Goal: Task Accomplishment & Management: Manage account settings

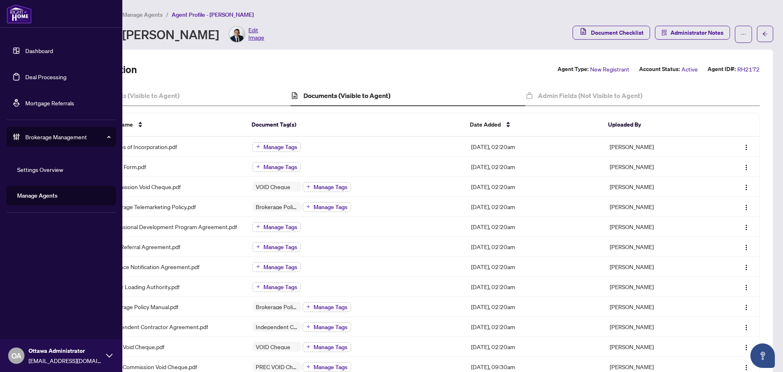
drag, startPoint x: 57, startPoint y: 79, endPoint x: 72, endPoint y: 79, distance: 14.7
click at [57, 79] on link "Deal Processing" at bounding box center [45, 76] width 41 height 7
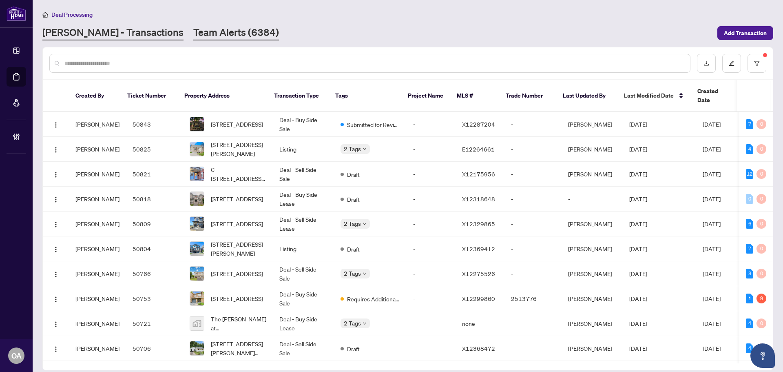
click at [194, 32] on link "Team Alerts (6384)" at bounding box center [236, 33] width 86 height 15
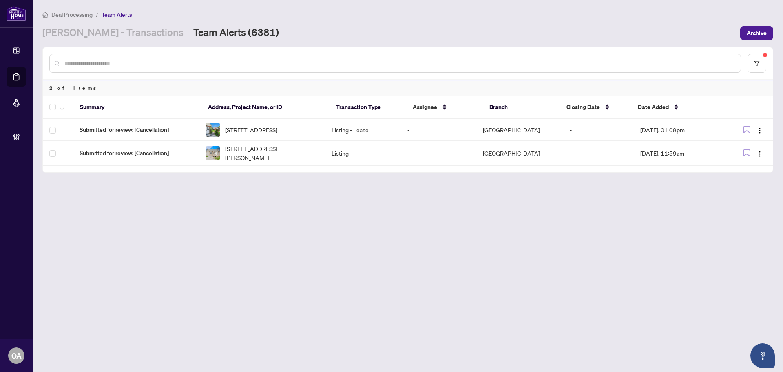
click at [190, 217] on main "Deal Processing / Team Alerts [PERSON_NAME] - Transactions Team Alerts (6381) A…" at bounding box center [408, 186] width 751 height 372
click at [237, 162] on span "[STREET_ADDRESS][PERSON_NAME]" at bounding box center [271, 153] width 93 height 18
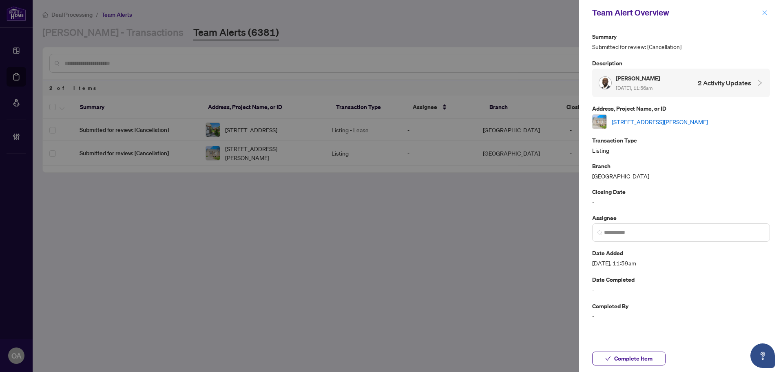
click at [767, 12] on icon "close" at bounding box center [765, 13] width 6 height 6
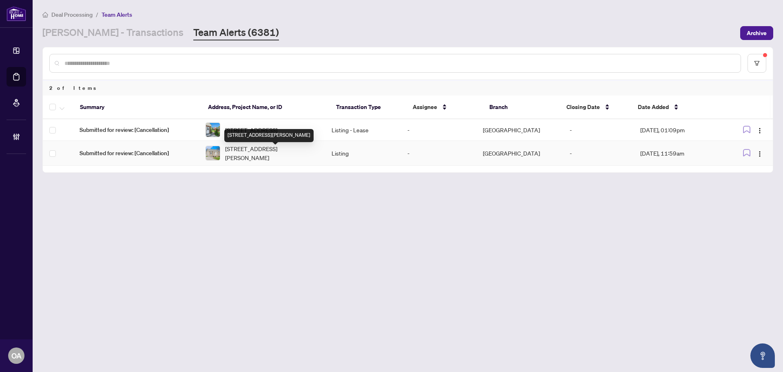
click at [271, 155] on span "[STREET_ADDRESS][PERSON_NAME]" at bounding box center [271, 153] width 93 height 18
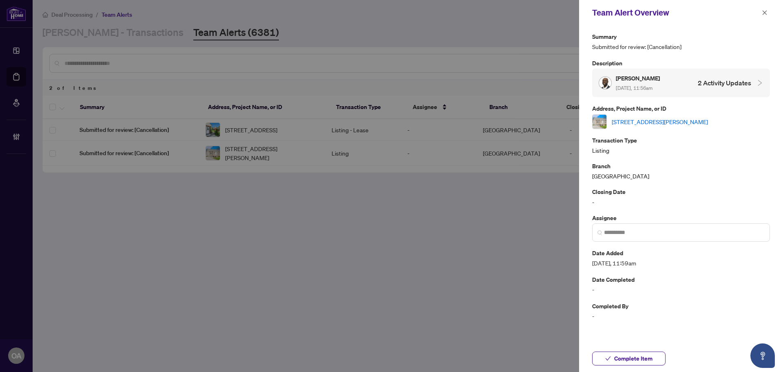
click at [679, 122] on link "[STREET_ADDRESS][PERSON_NAME]" at bounding box center [660, 121] width 96 height 9
click at [763, 9] on span "button" at bounding box center [765, 12] width 6 height 13
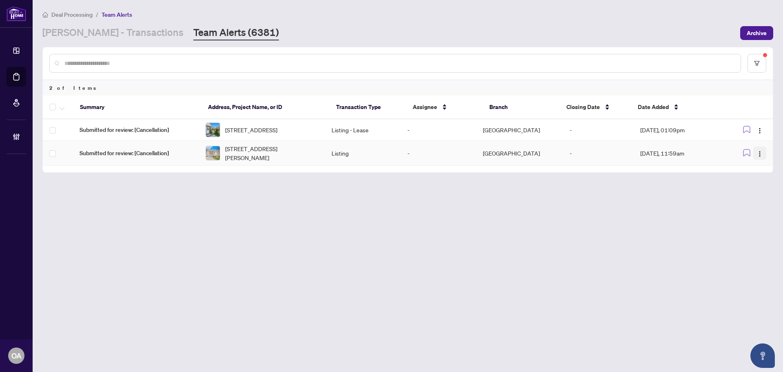
click at [765, 154] on button "button" at bounding box center [760, 152] width 13 height 13
click at [760, 199] on li "Complete Item" at bounding box center [741, 198] width 48 height 13
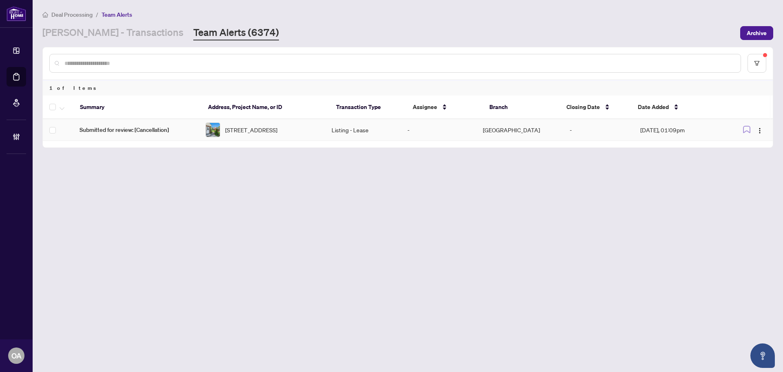
click at [240, 123] on td "[STREET_ADDRESS]" at bounding box center [262, 130] width 126 height 22
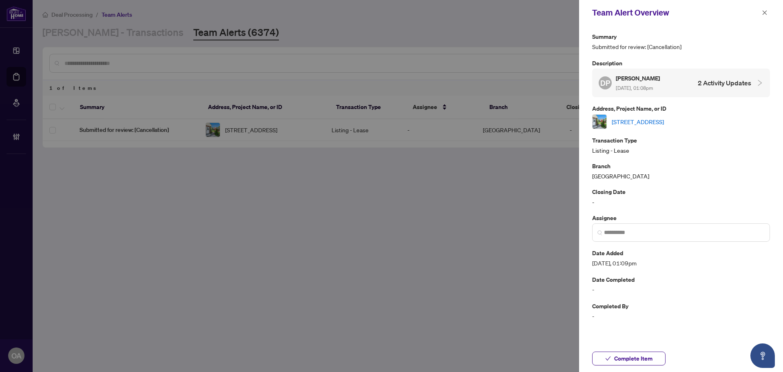
click at [644, 120] on link "[STREET_ADDRESS]" at bounding box center [638, 121] width 52 height 9
click at [769, 8] on span at bounding box center [765, 13] width 11 height 10
click at [768, 9] on button "button" at bounding box center [765, 13] width 11 height 10
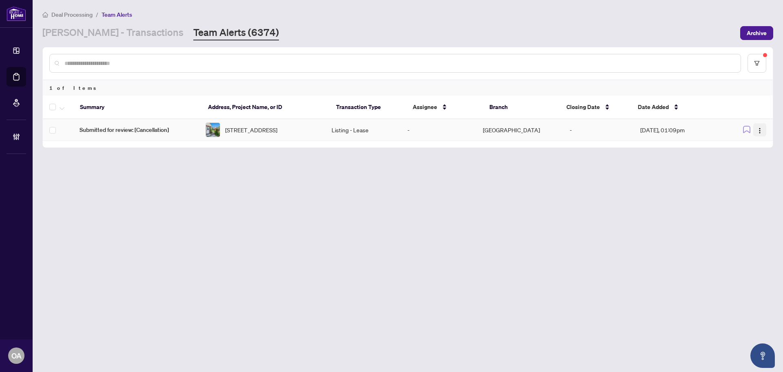
click at [762, 131] on img "button" at bounding box center [760, 130] width 7 height 7
click at [751, 171] on span "Complete Item" at bounding box center [741, 173] width 38 height 9
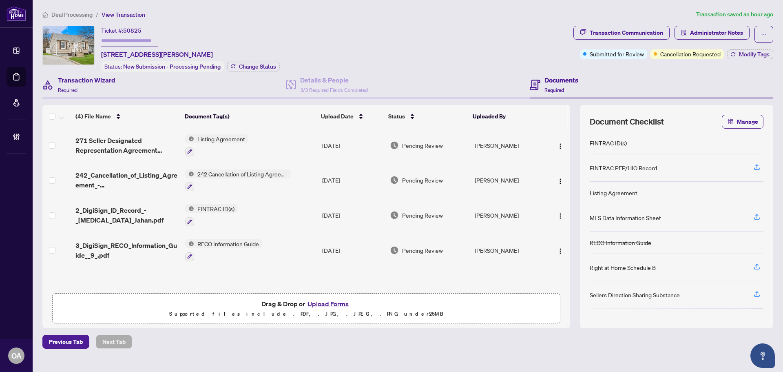
drag, startPoint x: 124, startPoint y: 86, endPoint x: 111, endPoint y: 89, distance: 12.4
click at [122, 86] on div "Transaction Wizard Required" at bounding box center [164, 85] width 244 height 27
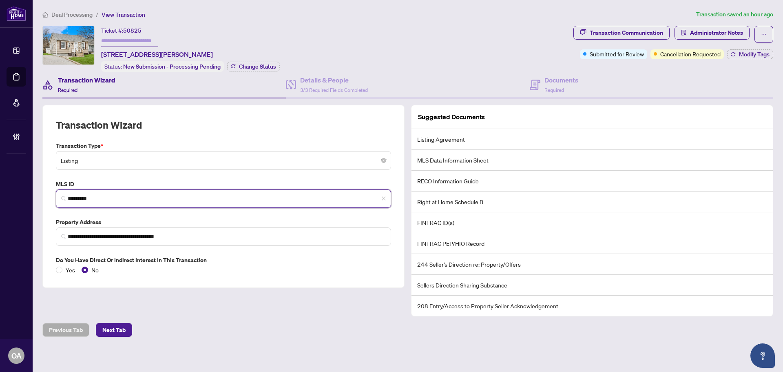
click at [135, 197] on input "*********" at bounding box center [227, 198] width 318 height 9
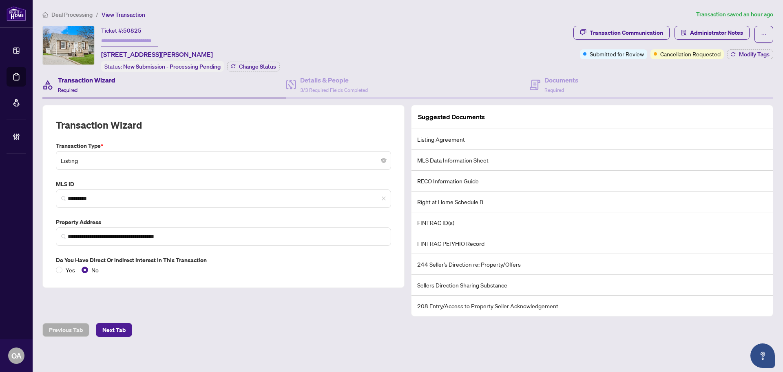
click at [284, 133] on div "Transaction Wizard" at bounding box center [223, 129] width 335 height 23
click at [340, 79] on h4 "Details & People" at bounding box center [334, 80] width 68 height 10
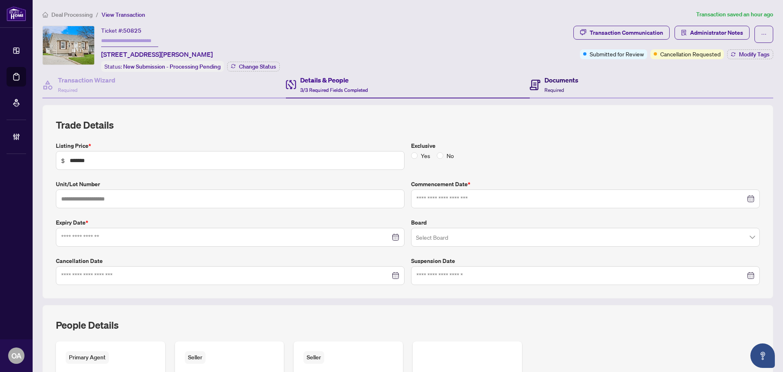
type input "**********"
click at [563, 77] on h4 "Documents" at bounding box center [562, 80] width 34 height 10
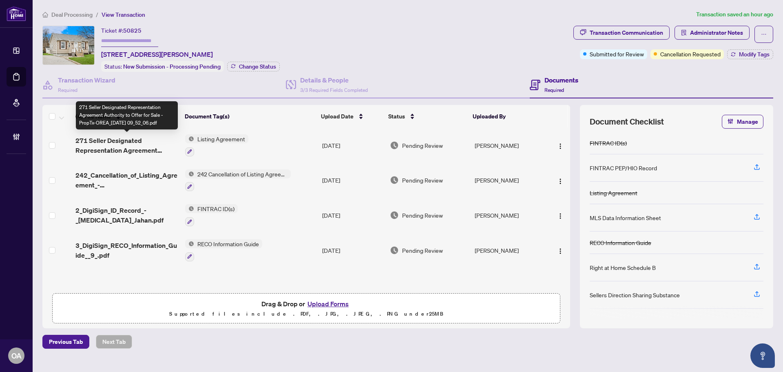
click at [104, 143] on span "271 Seller Designated Representation Agreement Authority to Offer for Sale - Pr…" at bounding box center [126, 145] width 103 height 20
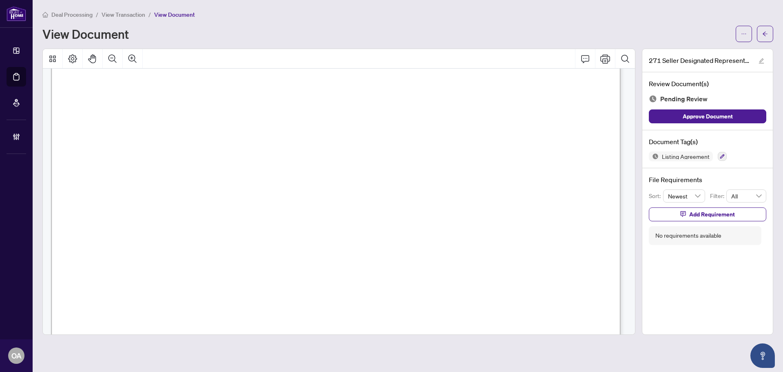
scroll to position [2430, 0]
drag, startPoint x: 202, startPoint y: 134, endPoint x: 407, endPoint y: 134, distance: 204.4
click at [392, 134] on span "Listing brokerage agreed to list, market and accept offers on the listed proper…" at bounding box center [381, 137] width 577 height 9
click at [407, 134] on span "Listing brokerage agreed to list, market and accept offers on the listed proper…" at bounding box center [381, 137] width 577 height 9
click at [731, 156] on div "Listing Agreement" at bounding box center [707, 156] width 117 height 10
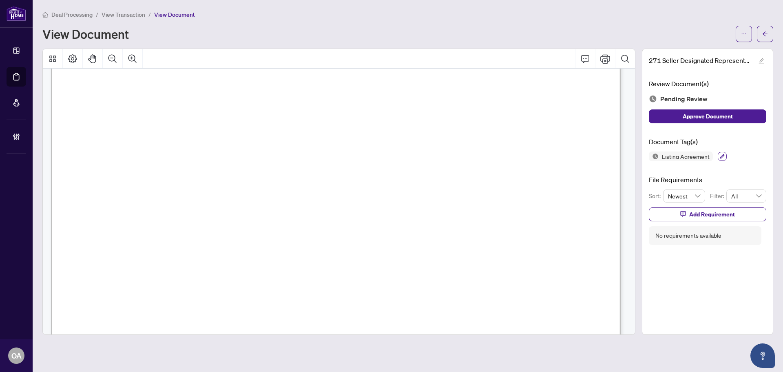
click at [721, 156] on icon "button" at bounding box center [722, 156] width 4 height 4
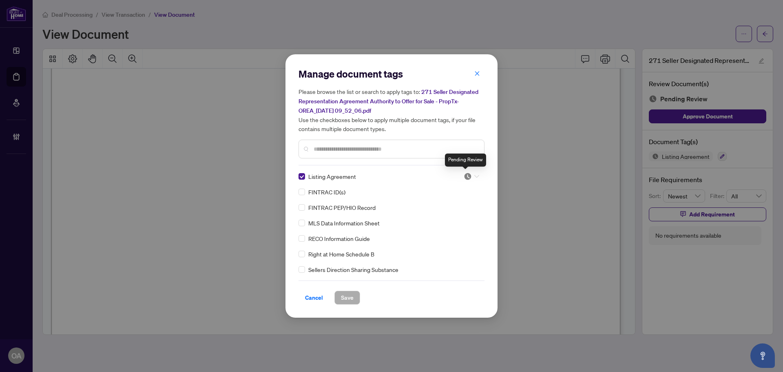
click at [464, 175] on img at bounding box center [468, 176] width 8 height 8
click at [457, 208] on div "Needs Work" at bounding box center [445, 202] width 62 height 13
click at [476, 177] on icon at bounding box center [476, 176] width 5 height 3
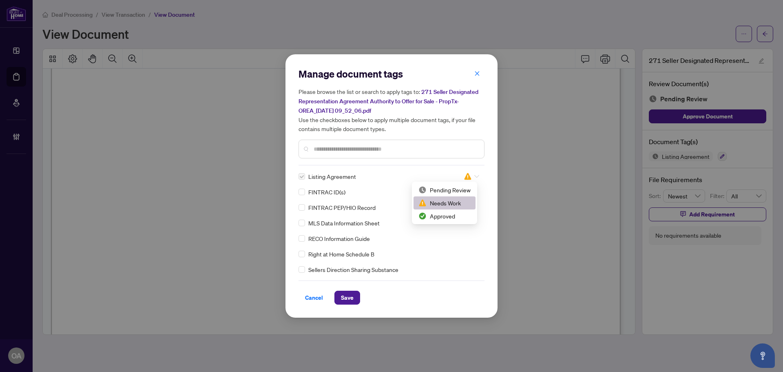
click at [458, 211] on div "Approved" at bounding box center [445, 215] width 52 height 9
click at [349, 301] on span "Save" at bounding box center [347, 297] width 13 height 13
click at [768, 38] on div "Manage document tags Please browse the list or search to apply tags to: 271 Sel…" at bounding box center [391, 186] width 783 height 372
click at [768, 36] on div "Manage document tags Please browse the list or search to apply tags to: 271 Sel…" at bounding box center [391, 186] width 783 height 372
click at [768, 35] on div "Manage document tags Please browse the list or search to apply tags to: 271 Sel…" at bounding box center [391, 186] width 783 height 372
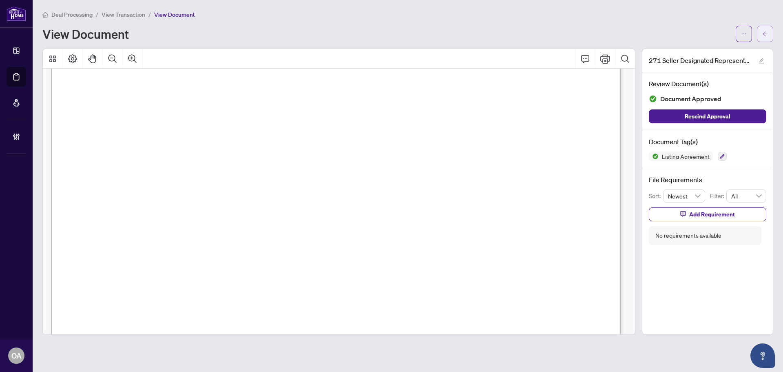
click at [771, 34] on button "button" at bounding box center [765, 34] width 16 height 16
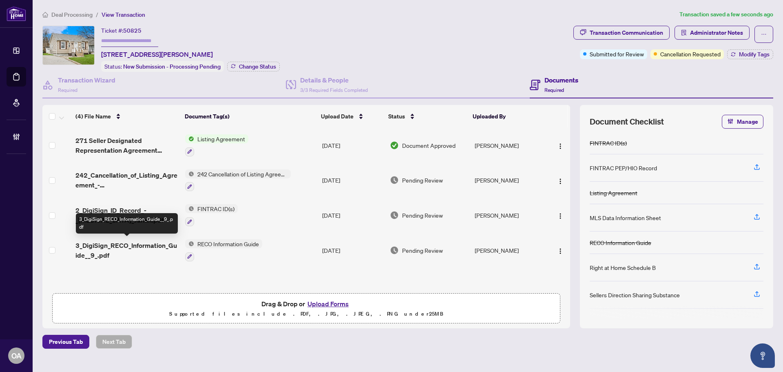
click at [132, 249] on span "3_DigiSign_RECO_Information_Guide__9_.pdf" at bounding box center [126, 250] width 103 height 20
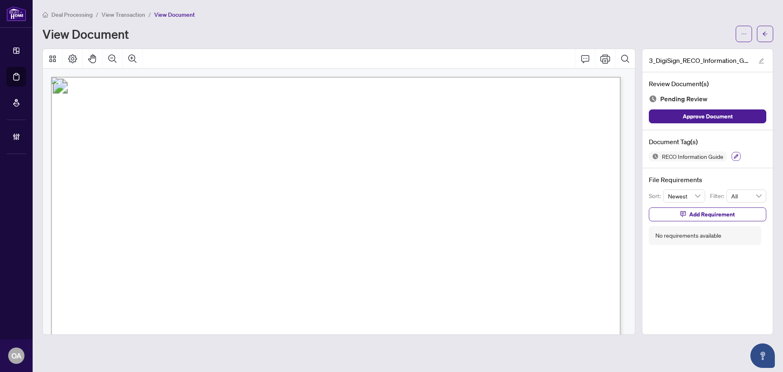
click at [735, 155] on icon "button" at bounding box center [736, 156] width 5 height 5
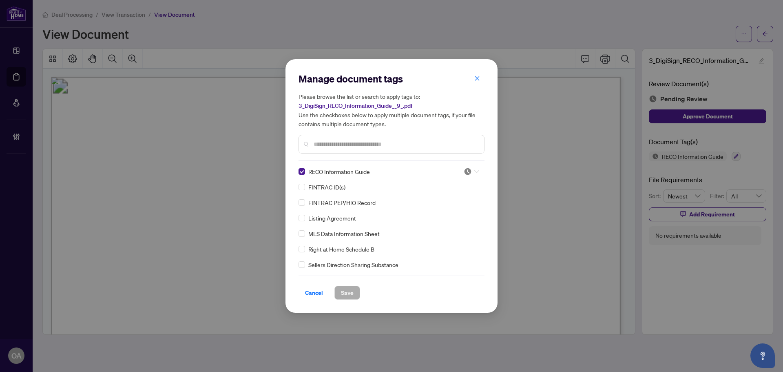
click at [464, 172] on img at bounding box center [468, 171] width 8 height 8
drag, startPoint x: 440, startPoint y: 214, endPoint x: 435, endPoint y: 214, distance: 5.3
click at [440, 213] on div "Approved" at bounding box center [445, 211] width 52 height 9
click at [346, 296] on span "Save" at bounding box center [347, 292] width 13 height 13
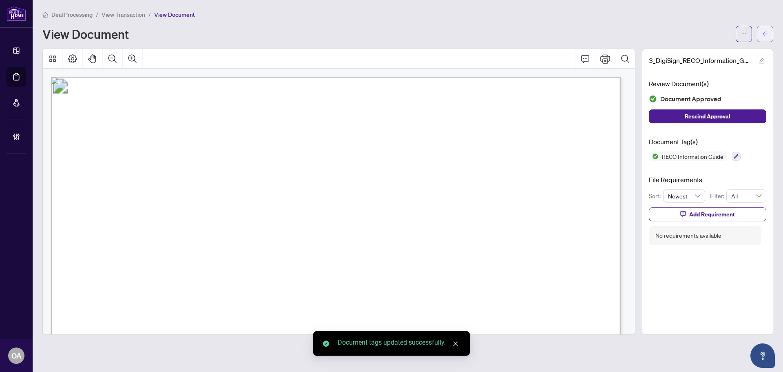
click at [765, 34] on icon "arrow-left" at bounding box center [766, 34] width 6 height 6
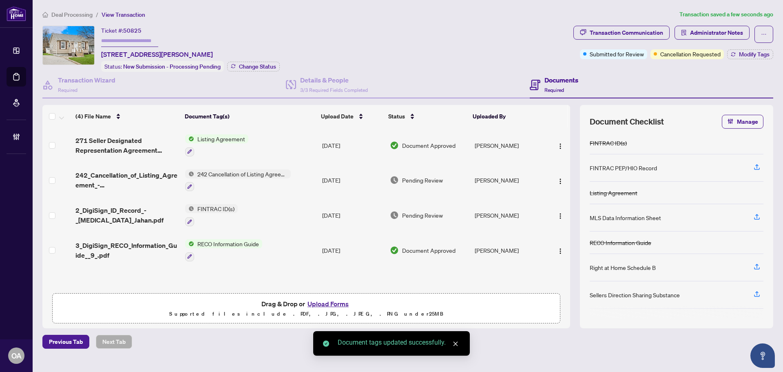
click at [132, 213] on span "2_DigiSign_ID_Record_-_Syeda_Jahan.pdf" at bounding box center [126, 215] width 103 height 20
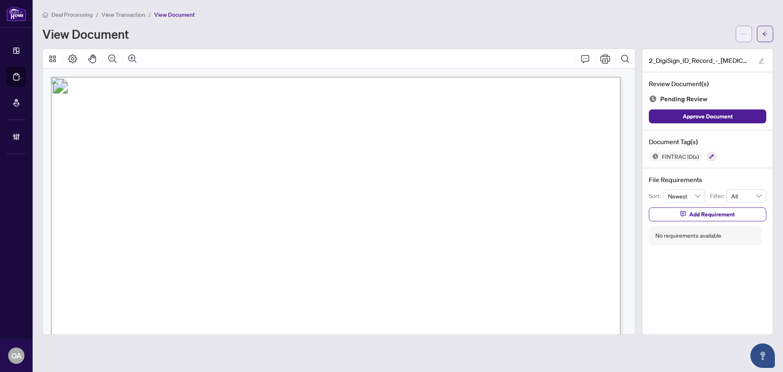
click at [741, 34] on button "button" at bounding box center [744, 34] width 16 height 16
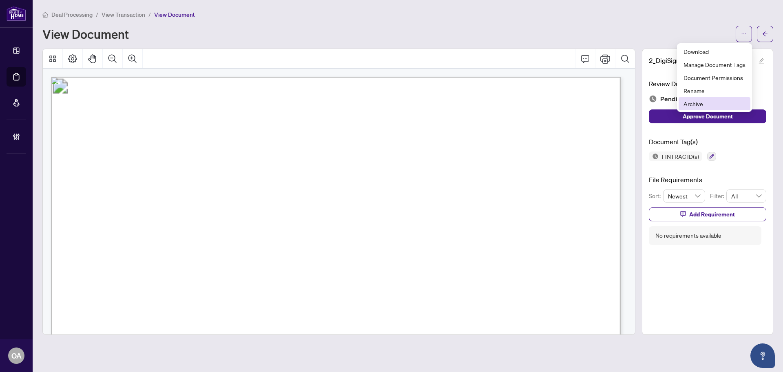
click at [724, 105] on span "Archive" at bounding box center [715, 103] width 62 height 9
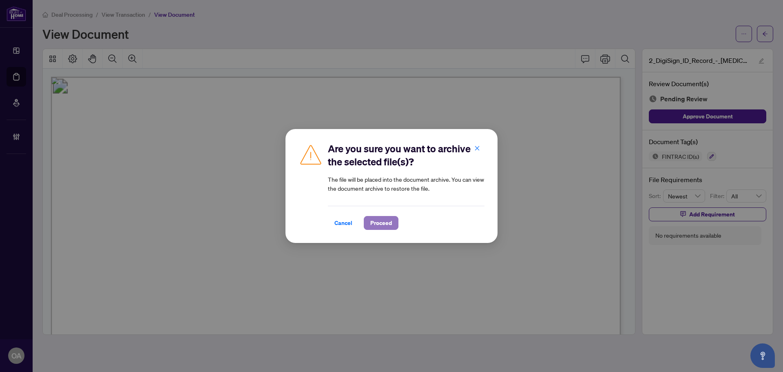
click at [380, 221] on span "Proceed" at bounding box center [381, 222] width 22 height 13
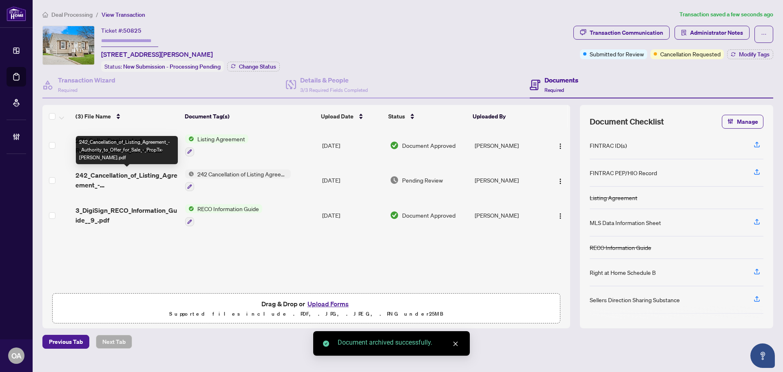
click at [132, 174] on span "242_Cancellation_of_Listing_Agreement_-_Authority_to_Offer_for_Sale_-_PropTx-OR…" at bounding box center [126, 180] width 103 height 20
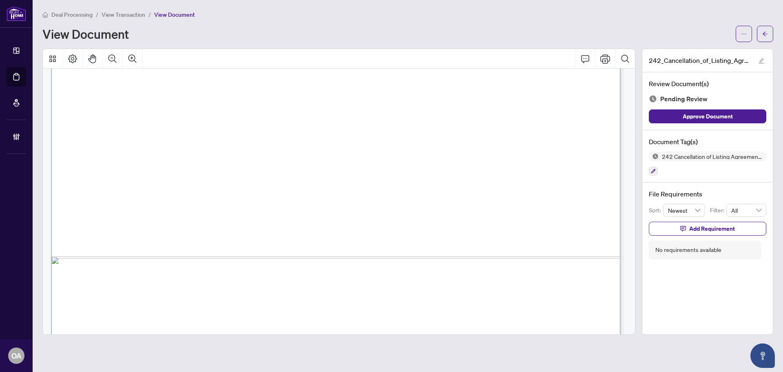
scroll to position [488, 0]
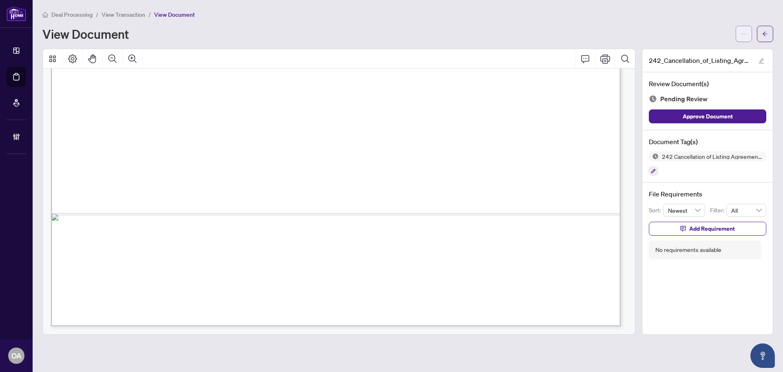
click at [751, 33] on button "button" at bounding box center [744, 34] width 16 height 16
click at [732, 55] on span "Download" at bounding box center [715, 51] width 62 height 9
click at [765, 27] on span "button" at bounding box center [766, 33] width 6 height 13
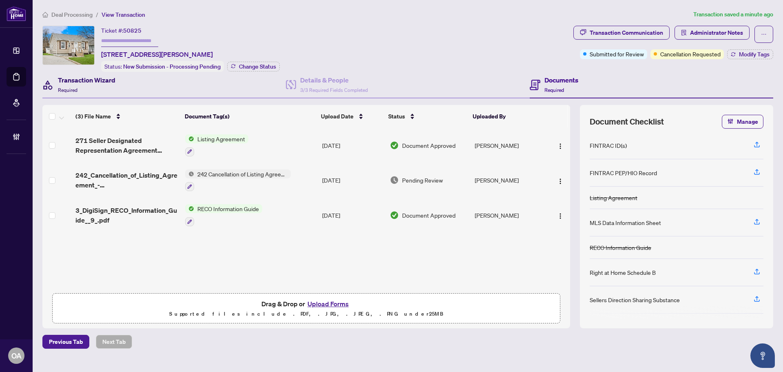
click at [101, 84] on div "Transaction Wizard Required" at bounding box center [87, 84] width 58 height 19
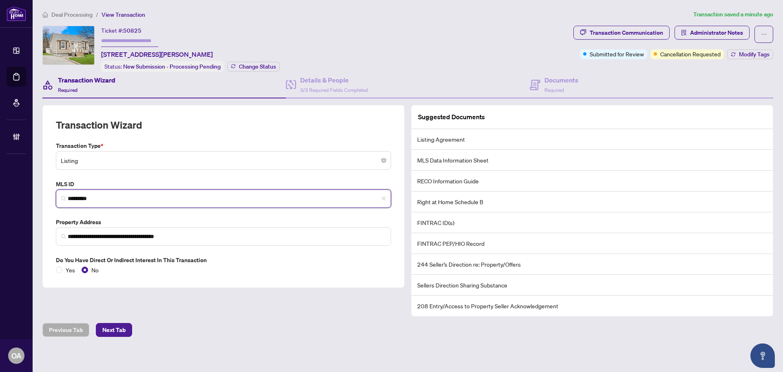
click at [95, 198] on input "*********" at bounding box center [227, 198] width 318 height 9
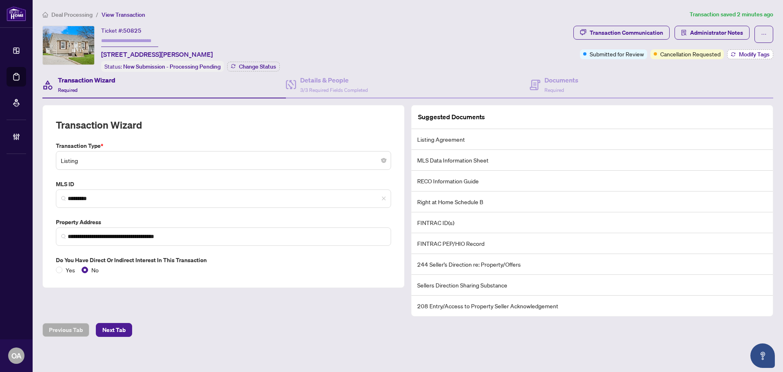
click at [743, 54] on span "Modify Tags" at bounding box center [754, 54] width 31 height 6
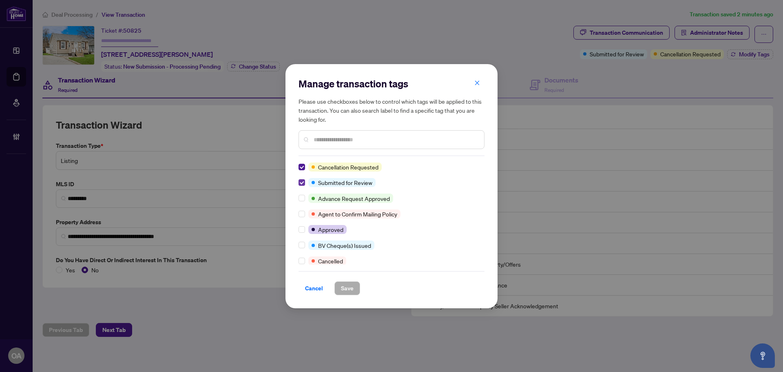
click at [300, 178] on label at bounding box center [302, 182] width 7 height 9
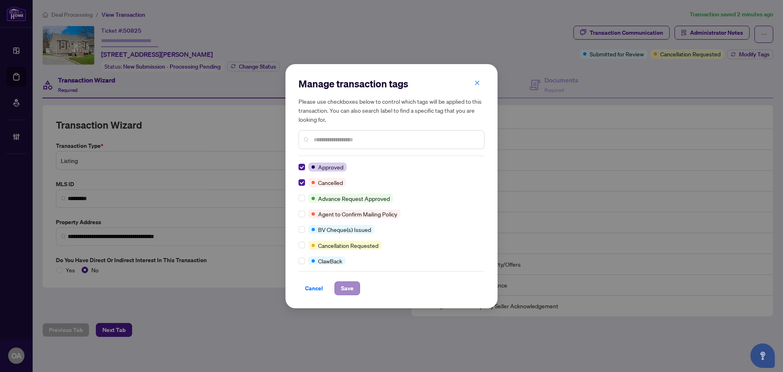
click at [347, 281] on div "Cancel Save" at bounding box center [392, 283] width 186 height 24
click at [358, 288] on button "Save" at bounding box center [348, 288] width 26 height 14
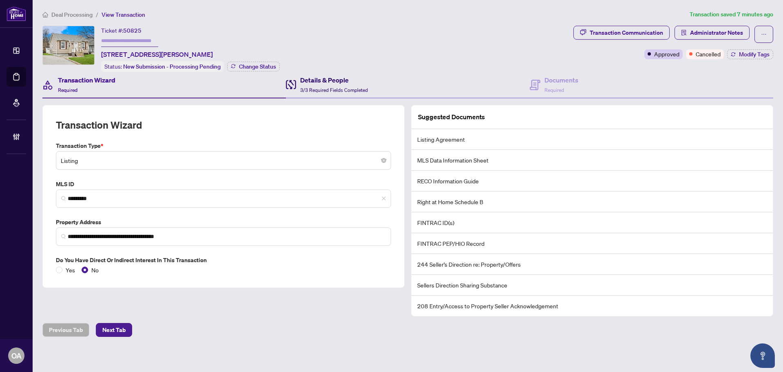
click at [346, 87] on span "3/3 Required Fields Completed" at bounding box center [334, 90] width 68 height 6
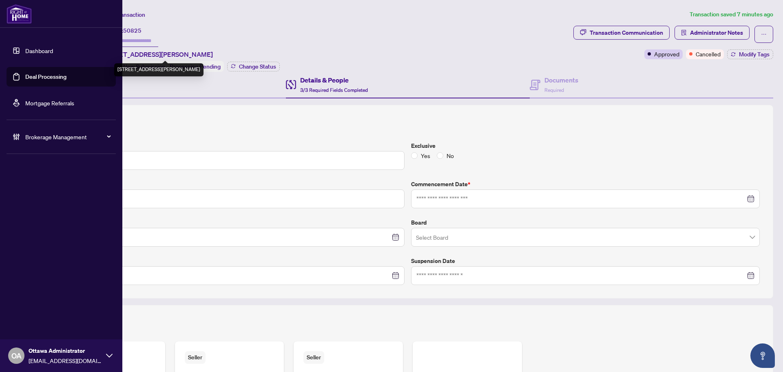
type input "**********"
click at [26, 74] on link "Deal Processing" at bounding box center [45, 76] width 41 height 7
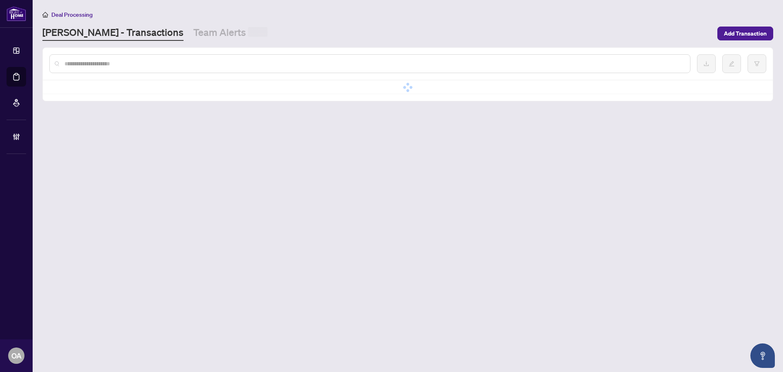
click at [147, 68] on div at bounding box center [369, 63] width 641 height 19
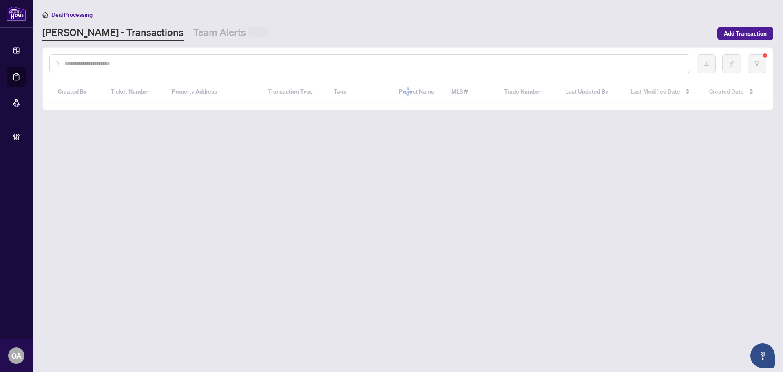
click at [160, 61] on input "text" at bounding box center [373, 63] width 619 height 9
paste input "*********"
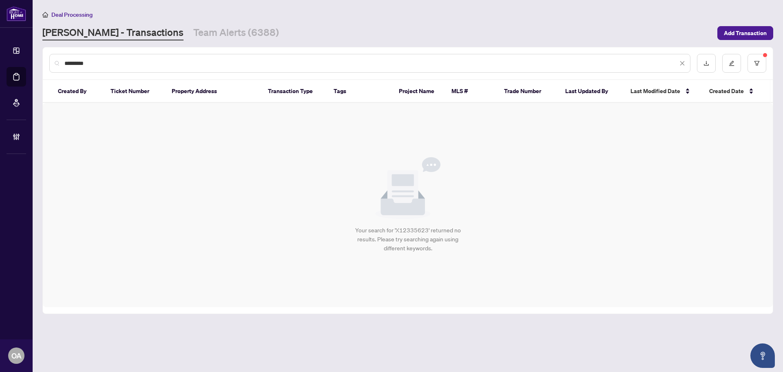
type input "*********"
click at [38, 57] on main "Deal Processing RAHR - Transactions Team Alerts (6388) Add Transaction ********…" at bounding box center [408, 186] width 751 height 372
click at [128, 59] on input "*********" at bounding box center [371, 63] width 614 height 9
click at [113, 62] on input "*********" at bounding box center [371, 63] width 614 height 9
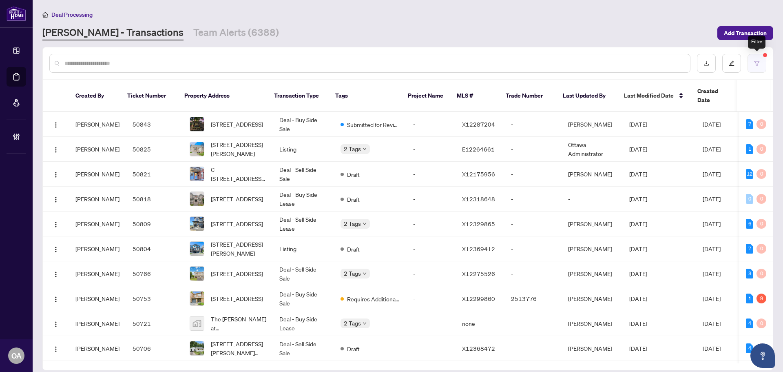
click at [757, 66] on button "button" at bounding box center [757, 63] width 19 height 19
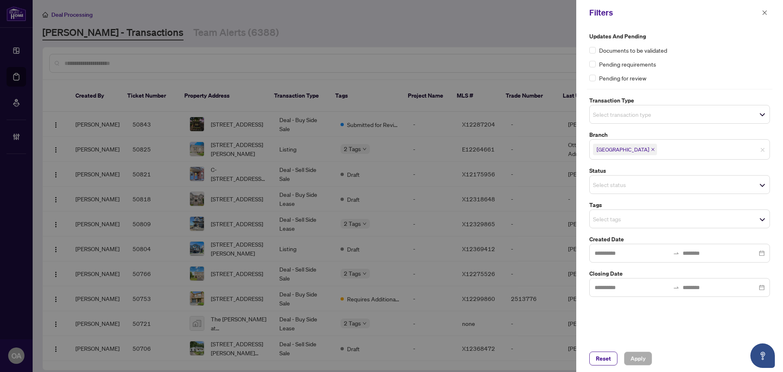
click at [625, 119] on input "search" at bounding box center [621, 114] width 57 height 10
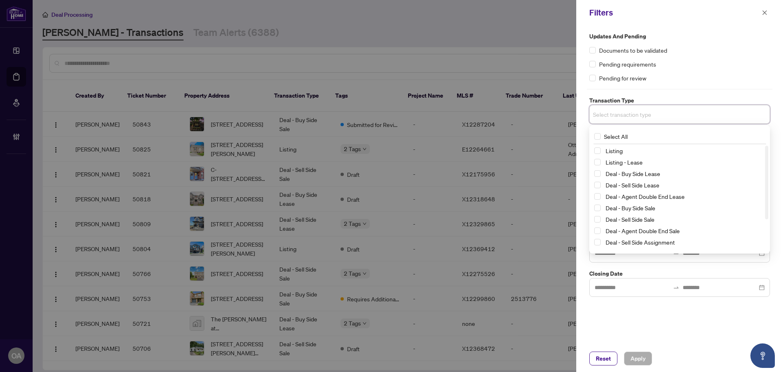
click at [598, 155] on div "Listing" at bounding box center [679, 151] width 171 height 10
click at [598, 164] on span "Select Listing - Lease" at bounding box center [597, 162] width 7 height 7
click at [597, 151] on span "Select Listing" at bounding box center [597, 152] width 7 height 7
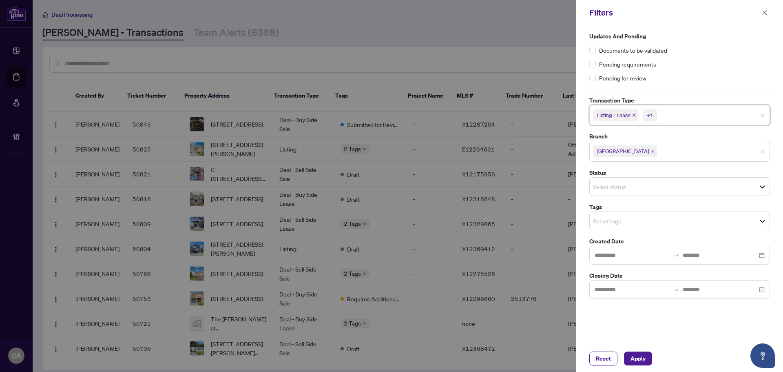
click at [699, 75] on div "Pending for review" at bounding box center [680, 77] width 181 height 9
click at [622, 184] on input "search" at bounding box center [621, 187] width 57 height 10
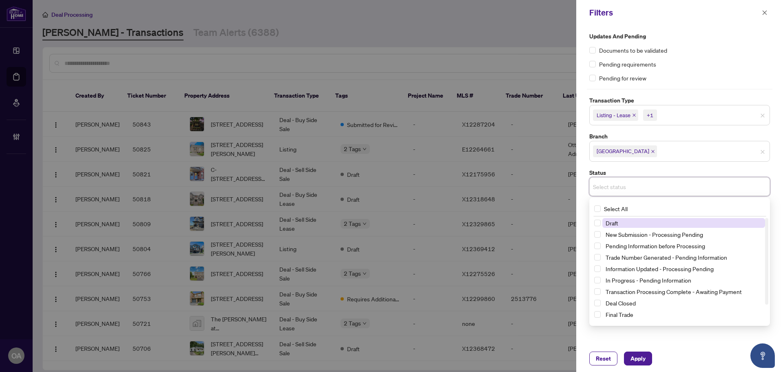
click at [622, 184] on input "search" at bounding box center [621, 187] width 57 height 10
click at [644, 172] on label "Status" at bounding box center [680, 172] width 181 height 9
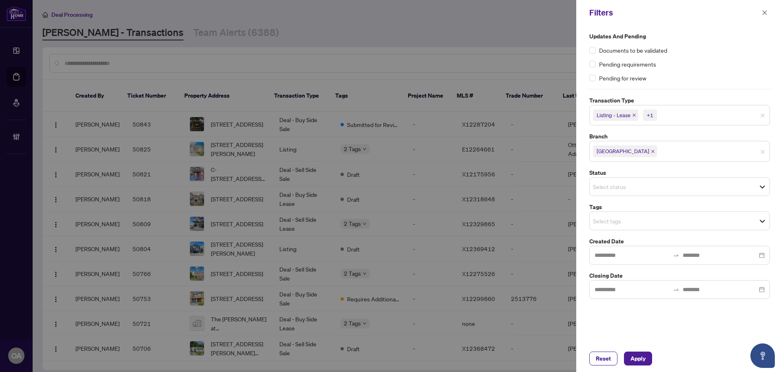
click at [630, 217] on input "search" at bounding box center [621, 221] width 57 height 10
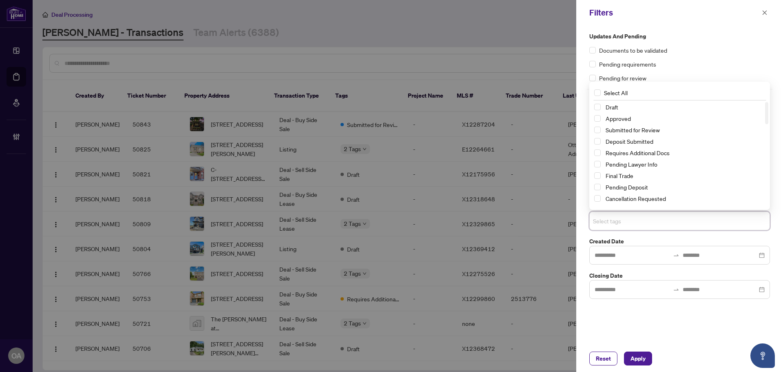
click at [598, 133] on div "Submitted for Review" at bounding box center [679, 130] width 171 height 10
click at [601, 129] on div "Submitted for Review" at bounding box center [679, 130] width 171 height 10
click at [600, 126] on span "Select Submitted for Review" at bounding box center [597, 129] width 7 height 7
click at [641, 363] on span "Apply" at bounding box center [638, 358] width 15 height 13
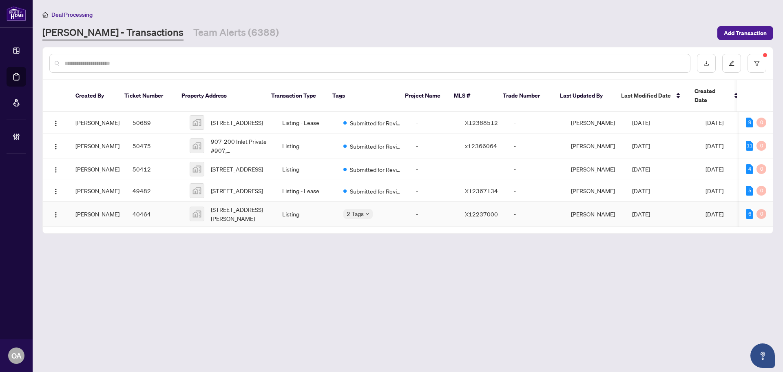
click at [352, 218] on span "2 Tags" at bounding box center [355, 213] width 17 height 9
click at [325, 252] on main "Deal Processing RAHR - Transactions Team Alerts (6388) Add Transaction Created …" at bounding box center [408, 186] width 751 height 372
click at [219, 217] on span "599 Donald Street, Ottawa, ON, Canada" at bounding box center [240, 214] width 58 height 18
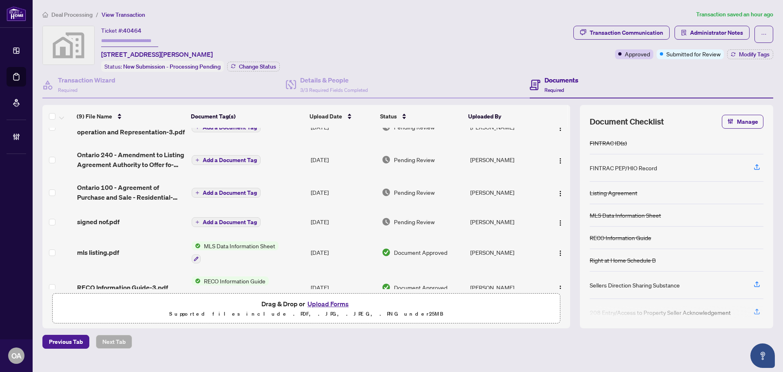
scroll to position [58, 0]
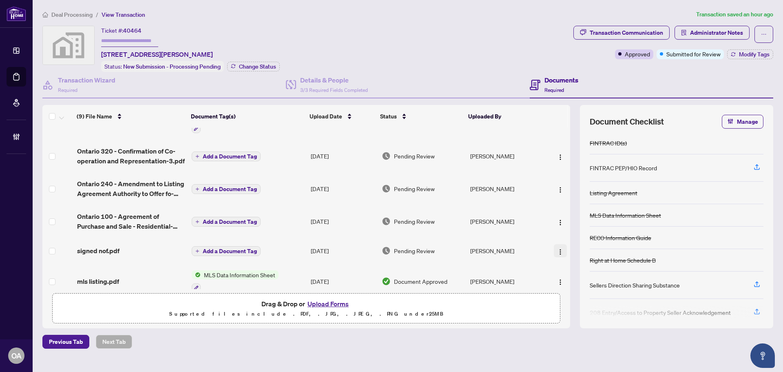
click at [554, 249] on button "button" at bounding box center [560, 250] width 13 height 13
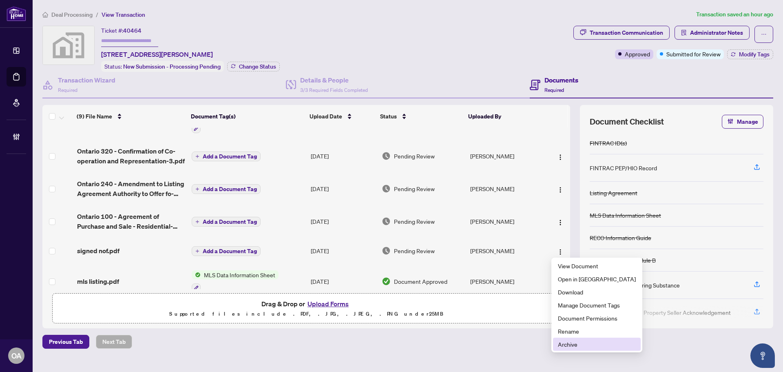
click at [572, 344] on span "Archive" at bounding box center [597, 343] width 78 height 9
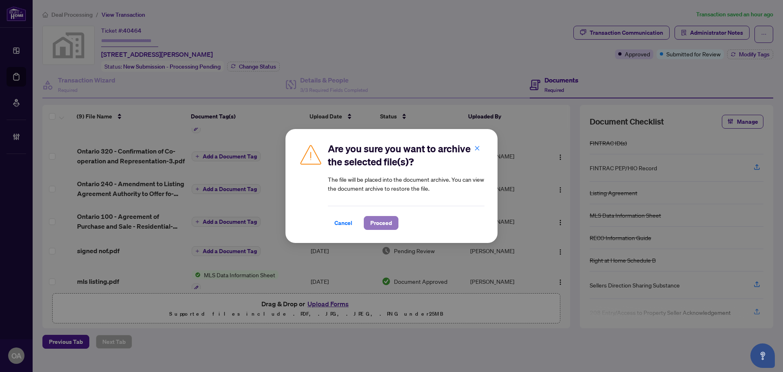
click at [390, 224] on span "Proceed" at bounding box center [381, 222] width 22 height 13
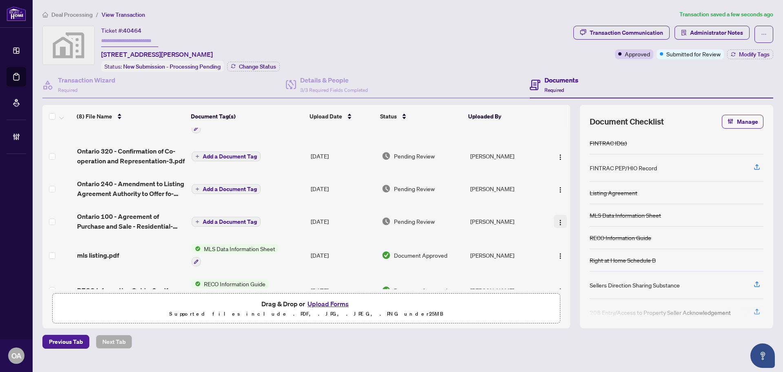
click at [557, 221] on img "button" at bounding box center [560, 222] width 7 height 7
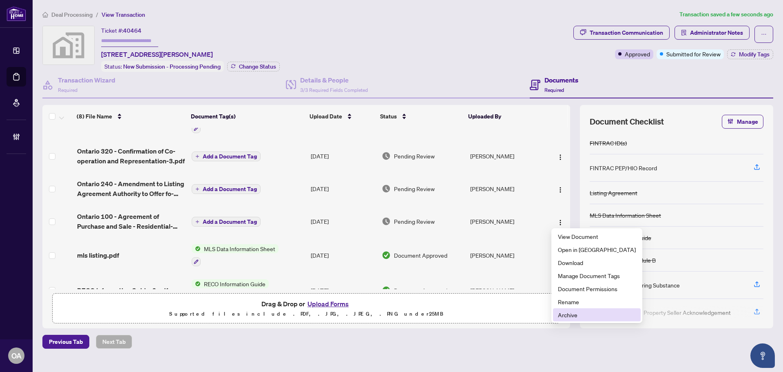
click at [562, 309] on li "Archive" at bounding box center [597, 314] width 88 height 13
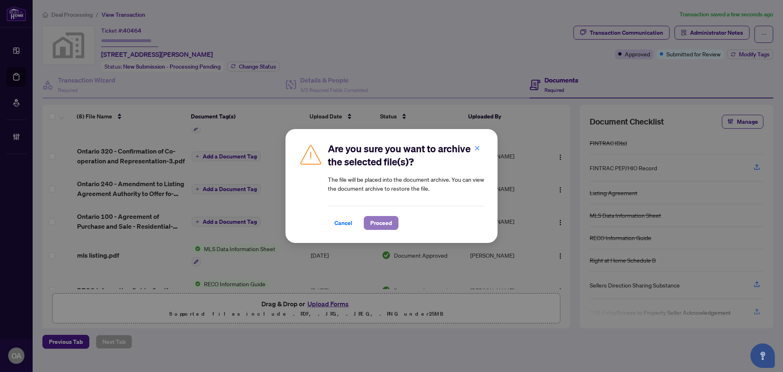
click at [382, 228] on span "Proceed" at bounding box center [381, 222] width 22 height 13
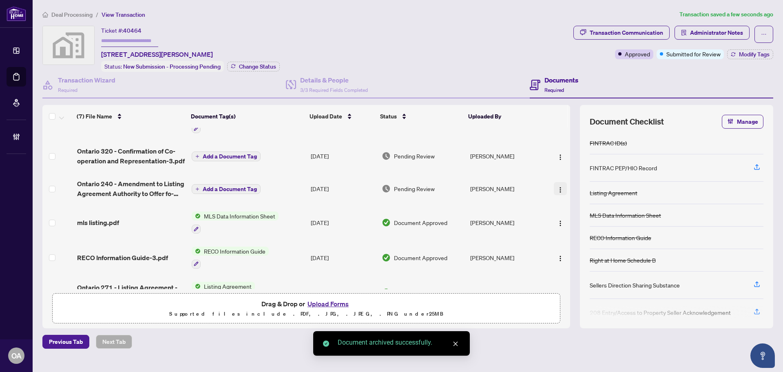
click at [560, 187] on img "button" at bounding box center [560, 189] width 7 height 7
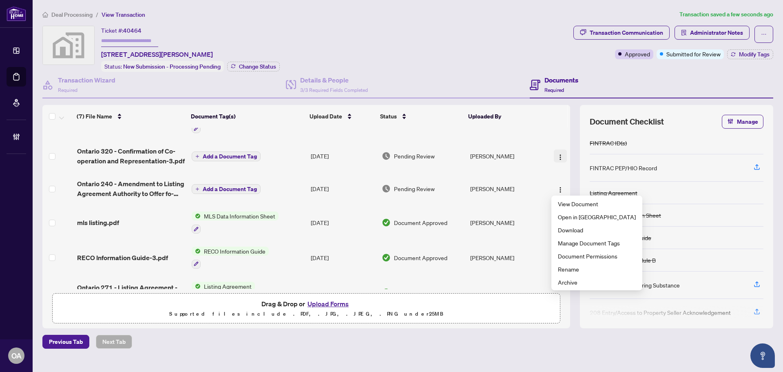
click at [562, 151] on button "button" at bounding box center [560, 155] width 13 height 13
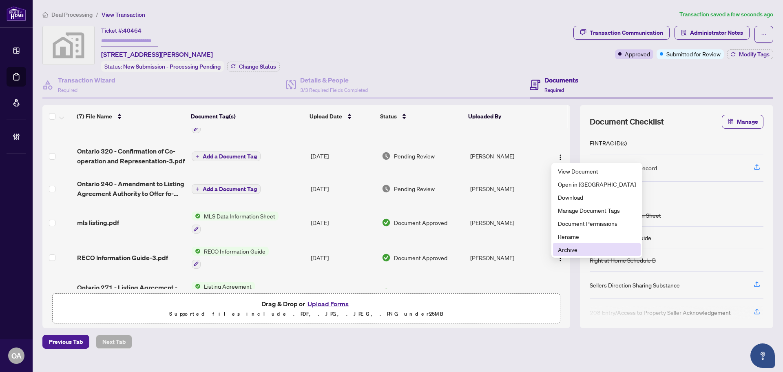
click at [567, 257] on ul "View Document Open in New Tab Download Manage Document Tags Document Permission…" at bounding box center [597, 210] width 91 height 95
click at [569, 248] on span "Archive" at bounding box center [597, 249] width 78 height 9
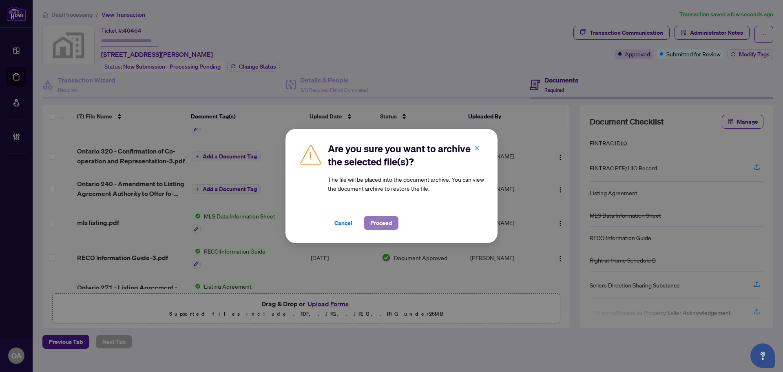
click at [369, 224] on button "Proceed" at bounding box center [381, 223] width 35 height 14
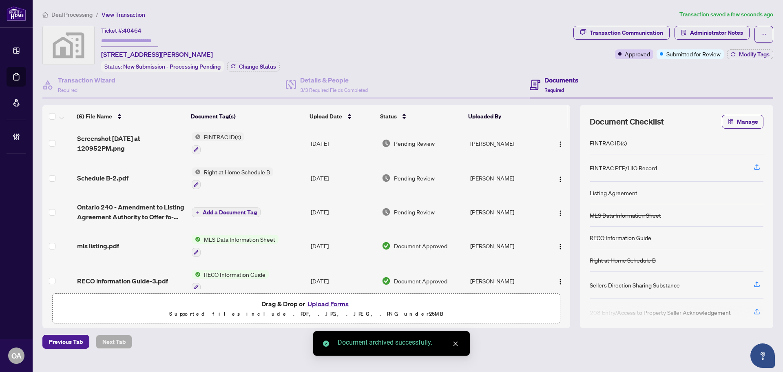
scroll to position [0, 0]
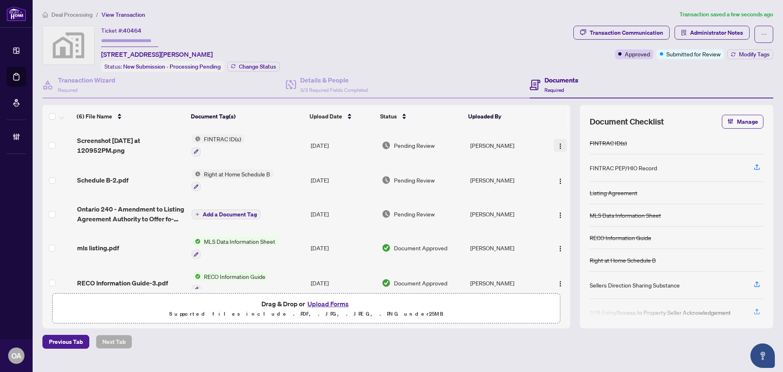
click at [559, 141] on span "button" at bounding box center [560, 145] width 7 height 9
click at [116, 214] on span "Ontario 240 - Amendment to Listing Agreement Authority to Offer fo-2.pdf" at bounding box center [131, 214] width 108 height 20
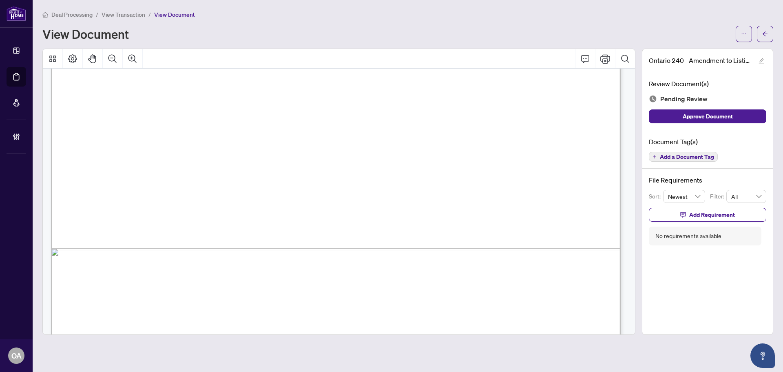
scroll to position [488, 0]
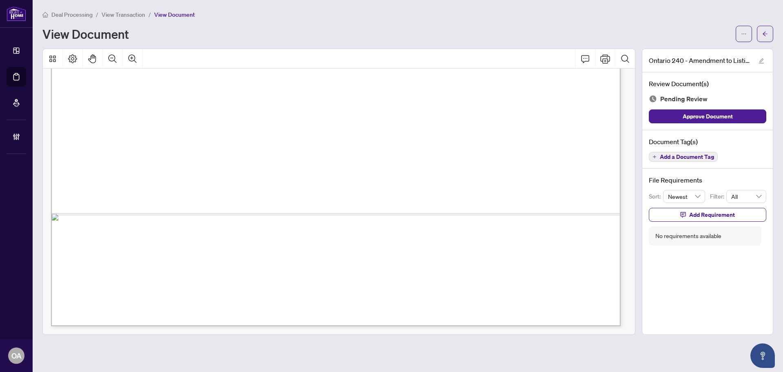
click at [700, 158] on span "Add a Document Tag" at bounding box center [687, 157] width 54 height 6
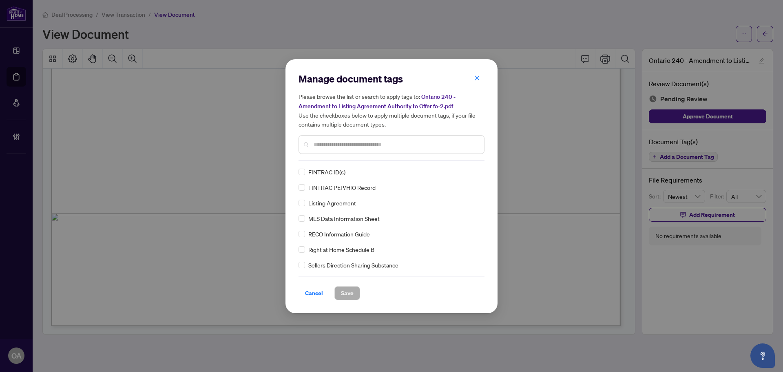
click at [326, 161] on div "Manage document tags Please browse the list or search to apply tags to: Ontario…" at bounding box center [392, 186] width 186 height 228
click at [349, 149] on div at bounding box center [392, 144] width 186 height 19
click at [298, 176] on div "Manage document tags Please browse the list or search to apply tags to: Ontario…" at bounding box center [392, 186] width 212 height 254
click at [478, 171] on div "FINTRAC ID(s) FINTRAC PEP/HIO Record Listing Agreement MLS Data Information She…" at bounding box center [392, 218] width 186 height 102
click at [467, 171] on img at bounding box center [468, 172] width 8 height 8
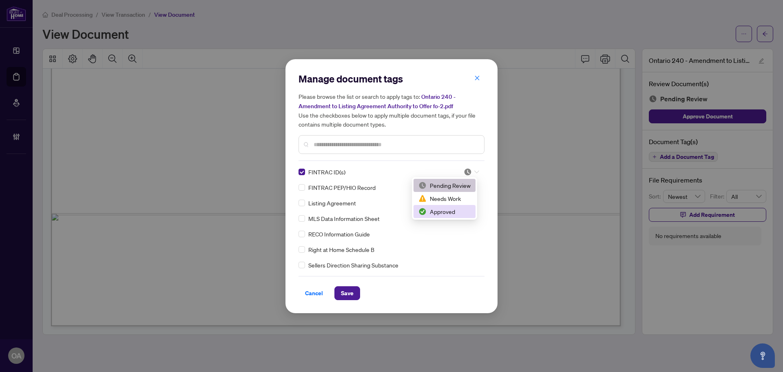
click at [461, 211] on div "Approved" at bounding box center [445, 211] width 52 height 9
click at [351, 295] on span "Save" at bounding box center [347, 292] width 13 height 13
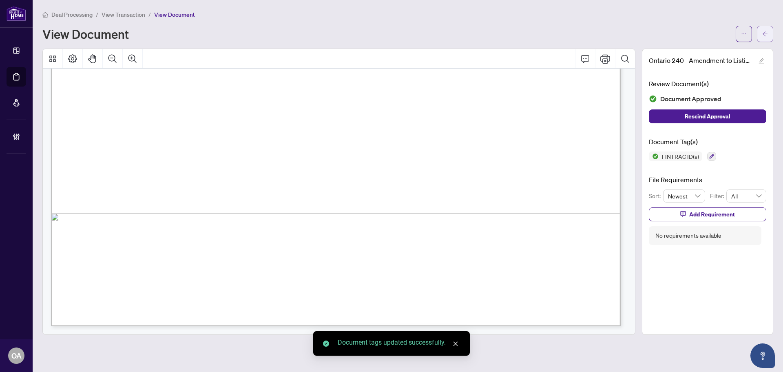
click at [765, 37] on span "button" at bounding box center [766, 33] width 6 height 13
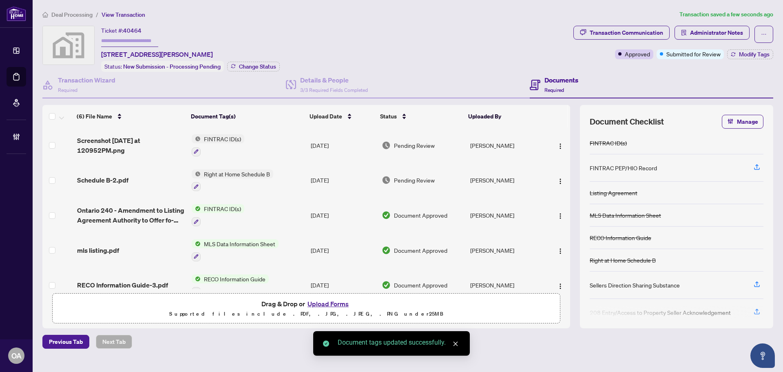
click at [125, 176] on span "Schedule B-2.pdf" at bounding box center [102, 180] width 51 height 10
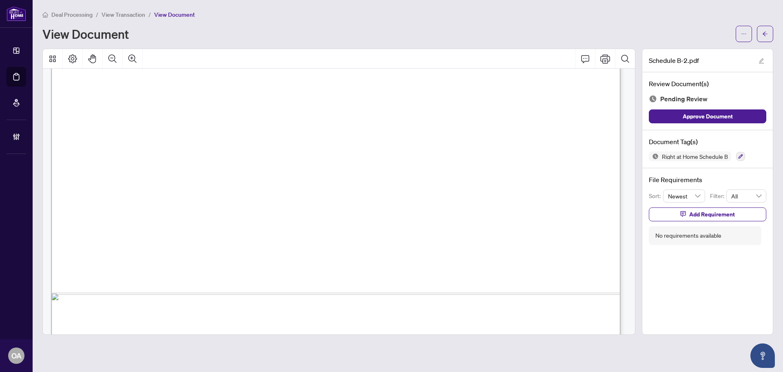
scroll to position [488, 0]
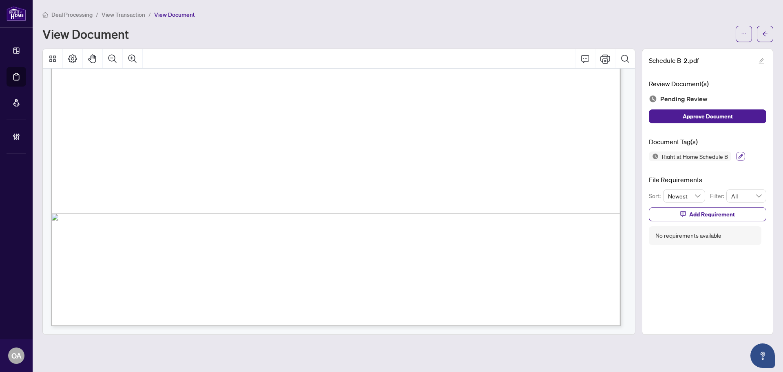
click at [743, 160] on button "button" at bounding box center [740, 156] width 9 height 9
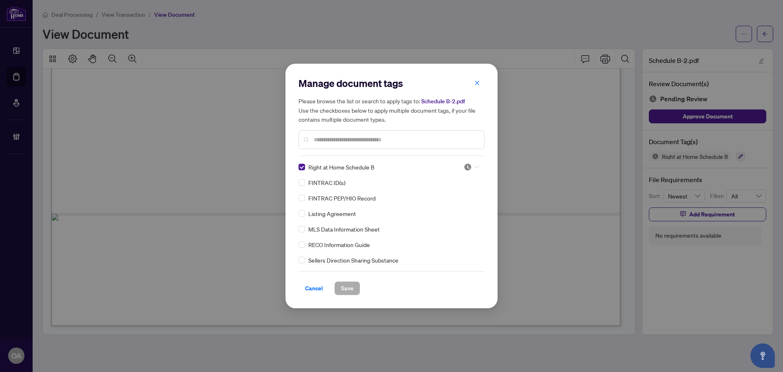
click at [471, 165] on div at bounding box center [472, 167] width 16 height 8
click at [454, 205] on div "Approved" at bounding box center [445, 206] width 52 height 9
click at [360, 279] on div "Cancel Save" at bounding box center [392, 283] width 186 height 24
click at [355, 286] on button "Save" at bounding box center [348, 288] width 26 height 14
click at [765, 33] on div "Manage document tags Please browse the list or search to apply tags to: Schedul…" at bounding box center [391, 186] width 783 height 372
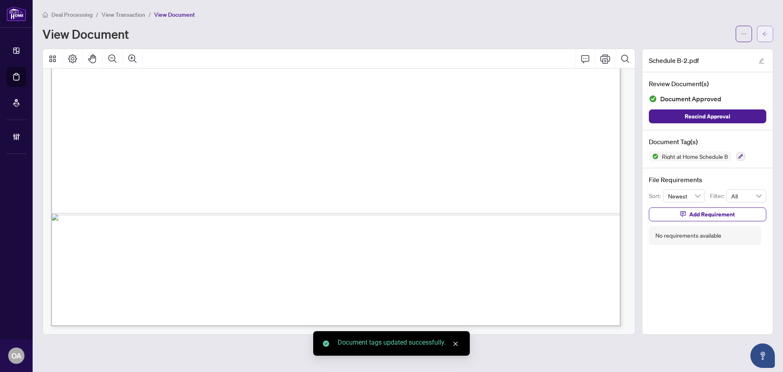
click at [763, 36] on icon "arrow-left" at bounding box center [766, 34] width 6 height 6
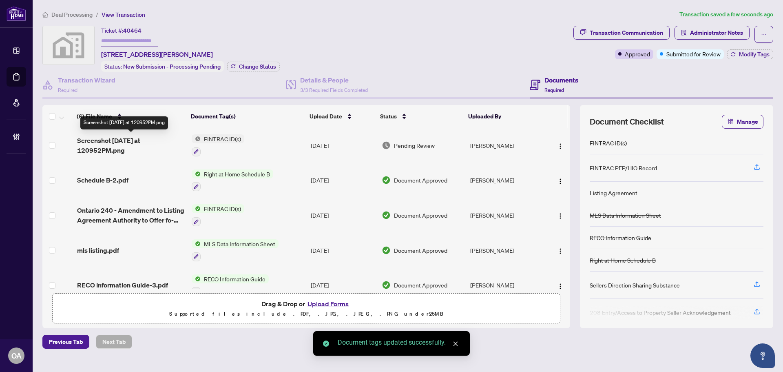
click at [139, 137] on span "Screenshot 2025-08-29 at 120952PM.png" at bounding box center [131, 145] width 108 height 20
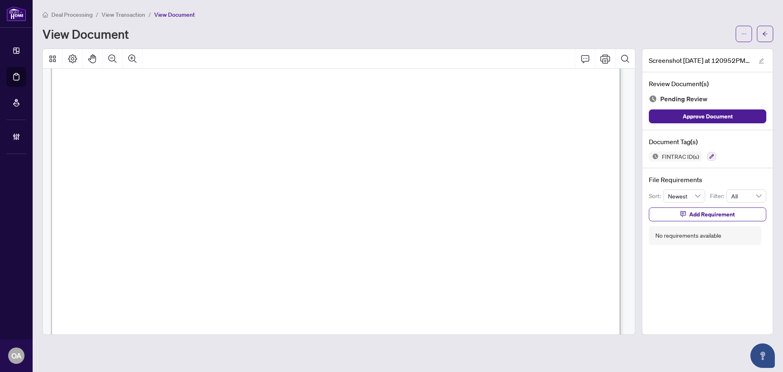
scroll to position [82, 0]
click at [712, 155] on icon "button" at bounding box center [712, 156] width 4 height 4
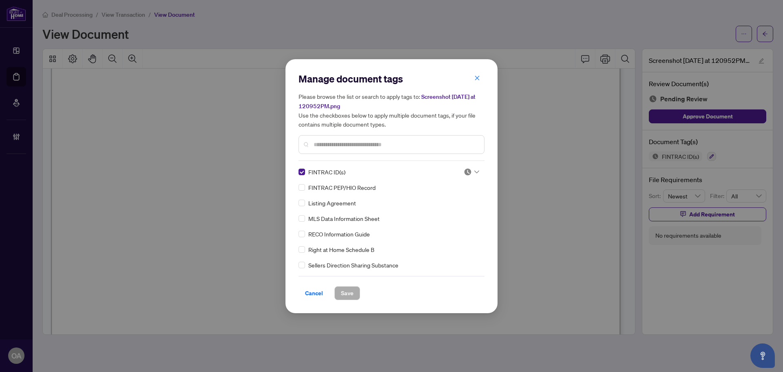
click at [465, 172] on img at bounding box center [468, 172] width 8 height 8
click at [457, 212] on div "Approved" at bounding box center [445, 211] width 52 height 9
click at [338, 287] on button "Save" at bounding box center [348, 293] width 26 height 14
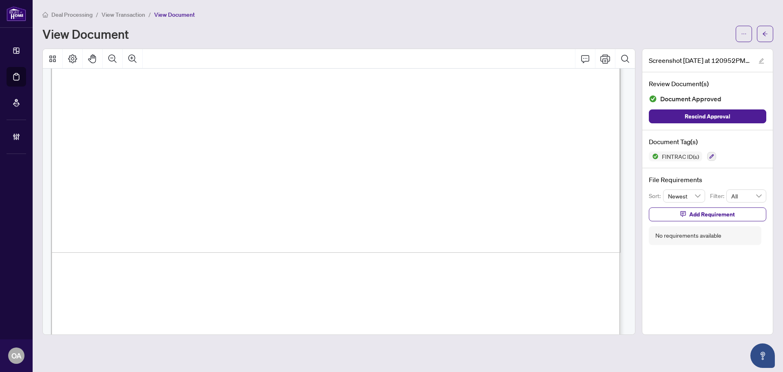
scroll to position [530, 0]
click at [774, 31] on main "Deal Processing / View Transaction / View Document View Document Screenshot 202…" at bounding box center [408, 186] width 751 height 372
click at [767, 33] on icon "arrow-left" at bounding box center [766, 34] width 6 height 6
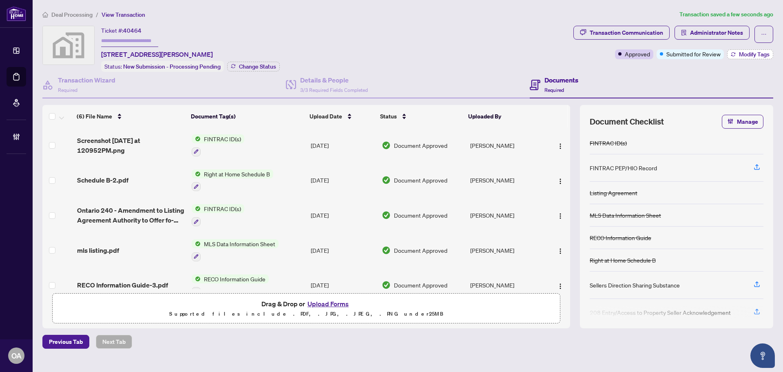
click at [749, 49] on button "Modify Tags" at bounding box center [750, 54] width 46 height 10
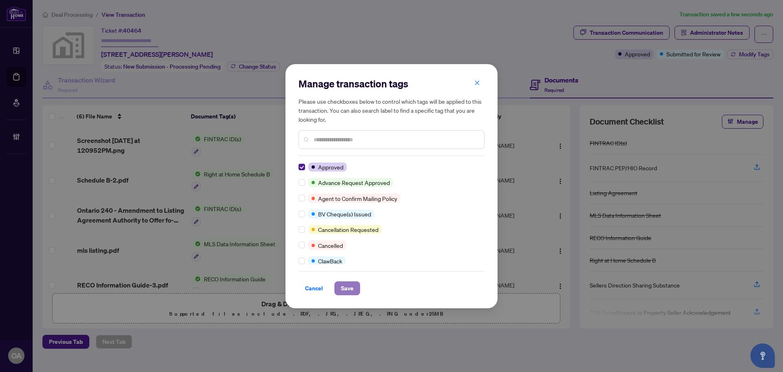
click at [344, 291] on span "Save" at bounding box center [347, 288] width 13 height 13
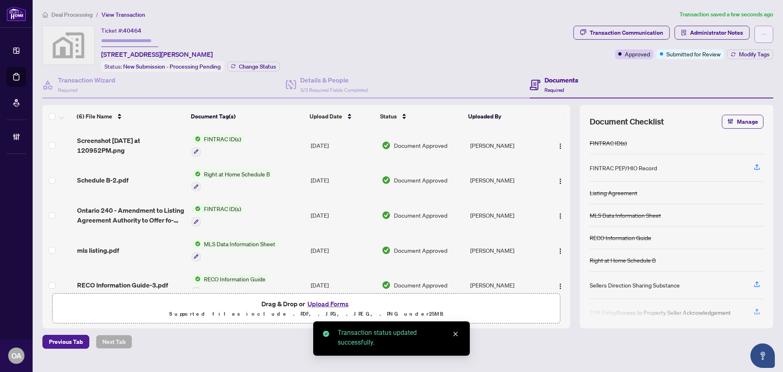
click at [769, 35] on button "button" at bounding box center [764, 34] width 19 height 17
click at [742, 91] on span "Submit for Completion" at bounding box center [736, 91] width 62 height 9
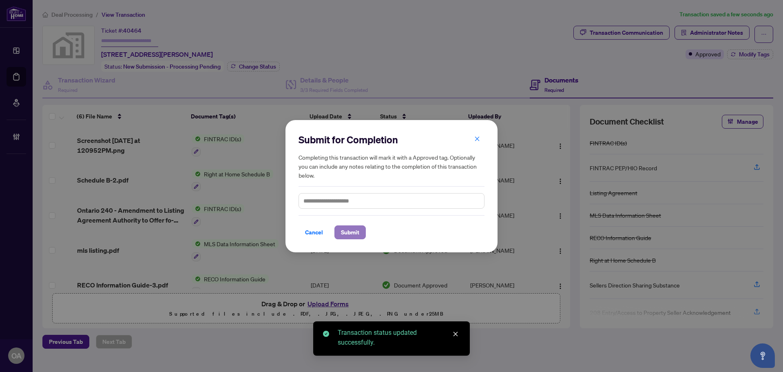
click at [340, 237] on button "Submit" at bounding box center [350, 232] width 31 height 14
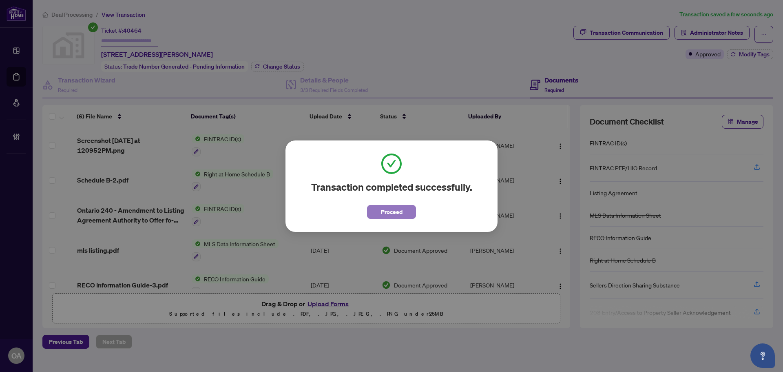
click at [388, 215] on span "Proceed" at bounding box center [392, 211] width 22 height 13
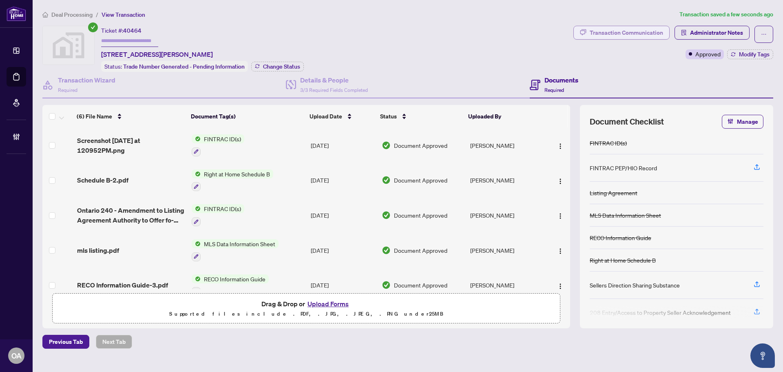
click at [617, 32] on div "Transaction Communication" at bounding box center [626, 32] width 73 height 13
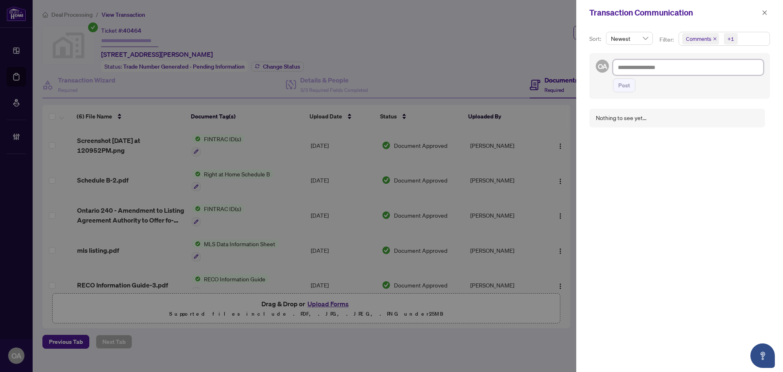
click at [653, 65] on textarea at bounding box center [688, 68] width 151 height 16
type textarea "*"
type textarea "**"
type textarea "***"
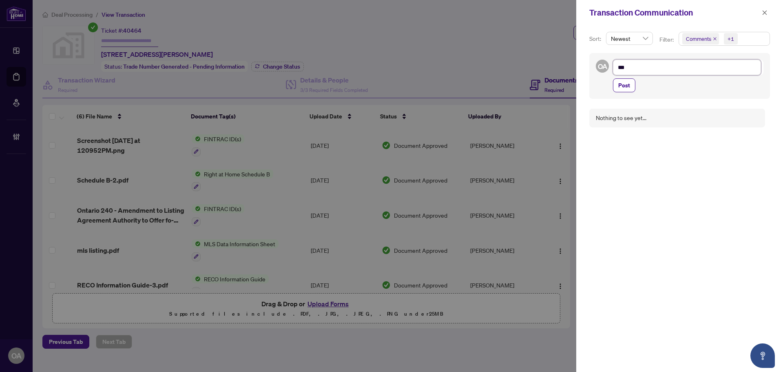
type textarea "****"
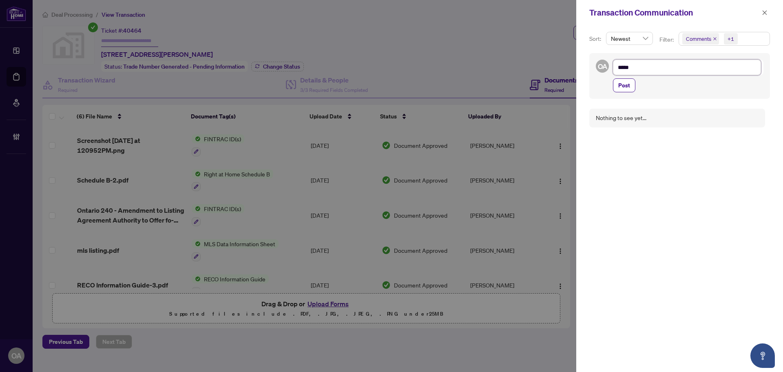
type textarea "****"
type textarea "***"
type textarea "****"
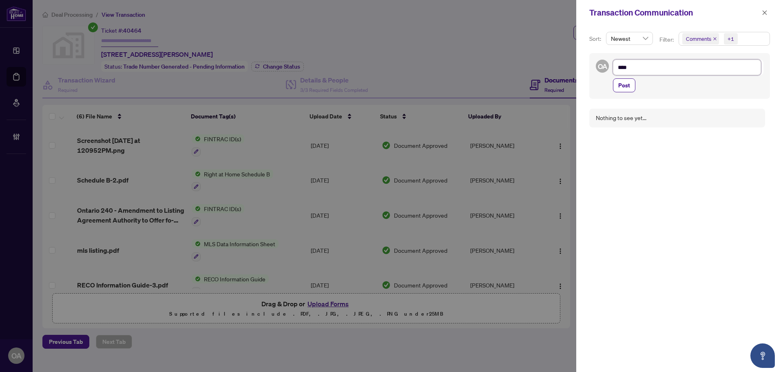
type textarea "*****"
type textarea "*******"
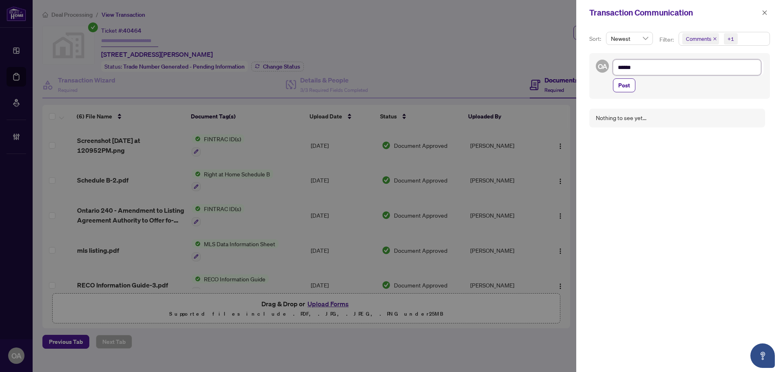
type textarea "*******"
type textarea "********"
type textarea "*********"
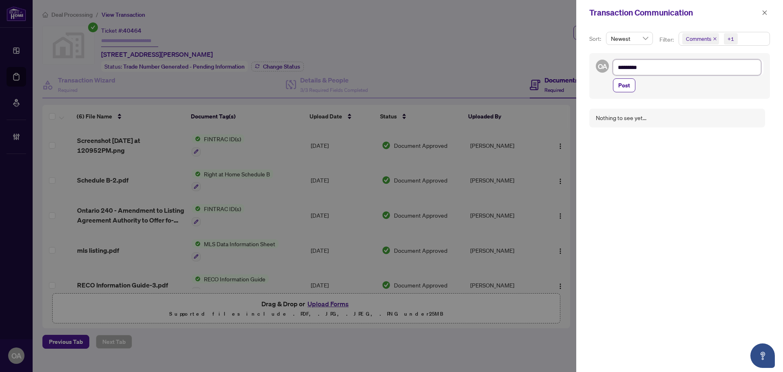
type textarea "**********"
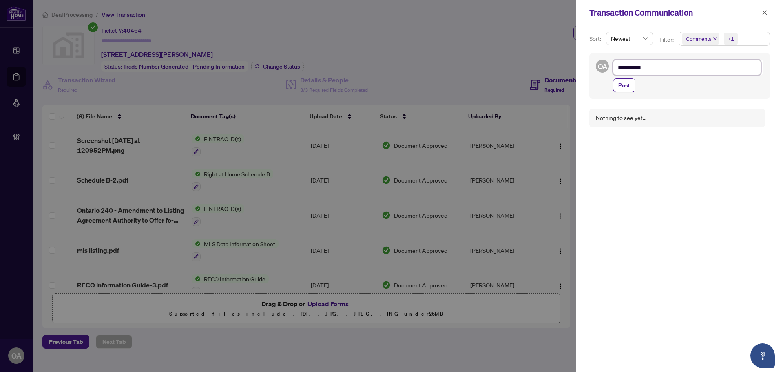
type textarea "**********"
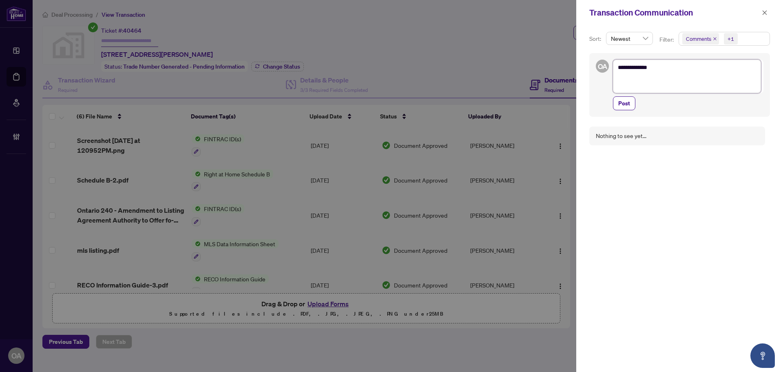
type textarea "**********"
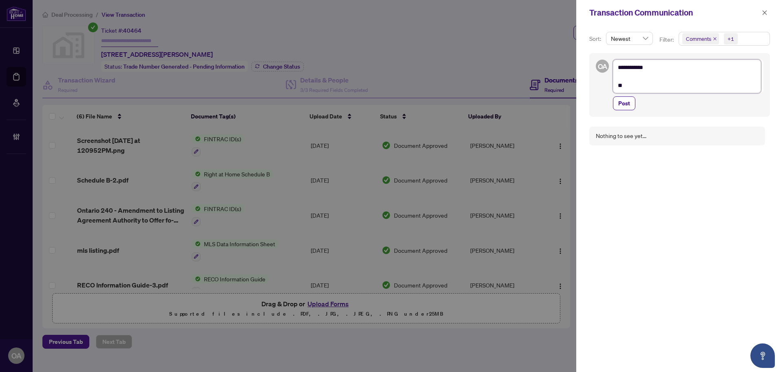
type textarea "**********"
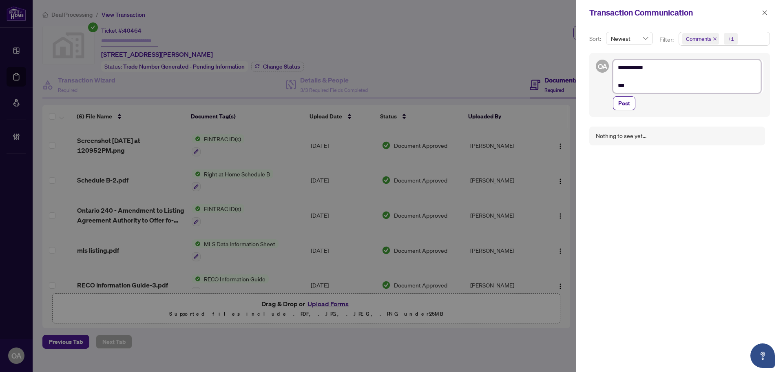
type textarea "**********"
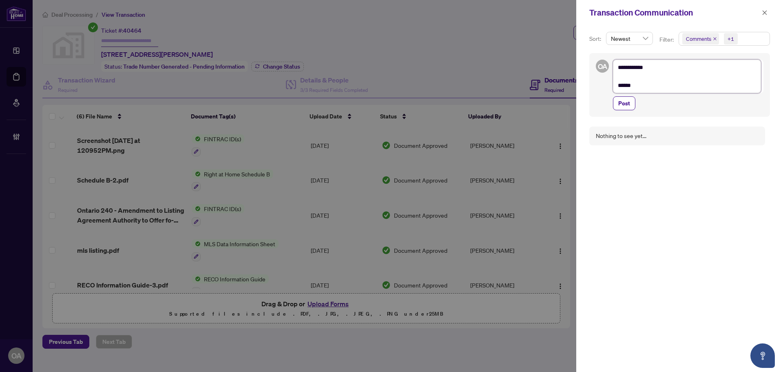
type textarea "**********"
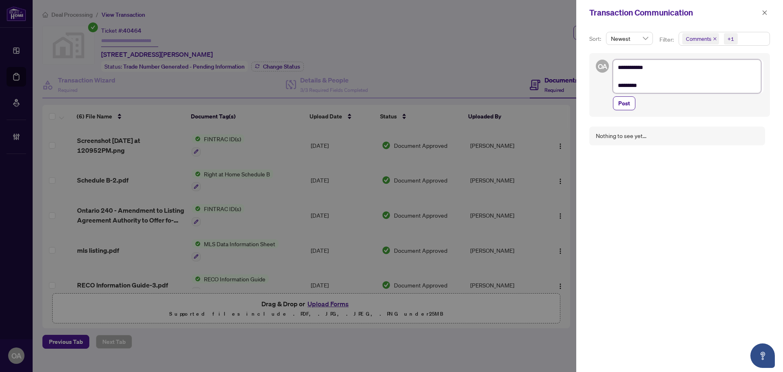
type textarea "**********"
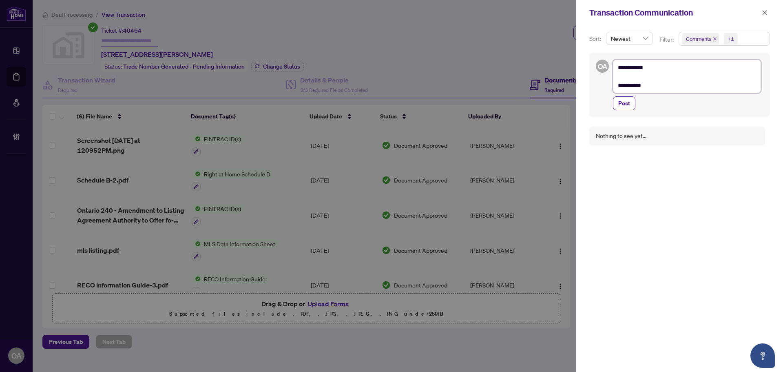
type textarea "**********"
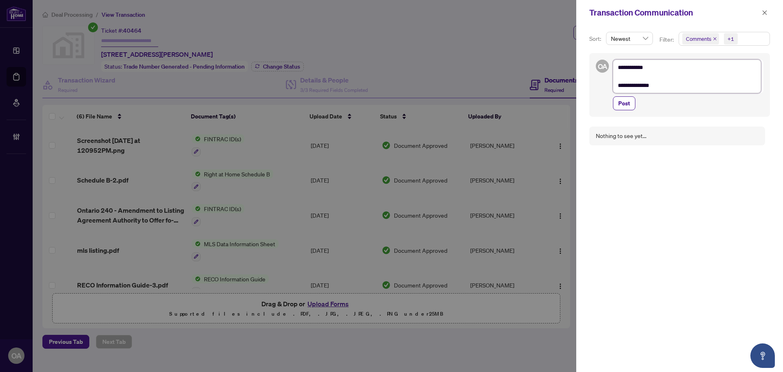
type textarea "**********"
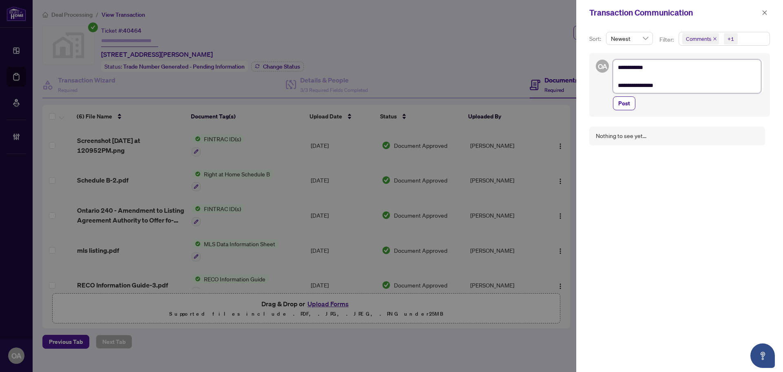
type textarea "**********"
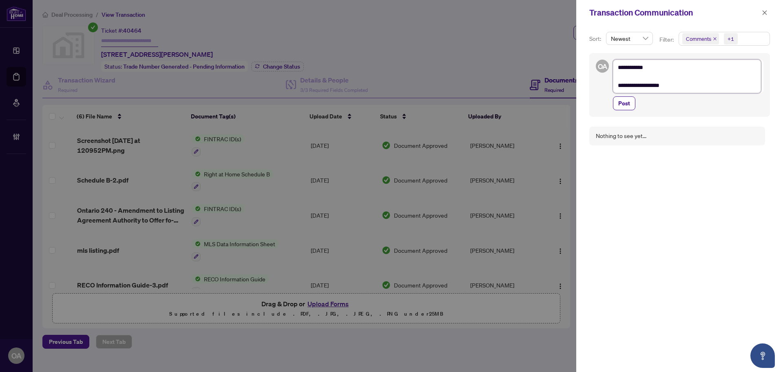
type textarea "**********"
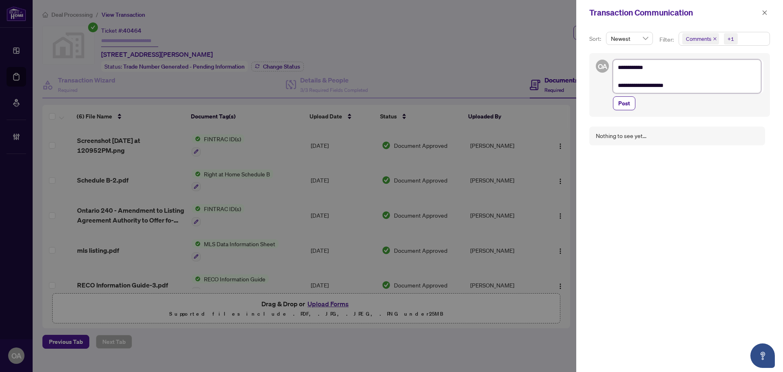
type textarea "**********"
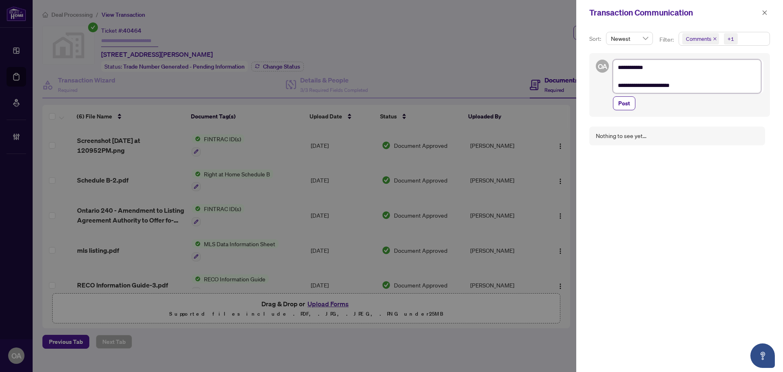
type textarea "**********"
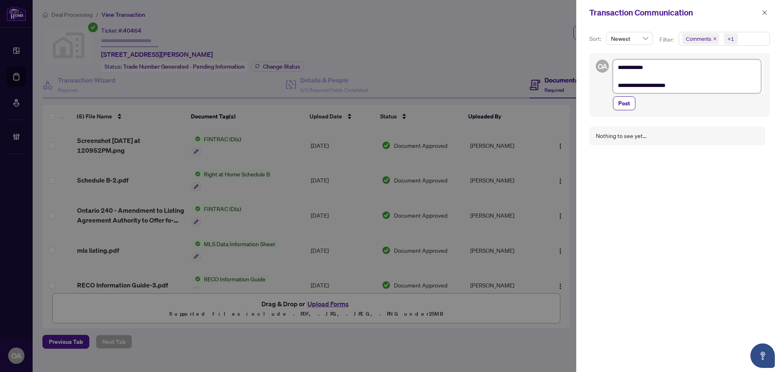
type textarea "**********"
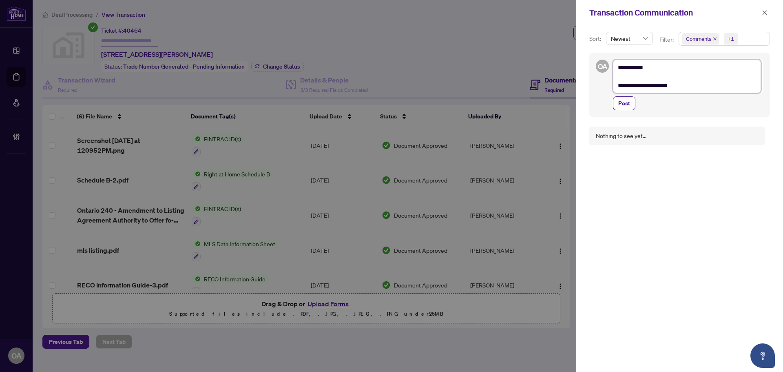
type textarea "**********"
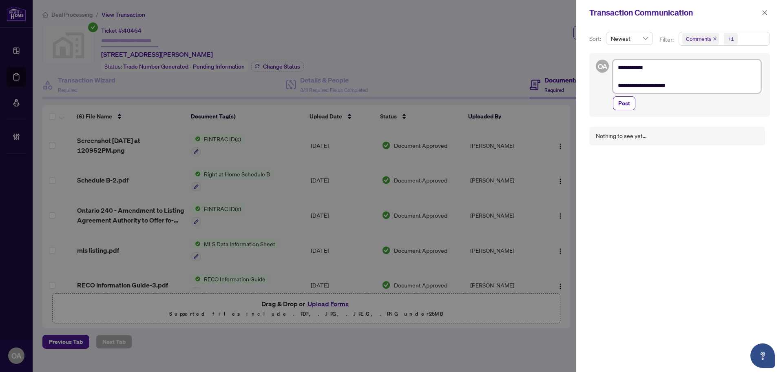
type textarea "**********"
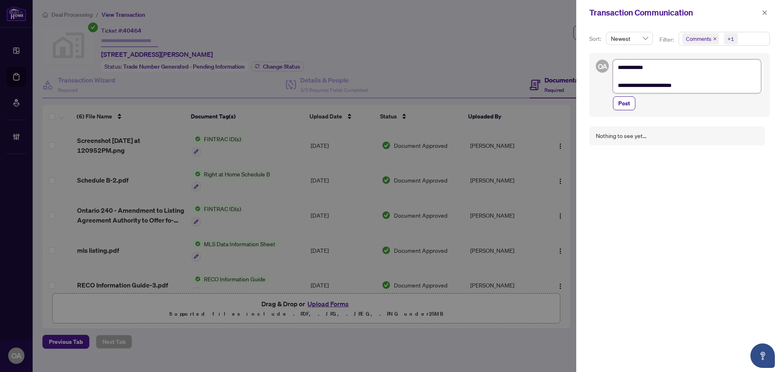
type textarea "**********"
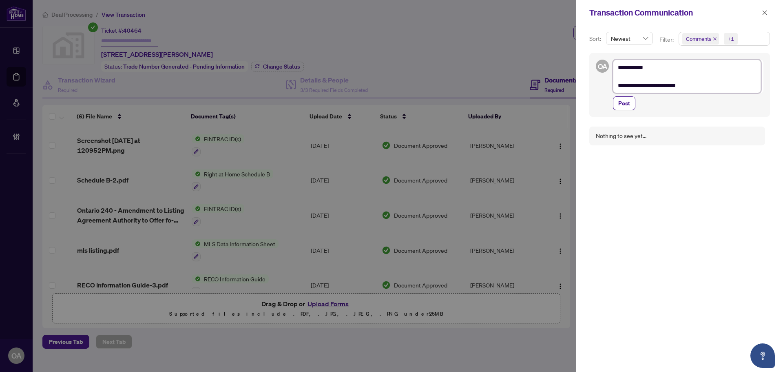
type textarea "**********"
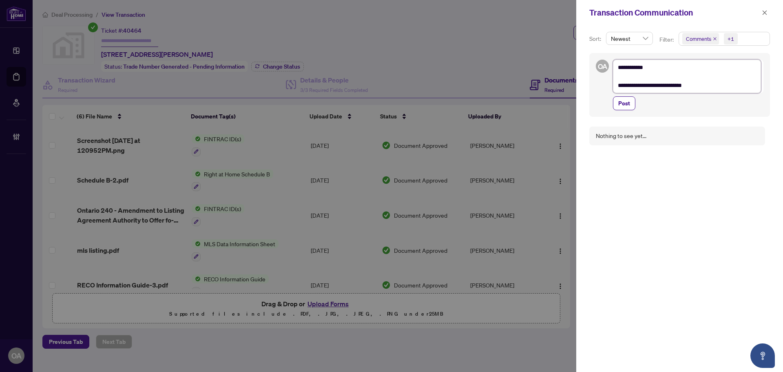
type textarea "**********"
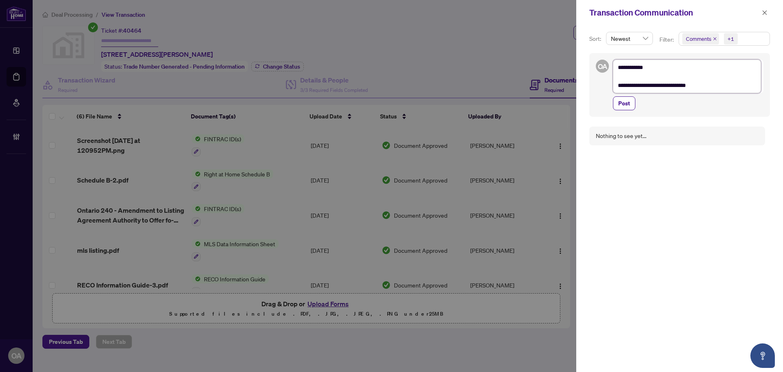
type textarea "**********"
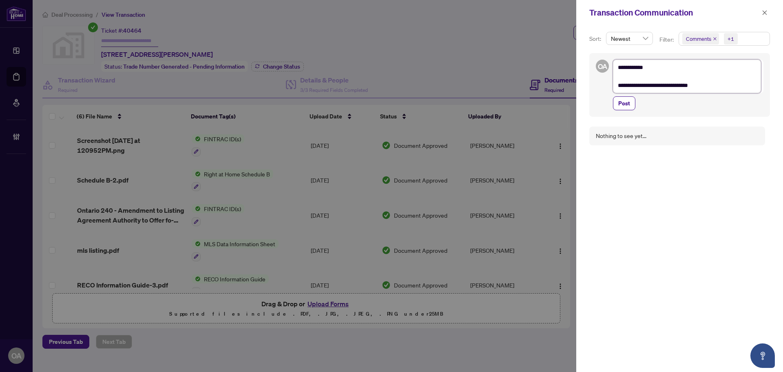
type textarea "**********"
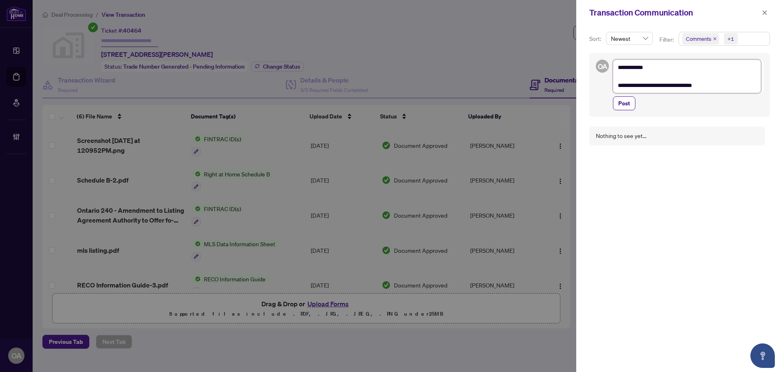
type textarea "**********"
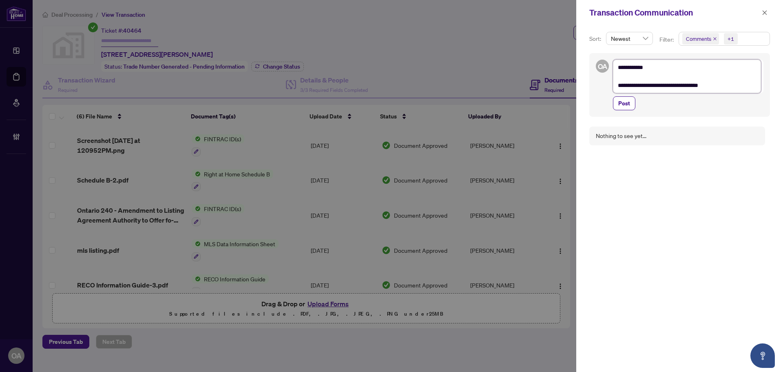
type textarea "**********"
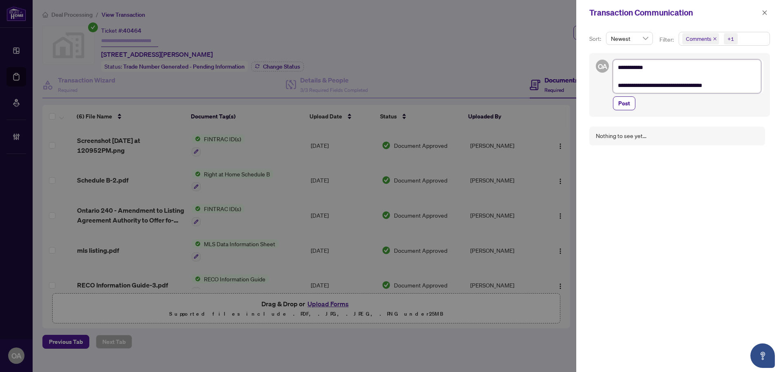
type textarea "**********"
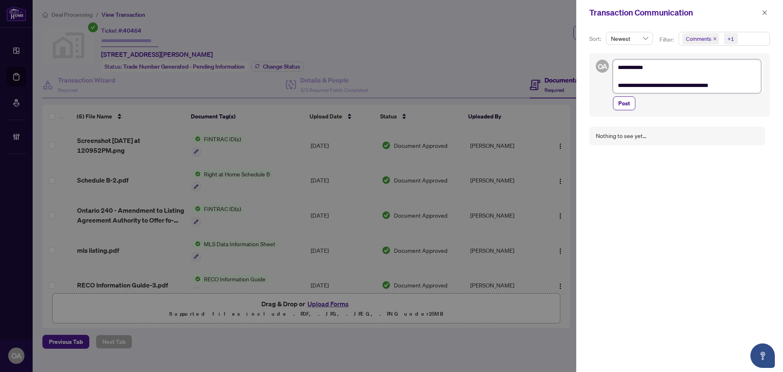
type textarea "**********"
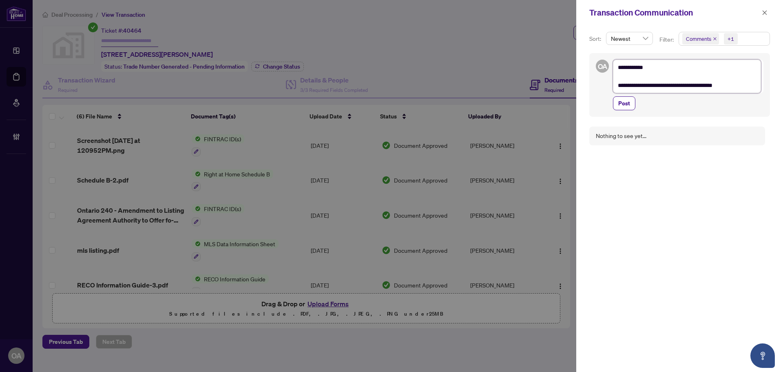
type textarea "**********"
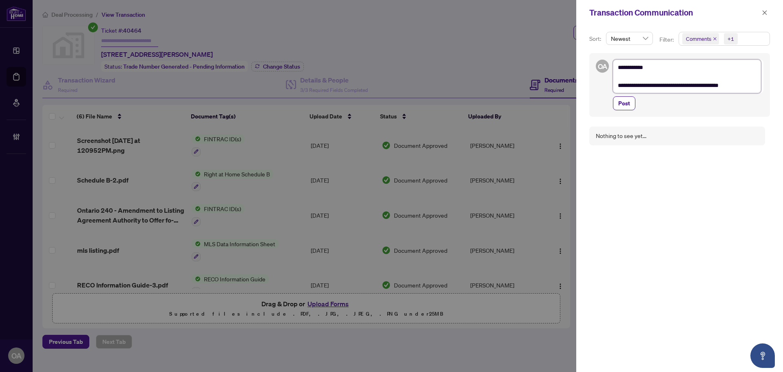
type textarea "**********"
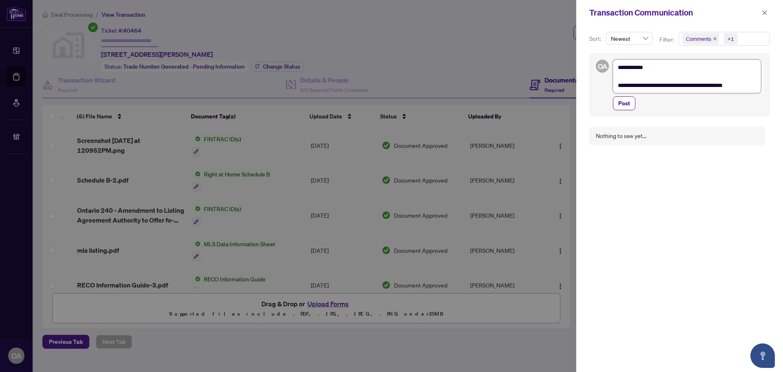
type textarea "**********"
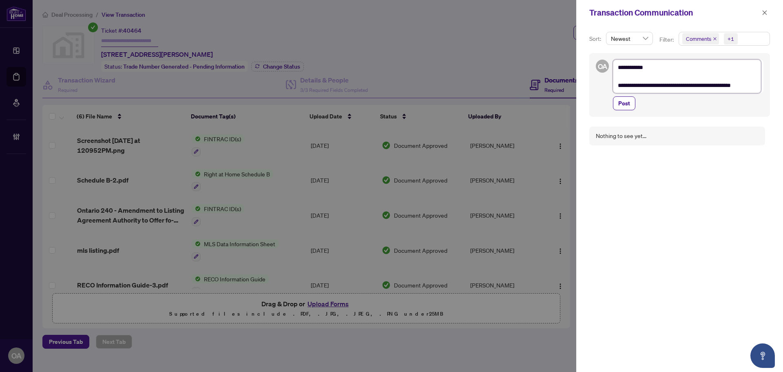
type textarea "**********"
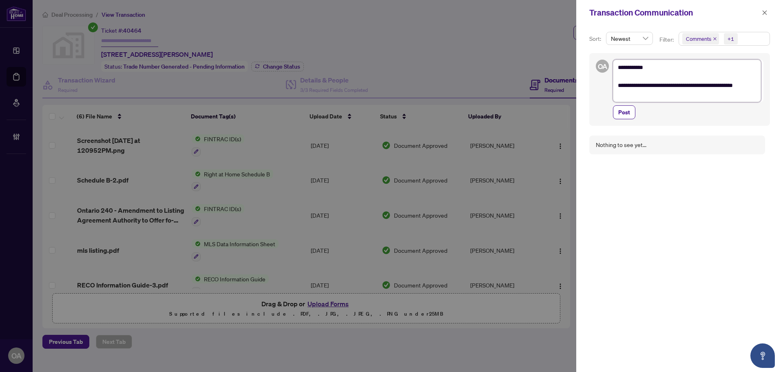
type textarea "**********"
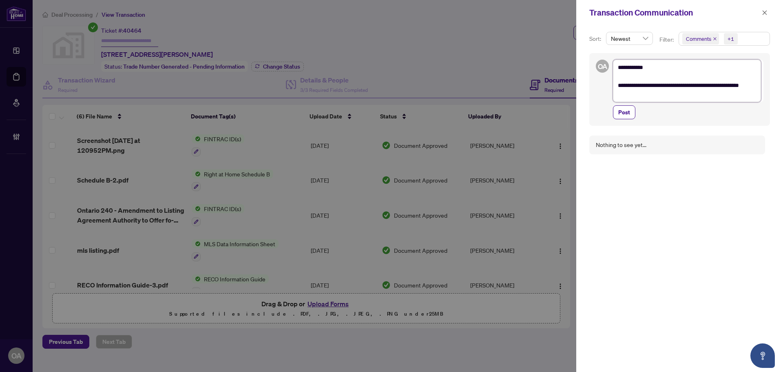
type textarea "**********"
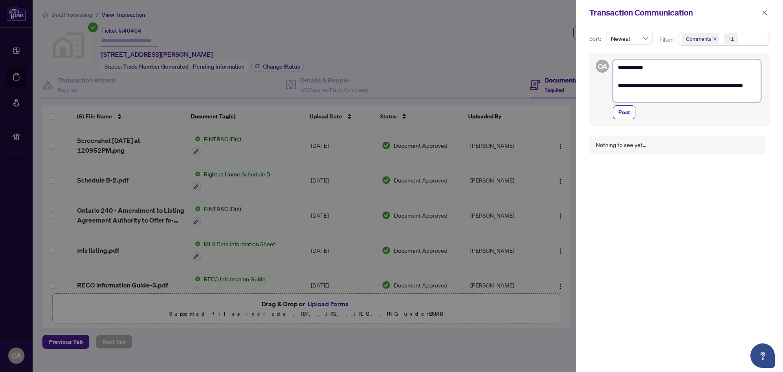
type textarea "**********"
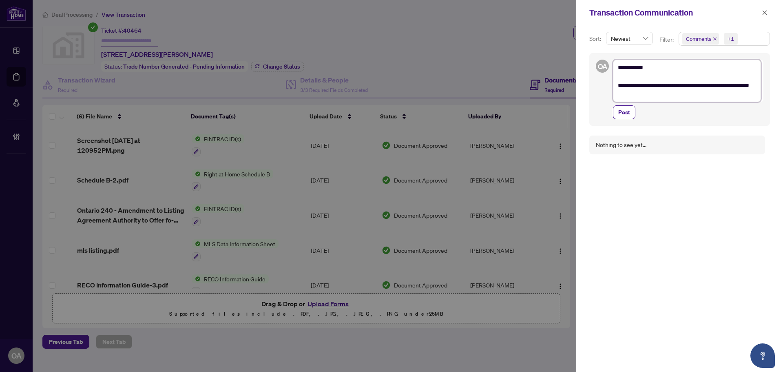
type textarea "**********"
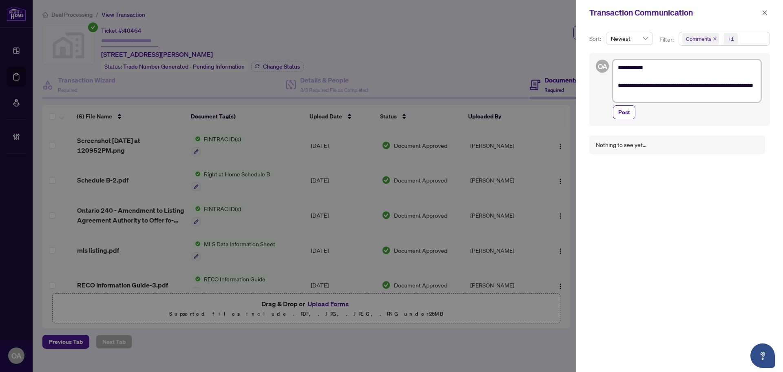
type textarea "**********"
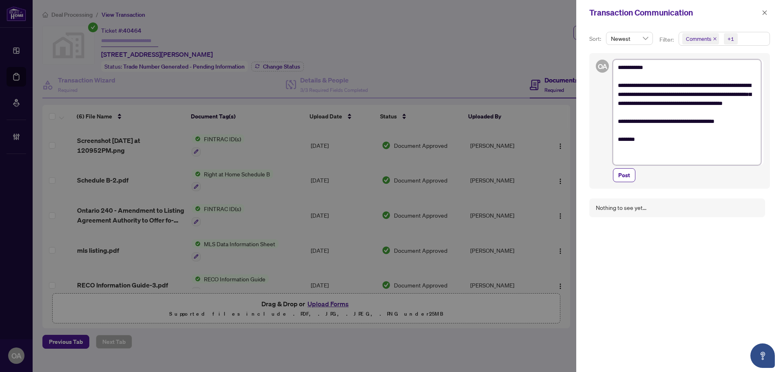
click at [653, 131] on textarea "**********" at bounding box center [687, 112] width 148 height 105
click at [627, 174] on span "Post" at bounding box center [624, 174] width 12 height 13
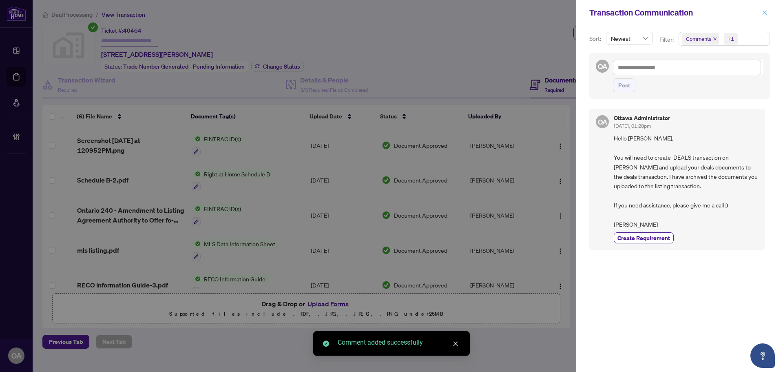
click at [763, 13] on icon "close" at bounding box center [765, 13] width 6 height 6
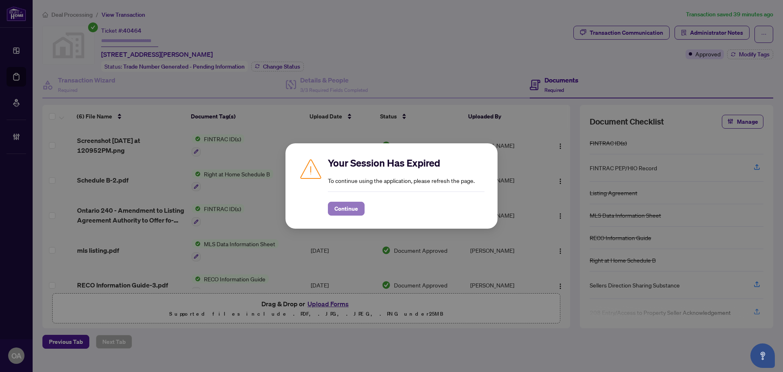
click at [347, 204] on span "Continue" at bounding box center [347, 208] width 24 height 13
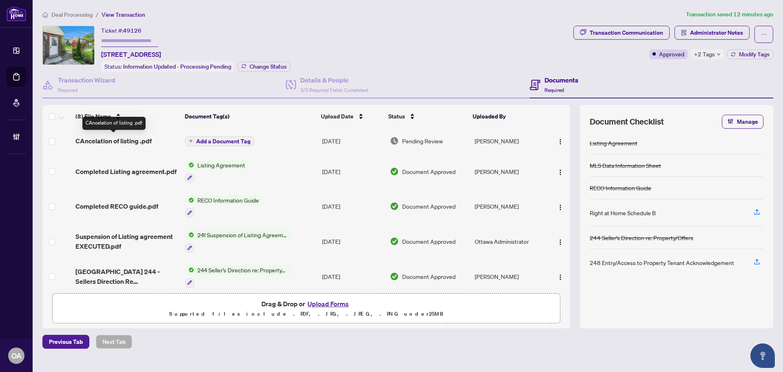
click at [128, 140] on span "CAncelation of listing .pdf" at bounding box center [113, 141] width 76 height 10
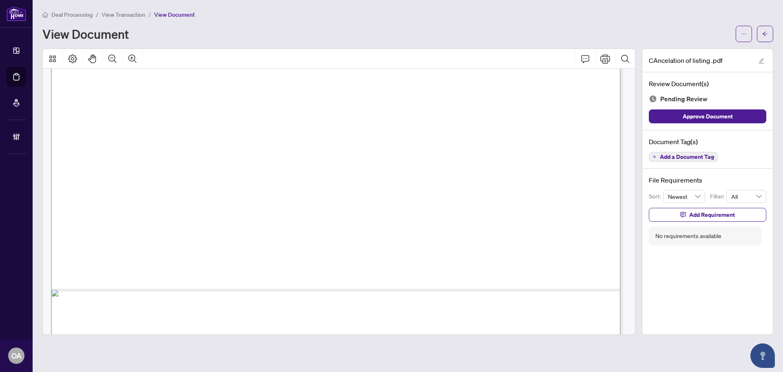
scroll to position [488, 0]
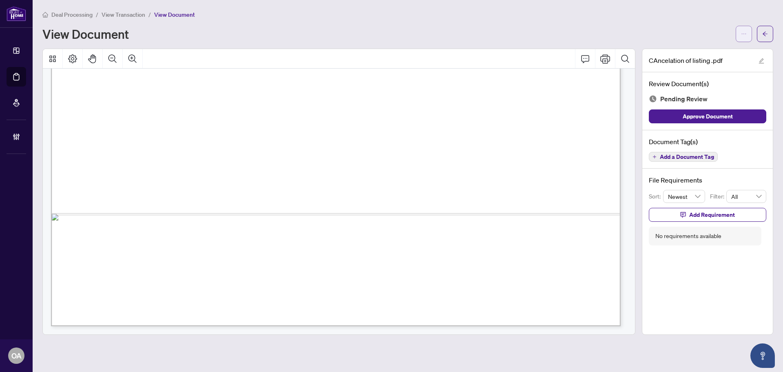
click at [743, 34] on icon "ellipsis" at bounding box center [744, 34] width 6 height 6
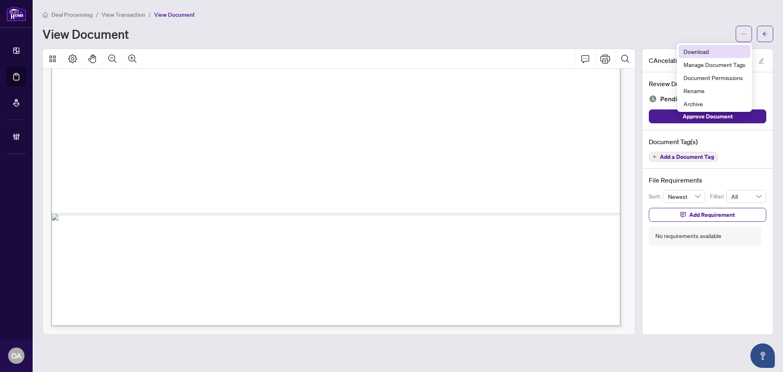
click at [714, 51] on span "Download" at bounding box center [715, 51] width 62 height 9
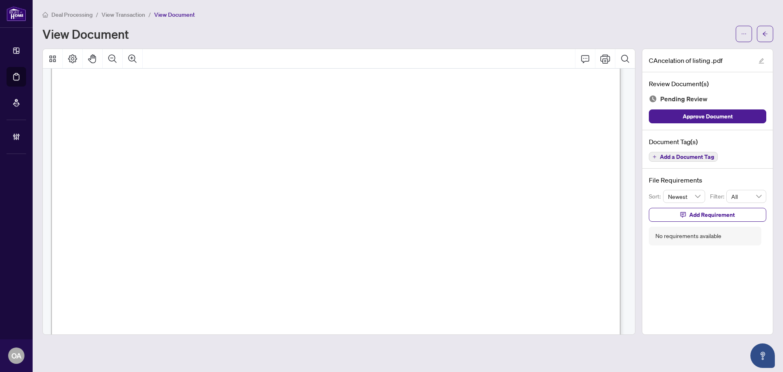
scroll to position [0, 0]
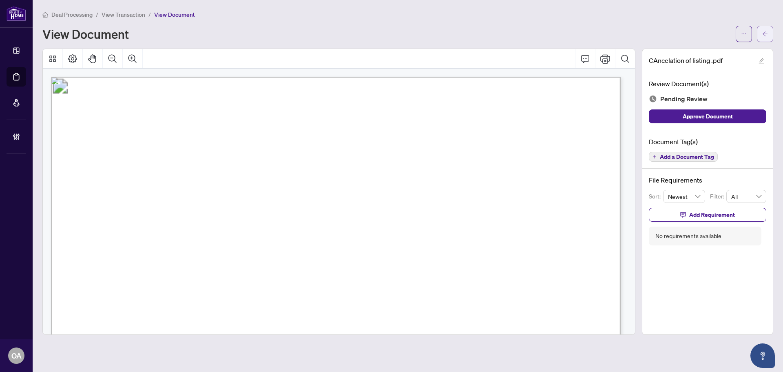
click at [764, 30] on span "button" at bounding box center [766, 33] width 6 height 13
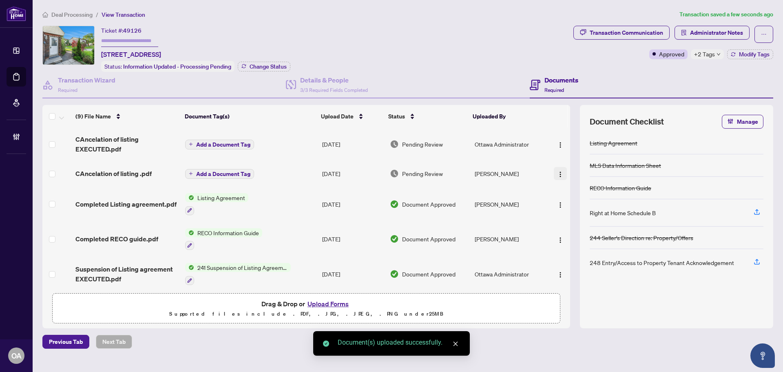
click at [558, 171] on img "button" at bounding box center [560, 174] width 7 height 7
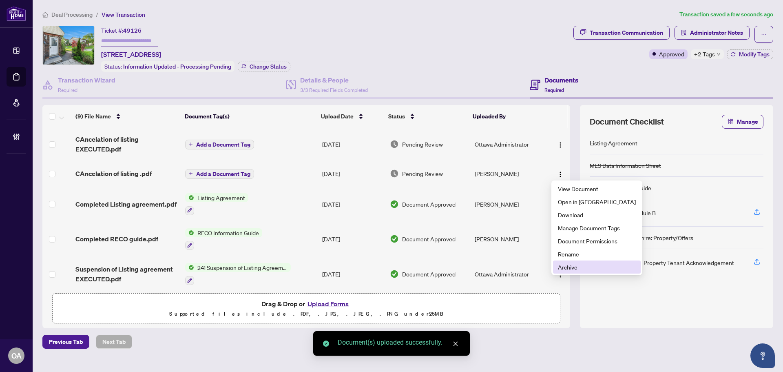
click at [572, 265] on span "Archive" at bounding box center [597, 266] width 78 height 9
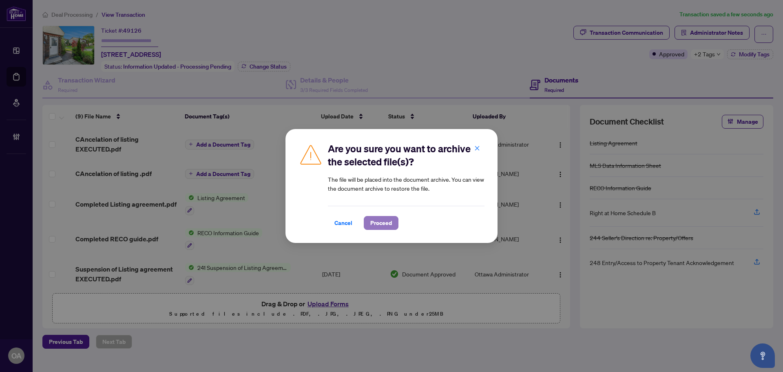
click at [390, 217] on span "Proceed" at bounding box center [381, 222] width 22 height 13
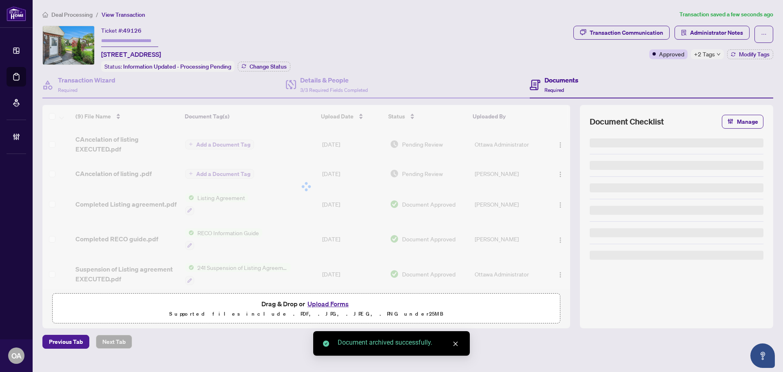
click at [217, 142] on div at bounding box center [306, 186] width 528 height 163
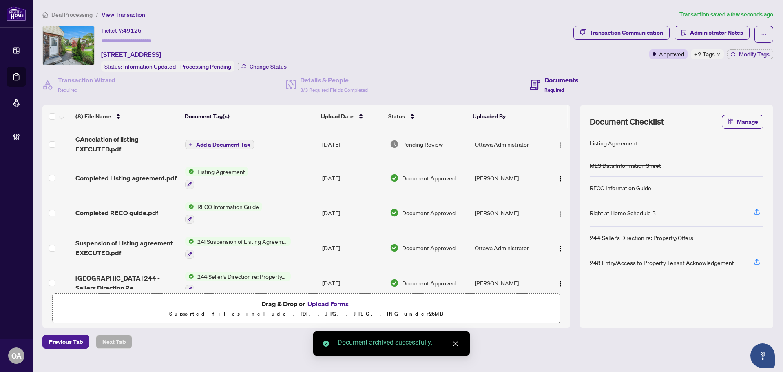
click at [226, 143] on span "Add a Document Tag" at bounding box center [223, 145] width 54 height 6
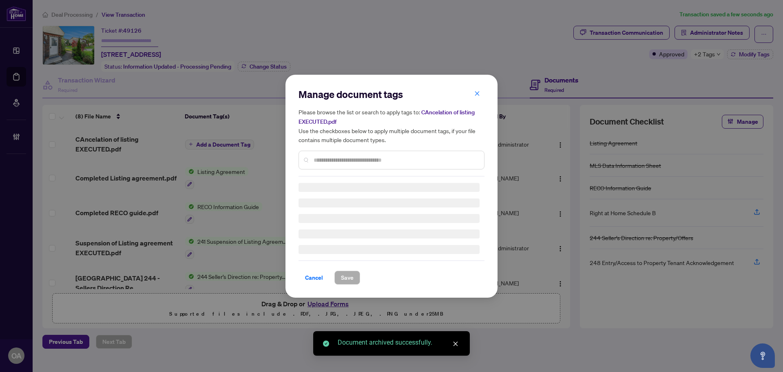
click at [352, 159] on input "text" at bounding box center [396, 159] width 164 height 9
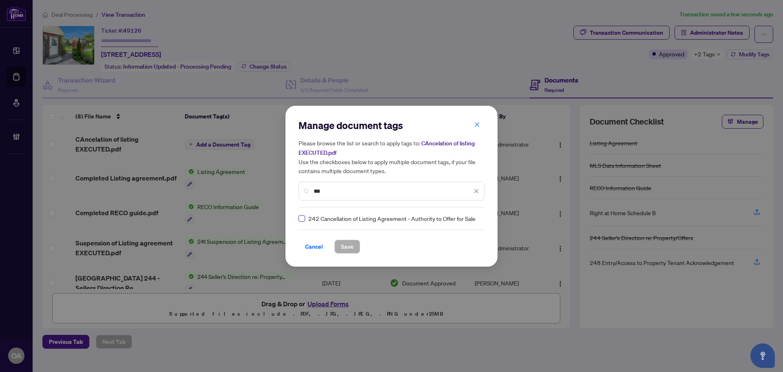
type input "***"
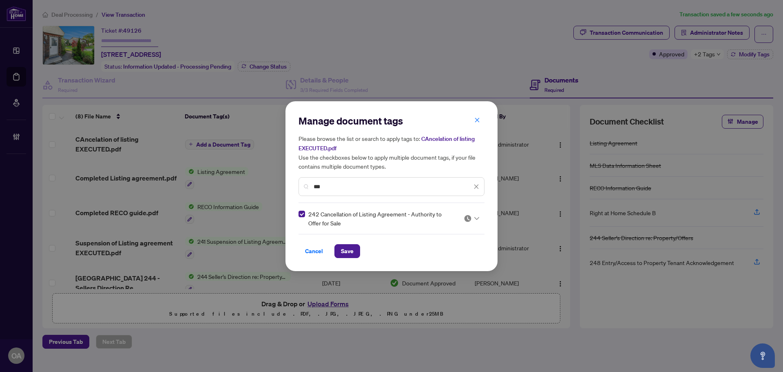
click at [472, 219] on div at bounding box center [472, 218] width 16 height 8
click at [461, 263] on div "Approved" at bounding box center [447, 257] width 62 height 13
click at [355, 247] on button "Save" at bounding box center [348, 251] width 26 height 14
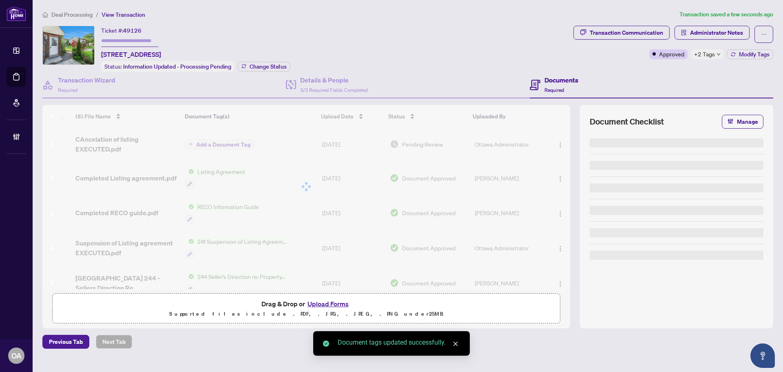
drag, startPoint x: 555, startPoint y: 139, endPoint x: 557, endPoint y: 143, distance: 4.4
click at [555, 139] on div at bounding box center [306, 186] width 528 height 163
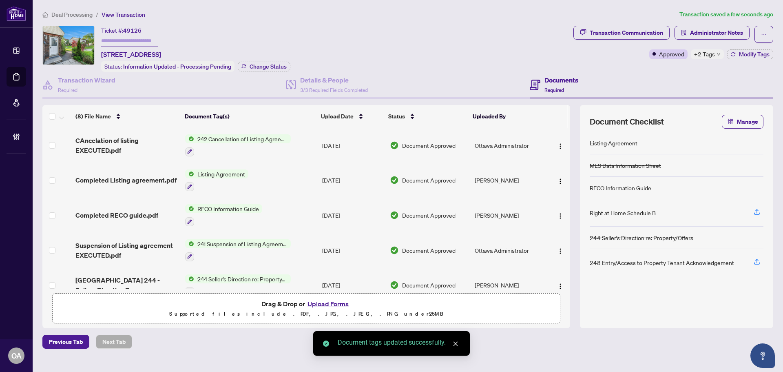
click at [557, 143] on img "button" at bounding box center [560, 146] width 7 height 7
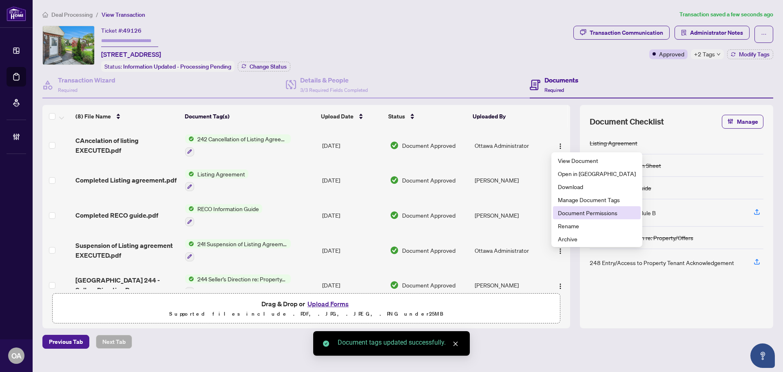
click at [571, 214] on span "Document Permissions" at bounding box center [597, 212] width 78 height 9
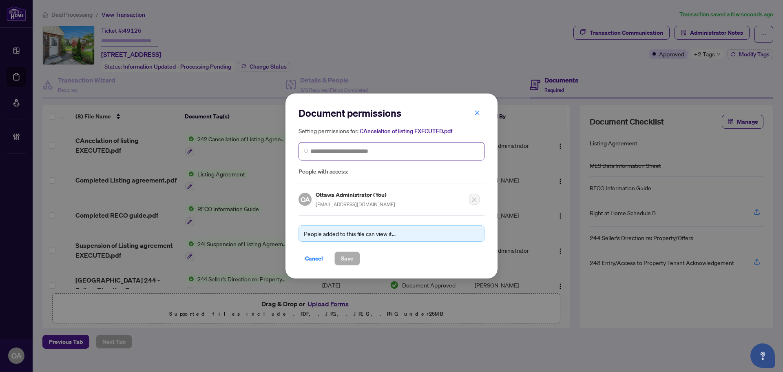
click at [341, 146] on span at bounding box center [392, 151] width 186 height 18
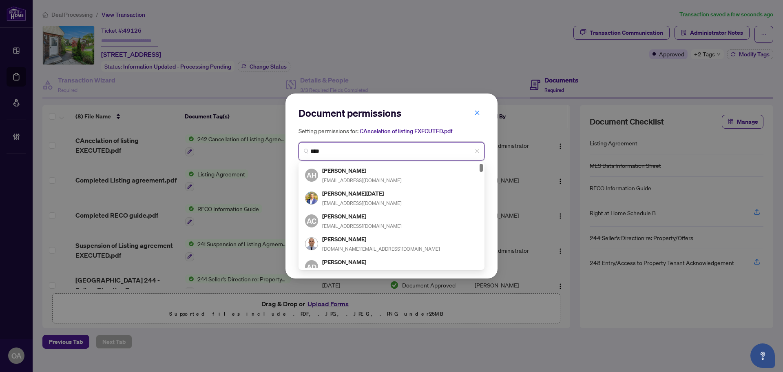
type input "*****"
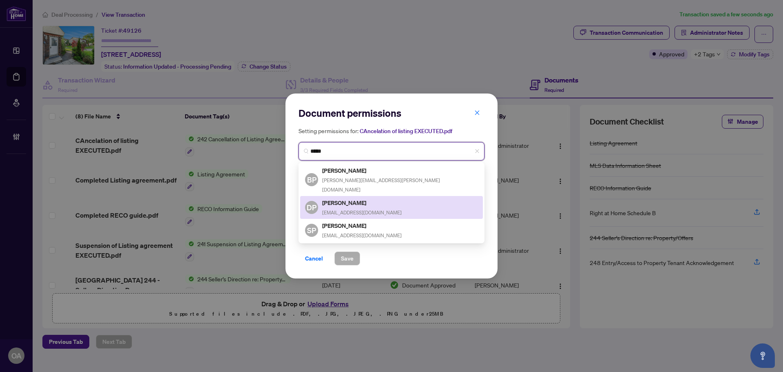
click at [350, 198] on div "Dan Peiris peirisaruna@hotmail.com" at bounding box center [362, 207] width 80 height 19
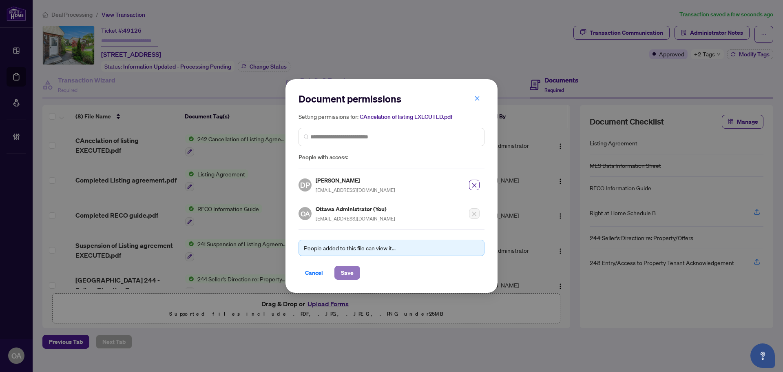
click at [355, 275] on button "Save" at bounding box center [348, 273] width 26 height 14
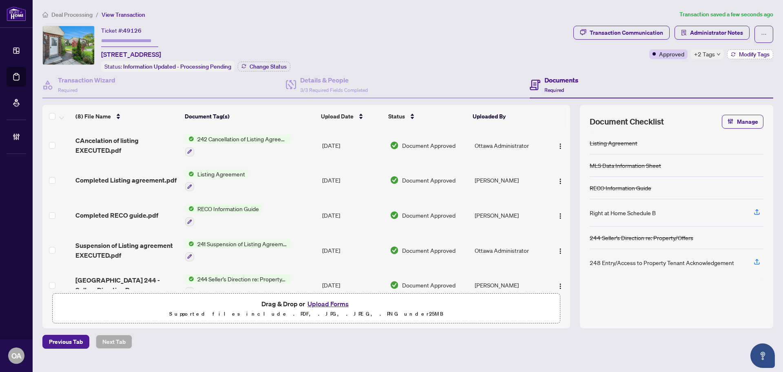
click at [750, 57] on span "Modify Tags" at bounding box center [754, 54] width 31 height 6
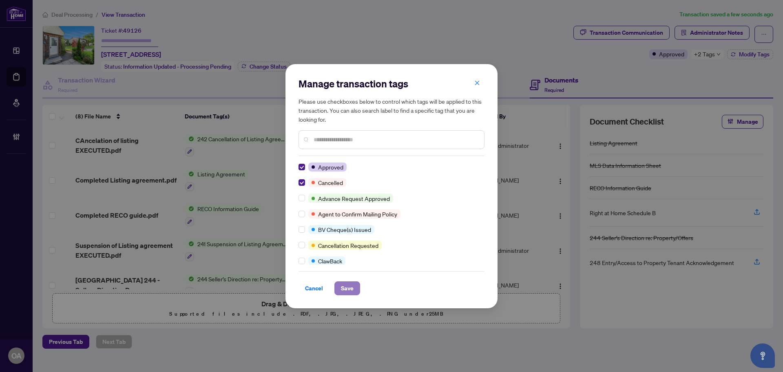
click at [354, 288] on button "Save" at bounding box center [348, 288] width 26 height 14
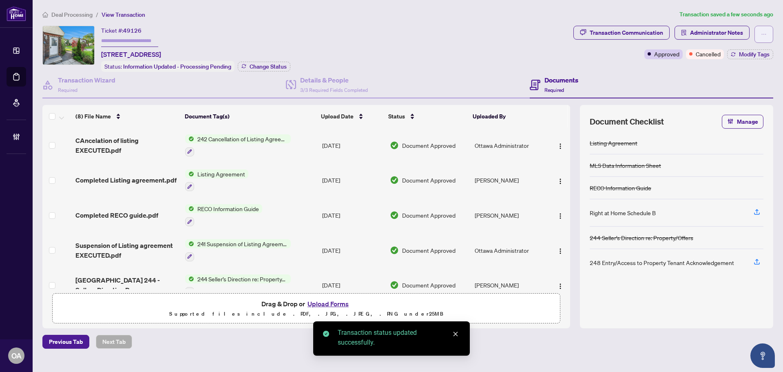
click at [767, 38] on button "button" at bounding box center [764, 34] width 19 height 17
click at [747, 89] on span "Submit for Completion" at bounding box center [736, 91] width 62 height 9
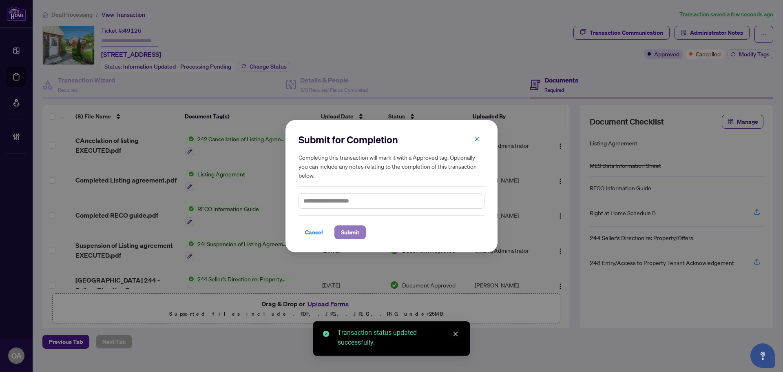
click at [355, 235] on span "Submit" at bounding box center [350, 232] width 18 height 13
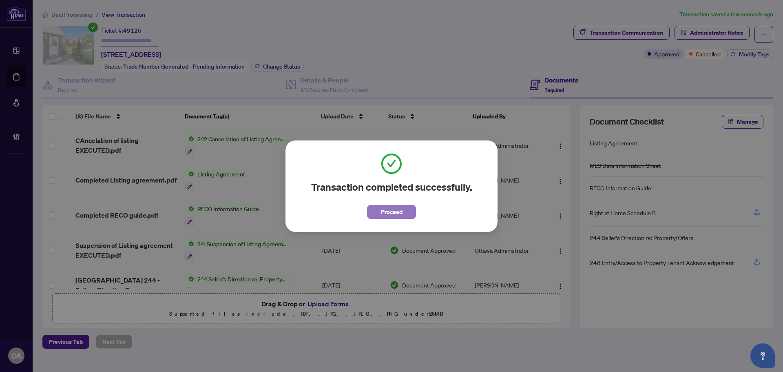
click at [399, 208] on span "Proceed" at bounding box center [392, 211] width 22 height 13
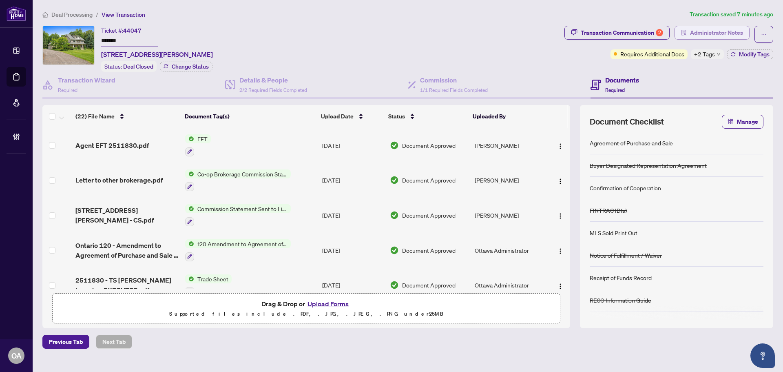
click at [694, 38] on span "Administrator Notes" at bounding box center [716, 32] width 53 height 13
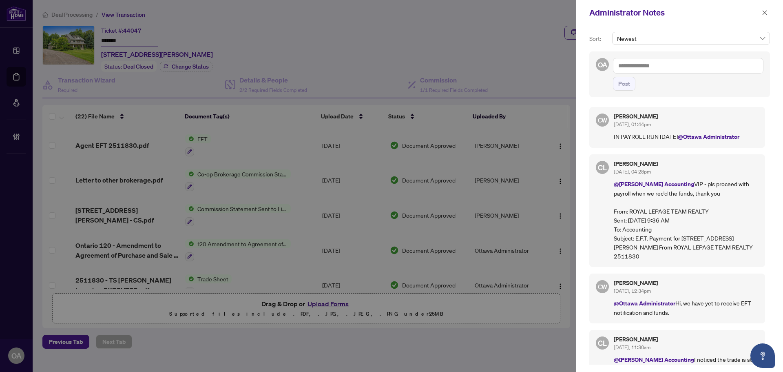
click at [643, 68] on textarea at bounding box center [688, 66] width 151 height 16
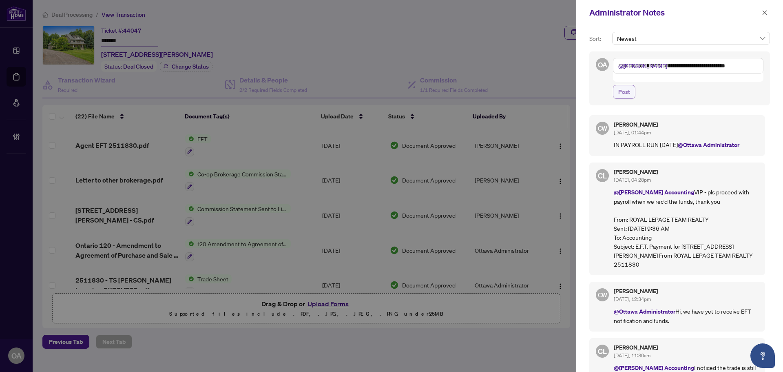
type textarea "**********"
click at [618, 85] on span "Post" at bounding box center [624, 91] width 12 height 13
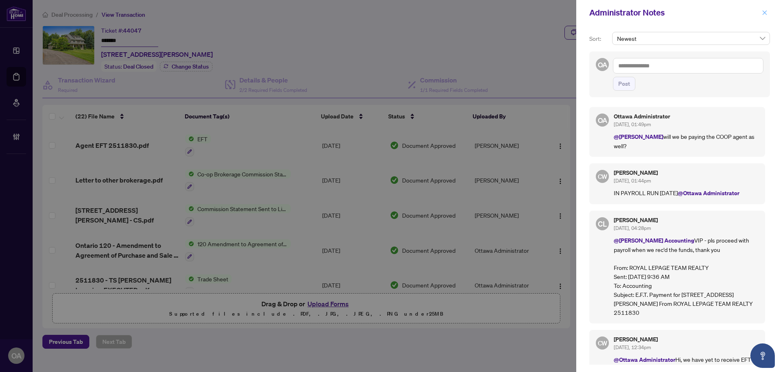
click at [764, 11] on icon "close" at bounding box center [765, 12] width 4 height 4
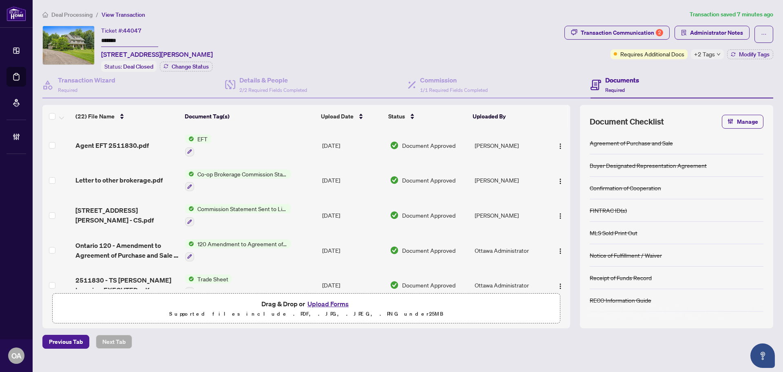
click at [585, 74] on div "Commission 1/1 Required Fields Completed" at bounding box center [499, 85] width 183 height 27
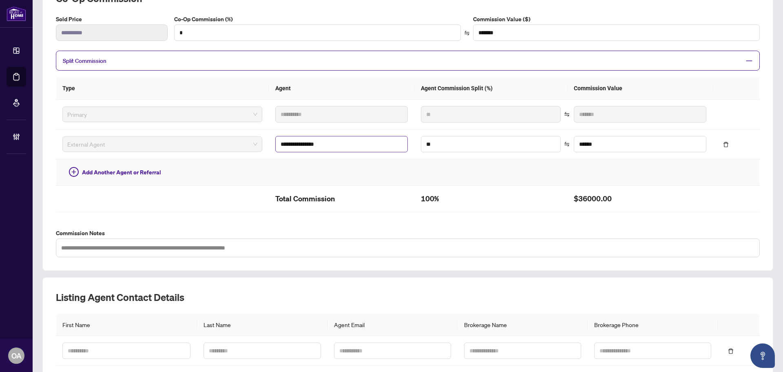
scroll to position [66, 0]
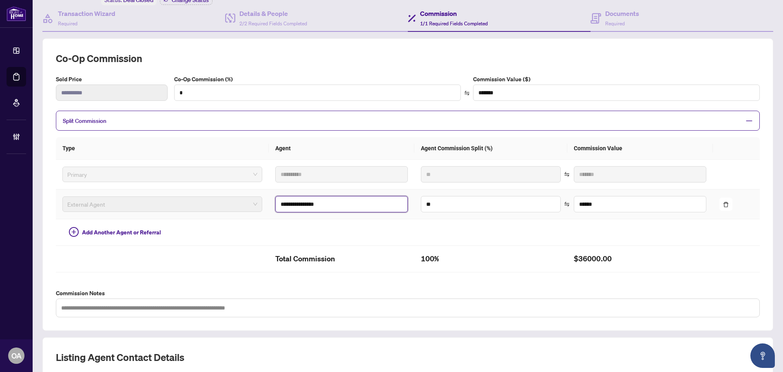
drag, startPoint x: 330, startPoint y: 200, endPoint x: 233, endPoint y: 202, distance: 97.1
click at [233, 202] on tr "**********" at bounding box center [408, 204] width 704 height 30
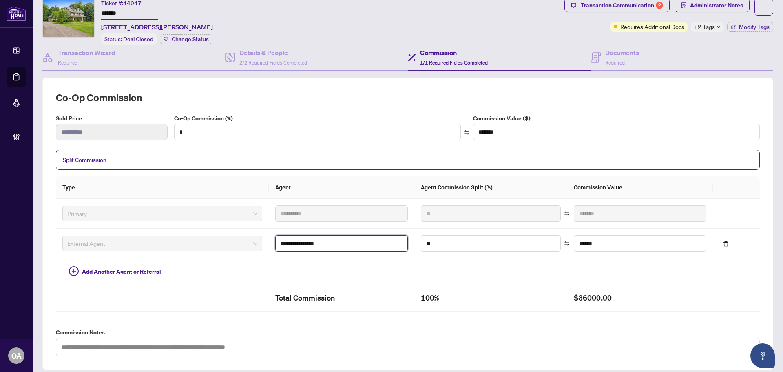
scroll to position [0, 0]
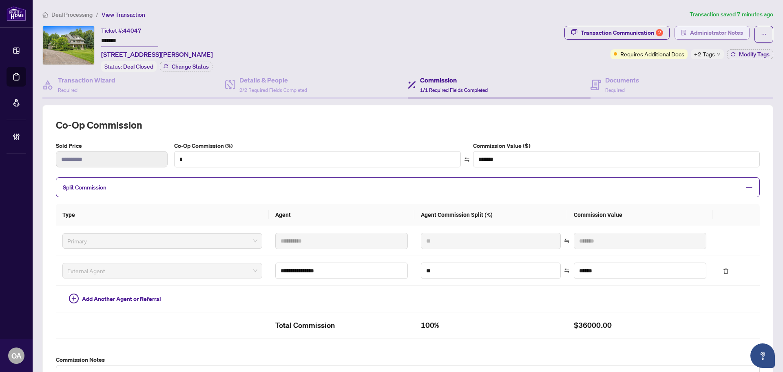
click at [700, 37] on span "Administrator Notes" at bounding box center [716, 32] width 53 height 13
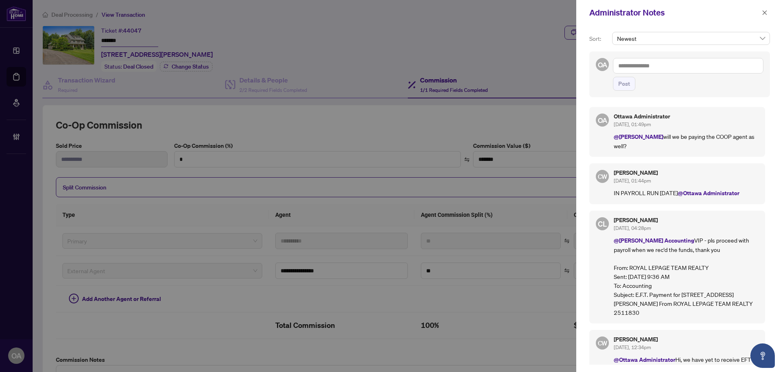
click at [679, 66] on textarea at bounding box center [688, 66] width 151 height 16
paste textarea "**********"
type textarea "**********"
click at [618, 86] on button "Post" at bounding box center [624, 84] width 22 height 14
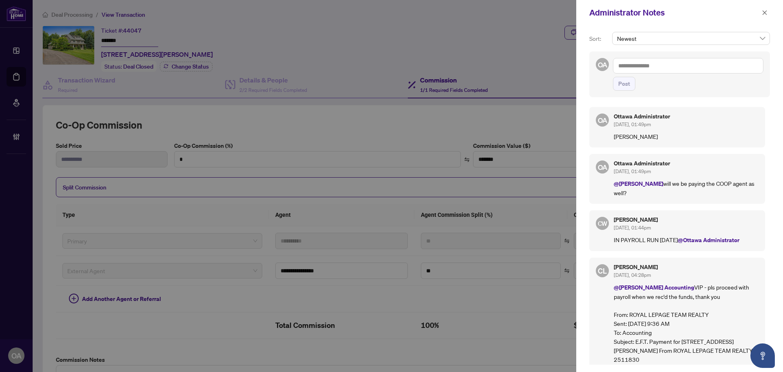
drag, startPoint x: 600, startPoint y: 122, endPoint x: 593, endPoint y: 122, distance: 6.5
drag, startPoint x: 371, startPoint y: 42, endPoint x: 376, endPoint y: 20, distance: 22.6
click at [372, 42] on div at bounding box center [391, 186] width 783 height 372
click at [727, 26] on div "Sort: Newest OA Post OA Ottawa Administrator Aug/29/2025, 01:49pm Suzanne Gauth…" at bounding box center [679, 198] width 207 height 346
click at [767, 16] on span "button" at bounding box center [765, 12] width 6 height 13
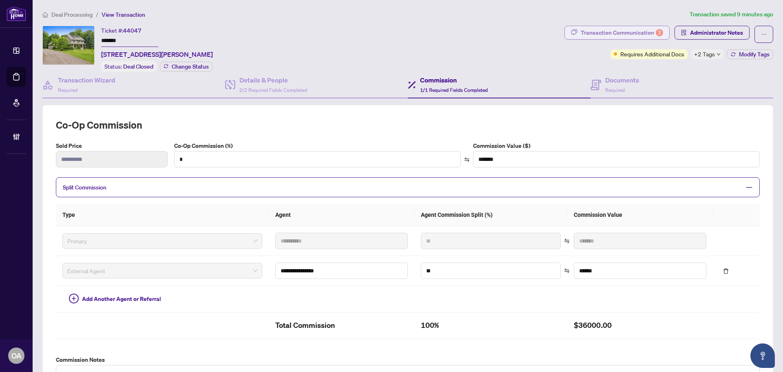
click at [642, 35] on div "Transaction Communication 2" at bounding box center [622, 32] width 82 height 13
type textarea "**********"
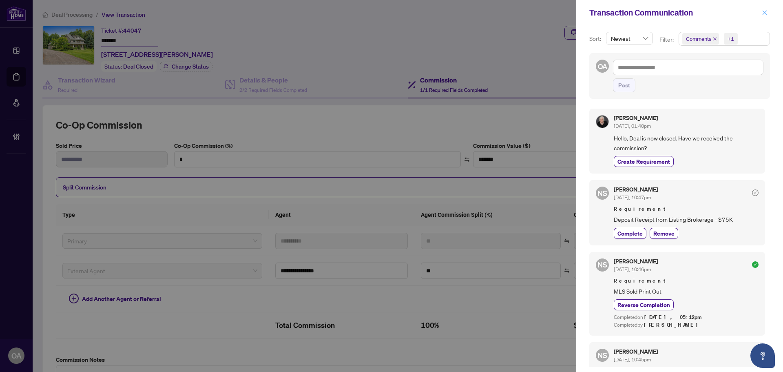
click at [763, 14] on icon "close" at bounding box center [765, 13] width 6 height 6
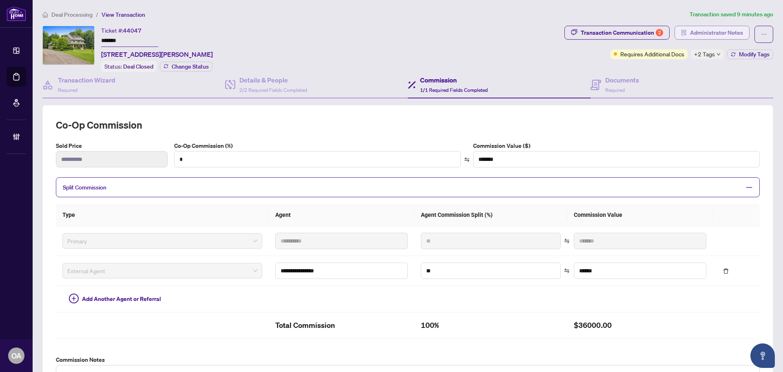
click at [691, 27] on span "Administrator Notes" at bounding box center [716, 32] width 53 height 13
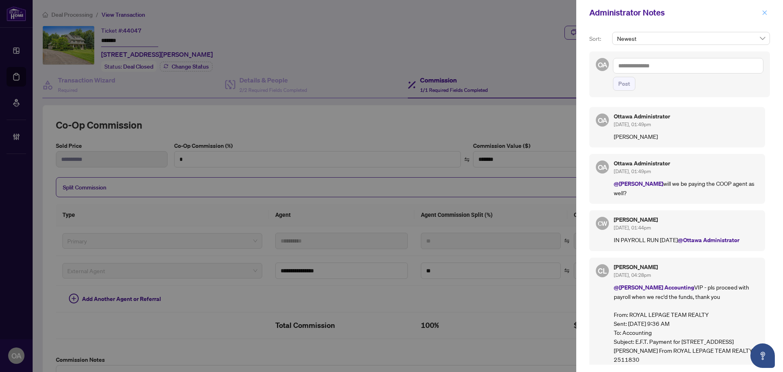
click at [767, 9] on span "button" at bounding box center [765, 12] width 6 height 13
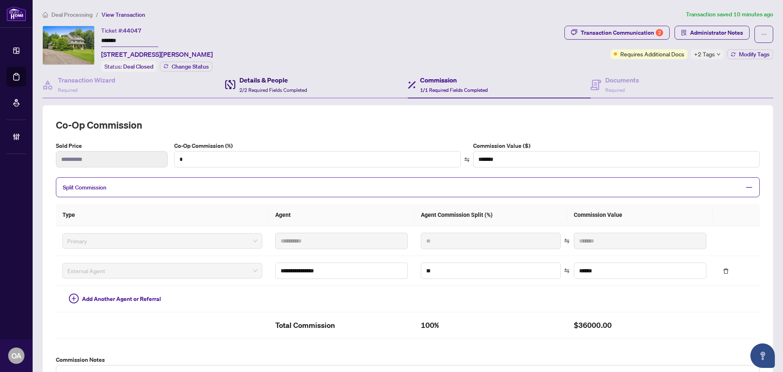
click at [256, 84] on div "Details & People 2/2 Required Fields Completed" at bounding box center [273, 84] width 68 height 19
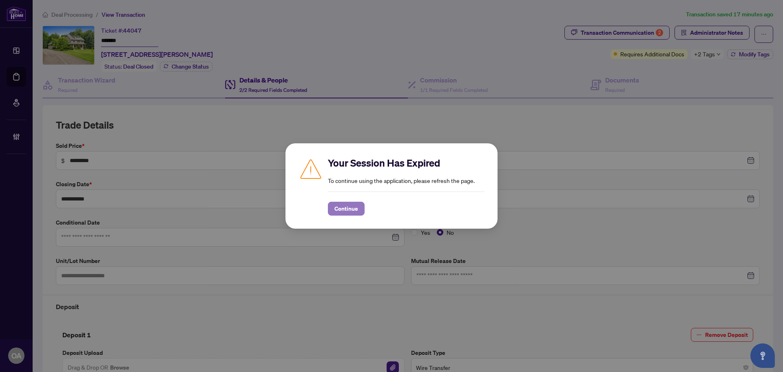
click at [357, 213] on span "Continue" at bounding box center [347, 208] width 24 height 13
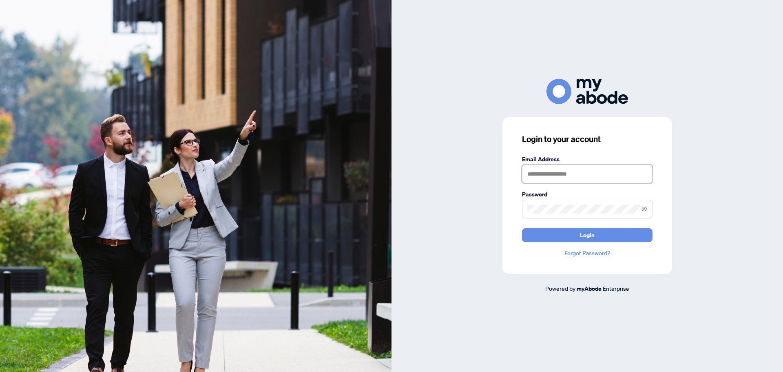
type input "**********"
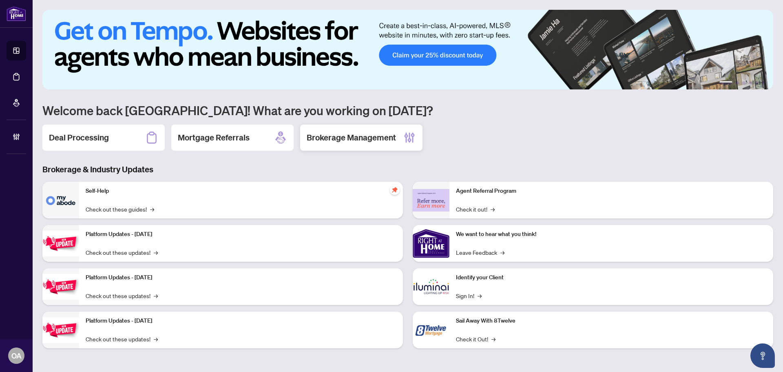
click at [361, 133] on h2 "Brokerage Management" at bounding box center [351, 137] width 89 height 11
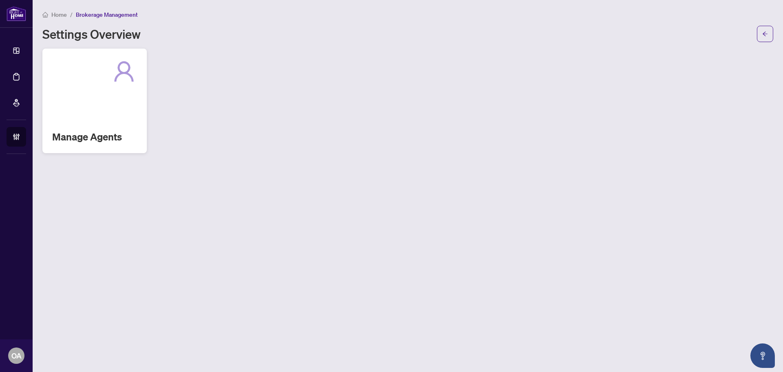
click at [82, 121] on div "Manage Agents" at bounding box center [94, 101] width 104 height 104
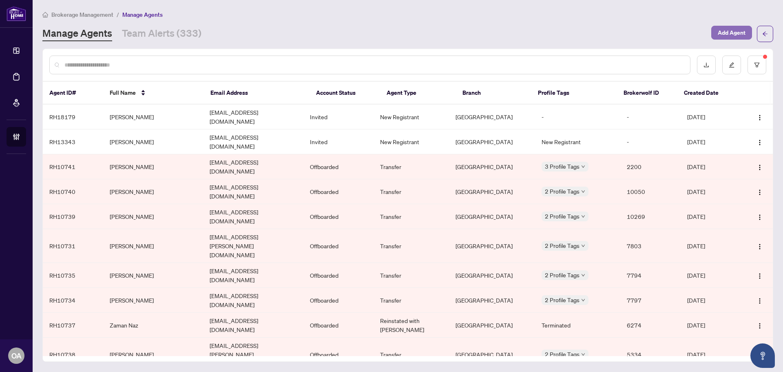
click at [734, 29] on span "Add Agent" at bounding box center [732, 32] width 28 height 13
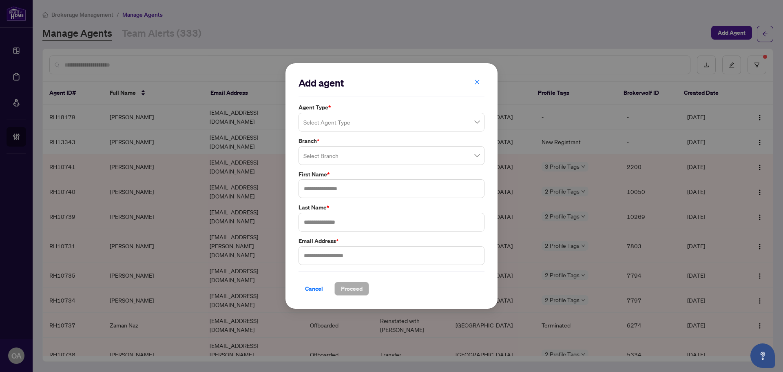
click at [355, 116] on input "search" at bounding box center [388, 123] width 169 height 18
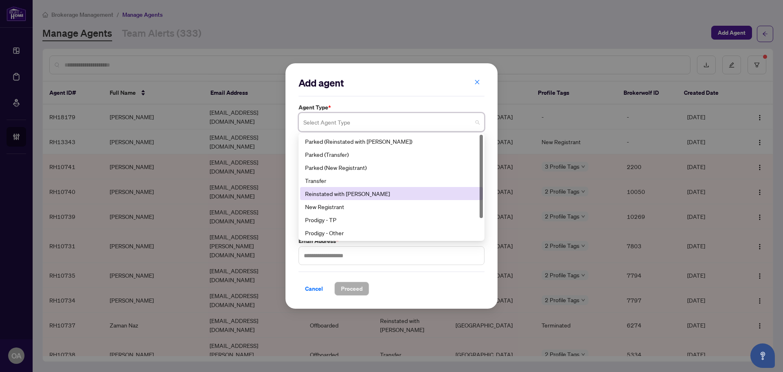
click at [326, 183] on div "Transfer" at bounding box center [391, 180] width 173 height 9
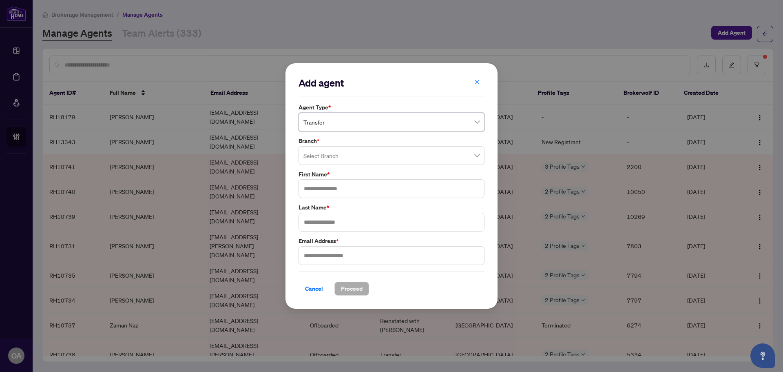
click at [335, 154] on input "search" at bounding box center [388, 157] width 169 height 18
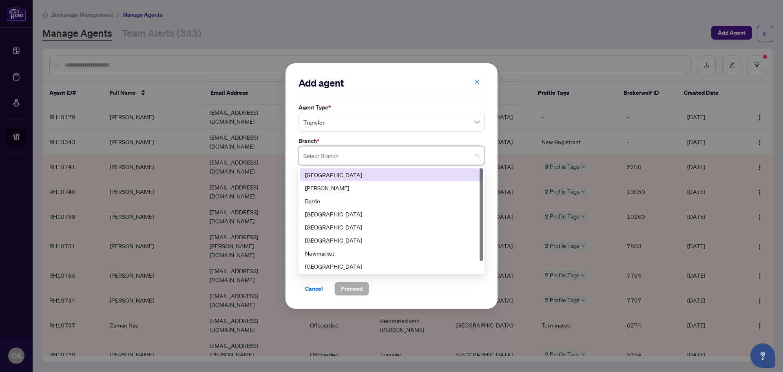
click at [521, 43] on div "Add agent Agent Type * Transfer 3 4 5 Parked (Reinstated with RAHR) Parked (Tra…" at bounding box center [391, 186] width 783 height 372
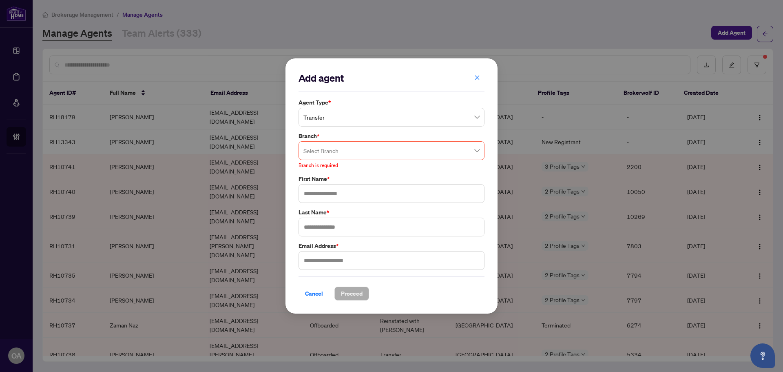
click at [760, 32] on div "Add agent Agent Type * Transfer 3 4 5 Parked (Reinstated with RAHR) Parked (Tra…" at bounding box center [391, 186] width 783 height 372
click at [766, 34] on div "Add agent Agent Type * Transfer 3 4 5 Parked (Reinstated with RAHR) Parked (Tra…" at bounding box center [391, 186] width 783 height 372
click at [553, 49] on div "Add agent Agent Type * Transfer 3 4 5 Parked (Reinstated with RAHR) Parked (Tra…" at bounding box center [391, 186] width 783 height 372
click at [479, 75] on icon "close" at bounding box center [477, 78] width 6 height 6
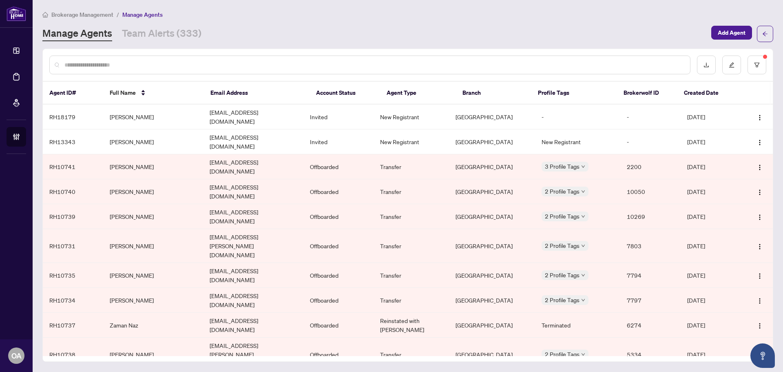
click at [488, 63] on input "text" at bounding box center [373, 64] width 619 height 9
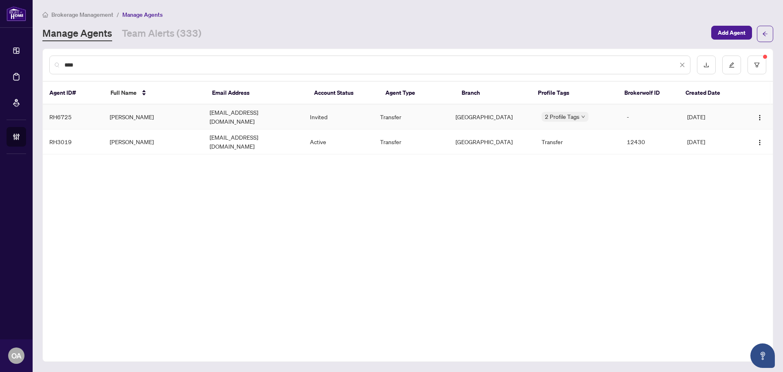
type input "****"
click at [156, 113] on td "Emma Ilbeygi" at bounding box center [153, 116] width 100 height 25
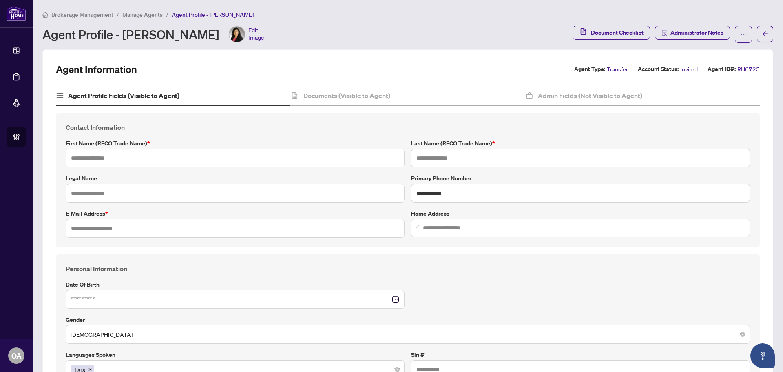
type input "****"
type input "*******"
type input "**********"
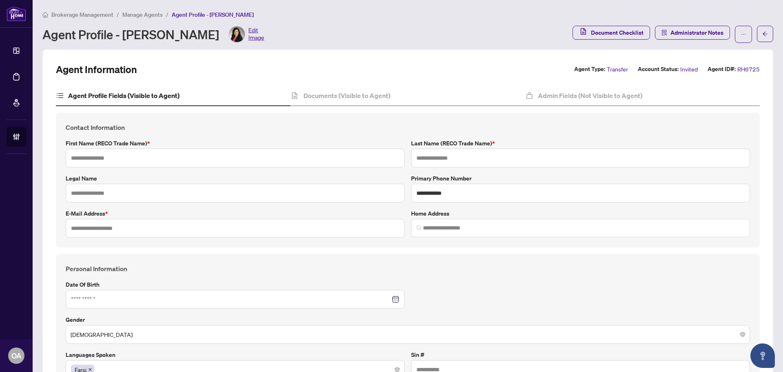
type input "*******"
type input "**********"
type input "****"
type input "**********"
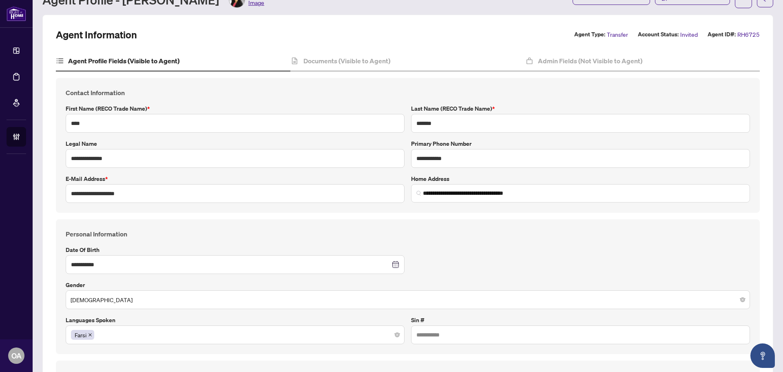
scroll to position [33, 0]
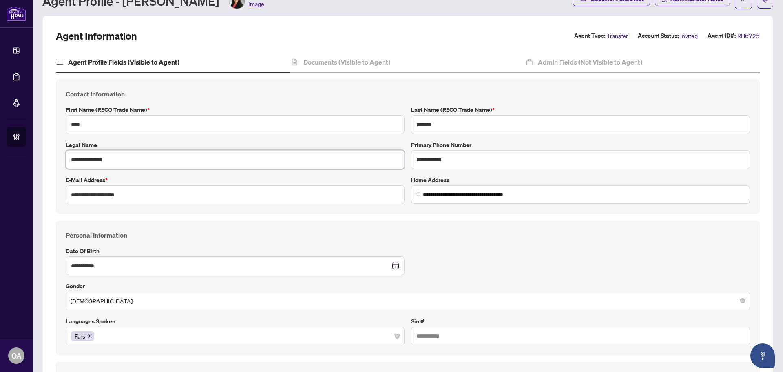
click at [174, 157] on input "**********" at bounding box center [235, 159] width 339 height 19
click at [461, 195] on input "**********" at bounding box center [584, 194] width 322 height 9
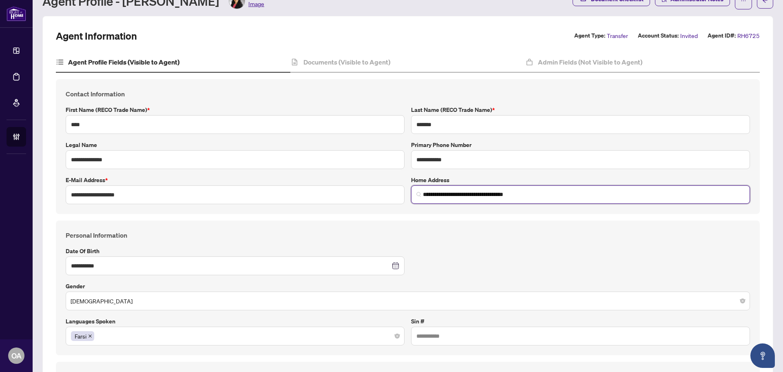
click at [461, 195] on input "**********" at bounding box center [584, 194] width 322 height 9
click at [151, 203] on input "**********" at bounding box center [235, 194] width 339 height 19
click at [151, 199] on input "**********" at bounding box center [235, 194] width 339 height 19
click at [151, 193] on input "**********" at bounding box center [235, 194] width 339 height 19
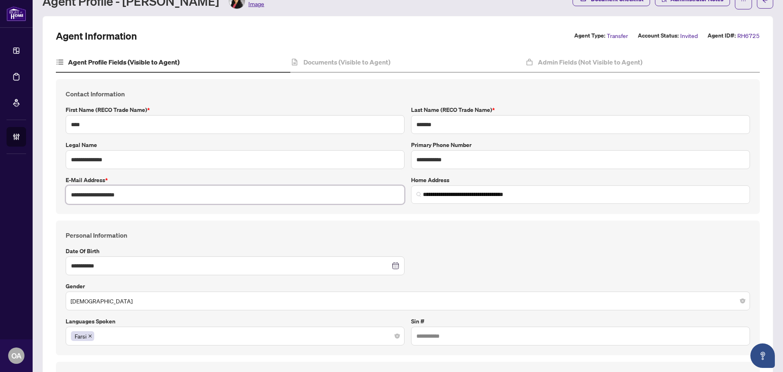
click at [151, 193] on input "**********" at bounding box center [235, 194] width 339 height 19
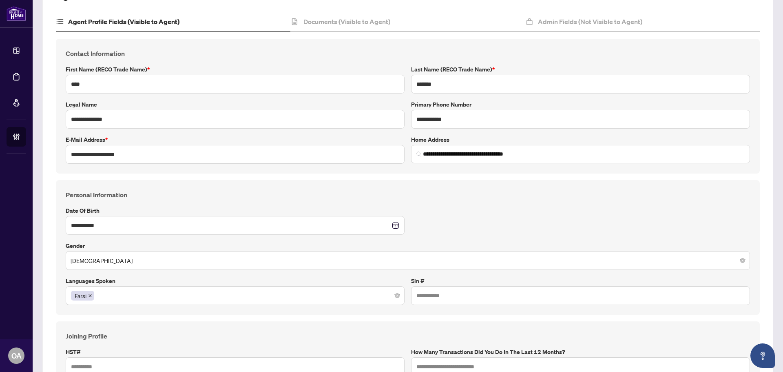
scroll to position [0, 0]
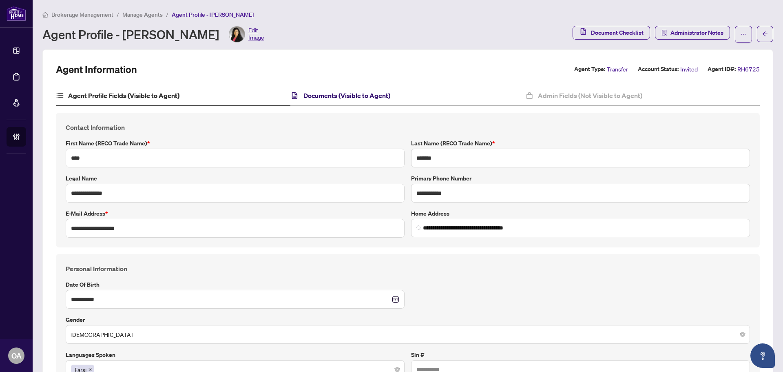
click at [378, 91] on h4 "Documents (Visible to Agent)" at bounding box center [347, 96] width 87 height 10
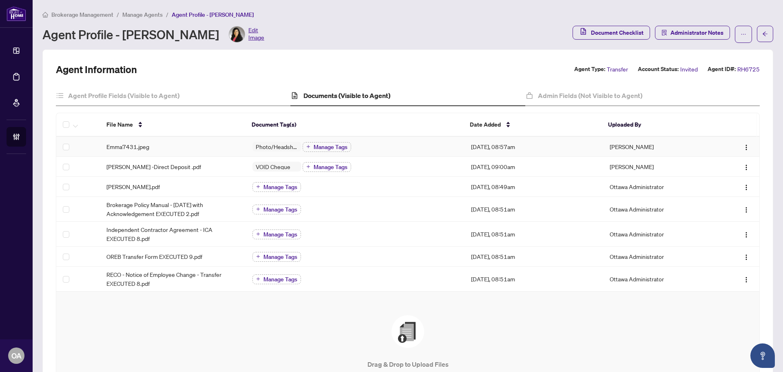
click at [138, 146] on span "Emma7431.jpeg" at bounding box center [127, 146] width 43 height 9
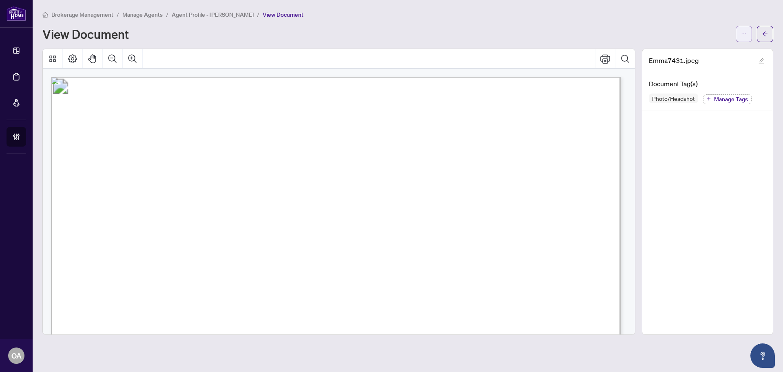
click at [746, 35] on icon "ellipsis" at bounding box center [744, 34] width 6 height 6
click at [728, 55] on span "Download" at bounding box center [715, 51] width 62 height 9
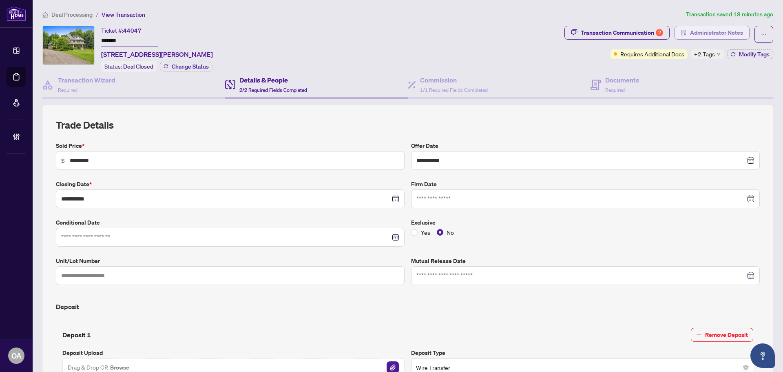
click at [690, 30] on span "Administrator Notes" at bounding box center [716, 32] width 53 height 13
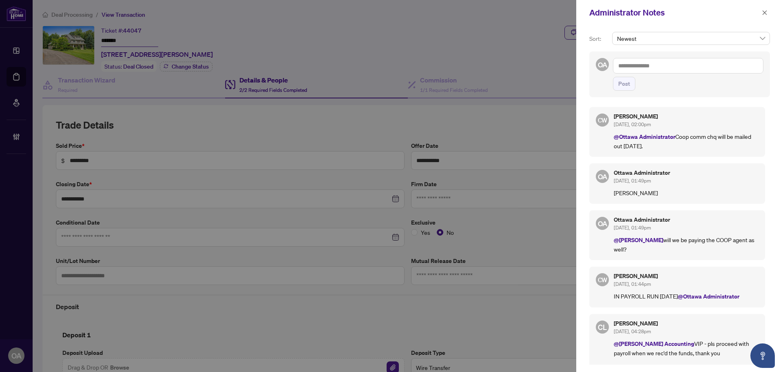
scroll to position [215, 0]
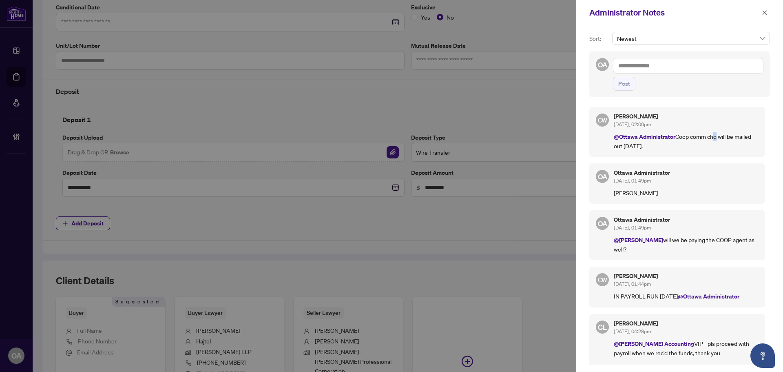
drag, startPoint x: 713, startPoint y: 135, endPoint x: 729, endPoint y: 135, distance: 16.7
click at [728, 135] on p "@Ottawa Administrator Coop comm chq will be mailed out [DATE]." at bounding box center [686, 141] width 145 height 18
click at [738, 134] on p "@Ottawa Administrator Coop comm chq will be mailed out [DATE]." at bounding box center [686, 141] width 145 height 18
click at [693, 153] on div "CW [PERSON_NAME] [DATE], 02:00pm @[GEOGRAPHIC_DATA] Administrator Coop comm chq…" at bounding box center [678, 132] width 176 height 50
drag, startPoint x: 651, startPoint y: 147, endPoint x: 612, endPoint y: 147, distance: 38.8
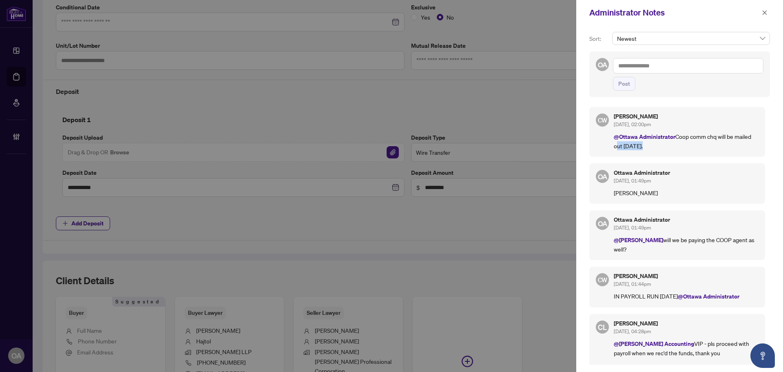
click at [612, 147] on div "CW Cheryl Wu Aug/29/2025, 02:00pm @Ottawa Administrator Coop comm chq will be m…" at bounding box center [678, 132] width 176 height 50
click at [633, 150] on div "CW Cheryl Wu Aug/29/2025, 02:00pm @Ottawa Administrator Coop comm chq will be m…" at bounding box center [678, 132] width 176 height 50
click at [764, 12] on icon "close" at bounding box center [765, 12] width 4 height 4
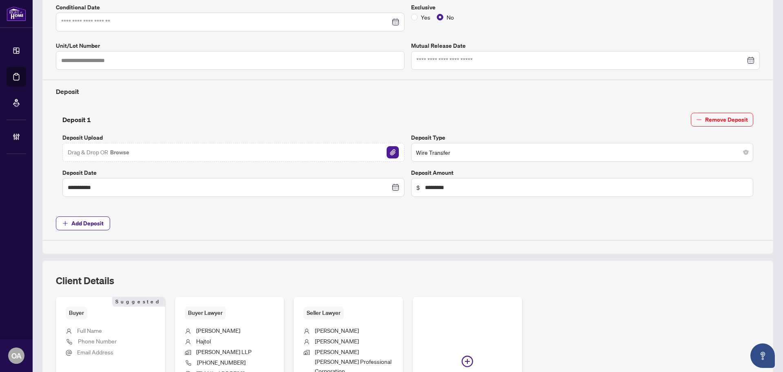
click at [316, 114] on div "Deposit 1 Remove Deposit" at bounding box center [407, 120] width 691 height 14
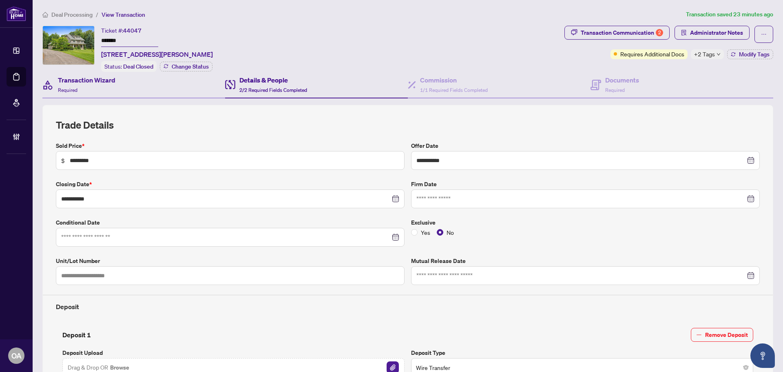
click at [119, 81] on div "Transaction Wizard Required" at bounding box center [133, 85] width 183 height 27
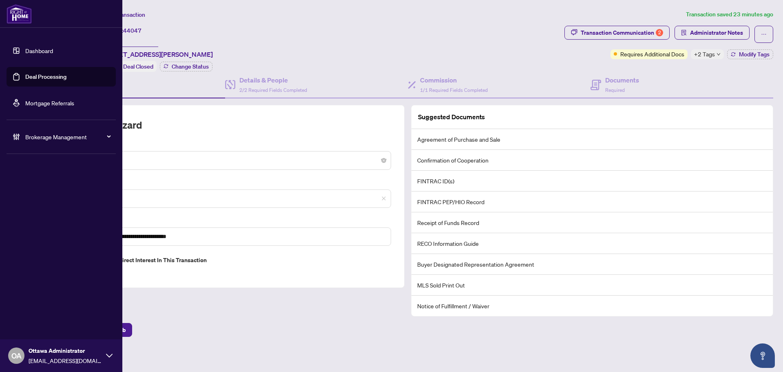
drag, startPoint x: 18, startPoint y: 74, endPoint x: 70, endPoint y: 79, distance: 52.5
click at [25, 74] on link "Deal Processing" at bounding box center [45, 76] width 41 height 7
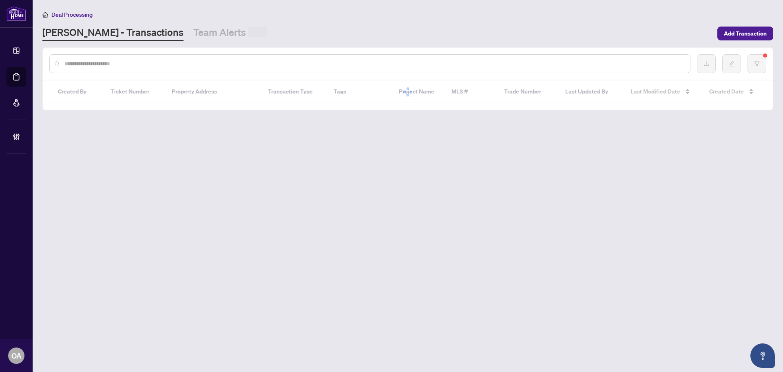
click at [158, 66] on input "text" at bounding box center [373, 63] width 619 height 9
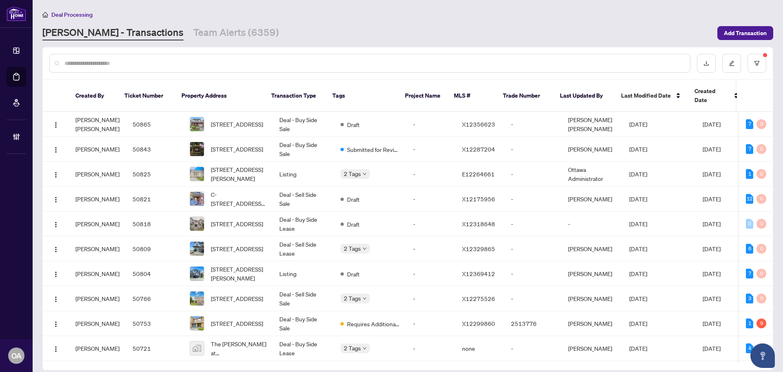
click at [158, 66] on input "text" at bounding box center [373, 63] width 619 height 9
click at [211, 63] on input "text" at bounding box center [373, 63] width 619 height 9
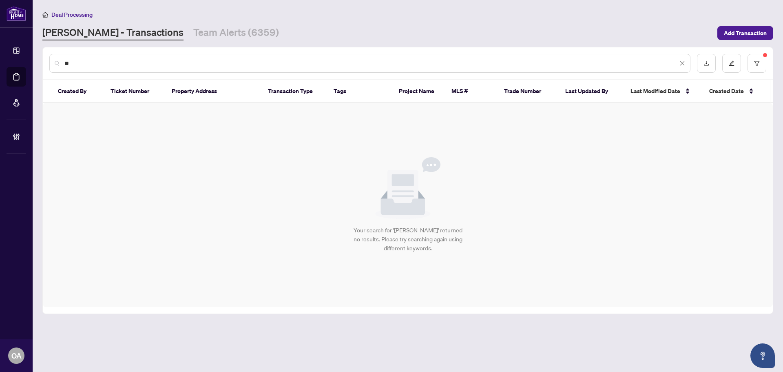
type input "*"
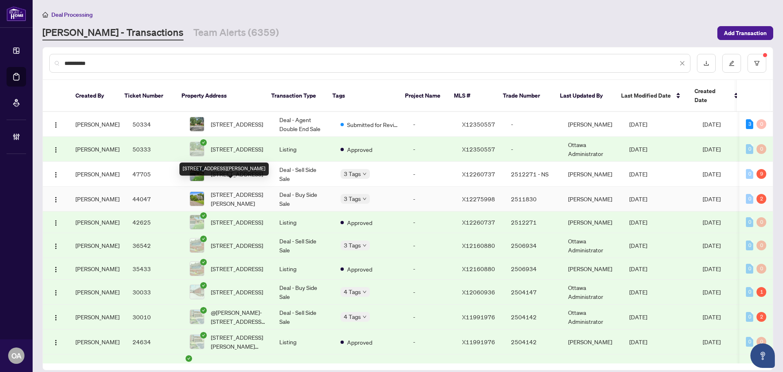
type input "**********"
click at [231, 191] on span "38 Roycroft Way, Ottawa, Ontario K2W 1C7, Canada" at bounding box center [238, 199] width 55 height 18
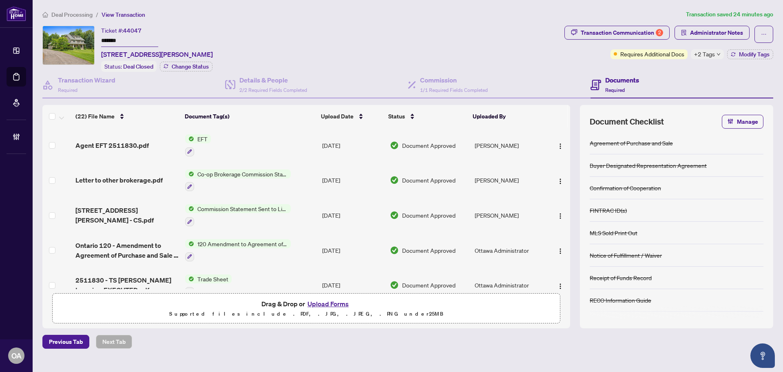
click at [716, 54] on div "+2 Tags" at bounding box center [707, 54] width 33 height 10
click at [674, 90] on div "Documents Required" at bounding box center [682, 85] width 183 height 27
click at [768, 31] on button "button" at bounding box center [764, 34] width 19 height 17
click at [719, 79] on span "Submit for Completion" at bounding box center [736, 78] width 62 height 9
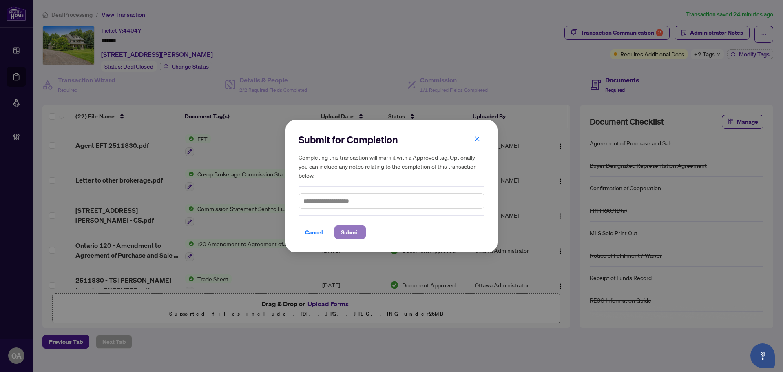
click at [344, 233] on span "Submit" at bounding box center [350, 232] width 18 height 13
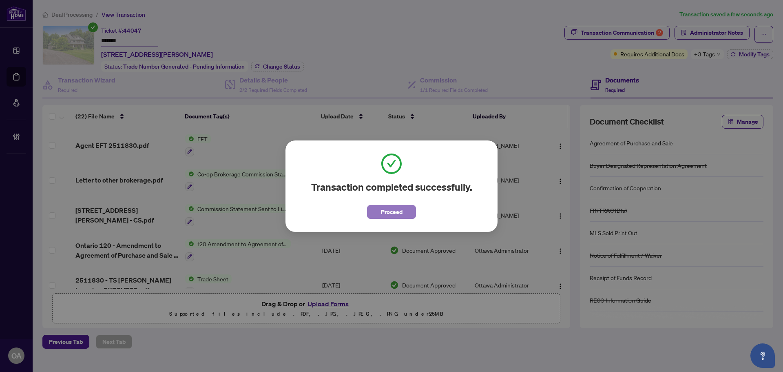
click at [388, 209] on span "Proceed" at bounding box center [392, 211] width 22 height 13
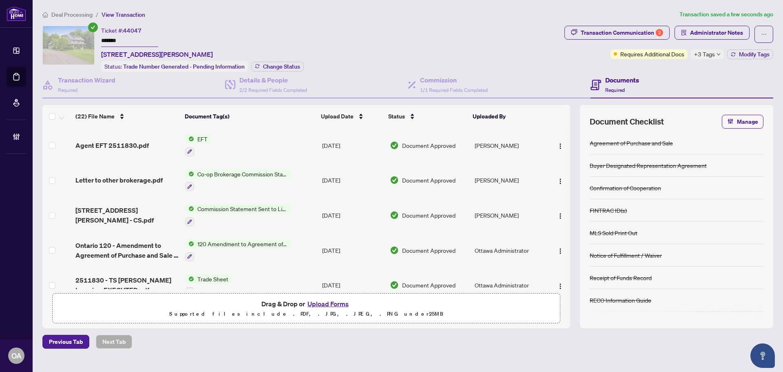
click at [0, 0] on link "Deal Processing" at bounding box center [0, 0] width 0 height 0
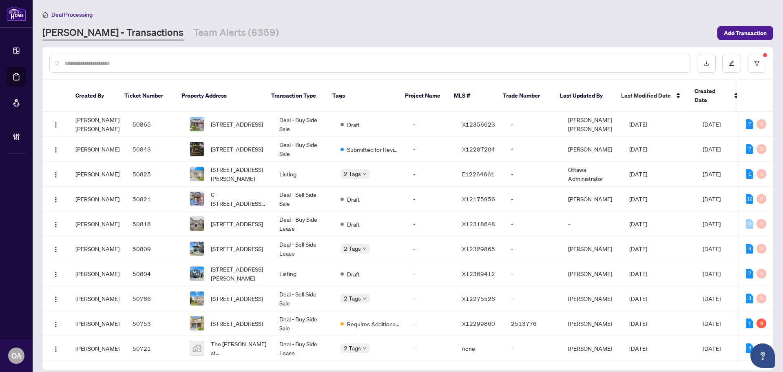
click at [243, 62] on input "text" at bounding box center [373, 63] width 619 height 9
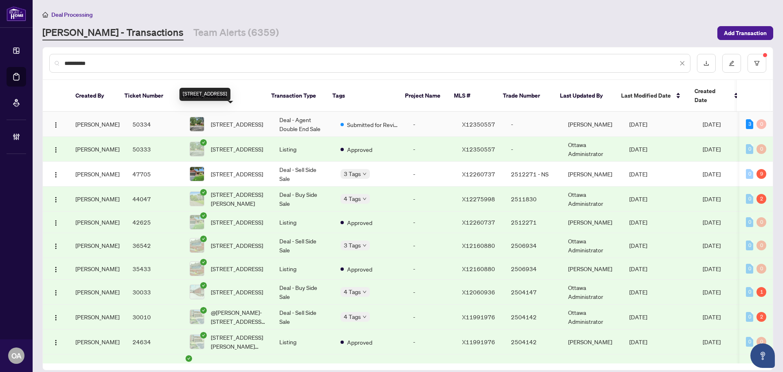
type input "**********"
click at [233, 120] on span "40 Kettering Private, Ottawa, Ontario K1V 0X8, Canada" at bounding box center [237, 124] width 52 height 9
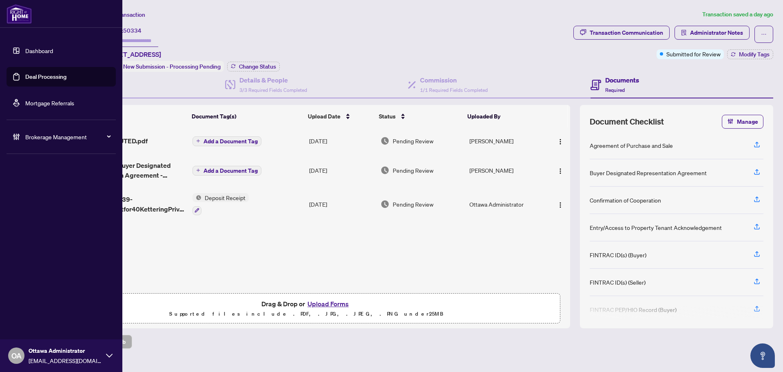
click at [25, 73] on link "Deal Processing" at bounding box center [45, 76] width 41 height 7
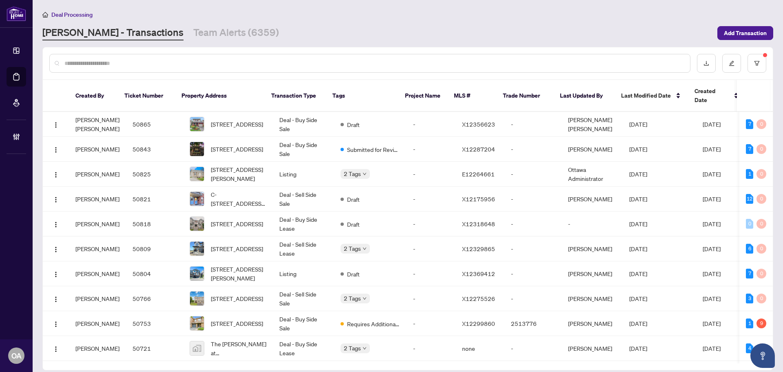
click at [159, 66] on input "text" at bounding box center [373, 63] width 619 height 9
type input "**********"
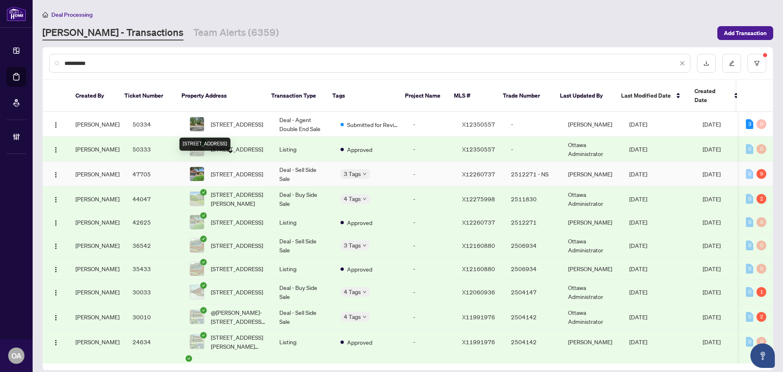
click at [234, 169] on span "[STREET_ADDRESS]" at bounding box center [237, 173] width 52 height 9
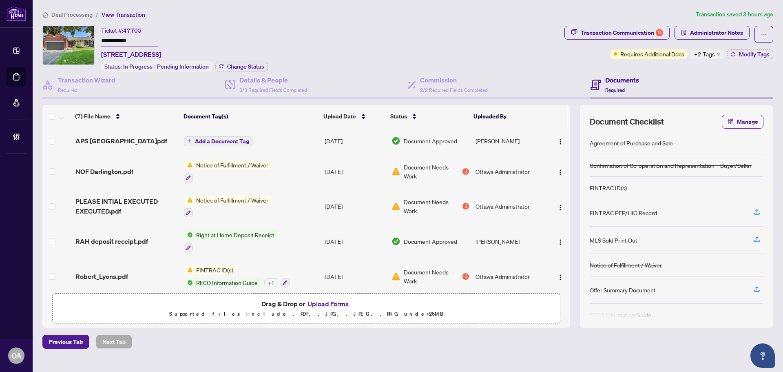
click at [236, 138] on span "Add a Document Tag" at bounding box center [222, 141] width 54 height 6
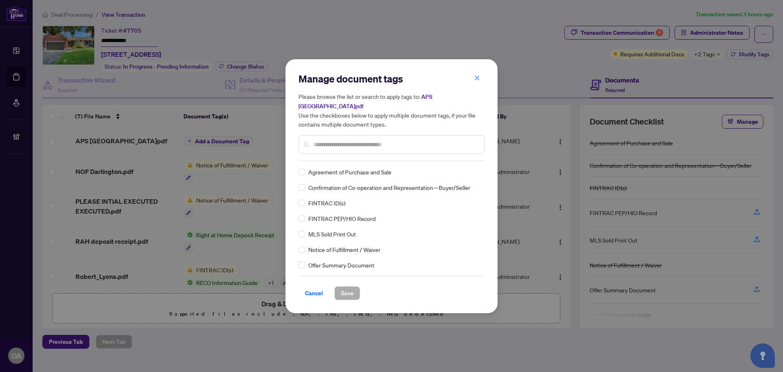
click at [335, 140] on input "text" at bounding box center [396, 144] width 164 height 9
click at [294, 171] on div "Manage document tags Please browse the list or search to apply tags to: APS Dar…" at bounding box center [392, 186] width 212 height 254
click at [306, 167] on div "Agreement of Purchase and Sale" at bounding box center [389, 171] width 181 height 9
click at [472, 168] on div at bounding box center [472, 172] width 16 height 8
click at [449, 210] on div "Approved" at bounding box center [445, 206] width 52 height 9
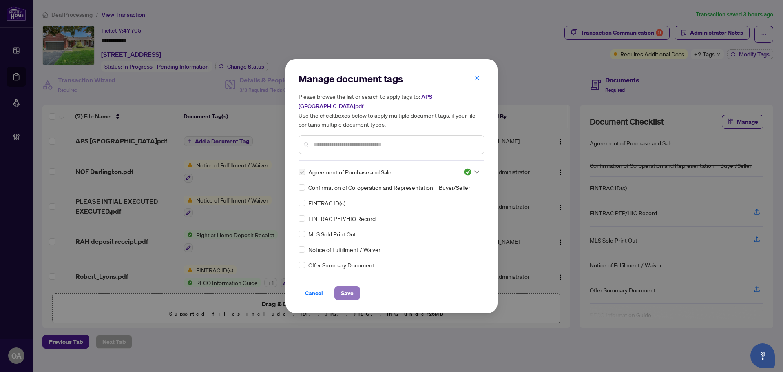
click at [346, 290] on span "Save" at bounding box center [347, 292] width 13 height 13
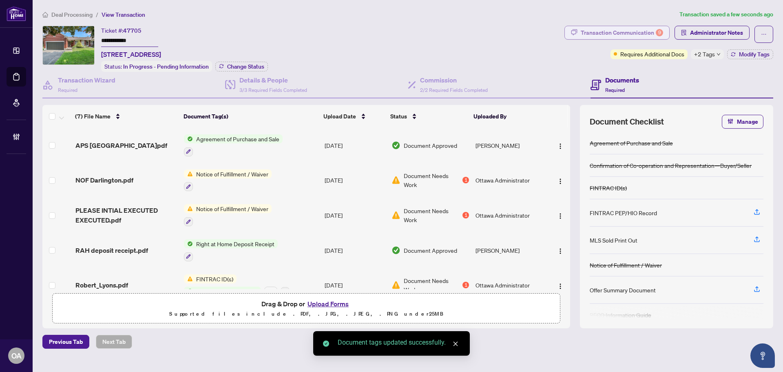
click at [598, 29] on div "Transaction Communication 9" at bounding box center [622, 32] width 82 height 13
type textarea "**********"
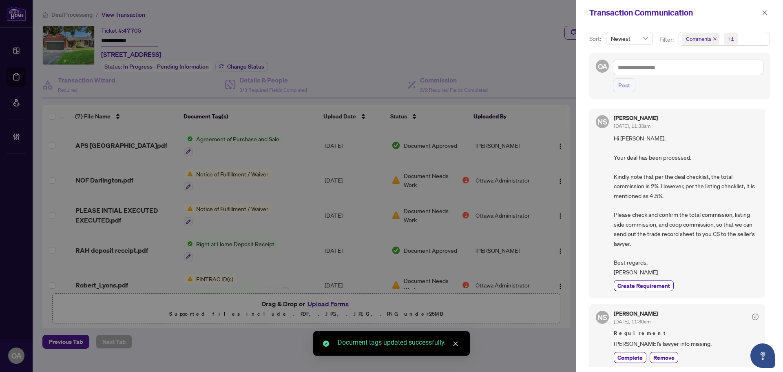
click at [714, 38] on icon "close" at bounding box center [715, 39] width 4 height 4
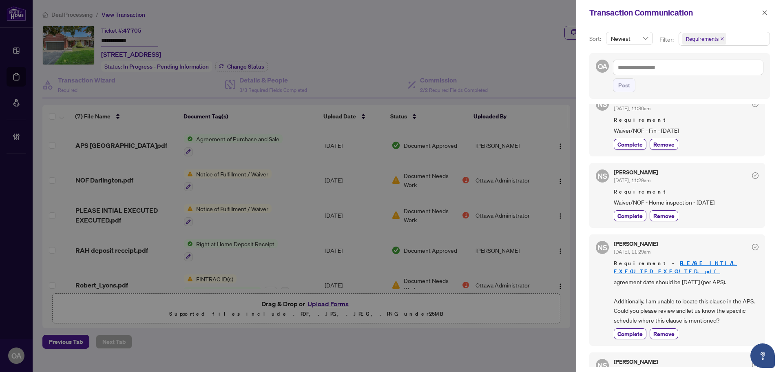
scroll to position [204, 0]
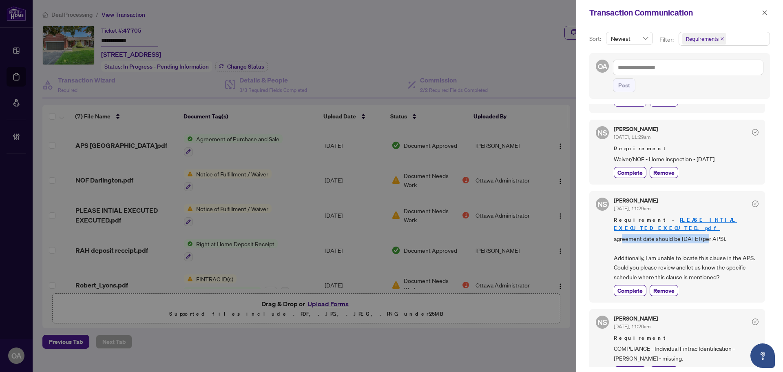
drag, startPoint x: 688, startPoint y: 229, endPoint x: 725, endPoint y: 227, distance: 37.2
click at [718, 234] on span "agreement date should be [DATE] (per APS). Additionally, I am unable to locate …" at bounding box center [686, 258] width 145 height 48
click at [725, 234] on span "agreement date should be [DATE] (per APS). Additionally, I am unable to locate …" at bounding box center [686, 258] width 145 height 48
drag, startPoint x: 634, startPoint y: 251, endPoint x: 727, endPoint y: 250, distance: 92.6
click at [724, 251] on span "agreement date should be [DATE] (per APS). Additionally, I am unable to locate …" at bounding box center [686, 258] width 145 height 48
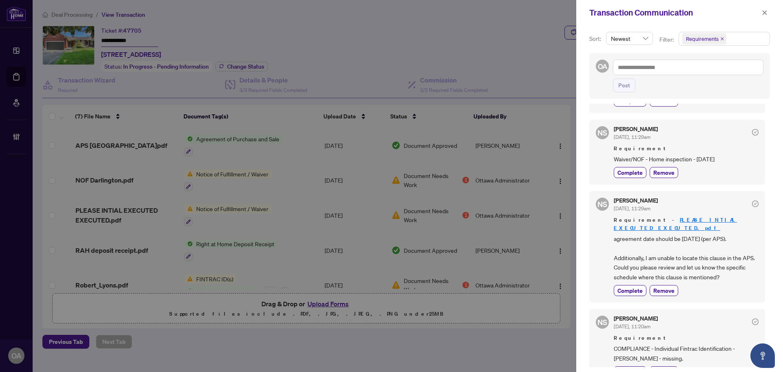
click at [727, 250] on span "agreement date should be [DATE] (per APS). Additionally, I am unable to locate …" at bounding box center [686, 258] width 145 height 48
drag, startPoint x: 740, startPoint y: 276, endPoint x: 649, endPoint y: 253, distance: 94.3
click at [650, 253] on div "Neena Sharma Aug/29/2025, 11:29am Requirement - PLEASE INTIAL EXECUTED EXECUTED…" at bounding box center [686, 246] width 145 height 98
click at [649, 253] on span "agreement date should be [DATE] (per APS). Additionally, I am unable to locate …" at bounding box center [686, 258] width 145 height 48
drag, startPoint x: 617, startPoint y: 257, endPoint x: 731, endPoint y: 265, distance: 114.5
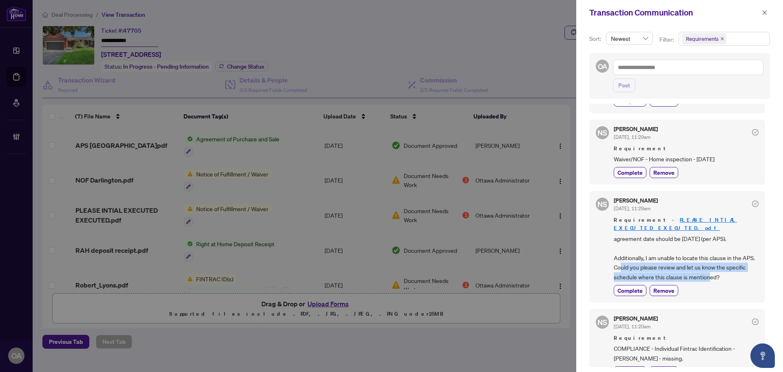
click at [724, 265] on span "agreement date should be [DATE] (per APS). Additionally, I am unable to locate …" at bounding box center [686, 258] width 145 height 48
click at [731, 265] on span "agreement date should be [DATE] (per APS). Additionally, I am unable to locate …" at bounding box center [686, 258] width 145 height 48
click at [734, 266] on span "agreement date should be [DATE] (per APS). Additionally, I am unable to locate …" at bounding box center [686, 258] width 145 height 48
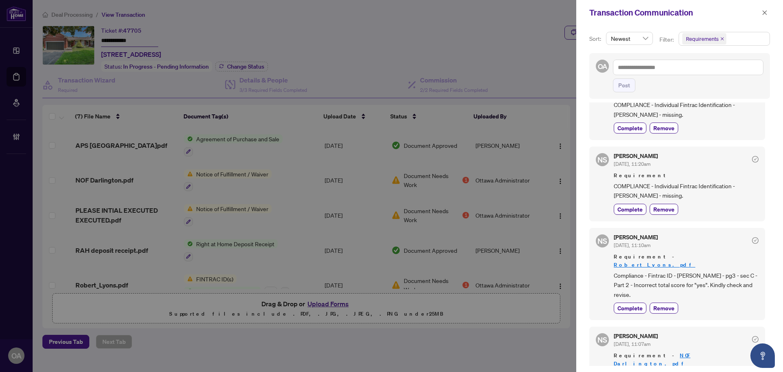
scroll to position [2, 0]
drag, startPoint x: 655, startPoint y: 341, endPoint x: 742, endPoint y: 341, distance: 86.9
click at [741, 369] on span "NOF - offer date should be [DATE] (per APS)." at bounding box center [686, 373] width 145 height 9
click at [742, 369] on span "NOF - offer date should be [DATE] (per APS)." at bounding box center [686, 373] width 145 height 9
click at [716, 369] on span "NOF - offer date should be [DATE] (per APS)." at bounding box center [686, 373] width 145 height 9
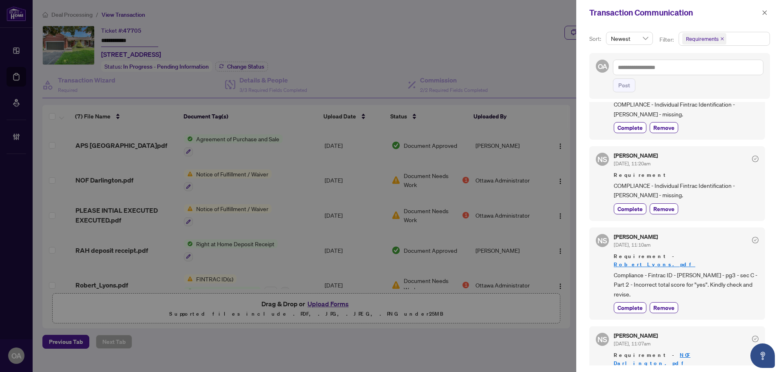
click at [716, 369] on span "NOF - offer date should be [DATE] (per APS)." at bounding box center [686, 373] width 145 height 9
click at [665, 369] on span "NOF - offer date should be [DATE] (per APS)." at bounding box center [686, 373] width 145 height 9
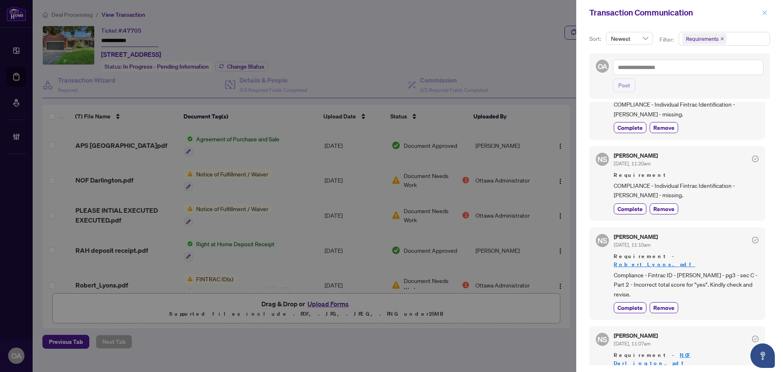
drag, startPoint x: 766, startPoint y: 7, endPoint x: 760, endPoint y: 10, distance: 5.8
click at [766, 7] on span "button" at bounding box center [765, 12] width 6 height 13
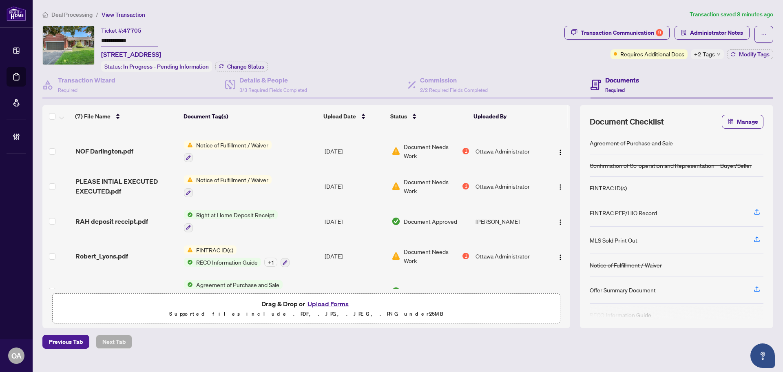
scroll to position [41, 0]
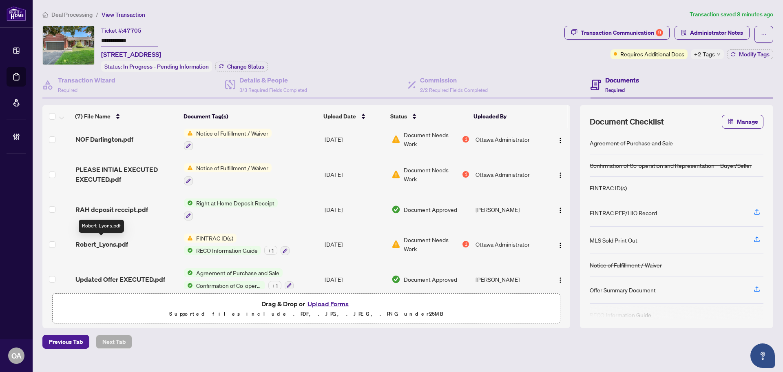
click at [108, 239] on span "Robert_Lyons.pdf" at bounding box center [101, 244] width 53 height 10
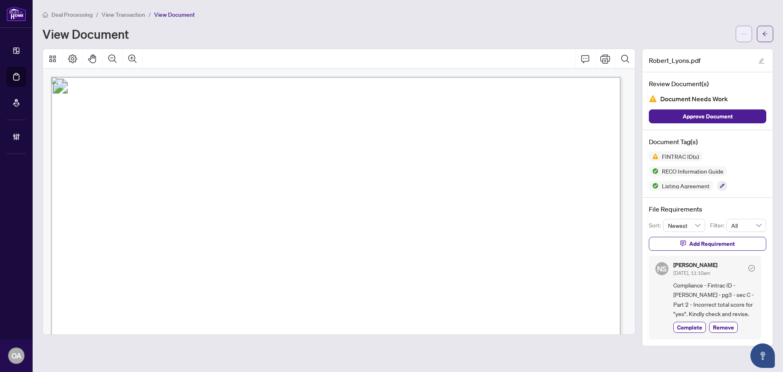
click at [743, 38] on span "button" at bounding box center [744, 33] width 6 height 13
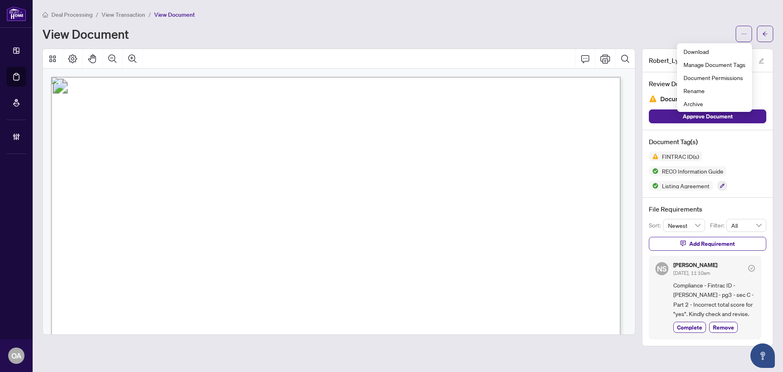
click at [560, 56] on div at bounding box center [339, 59] width 592 height 20
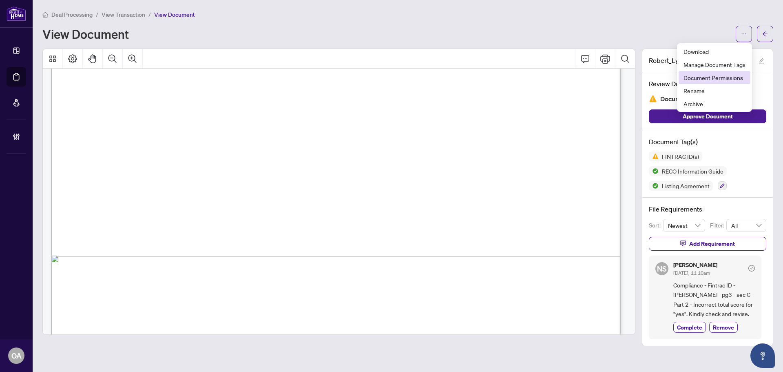
scroll to position [490, 0]
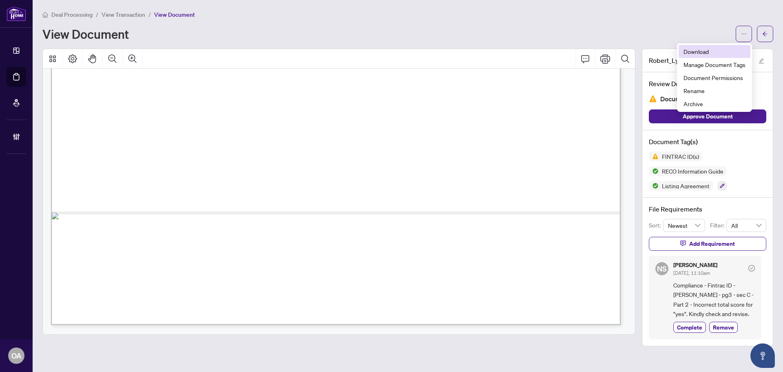
click at [706, 51] on span "Download" at bounding box center [715, 51] width 62 height 9
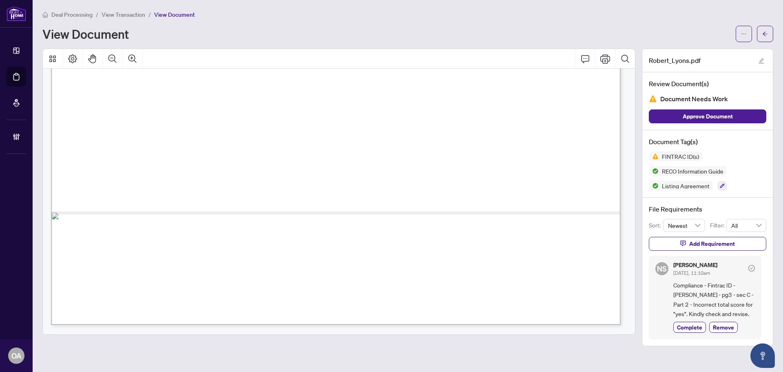
click at [779, 11] on main "Deal Processing / View Transaction / View Document View Document Robert_Lyons.p…" at bounding box center [408, 186] width 751 height 372
click at [772, 31] on button "button" at bounding box center [765, 34] width 16 height 16
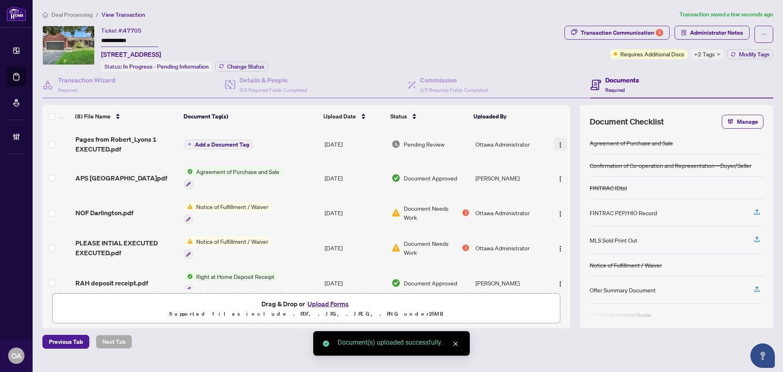
click at [560, 143] on img "button" at bounding box center [560, 145] width 7 height 7
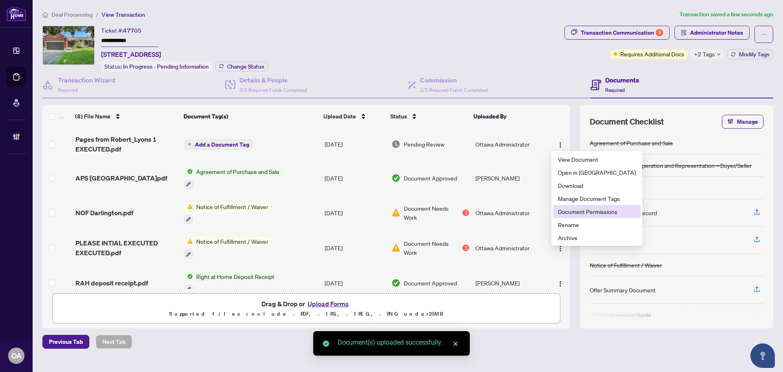
click at [586, 208] on span "Document Permissions" at bounding box center [597, 211] width 78 height 9
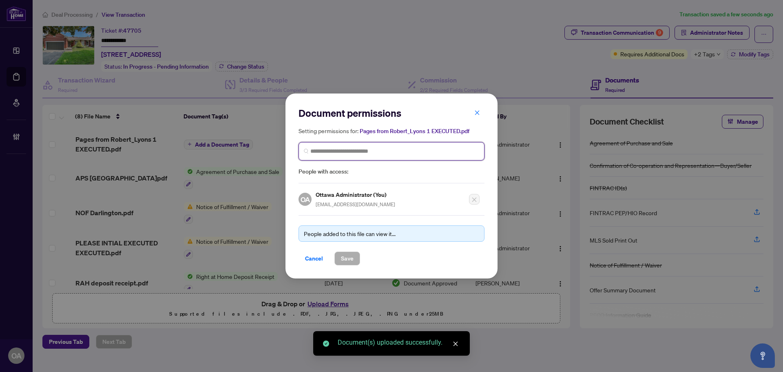
click at [353, 153] on input "search" at bounding box center [394, 151] width 169 height 9
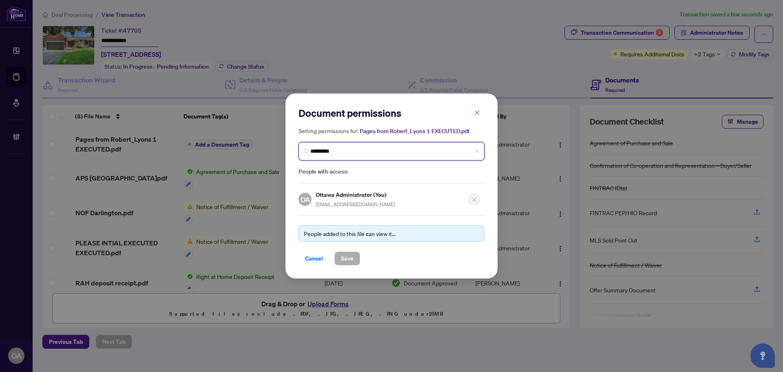
type input "**********"
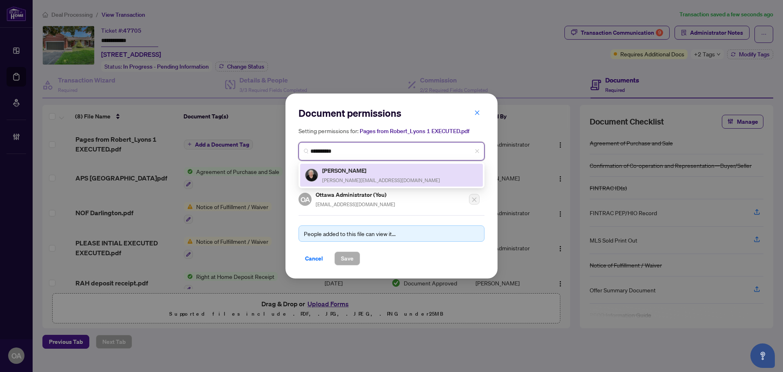
click at [340, 172] on h5 "Linda King" at bounding box center [381, 170] width 118 height 9
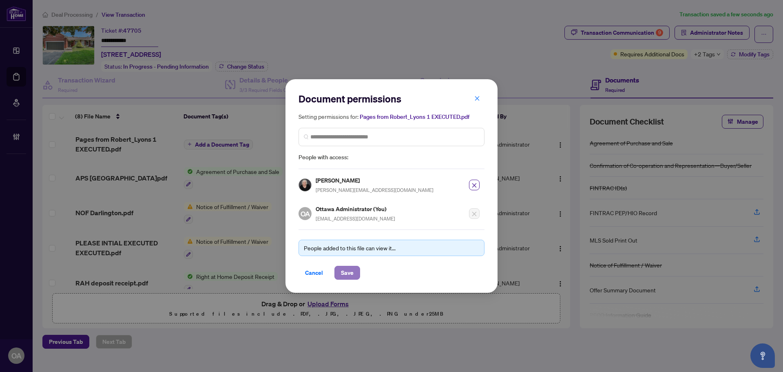
click at [345, 273] on span "Save" at bounding box center [347, 272] width 13 height 13
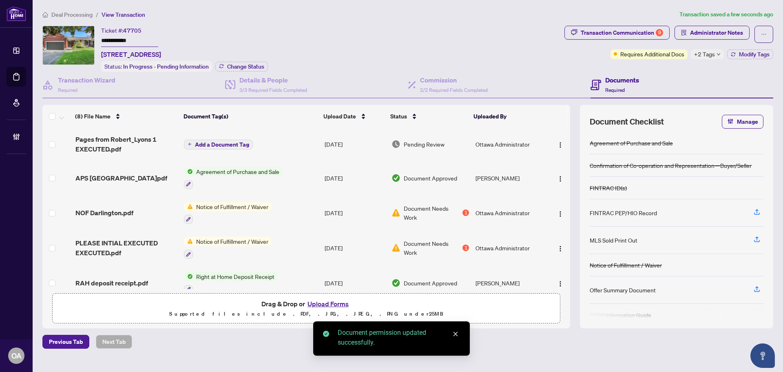
click at [219, 143] on span "Add a Document Tag" at bounding box center [222, 145] width 54 height 6
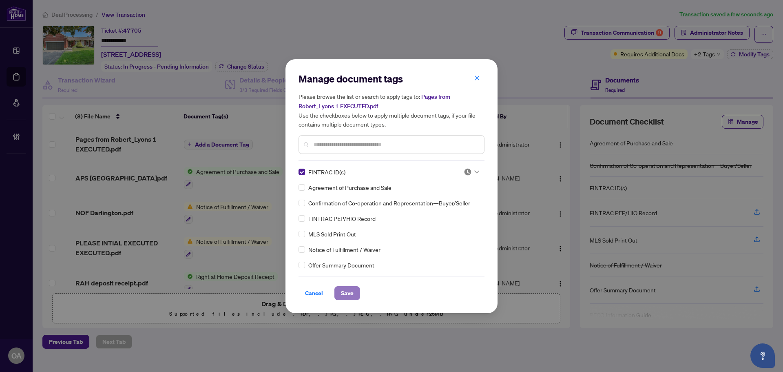
click at [352, 288] on span "Save" at bounding box center [347, 292] width 13 height 13
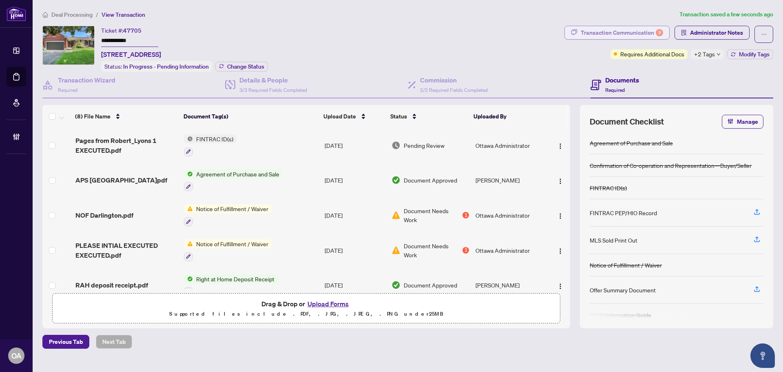
click at [660, 33] on div "9" at bounding box center [659, 32] width 7 height 7
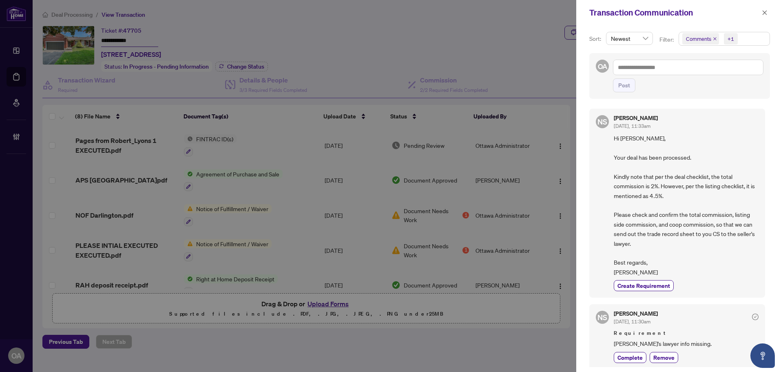
click at [714, 37] on span "Comments" at bounding box center [701, 38] width 37 height 11
click at [715, 37] on icon "close" at bounding box center [715, 39] width 4 height 4
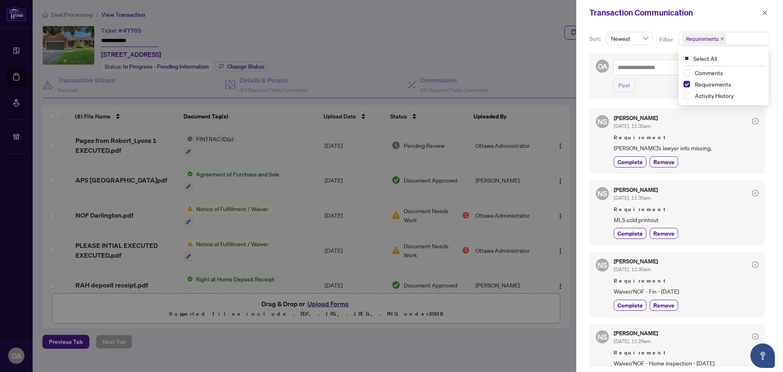
click at [652, 119] on h5 "Neena Sharma" at bounding box center [636, 118] width 44 height 6
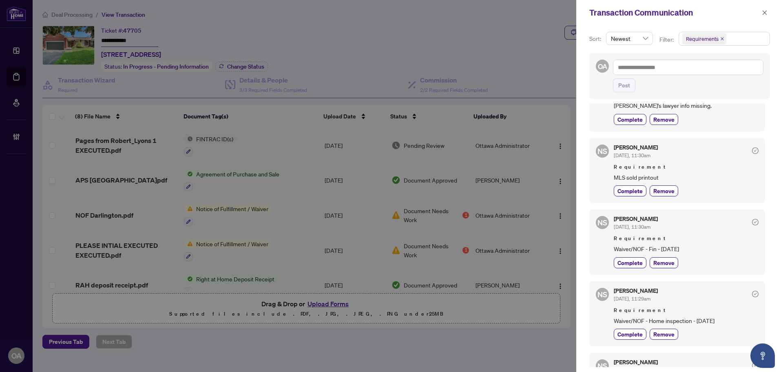
scroll to position [82, 0]
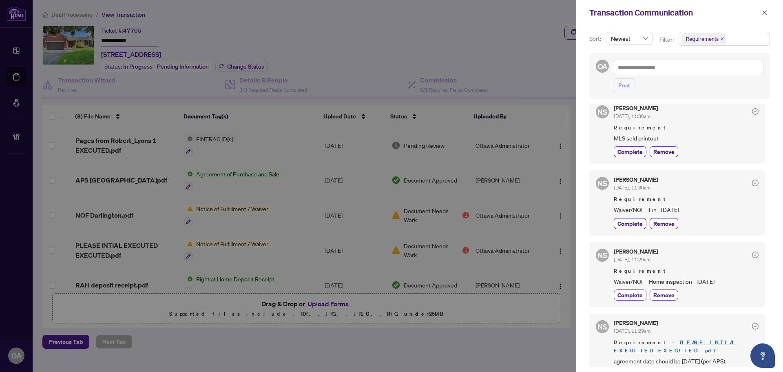
drag, startPoint x: 615, startPoint y: 211, endPoint x: 692, endPoint y: 211, distance: 76.7
click at [690, 211] on span "Waiver/NOF - Fin - Aug 14, 2025" at bounding box center [686, 209] width 145 height 9
click at [698, 211] on span "Waiver/NOF - Fin - Aug 14, 2025" at bounding box center [686, 209] width 145 height 9
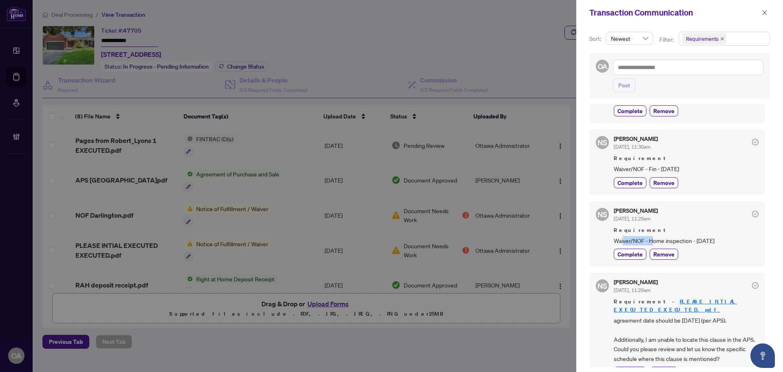
drag, startPoint x: 624, startPoint y: 238, endPoint x: 725, endPoint y: 241, distance: 101.2
click at [698, 242] on span "Waiver/NOF - Home inspection - Aug 14, 2025" at bounding box center [686, 240] width 145 height 9
click at [725, 241] on span "Waiver/NOF - Home inspection - Aug 14, 2025" at bounding box center [686, 240] width 145 height 9
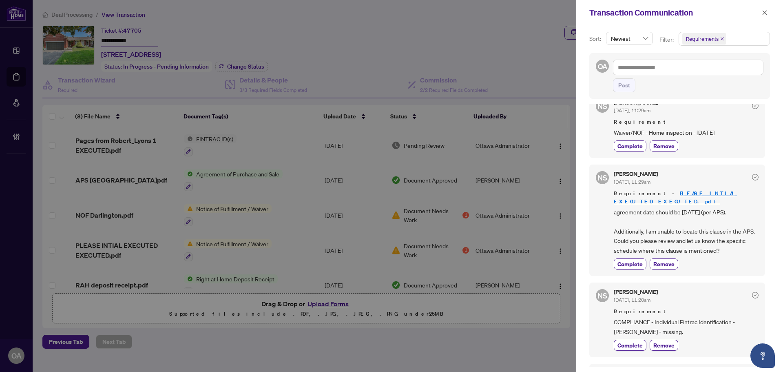
scroll to position [245, 0]
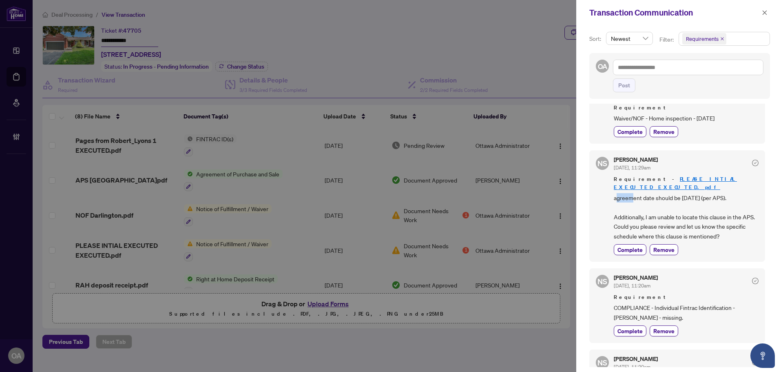
drag, startPoint x: 616, startPoint y: 192, endPoint x: 670, endPoint y: 189, distance: 53.5
click at [661, 193] on span "agreement date should be Aug 06, 2025 (per APS). Additionally, I am unable to l…" at bounding box center [686, 217] width 145 height 48
click at [670, 193] on span "agreement date should be Aug 06, 2025 (per APS). Additionally, I am unable to l…" at bounding box center [686, 217] width 145 height 48
drag, startPoint x: 731, startPoint y: 231, endPoint x: 670, endPoint y: 221, distance: 61.6
click at [670, 222] on span "agreement date should be Aug 06, 2025 (per APS). Additionally, I am unable to l…" at bounding box center [686, 217] width 145 height 48
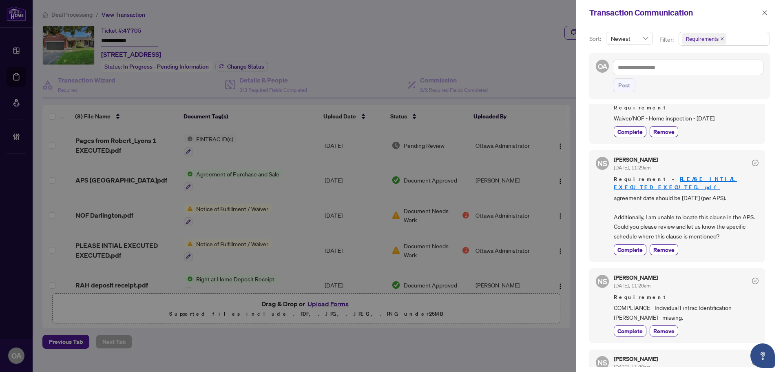
click at [669, 221] on span "agreement date should be Aug 06, 2025 (per APS). Additionally, I am unable to l…" at bounding box center [686, 217] width 145 height 48
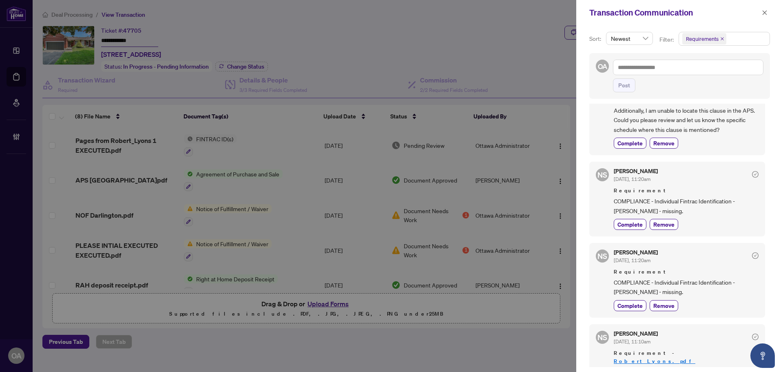
scroll to position [367, 0]
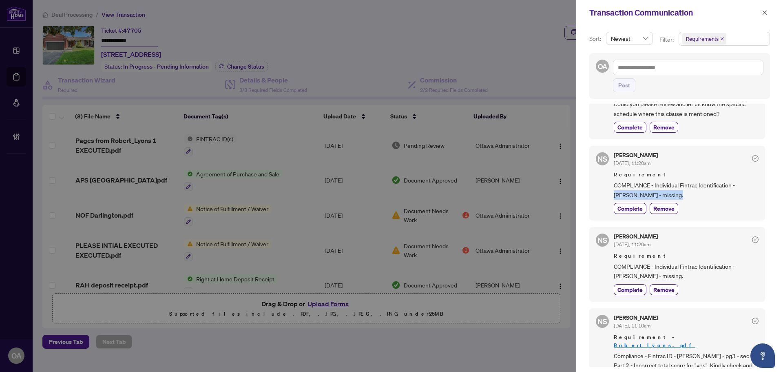
drag, startPoint x: 675, startPoint y: 188, endPoint x: 610, endPoint y: 186, distance: 64.5
click at [610, 186] on div "NS Neena Sharma Aug/29/2025, 11:20am Requirement COMPLIANCE - Individual Fintra…" at bounding box center [678, 183] width 176 height 75
click at [621, 180] on span "COMPLIANCE - Individual Fintrac Identification - Elizabeth Lyons - missing." at bounding box center [686, 189] width 145 height 19
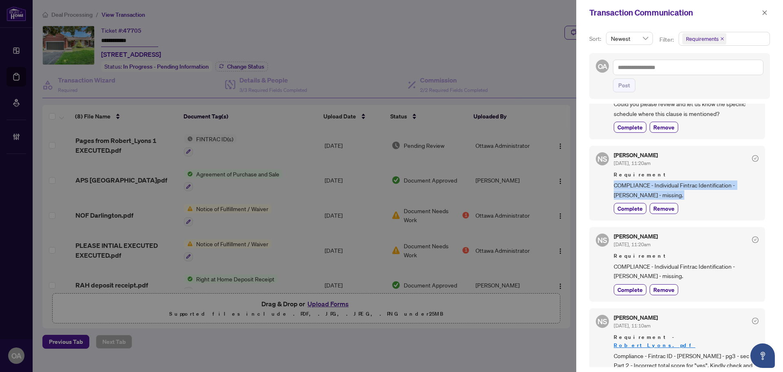
click at [621, 180] on span "COMPLIANCE - Individual Fintrac Identification - Elizabeth Lyons - missing." at bounding box center [686, 189] width 145 height 19
click at [642, 182] on span "COMPLIANCE - Individual Fintrac Identification - Elizabeth Lyons - missing." at bounding box center [686, 189] width 145 height 19
click at [666, 182] on span "COMPLIANCE - Individual Fintrac Identification - Elizabeth Lyons - missing." at bounding box center [686, 189] width 145 height 19
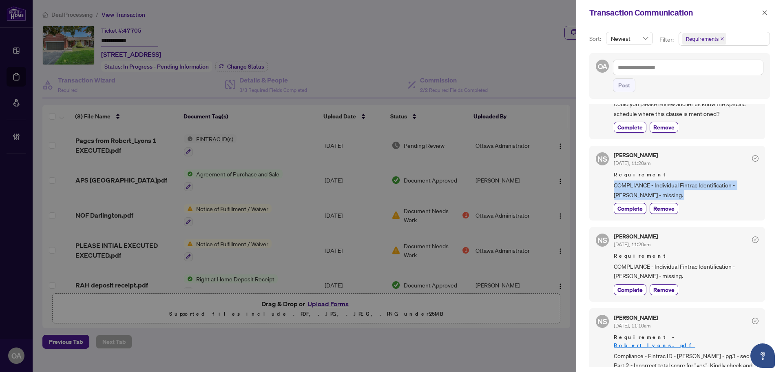
click at [657, 180] on span "COMPLIANCE - Individual Fintrac Identification - Elizabeth Lyons - missing." at bounding box center [686, 189] width 145 height 19
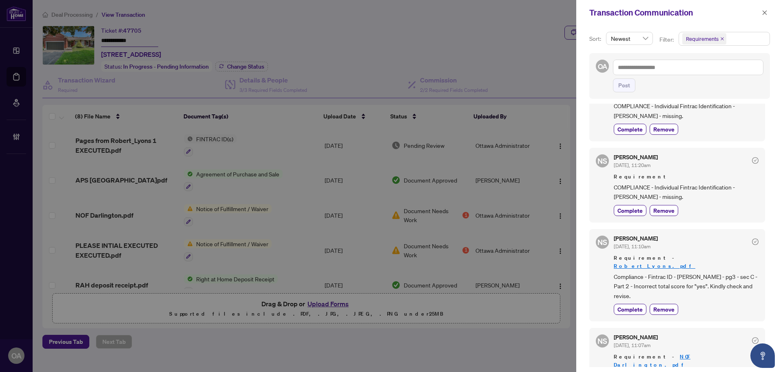
scroll to position [2, 0]
drag, startPoint x: 624, startPoint y: 340, endPoint x: 716, endPoint y: 338, distance: 92.2
click at [716, 369] on span "NOF - offer date should be Aug 06, 2025 (per APS)." at bounding box center [686, 373] width 145 height 9
click at [720, 369] on span "NOF - offer date should be Aug 06, 2025 (per APS)." at bounding box center [686, 373] width 145 height 9
click at [670, 351] on link "NOF Darlington.pdf" at bounding box center [652, 358] width 77 height 15
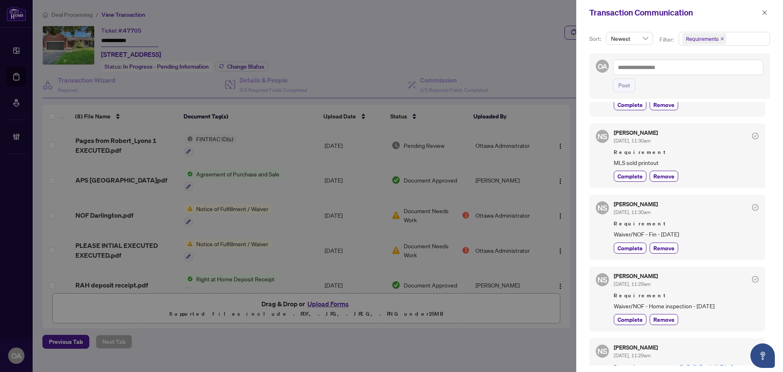
scroll to position [0, 0]
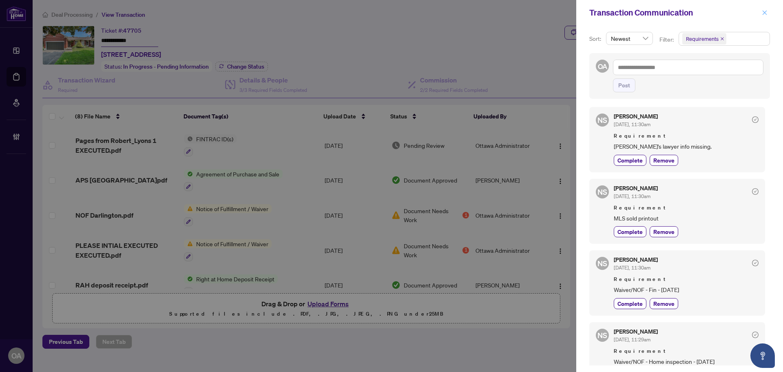
click at [769, 14] on button "button" at bounding box center [765, 13] width 11 height 10
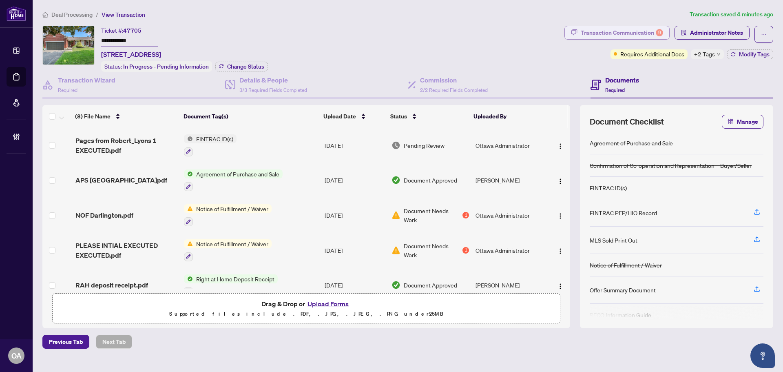
click at [623, 33] on div "Transaction Communication 9" at bounding box center [622, 32] width 82 height 13
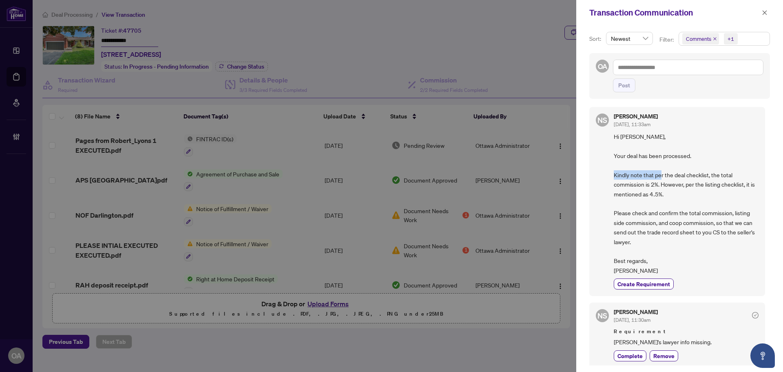
drag, startPoint x: 649, startPoint y: 176, endPoint x: 709, endPoint y: 176, distance: 59.6
click at [707, 176] on span "Hi Linda, Your deal has been processed. Kindly note that per the deal checklist…" at bounding box center [686, 203] width 145 height 143
drag, startPoint x: 713, startPoint y: 176, endPoint x: 694, endPoint y: 182, distance: 19.9
click at [713, 176] on span "Hi Linda, Your deal has been processed. Kindly note that per the deal checklist…" at bounding box center [686, 203] width 145 height 143
drag, startPoint x: 660, startPoint y: 186, endPoint x: 711, endPoint y: 186, distance: 51.4
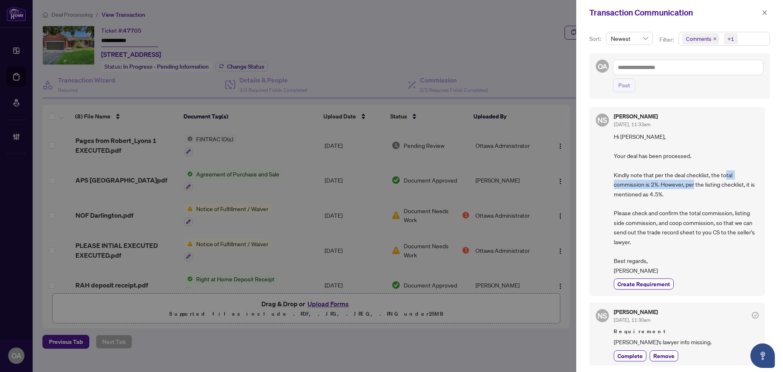
click at [711, 186] on span "Hi Linda, Your deal has been processed. Kindly note that per the deal checklist…" at bounding box center [686, 203] width 145 height 143
click at [712, 186] on span "Hi Linda, Your deal has been processed. Kindly note that per the deal checklist…" at bounding box center [686, 203] width 145 height 143
drag, startPoint x: 634, startPoint y: 184, endPoint x: 700, endPoint y: 184, distance: 66.1
click at [700, 184] on span "Hi Linda, Your deal has been processed. Kindly note that per the deal checklist…" at bounding box center [686, 203] width 145 height 143
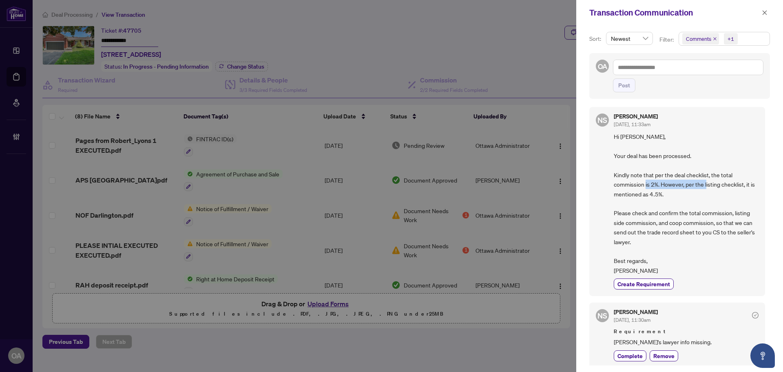
drag, startPoint x: 698, startPoint y: 188, endPoint x: 732, endPoint y: 188, distance: 34.3
click at [729, 188] on span "Hi Linda, Your deal has been processed. Kindly note that per the deal checklist…" at bounding box center [686, 203] width 145 height 143
click at [732, 188] on span "Hi Linda, Your deal has been processed. Kindly note that per the deal checklist…" at bounding box center [686, 203] width 145 height 143
drag, startPoint x: 632, startPoint y: 191, endPoint x: 658, endPoint y: 191, distance: 25.7
click at [634, 191] on span "Hi Linda, Your deal has been processed. Kindly note that per the deal checklist…" at bounding box center [686, 203] width 145 height 143
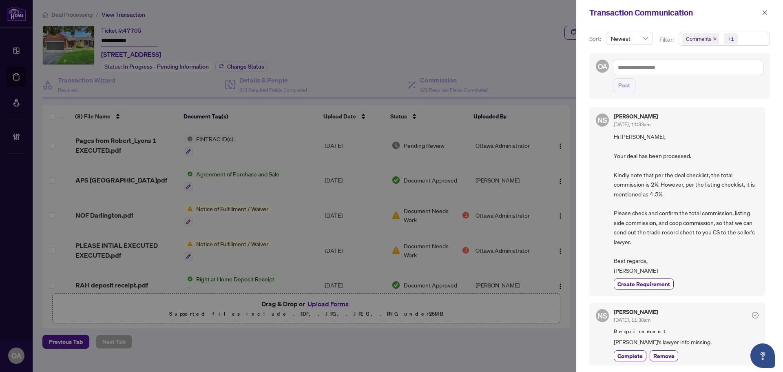
click at [658, 191] on span "Hi Linda, Your deal has been processed. Kindly note that per the deal checklist…" at bounding box center [686, 203] width 145 height 143
click at [417, 44] on div at bounding box center [391, 186] width 783 height 372
drag, startPoint x: 768, startPoint y: 13, endPoint x: 682, endPoint y: 32, distance: 88.3
click at [767, 13] on button "button" at bounding box center [765, 13] width 11 height 10
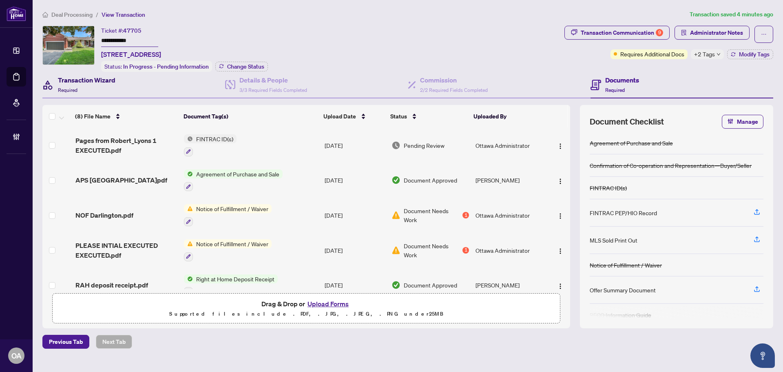
click at [88, 88] on div "Transaction Wizard Required" at bounding box center [87, 84] width 58 height 19
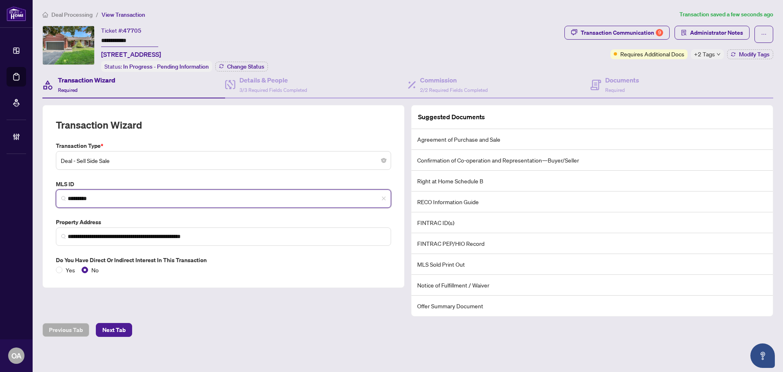
click at [88, 194] on input "*********" at bounding box center [227, 198] width 318 height 9
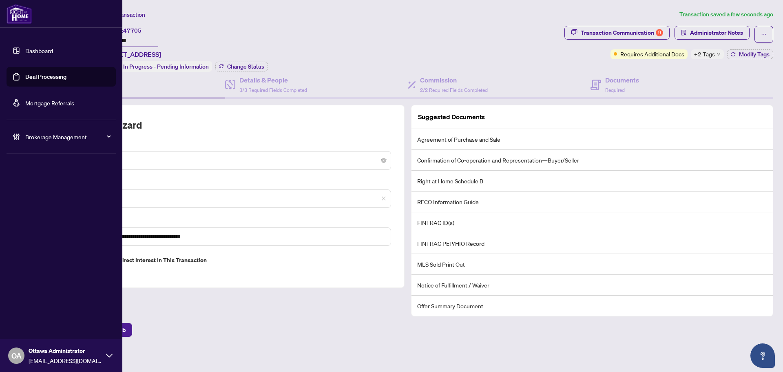
click at [25, 79] on link "Deal Processing" at bounding box center [45, 76] width 41 height 7
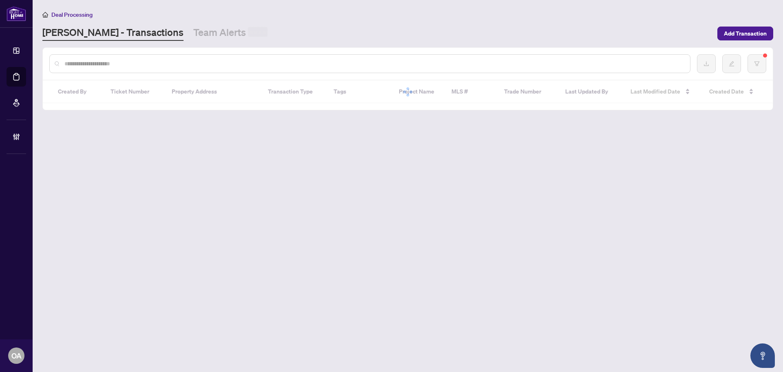
click at [182, 62] on input "text" at bounding box center [373, 63] width 619 height 9
paste input "*********"
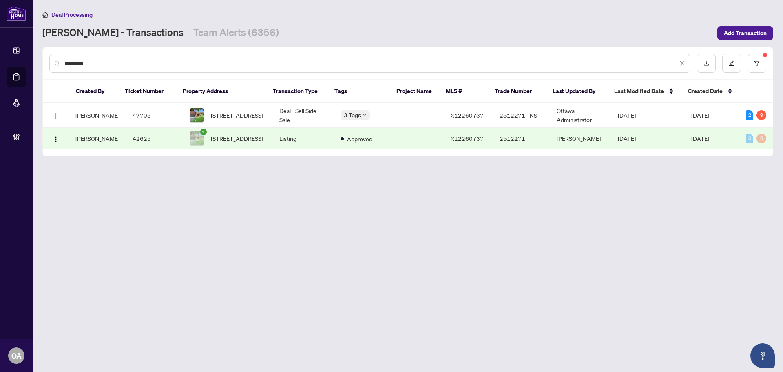
type input "*********"
click at [306, 143] on td "Listing" at bounding box center [303, 139] width 61 height 22
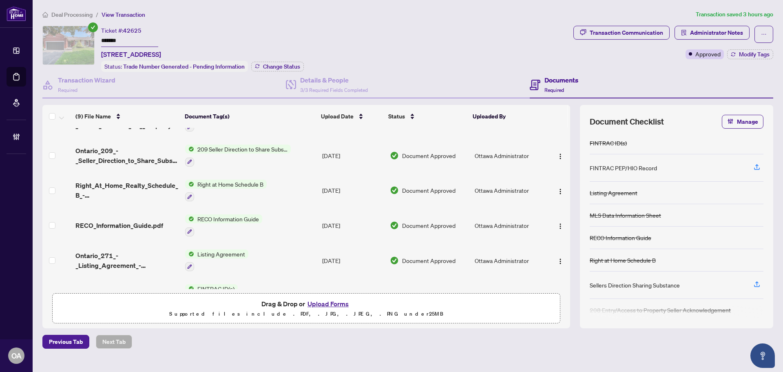
scroll to position [122, 0]
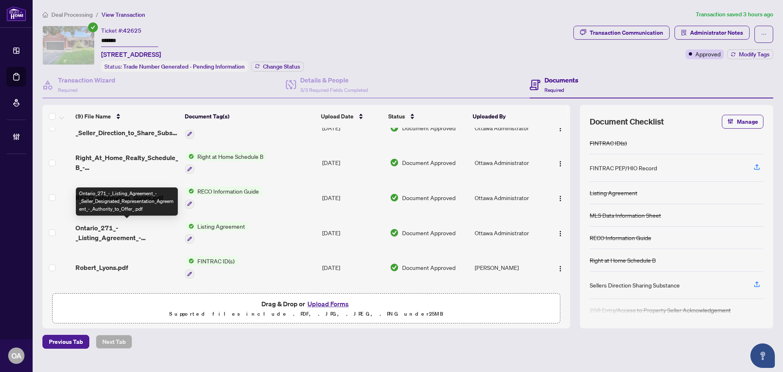
click at [120, 225] on span "Ontario_271_-_Listing_Agreement_-_Seller_Designated_Representation_Agreement_-_…" at bounding box center [126, 233] width 103 height 20
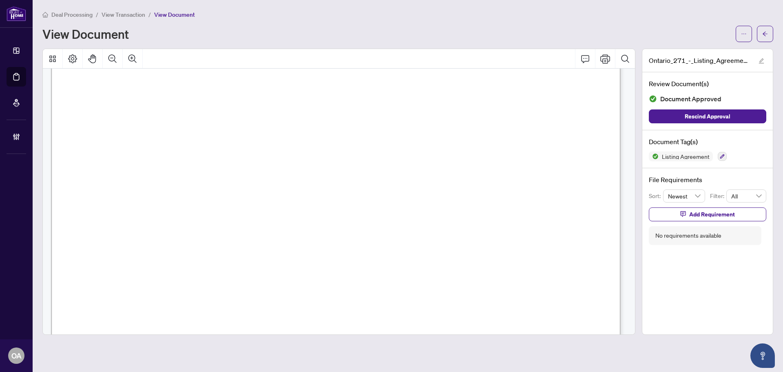
scroll to position [449, 0]
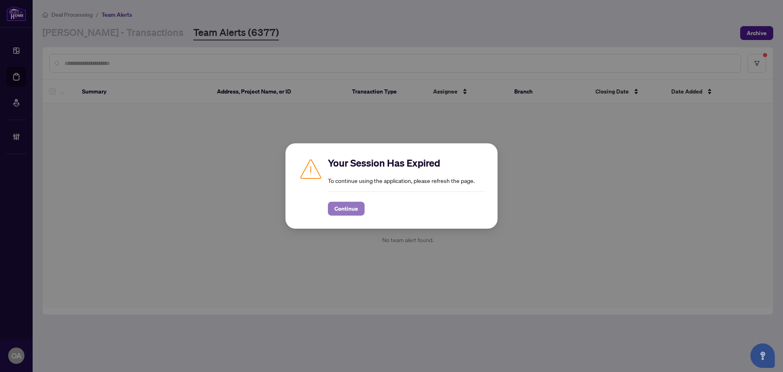
click at [340, 205] on span "Continue" at bounding box center [347, 208] width 24 height 13
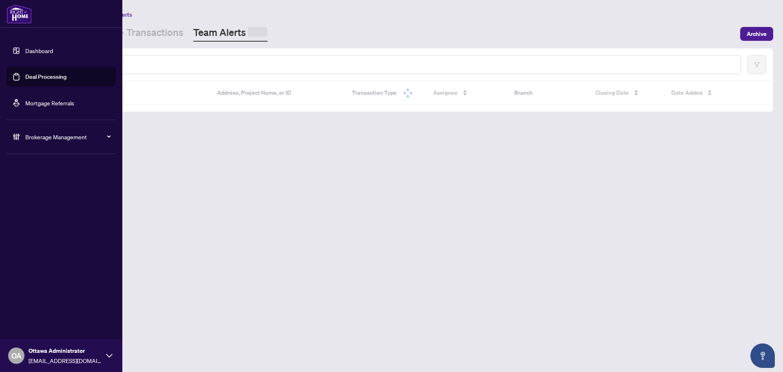
click at [25, 77] on link "Deal Processing" at bounding box center [45, 76] width 41 height 7
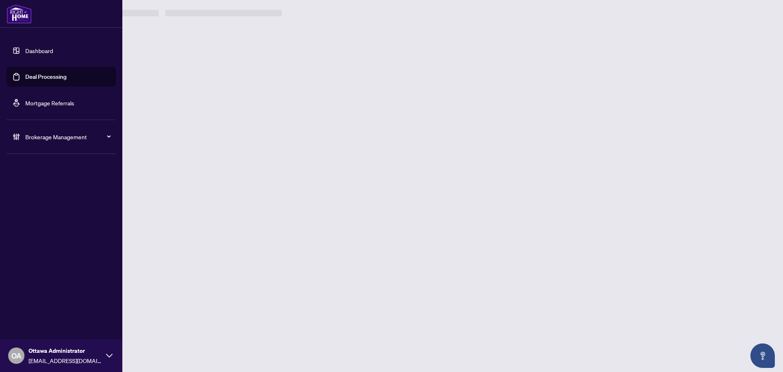
click at [137, 51] on main "Deal Processing / Team Alerts RAHR - Transactions Team Alerts Archive Summary A…" at bounding box center [408, 186] width 751 height 372
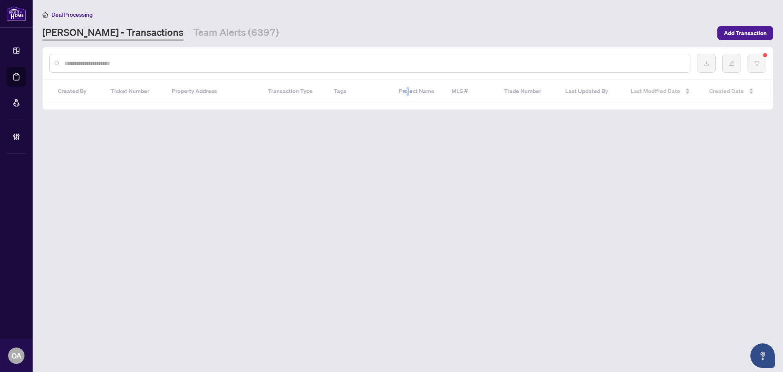
click at [95, 68] on div at bounding box center [369, 63] width 641 height 19
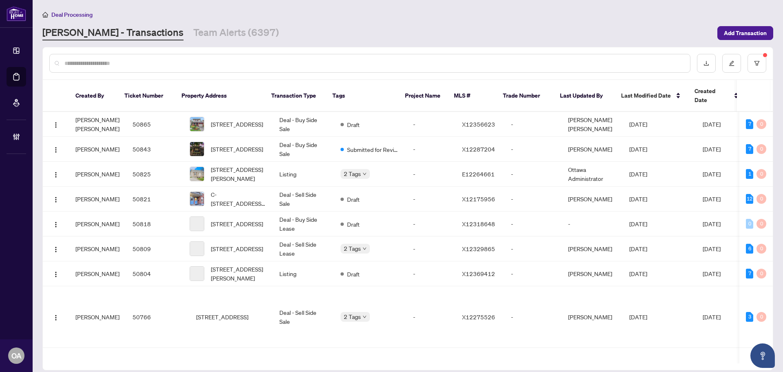
click at [89, 66] on input "text" at bounding box center [373, 63] width 619 height 9
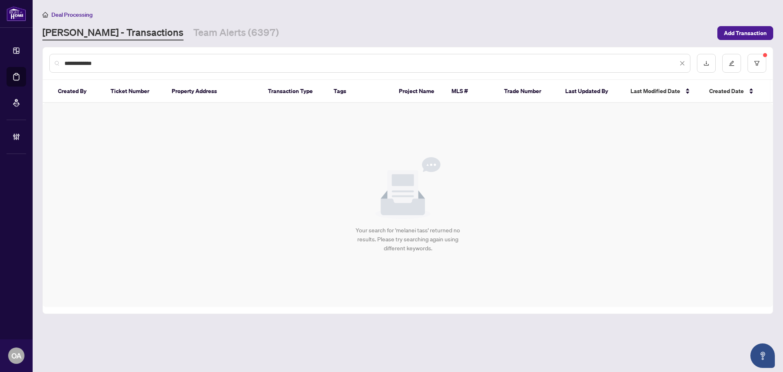
type input "**********"
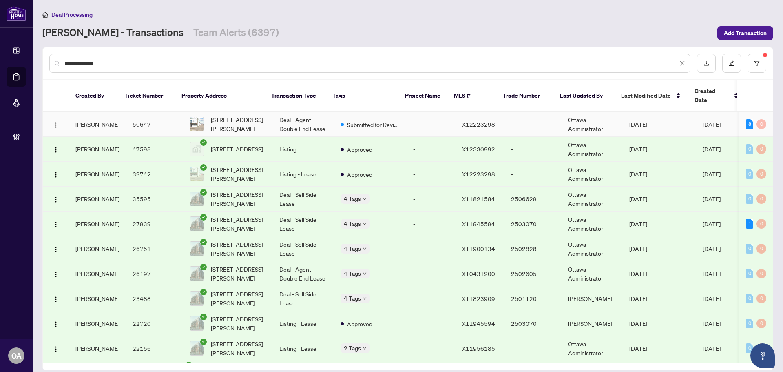
click at [365, 120] on span "Submitted for Review" at bounding box center [373, 124] width 53 height 9
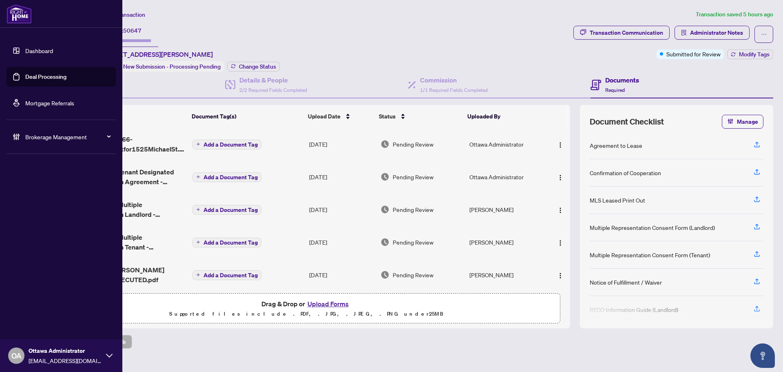
drag, startPoint x: 18, startPoint y: 78, endPoint x: 24, endPoint y: 79, distance: 5.7
click at [25, 78] on link "Deal Processing" at bounding box center [45, 76] width 41 height 7
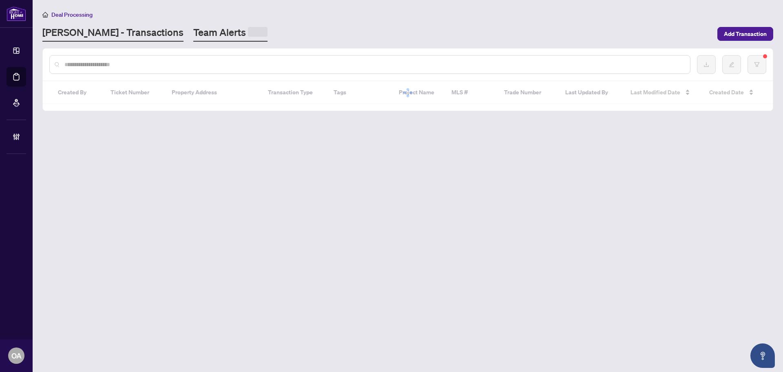
click at [193, 35] on link "Team Alerts" at bounding box center [230, 34] width 74 height 16
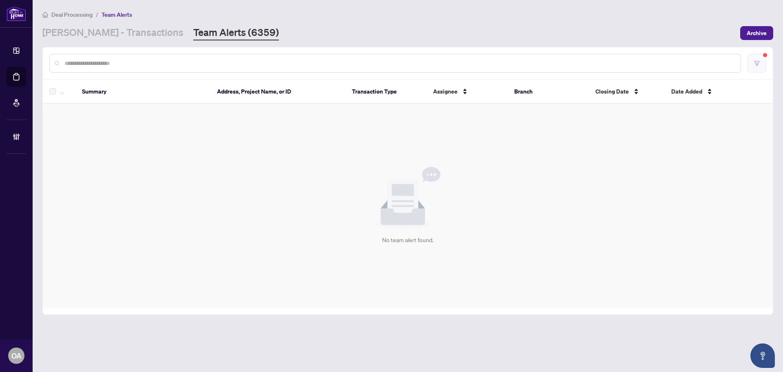
click at [765, 65] on button "button" at bounding box center [757, 63] width 19 height 19
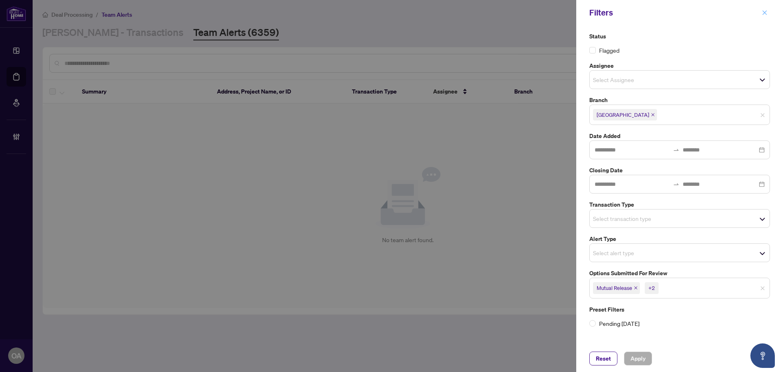
click at [767, 7] on span "button" at bounding box center [765, 12] width 6 height 13
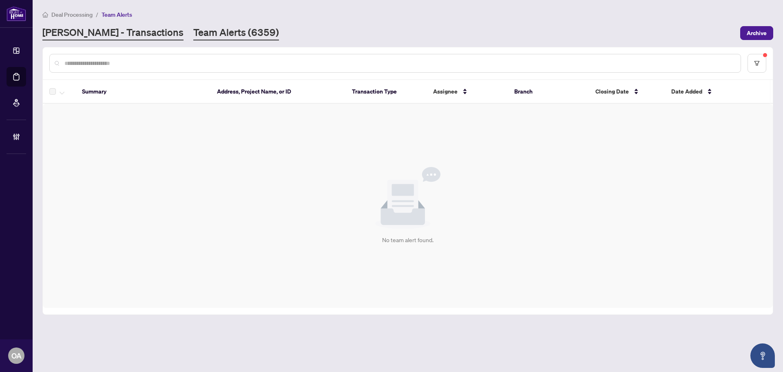
click at [62, 40] on main "Deal Processing / Team Alerts RAHR - Transactions Team Alerts (6359) Archive Su…" at bounding box center [408, 186] width 751 height 372
click at [68, 36] on link "RAHR - Transactions" at bounding box center [112, 33] width 141 height 15
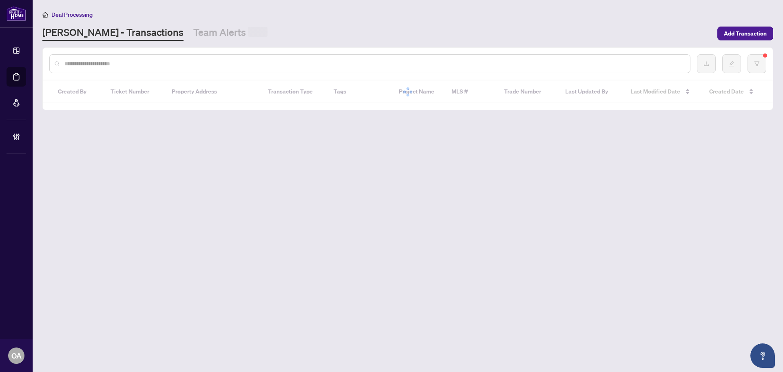
drag, startPoint x: 160, startPoint y: 36, endPoint x: 783, endPoint y: 100, distance: 625.9
click at [193, 36] on link "Team Alerts" at bounding box center [230, 33] width 74 height 15
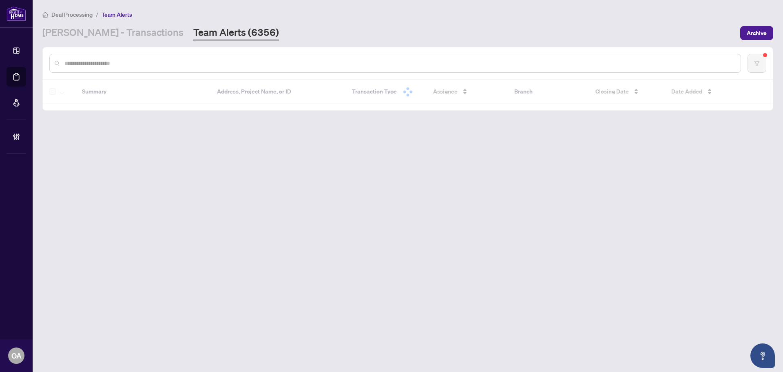
click at [756, 47] on div at bounding box center [408, 63] width 730 height 32
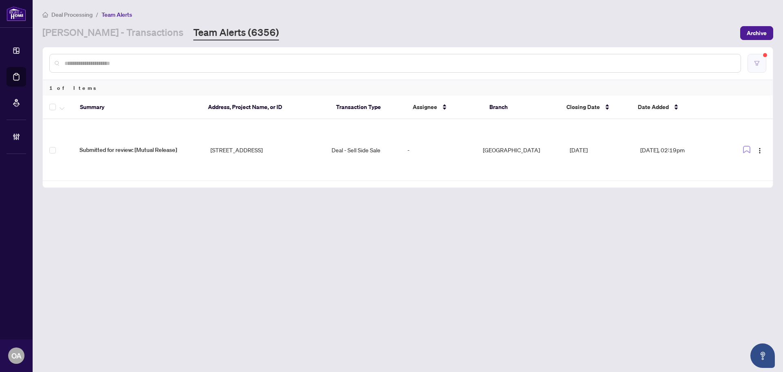
click at [757, 65] on icon "filter" at bounding box center [757, 63] width 5 height 4
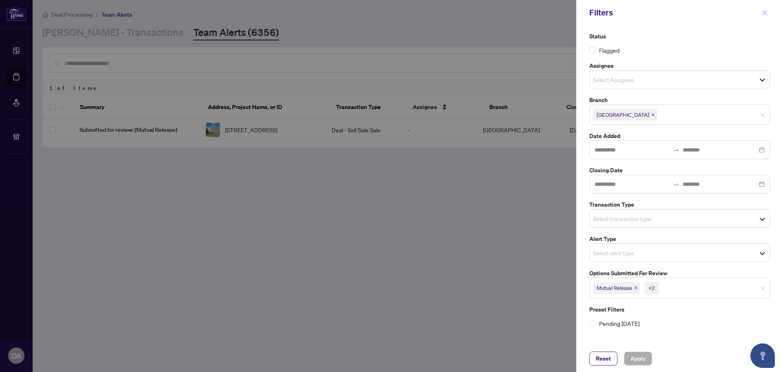
click at [760, 9] on button "button" at bounding box center [765, 13] width 11 height 10
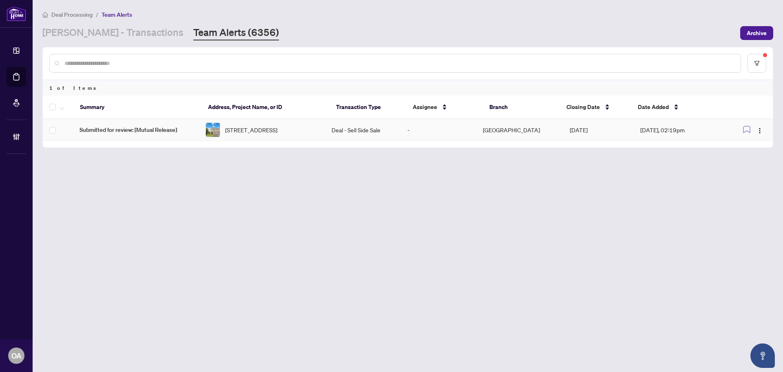
click at [259, 129] on span "905 Caldermill Private, Ottawa, Ontario K2J 0Z8, Canada" at bounding box center [251, 129] width 52 height 9
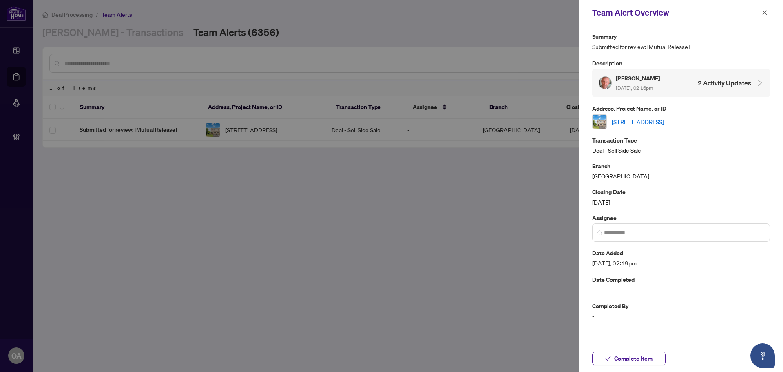
click at [645, 124] on link "905 Caldermill Private, Ottawa, Ontario K2J 0Z8, Canada" at bounding box center [638, 121] width 52 height 9
click at [774, 8] on div "Team Alert Overview" at bounding box center [681, 12] width 204 height 25
click at [767, 11] on button "button" at bounding box center [765, 13] width 11 height 10
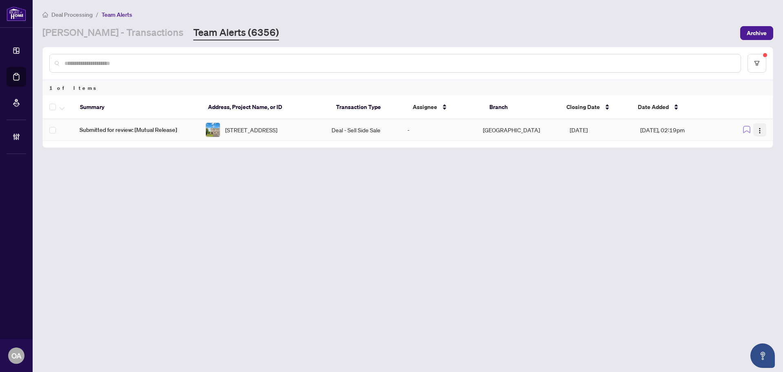
click at [760, 131] on img "button" at bounding box center [760, 130] width 7 height 7
click at [746, 170] on span "Complete Item" at bounding box center [741, 173] width 38 height 9
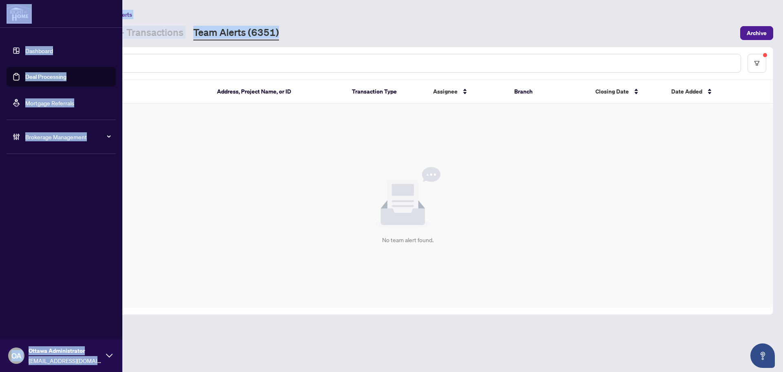
drag, startPoint x: 252, startPoint y: 33, endPoint x: -1, endPoint y: 29, distance: 253.0
click at [0, 29] on html "Dashboard Deal Processing Mortgage Referrals Brokerage Management OA Ottawa Adm…" at bounding box center [391, 186] width 783 height 372
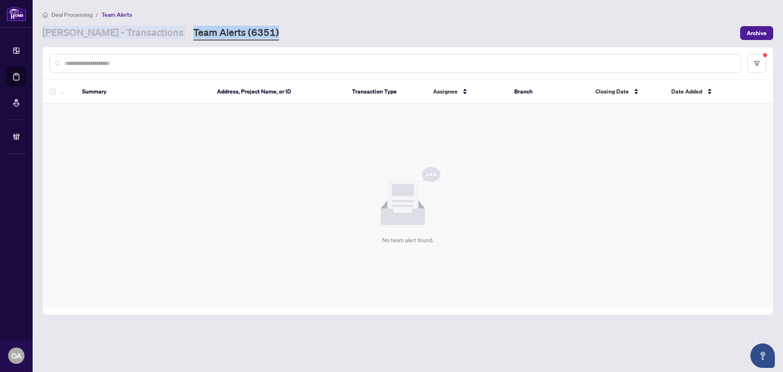
drag, startPoint x: 260, startPoint y: 36, endPoint x: 155, endPoint y: 49, distance: 106.4
click at [260, 36] on div "RAHR - Transactions Team Alerts (6351)" at bounding box center [388, 33] width 693 height 15
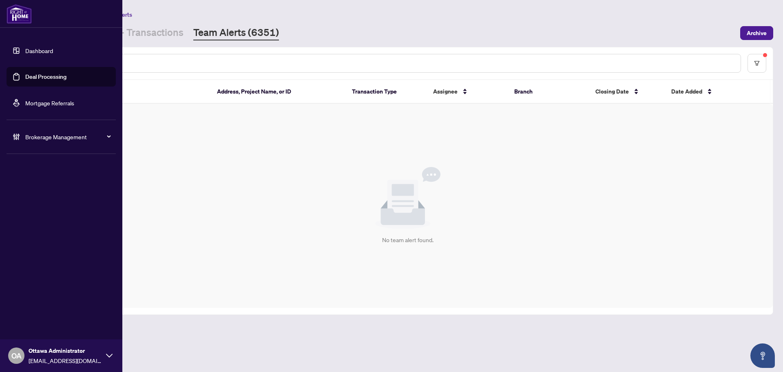
click at [25, 76] on link "Deal Processing" at bounding box center [45, 76] width 41 height 7
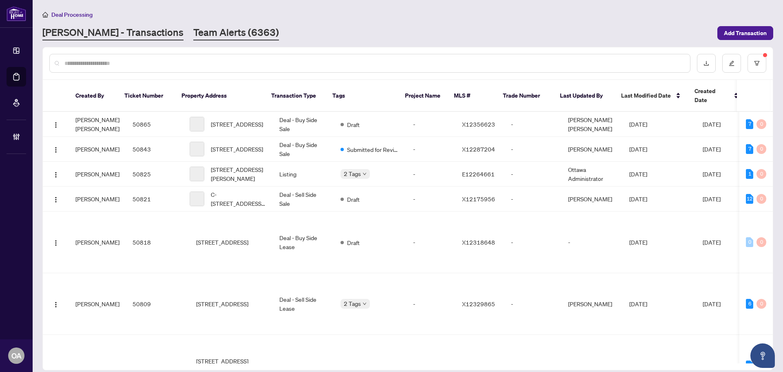
click at [193, 31] on link "Team Alerts (6363)" at bounding box center [236, 33] width 86 height 15
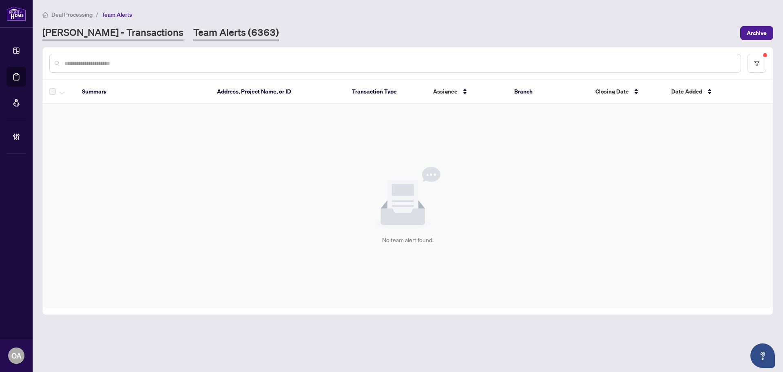
click at [95, 32] on link "RAHR - Transactions" at bounding box center [112, 33] width 141 height 15
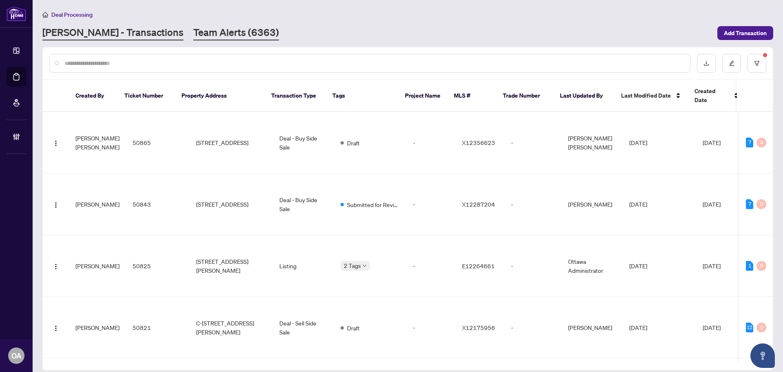
click at [209, 32] on link "Team Alerts (6363)" at bounding box center [236, 33] width 86 height 15
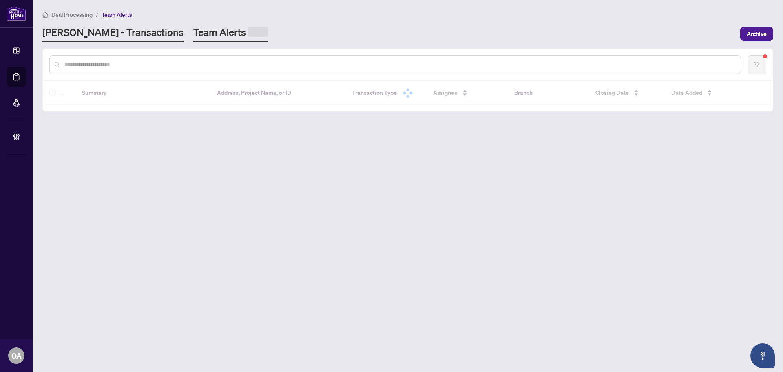
click at [101, 37] on link "RAHR - Transactions" at bounding box center [112, 34] width 141 height 16
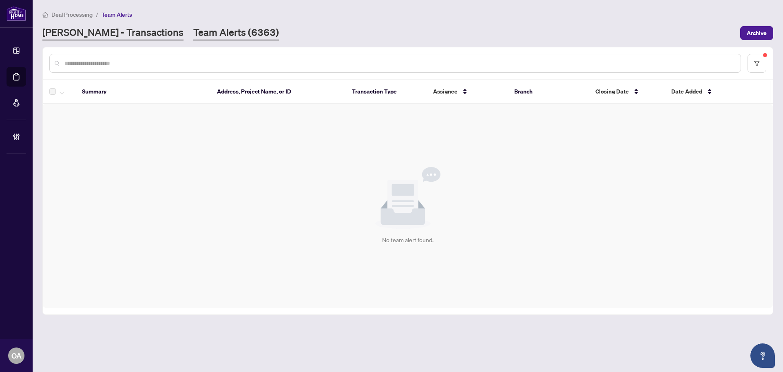
click at [111, 29] on link "RAHR - Transactions" at bounding box center [112, 33] width 141 height 15
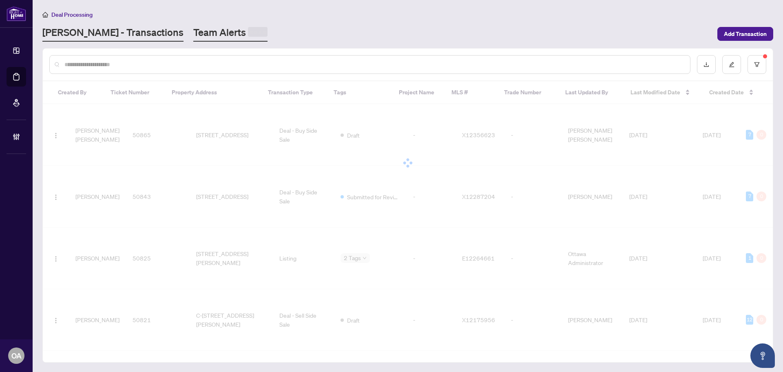
click at [193, 34] on link "Team Alerts" at bounding box center [230, 34] width 74 height 16
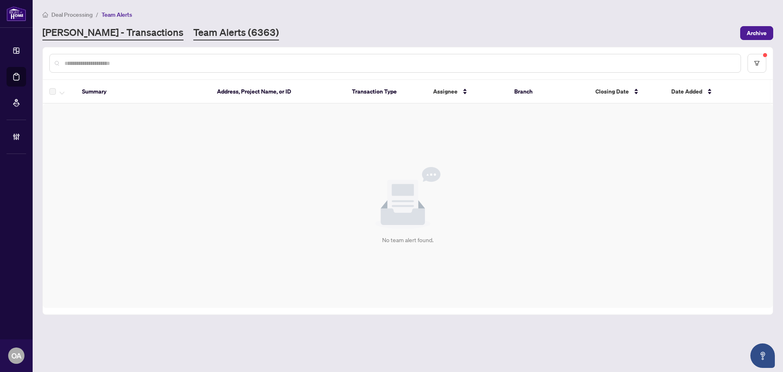
click at [112, 29] on link "RAHR - Transactions" at bounding box center [112, 33] width 141 height 15
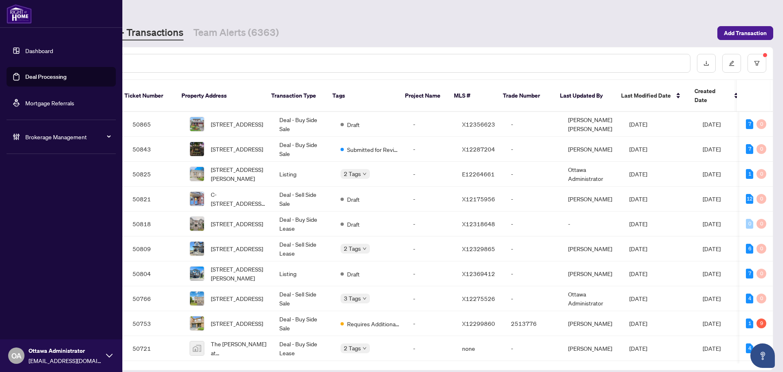
click at [25, 77] on link "Deal Processing" at bounding box center [45, 76] width 41 height 7
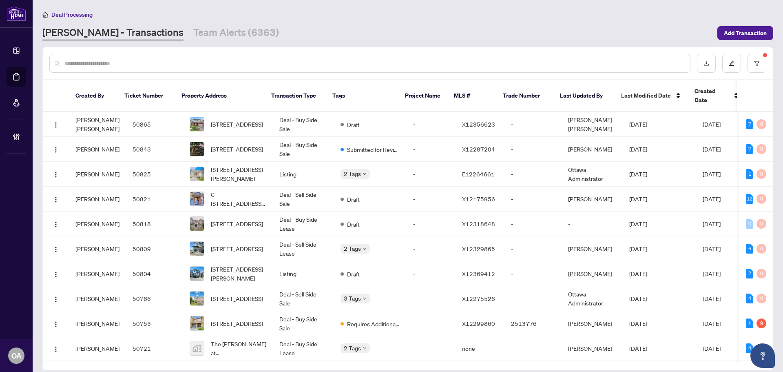
click at [147, 60] on input "text" at bounding box center [373, 63] width 619 height 9
type input "*****"
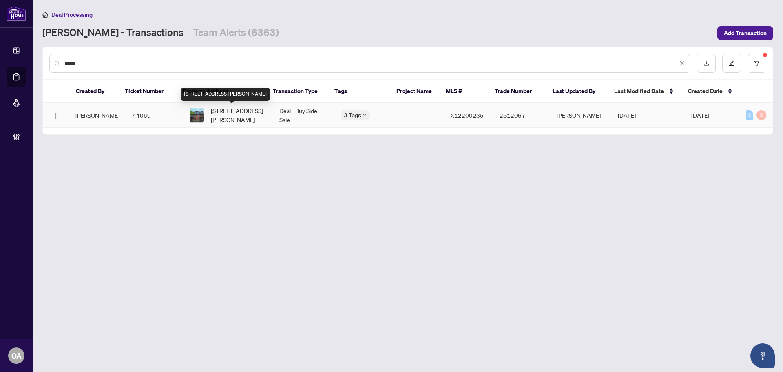
click at [241, 115] on span "144 James St, Ottawa, Ontario K1R 5M5, Canada" at bounding box center [238, 115] width 55 height 18
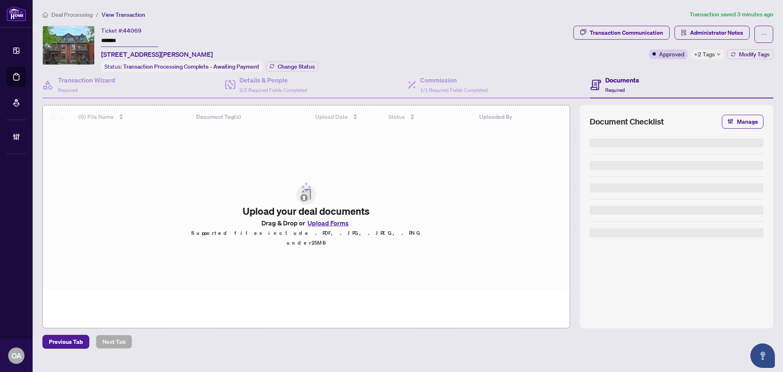
click at [713, 54] on span "+2 Tags" at bounding box center [704, 53] width 21 height 9
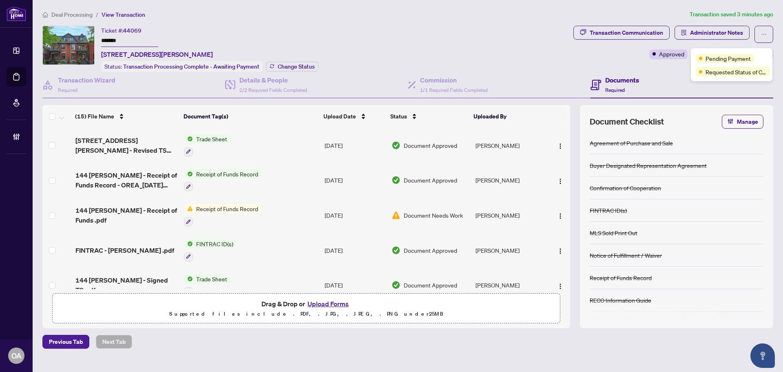
click at [681, 72] on div "Documents Required" at bounding box center [682, 85] width 183 height 27
click at [632, 37] on div "Transaction Communication" at bounding box center [626, 32] width 73 height 13
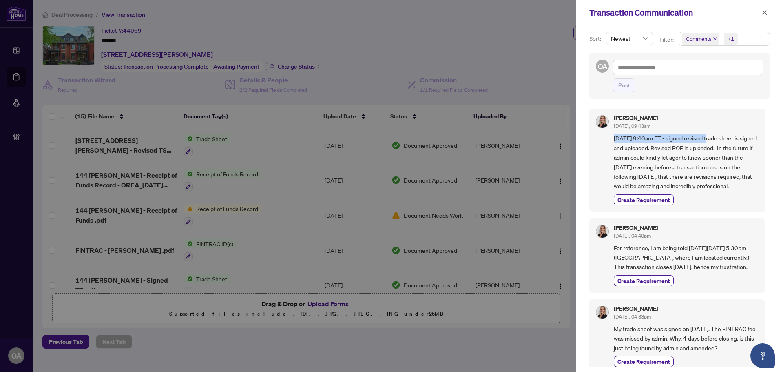
drag, startPoint x: 616, startPoint y: 139, endPoint x: 719, endPoint y: 139, distance: 103.6
click at [714, 139] on span "August 23, 2025 - 9:40am ET - signed revised trade sheet is signed and uploaded…" at bounding box center [686, 161] width 145 height 57
click at [735, 139] on span "August 23, 2025 - 9:40am ET - signed revised trade sheet is signed and uploaded…" at bounding box center [686, 161] width 145 height 57
drag, startPoint x: 614, startPoint y: 153, endPoint x: 711, endPoint y: 153, distance: 97.1
click at [710, 153] on div "Jessica Higgs Aug/23/2025, 09:43am August 23, 2025 - 9:40am ET - signed revised…" at bounding box center [678, 160] width 176 height 103
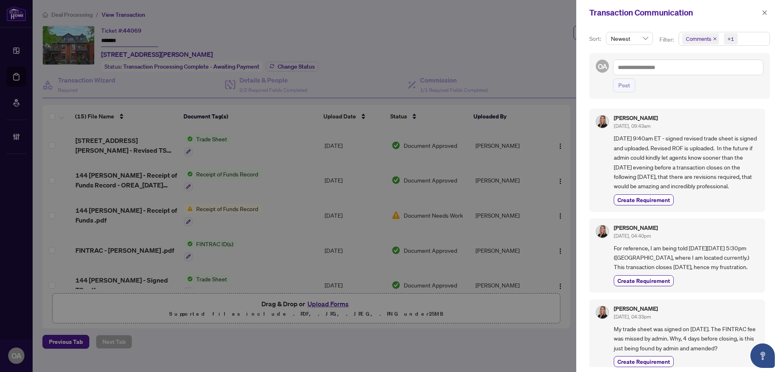
click at [711, 153] on span "August 23, 2025 - 9:40am ET - signed revised trade sheet is signed and uploaded…" at bounding box center [686, 161] width 145 height 57
drag, startPoint x: 622, startPoint y: 161, endPoint x: 718, endPoint y: 161, distance: 95.9
click at [718, 161] on span "August 23, 2025 - 9:40am ET - signed revised trade sheet is signed and uploaded…" at bounding box center [686, 161] width 145 height 57
click at [761, 14] on button "button" at bounding box center [765, 13] width 11 height 10
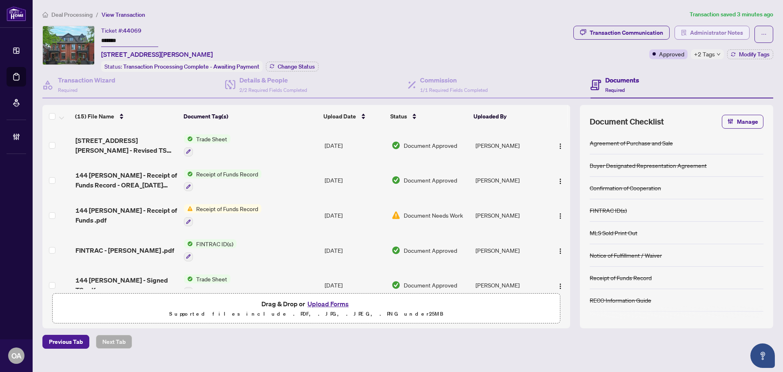
click at [720, 33] on span "Administrator Notes" at bounding box center [716, 32] width 53 height 13
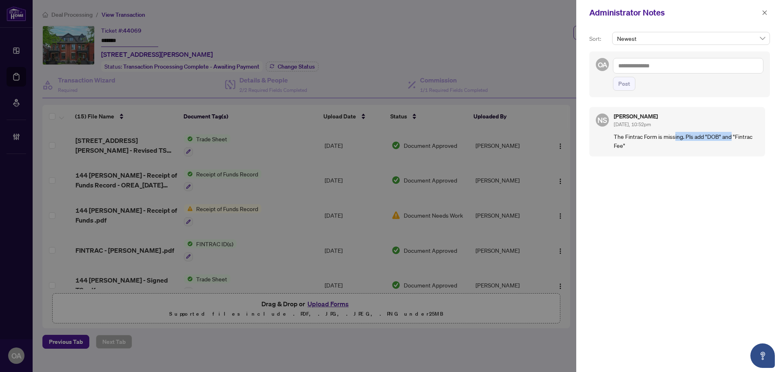
drag, startPoint x: 677, startPoint y: 136, endPoint x: 750, endPoint y: 136, distance: 73.4
click at [748, 136] on p "The Fintrac Form is missing. Pls add "DOB" and "Fintrac Fee"" at bounding box center [686, 141] width 145 height 18
click at [751, 136] on p "The Fintrac Form is missing. Pls add "DOB" and "Fintrac Fee"" at bounding box center [686, 141] width 145 height 18
click at [670, 142] on p "The Fintrac Form is missing. Pls add "DOB" and "Fintrac Fee"" at bounding box center [686, 141] width 145 height 18
drag, startPoint x: 632, startPoint y: 138, endPoint x: 724, endPoint y: 138, distance: 92.6
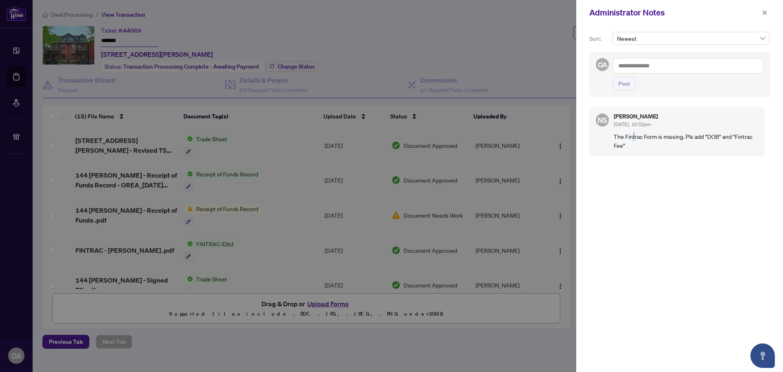
click at [698, 138] on p "The Fintrac Form is missing. Pls add "DOB" and "Fintrac Fee"" at bounding box center [686, 141] width 145 height 18
click at [724, 138] on p "The Fintrac Form is missing. Pls add "DOB" and "Fintrac Fee"" at bounding box center [686, 141] width 145 height 18
click at [708, 149] on p "The Fintrac Form is missing. Pls add "DOB" and "Fintrac Fee"" at bounding box center [686, 141] width 145 height 18
click at [763, 10] on icon "close" at bounding box center [765, 13] width 6 height 6
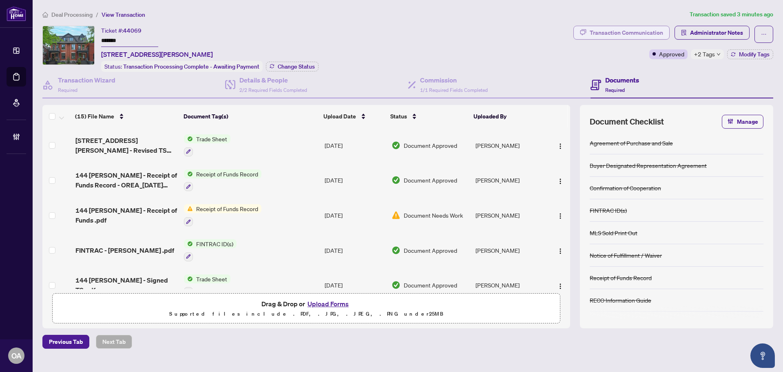
click at [635, 38] on div "Transaction Communication" at bounding box center [626, 32] width 73 height 13
click at [635, 33] on div "Transaction Communication Sort: Newest Filter: Comments +1 OA Post Jessica Higg…" at bounding box center [391, 186] width 783 height 372
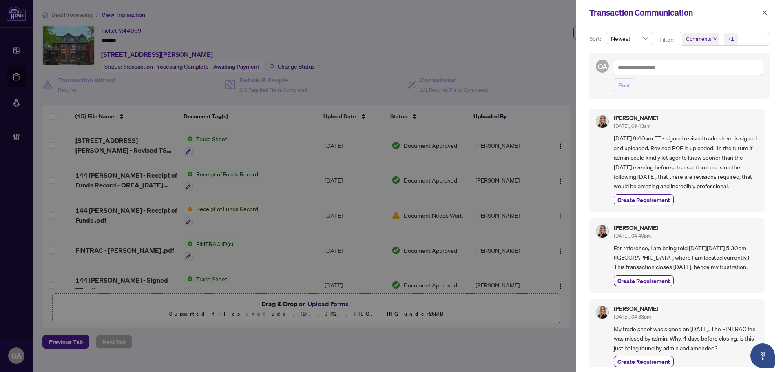
click at [716, 38] on icon "close" at bounding box center [715, 38] width 3 height 3
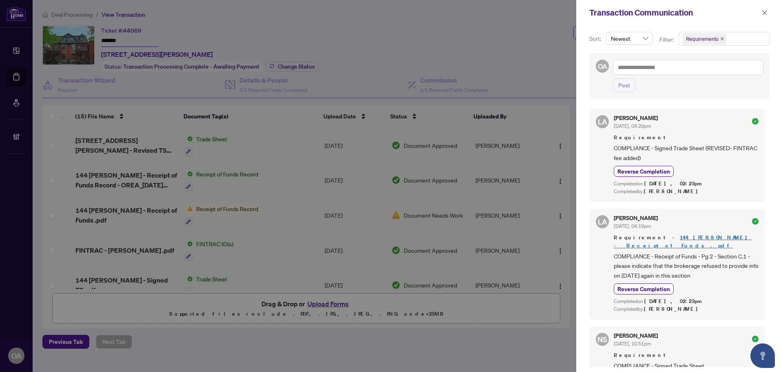
drag, startPoint x: 767, startPoint y: 11, endPoint x: 752, endPoint y: 20, distance: 17.2
click at [766, 11] on icon "close" at bounding box center [765, 13] width 6 height 6
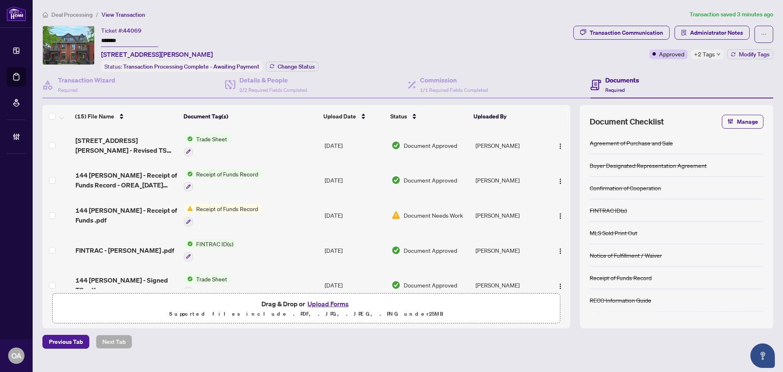
click at [711, 55] on span "+2 Tags" at bounding box center [704, 53] width 21 height 9
click at [397, 41] on div "Ticket #: 44069 ******* 144 James St, Ottawa, Ontario K1R 5M5, Canada Status: T…" at bounding box center [306, 49] width 528 height 46
click at [109, 89] on div "Transaction Wizard Required" at bounding box center [87, 84] width 58 height 19
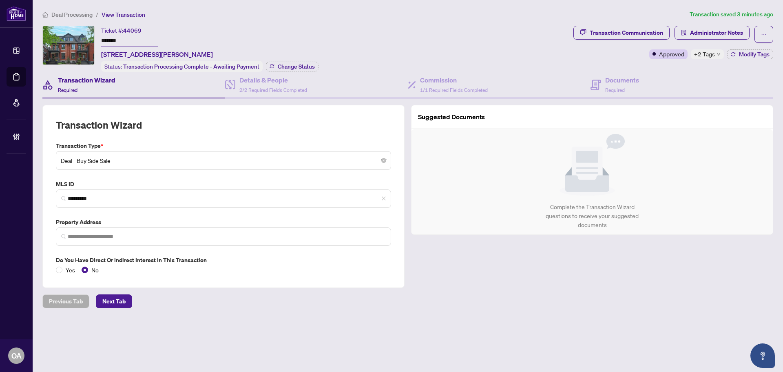
type input "**********"
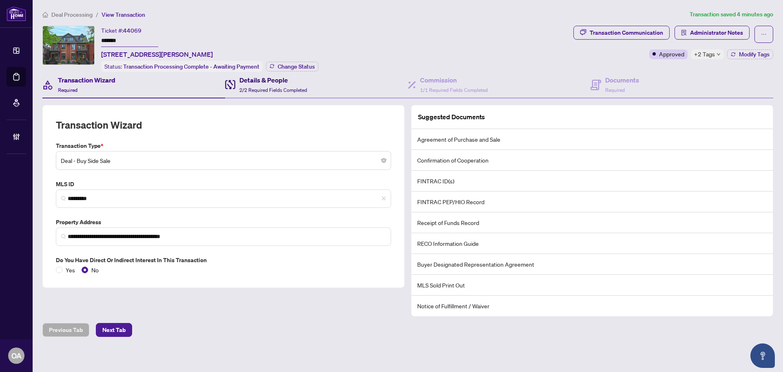
drag, startPoint x: 284, startPoint y: 84, endPoint x: 271, endPoint y: 95, distance: 17.0
click at [284, 84] on div "Details & People 2/2 Required Fields Completed" at bounding box center [273, 84] width 68 height 19
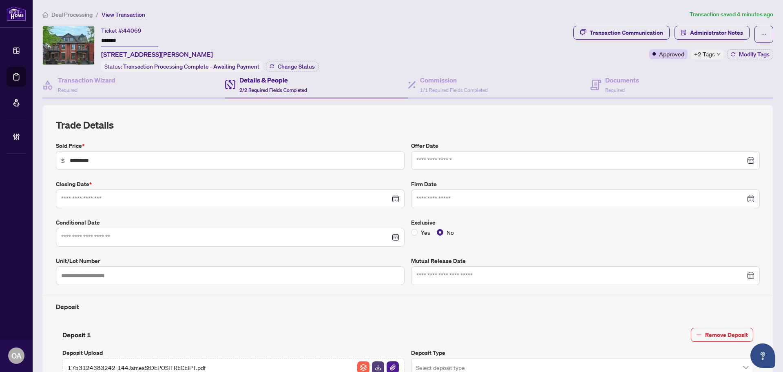
type input "**********"
click at [112, 85] on div "Transaction Wizard Required" at bounding box center [87, 84] width 58 height 19
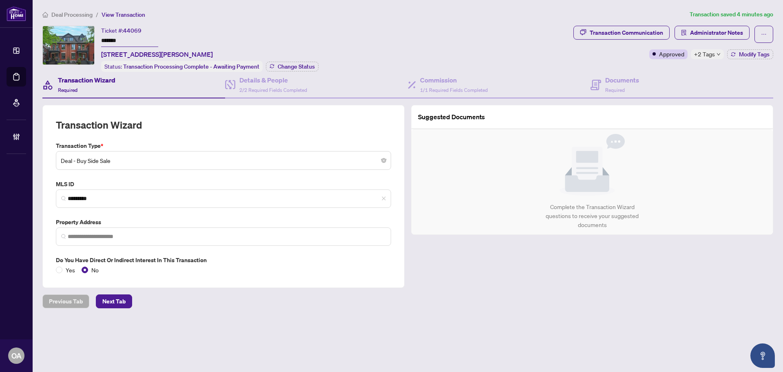
type input "**********"
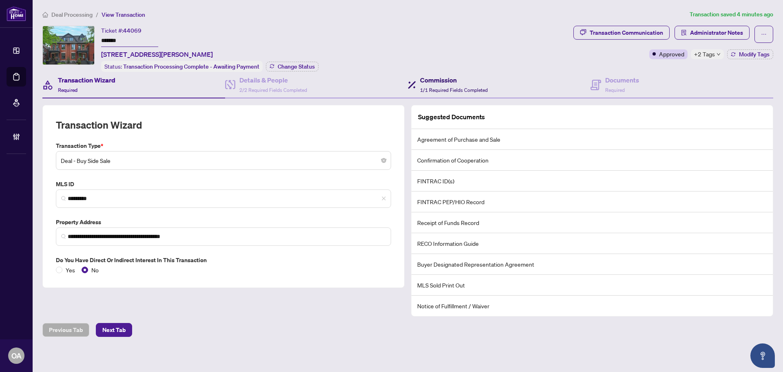
click at [456, 80] on h4 "Commission" at bounding box center [454, 80] width 68 height 10
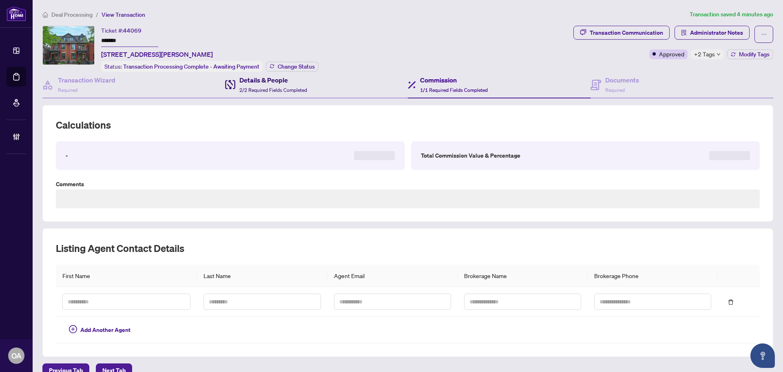
click at [275, 87] on span "2/2 Required Fields Completed" at bounding box center [273, 90] width 68 height 6
type textarea "**********"
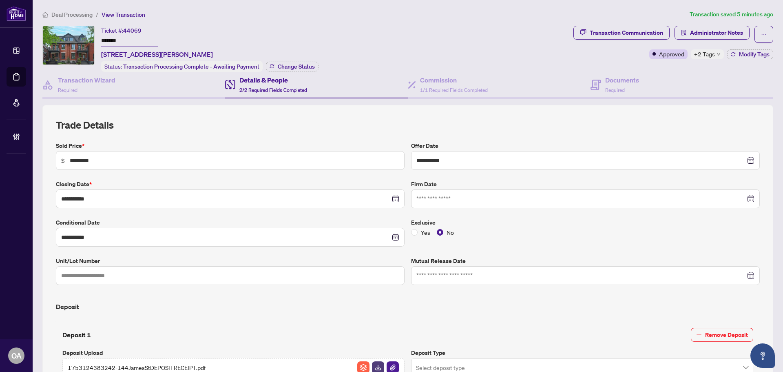
click at [702, 44] on div "Transaction Communication Administrator Notes Approved +2 Tags Modify Tags" at bounding box center [674, 42] width 200 height 33
click at [703, 53] on span "+2 Tags" at bounding box center [704, 53] width 21 height 9
click at [669, 64] on div "Transaction Communication Administrator Notes Approved +2 Tags Modify Tags" at bounding box center [673, 49] width 203 height 46
click at [609, 81] on h4 "Documents" at bounding box center [622, 80] width 34 height 10
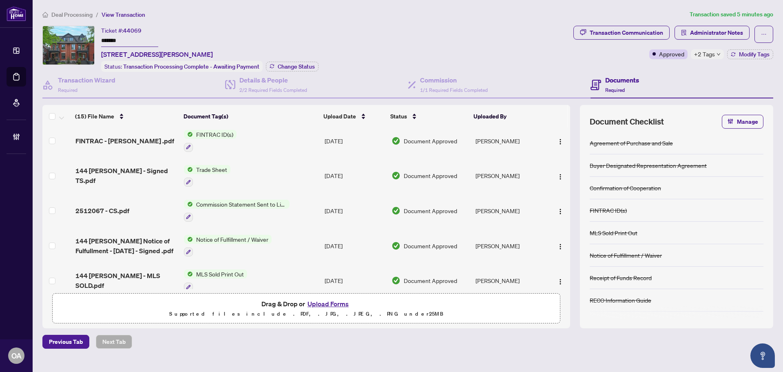
scroll to position [122, 0]
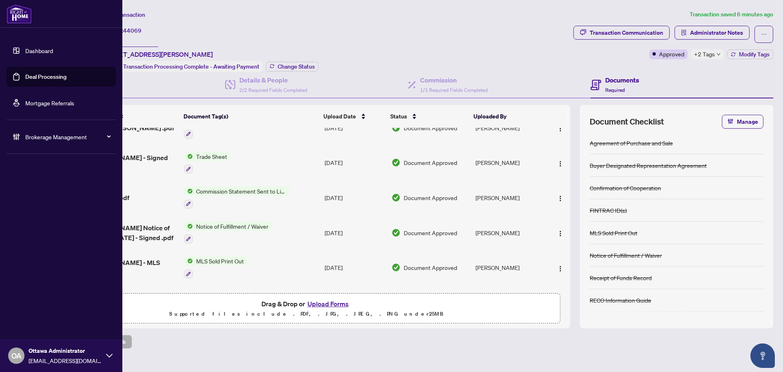
click at [25, 76] on link "Deal Processing" at bounding box center [45, 76] width 41 height 7
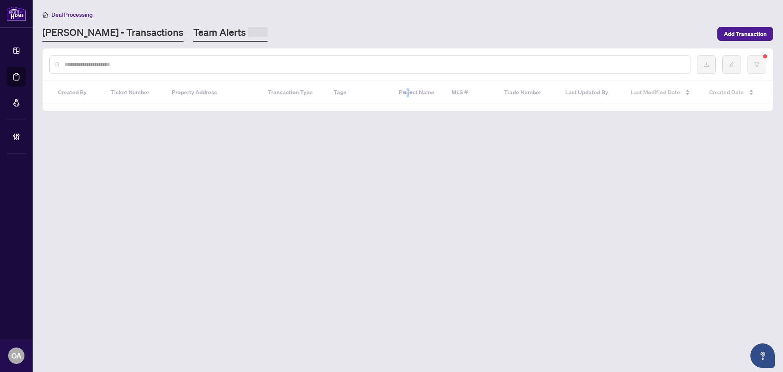
click at [193, 31] on link "Team Alerts" at bounding box center [230, 34] width 74 height 16
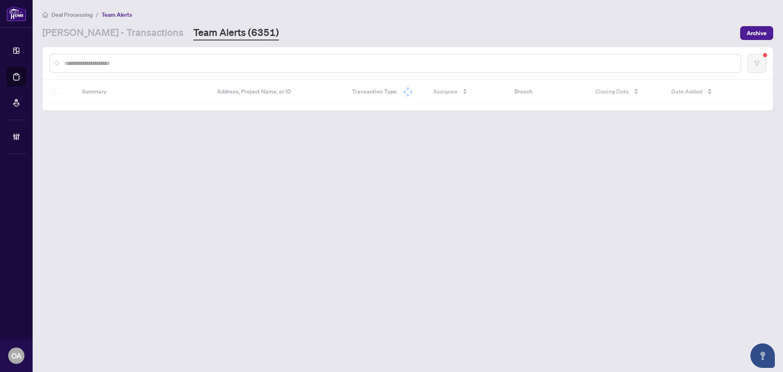
click at [193, 35] on link "Team Alerts (6351)" at bounding box center [236, 33] width 86 height 15
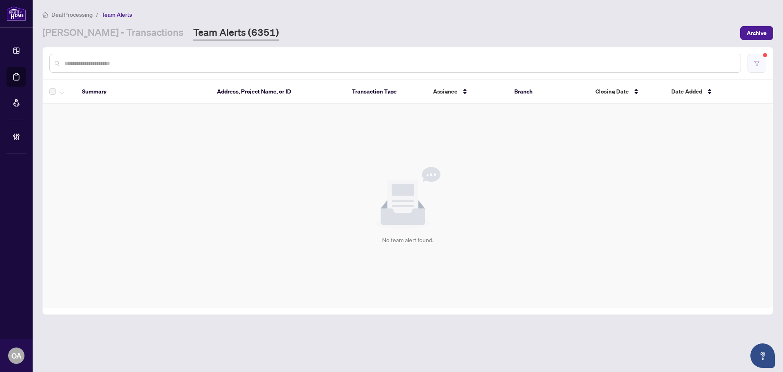
click at [764, 61] on button "button" at bounding box center [757, 63] width 19 height 19
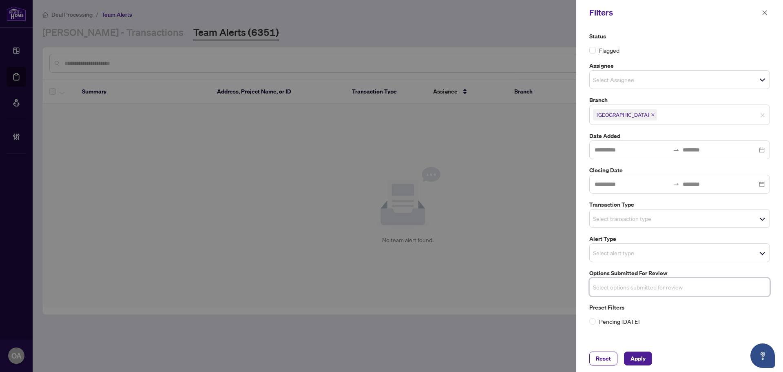
click at [640, 223] on input "search" at bounding box center [621, 218] width 57 height 10
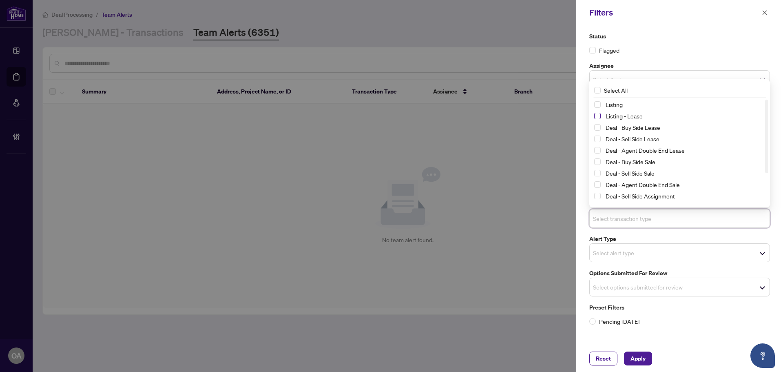
click at [599, 117] on span "Select Listing - Lease" at bounding box center [597, 116] width 7 height 7
click at [598, 106] on span "Select Listing" at bounding box center [597, 105] width 7 height 7
click at [641, 354] on span "Apply" at bounding box center [638, 358] width 15 height 13
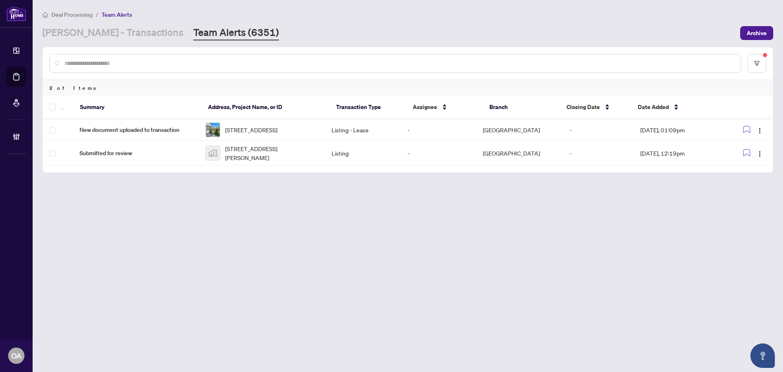
drag, startPoint x: 121, startPoint y: 66, endPoint x: 123, endPoint y: 71, distance: 5.2
click at [123, 69] on div at bounding box center [395, 63] width 692 height 19
click at [189, 72] on div at bounding box center [408, 63] width 730 height 32
click at [188, 67] on div at bounding box center [395, 63] width 692 height 19
click at [180, 65] on input "text" at bounding box center [399, 63] width 670 height 9
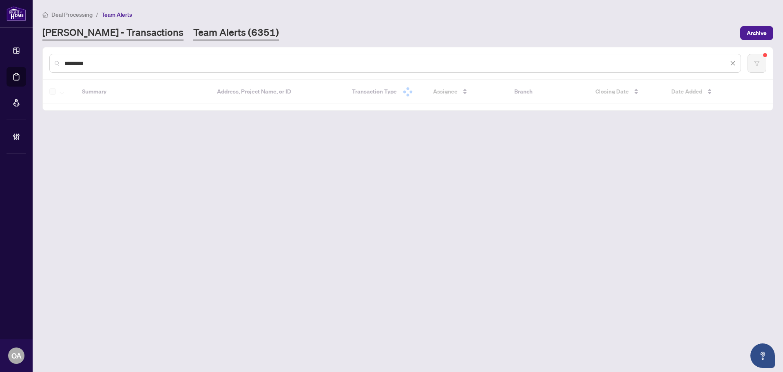
type input "*********"
click at [111, 37] on link "RAHR - Transactions" at bounding box center [112, 33] width 141 height 15
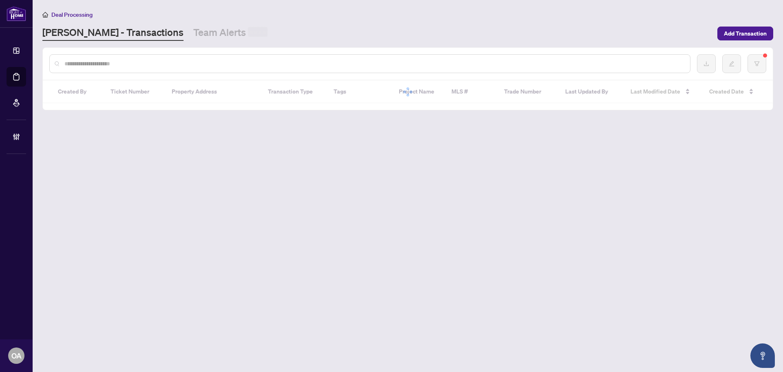
click at [111, 59] on input "text" at bounding box center [373, 63] width 619 height 9
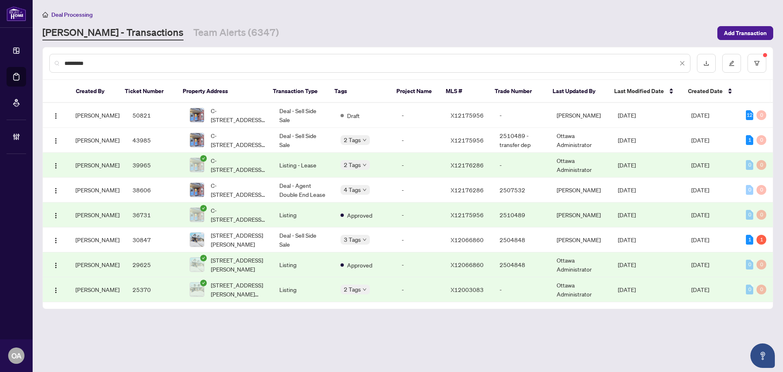
type input "*********"
click at [373, 113] on td "Draft" at bounding box center [364, 115] width 61 height 25
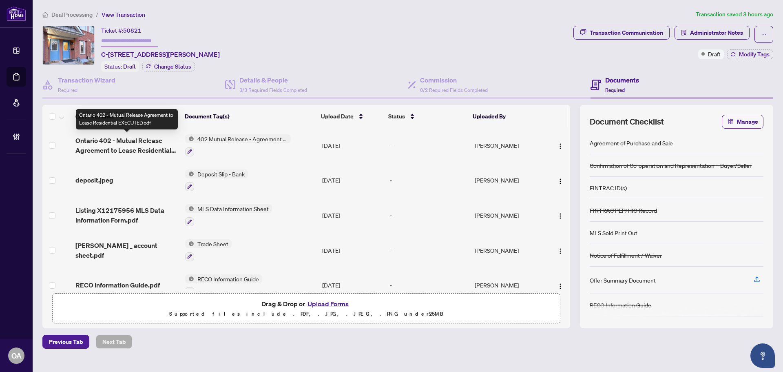
click at [135, 146] on span "Ontario 402 - Mutual Release Agreement to Lease Residential EXECUTED.pdf" at bounding box center [126, 145] width 103 height 20
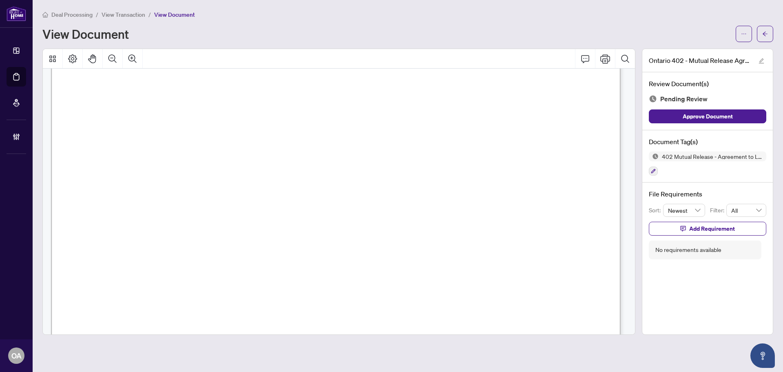
scroll to position [121, 0]
drag, startPoint x: 143, startPoint y: 244, endPoint x: 222, endPoint y: 243, distance: 79.6
click at [166, 238] on span "Mikayla Papineau" at bounding box center [167, 239] width 74 height 11
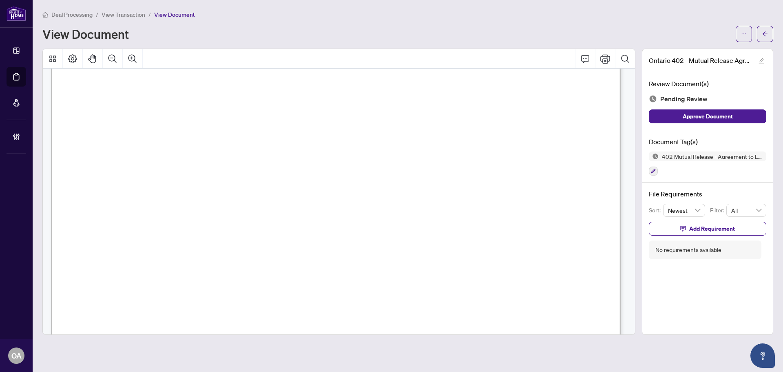
click at [166, 238] on span "Mikayla Papineau" at bounding box center [167, 239] width 74 height 11
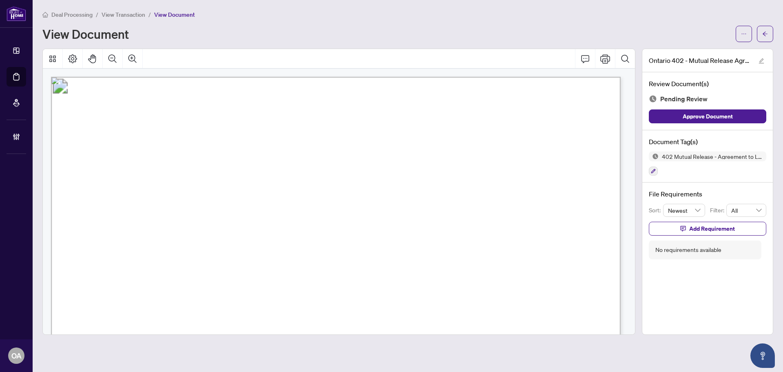
scroll to position [204, 0]
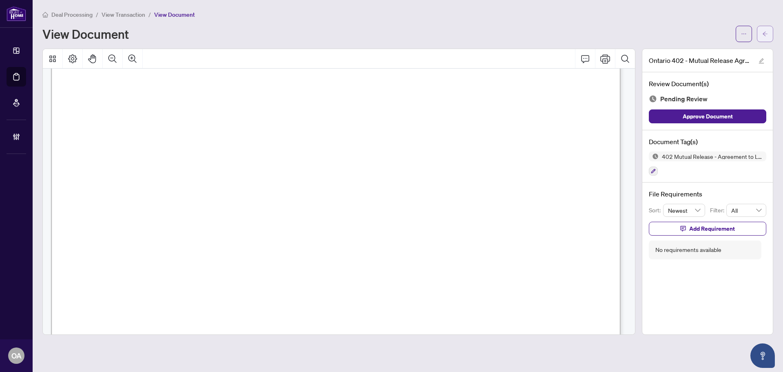
click at [762, 34] on button "button" at bounding box center [765, 34] width 16 height 16
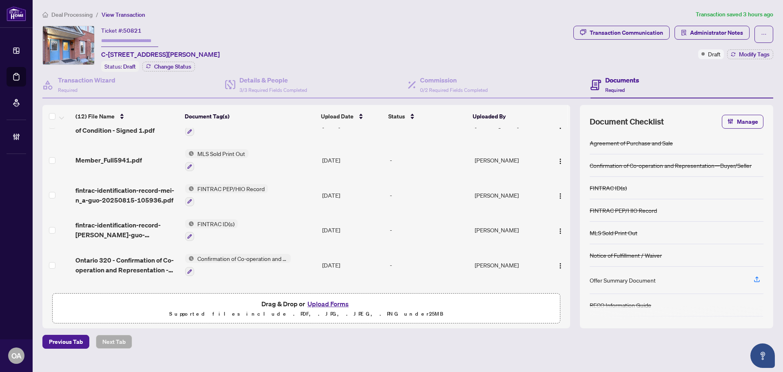
scroll to position [259, 0]
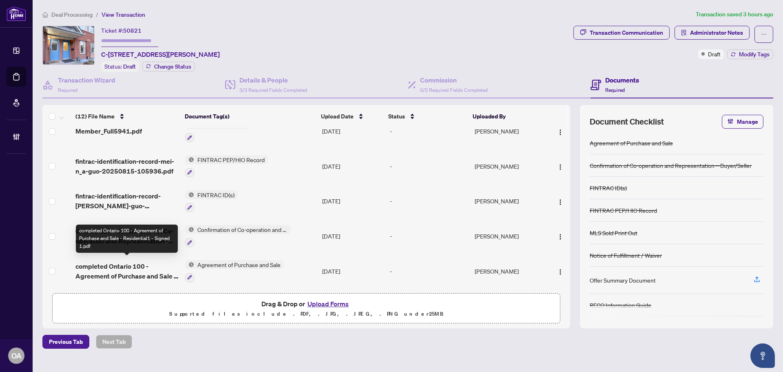
click at [146, 266] on span "completed Ontario 100 - Agreement of Purchase and Sale - Residential1 - Signed …" at bounding box center [126, 271] width 103 height 20
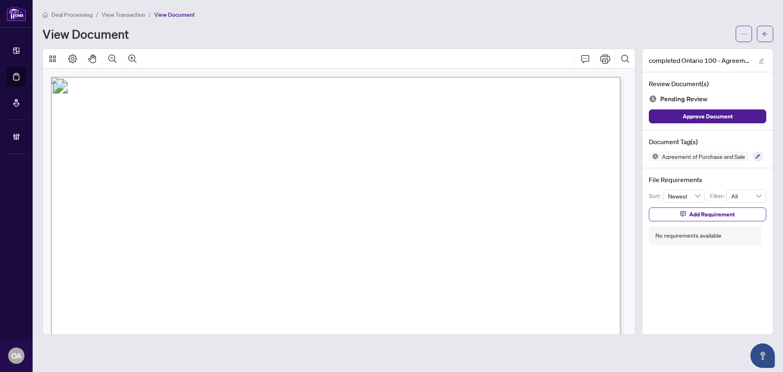
drag, startPoint x: 260, startPoint y: 173, endPoint x: 335, endPoint y: 174, distance: 74.7
click at [268, 175] on span "20" at bounding box center [265, 176] width 7 height 9
click at [756, 24] on div "Deal Processing / View Transaction / View Document View Document" at bounding box center [407, 26] width 731 height 32
click at [760, 32] on button "button" at bounding box center [765, 34] width 16 height 16
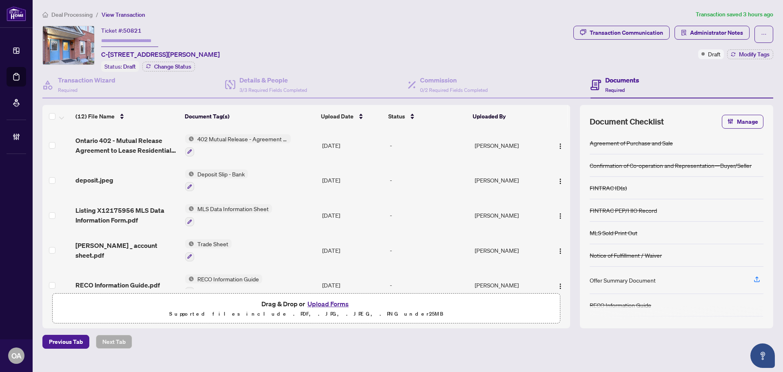
click at [138, 146] on span "Ontario 402 - Mutual Release Agreement to Lease Residential EXECUTED.pdf" at bounding box center [126, 145] width 103 height 20
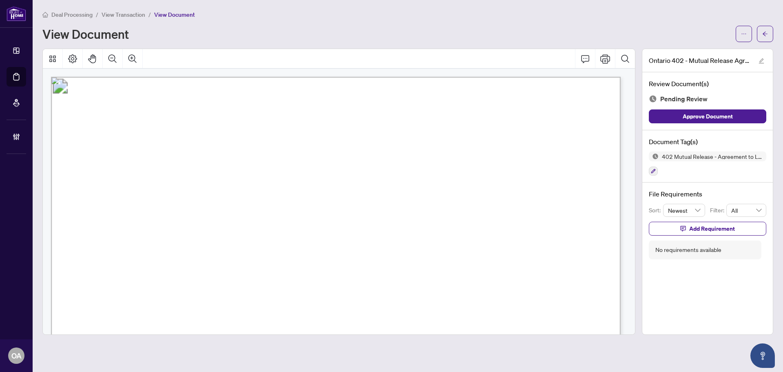
drag, startPoint x: 222, startPoint y: 197, endPoint x: 291, endPoint y: 197, distance: 68.9
click at [269, 77] on p "Form 402 Revised 2020 Page 1 of 1 The trademarks REALTOR®, REALTORS®, MLS®, Mul…" at bounding box center [701, 77] width 1301 height 0
click at [291, 197] on span "Mei Guo" at bounding box center [257, 195] width 73 height 11
click at [213, 176] on span "Meghan &Mikayla Papineau" at bounding box center [272, 177] width 186 height 11
click at [262, 176] on span "Meghan &Mikayla Papineau" at bounding box center [272, 177] width 186 height 11
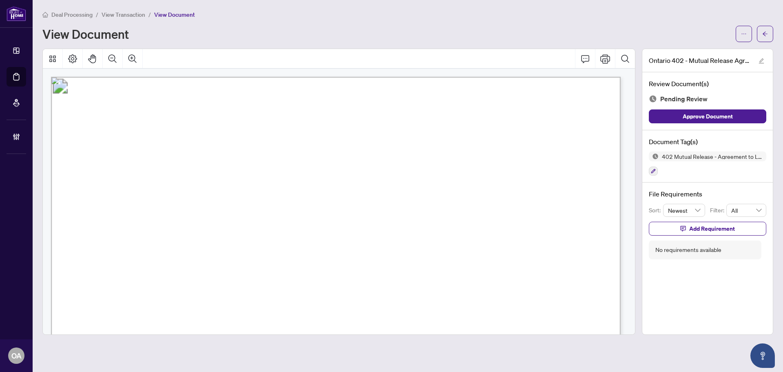
click at [262, 176] on span "Meghan &Mikayla Papineau" at bounding box center [272, 177] width 186 height 11
click at [329, 176] on span "Meghan &Mikayla Papineau" at bounding box center [272, 177] width 186 height 11
click at [294, 196] on span "Mei Guo" at bounding box center [257, 195] width 73 height 11
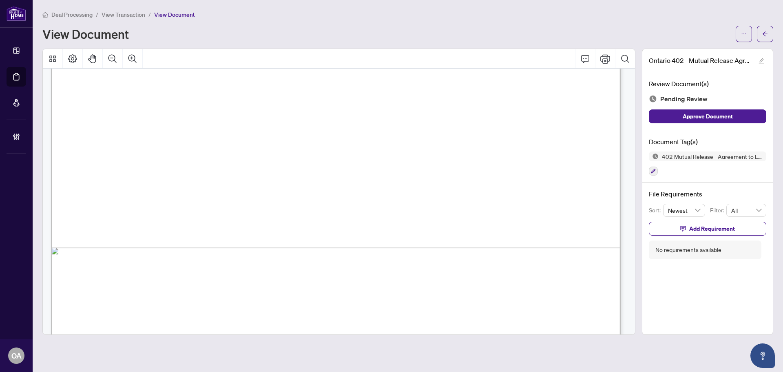
scroll to position [488, 0]
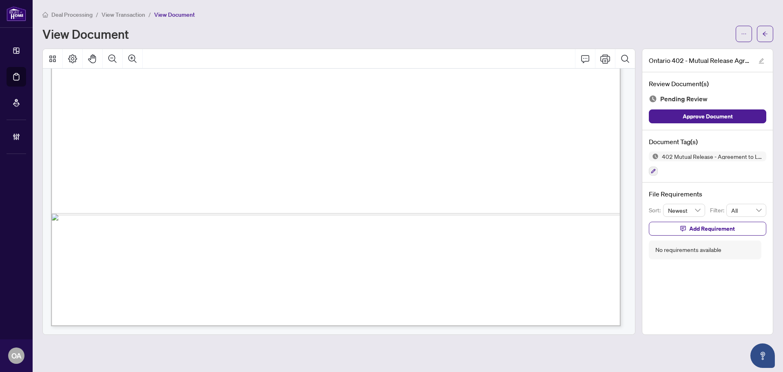
click at [758, 24] on div "Deal Processing / View Transaction / View Document View Document" at bounding box center [407, 26] width 731 height 32
click at [758, 32] on button "button" at bounding box center [765, 34] width 16 height 16
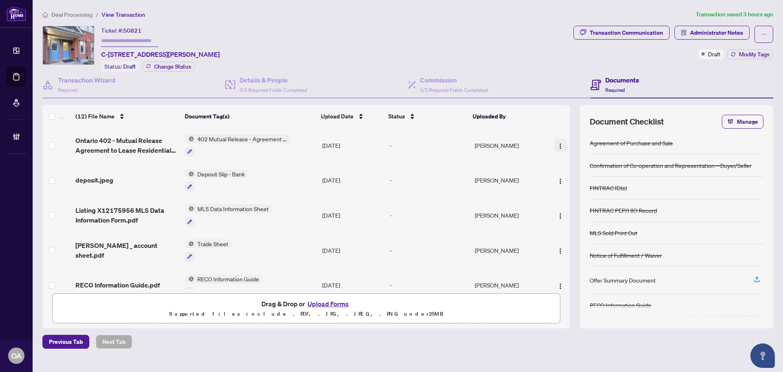
click at [560, 145] on img "button" at bounding box center [560, 146] width 7 height 7
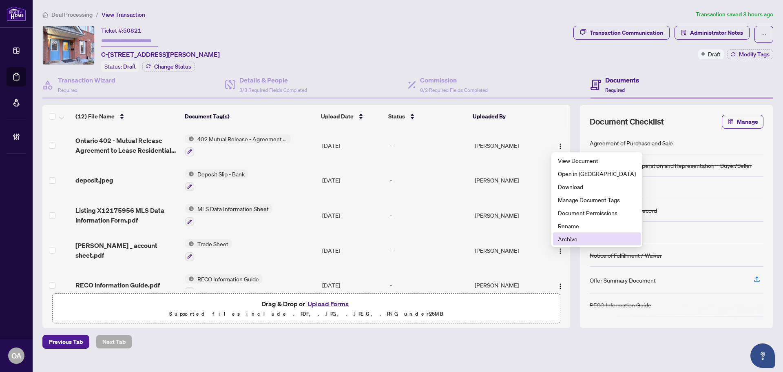
click at [567, 242] on span "Archive" at bounding box center [597, 238] width 78 height 9
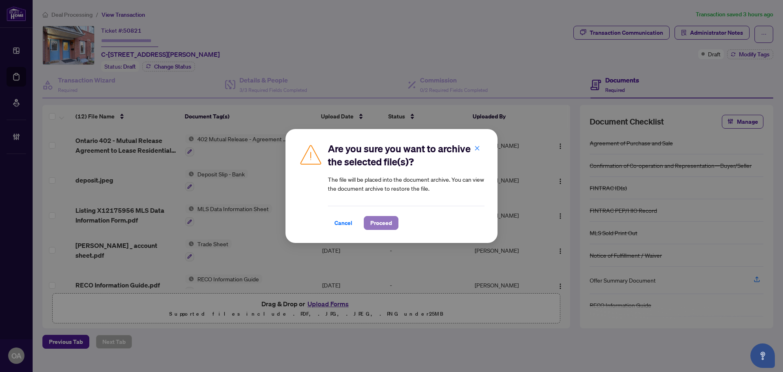
click at [379, 220] on span "Proceed" at bounding box center [381, 222] width 22 height 13
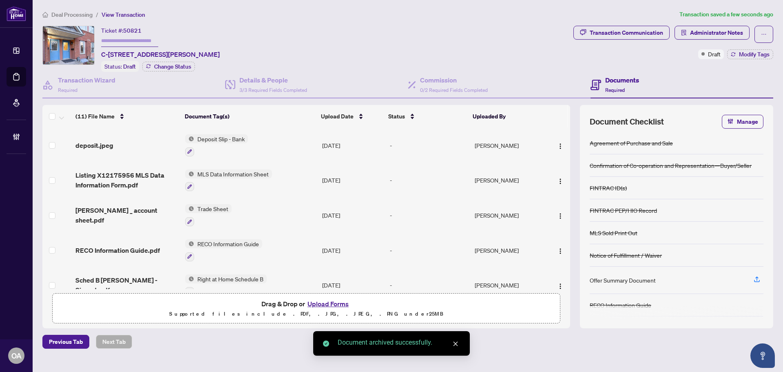
click at [107, 147] on span "deposit.jpeg" at bounding box center [94, 145] width 38 height 10
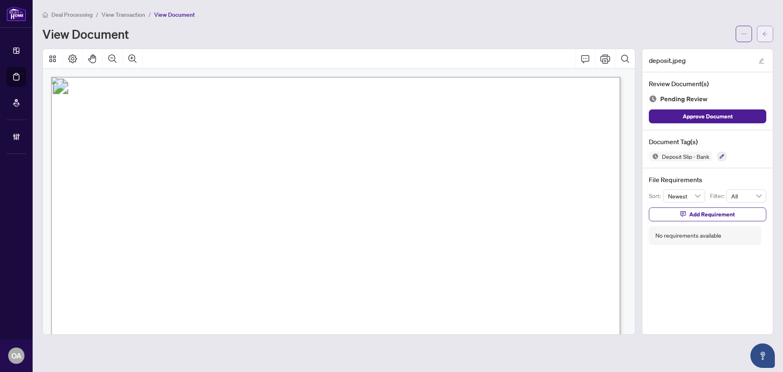
click at [766, 35] on icon "arrow-left" at bounding box center [766, 34] width 6 height 6
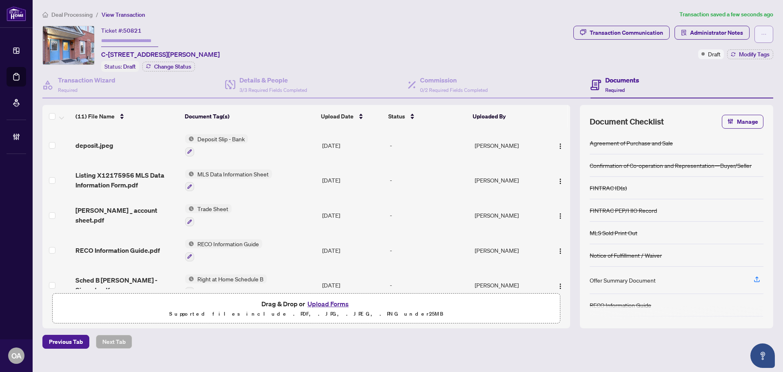
click at [765, 31] on span "button" at bounding box center [764, 34] width 6 height 13
click at [441, 47] on div "Ticket #: 50821 C-90 TEMPLETON St, Ottawa, Ontario K1N 6X3, Canada Status: Draf…" at bounding box center [306, 49] width 528 height 46
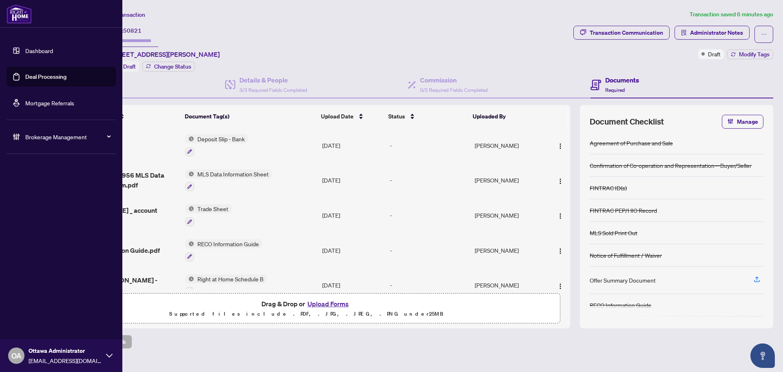
click at [25, 80] on link "Deal Processing" at bounding box center [45, 76] width 41 height 7
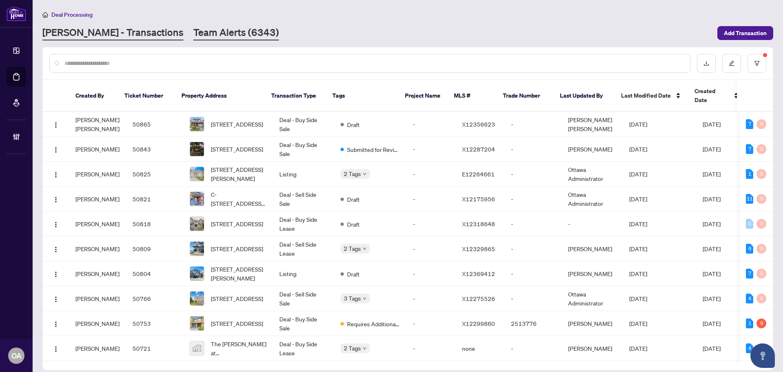
click at [219, 31] on link "Team Alerts (6343)" at bounding box center [236, 33] width 86 height 15
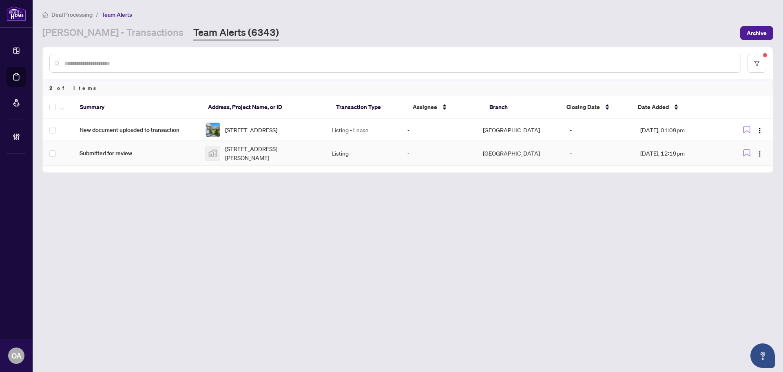
click at [251, 154] on span "599 Donald Street, Ottawa, ON, Canada" at bounding box center [271, 153] width 93 height 18
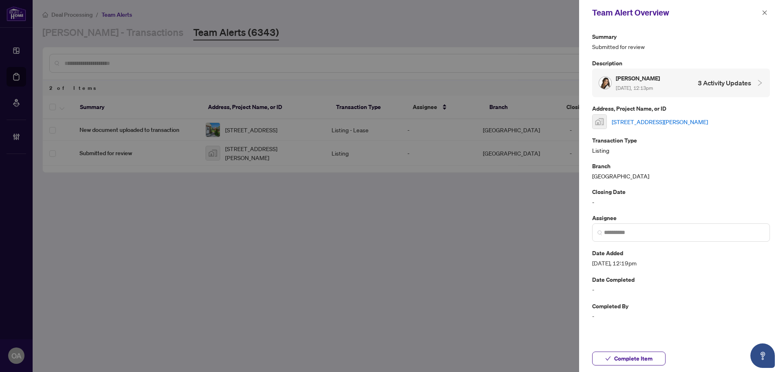
click at [627, 121] on link "599 Donald Street, Ottawa, ON, Canada" at bounding box center [660, 121] width 96 height 9
click at [765, 11] on icon "close" at bounding box center [765, 13] width 6 height 6
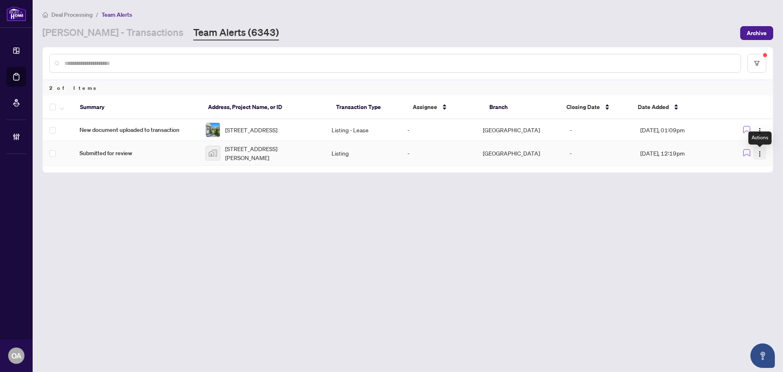
click at [760, 152] on span "button" at bounding box center [760, 153] width 7 height 9
click at [758, 198] on span "Complete Item" at bounding box center [741, 198] width 38 height 9
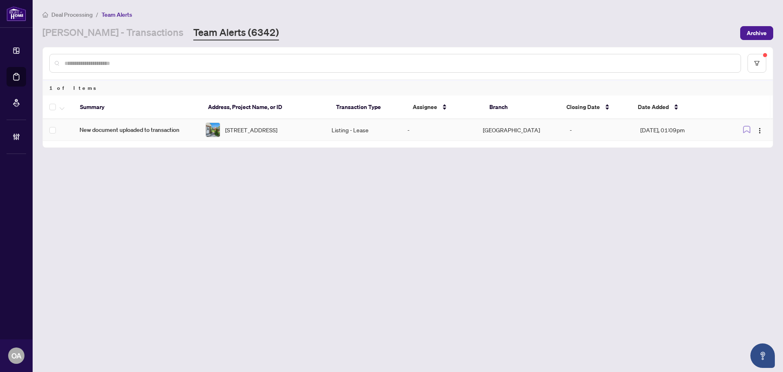
click at [253, 134] on span "23D Forester Cres, Ottawa, Ontario K2H 8Y1, Canada" at bounding box center [251, 129] width 52 height 9
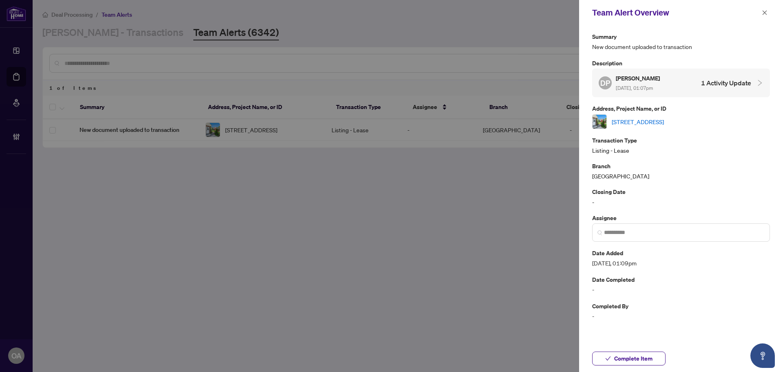
click at [648, 121] on link "23D Forester Cres, Ottawa, Ontario K2H 8Y1, Canada" at bounding box center [638, 121] width 52 height 9
click at [766, 15] on icon "close" at bounding box center [765, 13] width 6 height 6
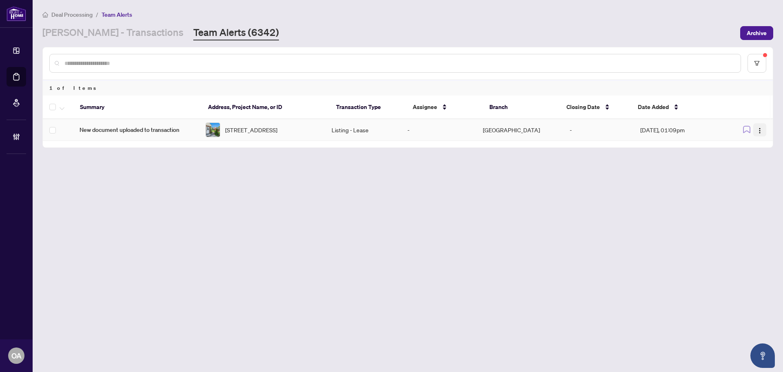
click at [758, 130] on img "button" at bounding box center [760, 130] width 7 height 7
click at [752, 174] on span "Complete Item" at bounding box center [741, 173] width 38 height 9
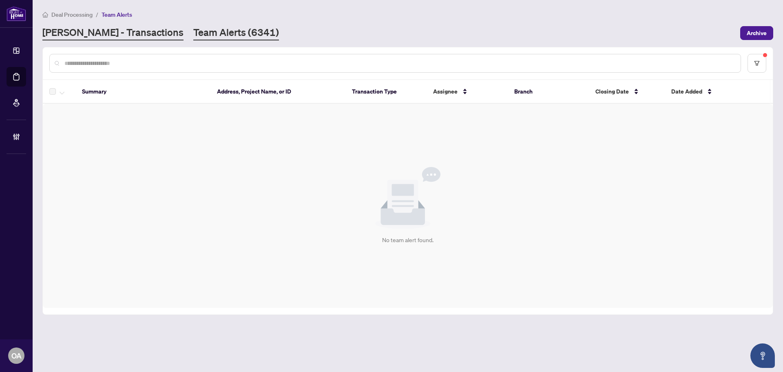
click at [113, 33] on link "RAHR - Transactions" at bounding box center [112, 33] width 141 height 15
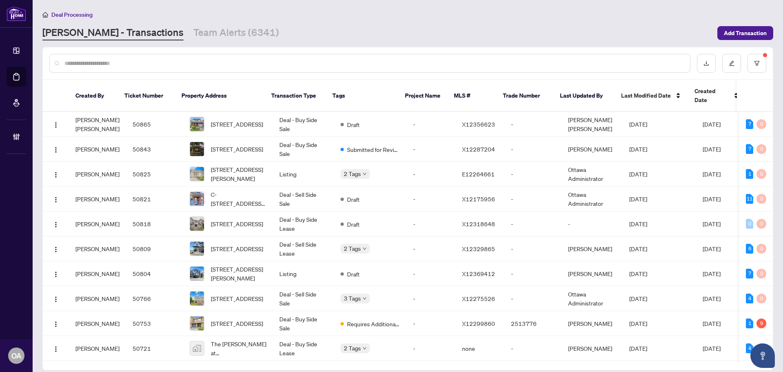
click at [403, 0] on html "Dashboard Deal Processing Mortgage Referrals Brokerage Management OA Ottawa Adm…" at bounding box center [391, 186] width 783 height 372
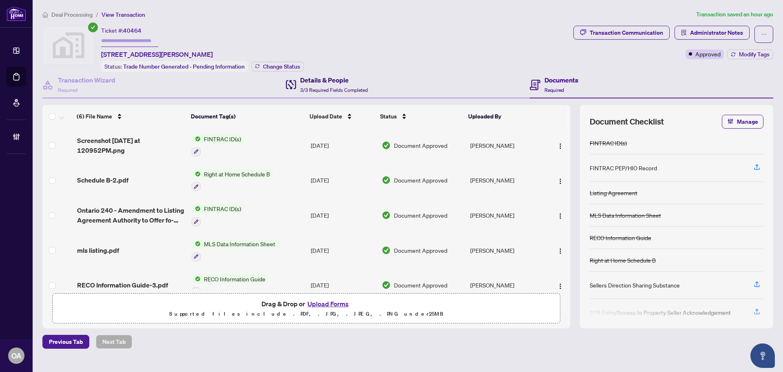
click at [337, 91] on span "3/3 Required Fields Completed" at bounding box center [334, 90] width 68 height 6
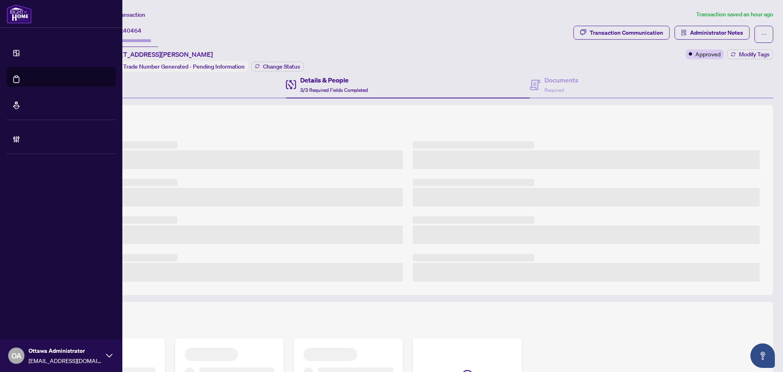
click at [17, 82] on link "Deal Processing" at bounding box center [37, 85] width 41 height 7
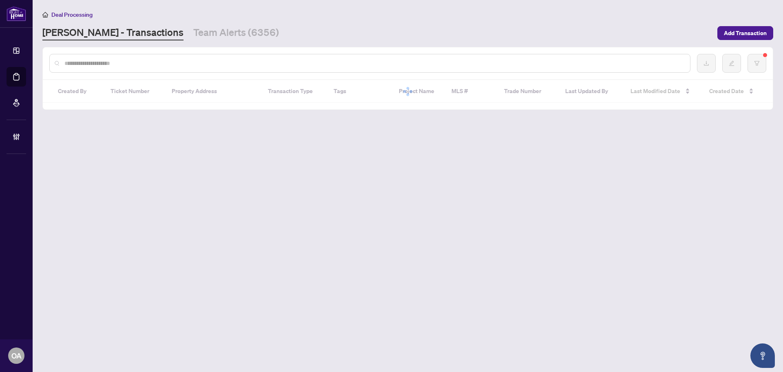
click at [181, 64] on input "text" at bounding box center [373, 63] width 619 height 9
paste input "*********"
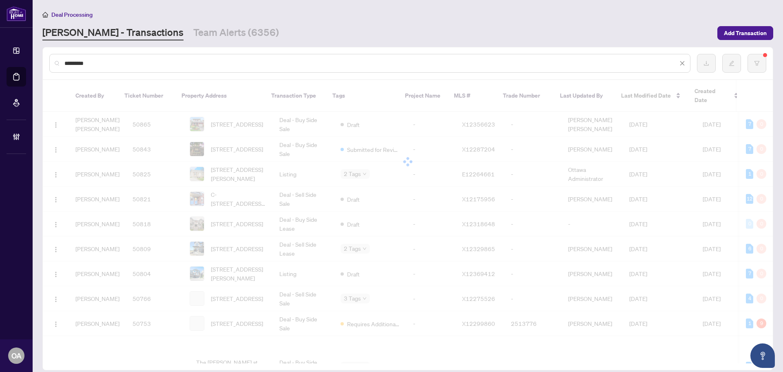
type input "*********"
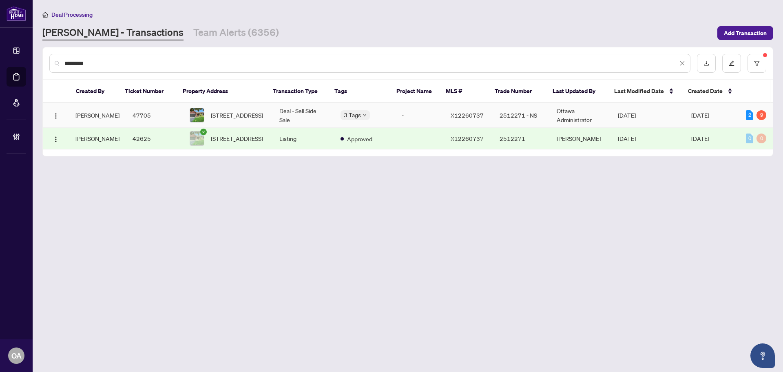
click at [290, 113] on td "Deal - Sell Side Sale" at bounding box center [303, 115] width 61 height 25
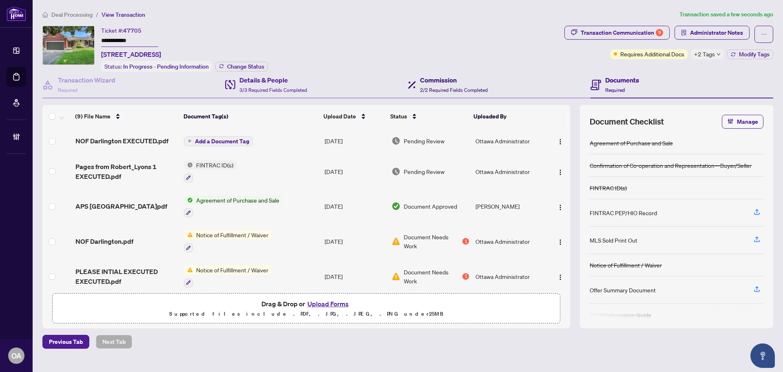
drag, startPoint x: 439, startPoint y: 80, endPoint x: 397, endPoint y: 96, distance: 44.2
click at [439, 80] on h4 "Commission" at bounding box center [454, 80] width 68 height 10
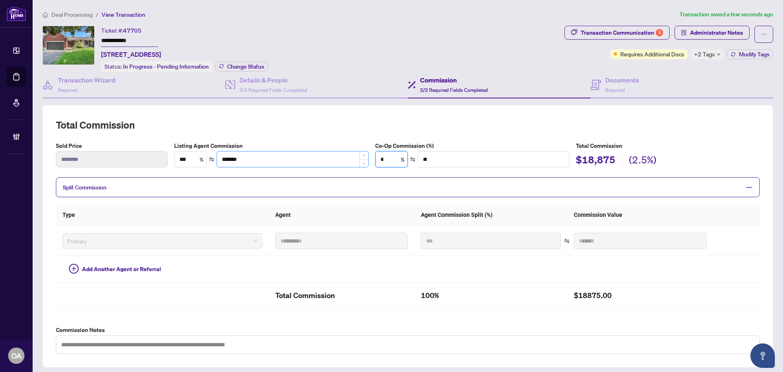
drag, startPoint x: 388, startPoint y: 161, endPoint x: 357, endPoint y: 155, distance: 31.2
click at [384, 159] on input "*" at bounding box center [392, 159] width 32 height 16
type input "**"
type input "*******"
type input "*"
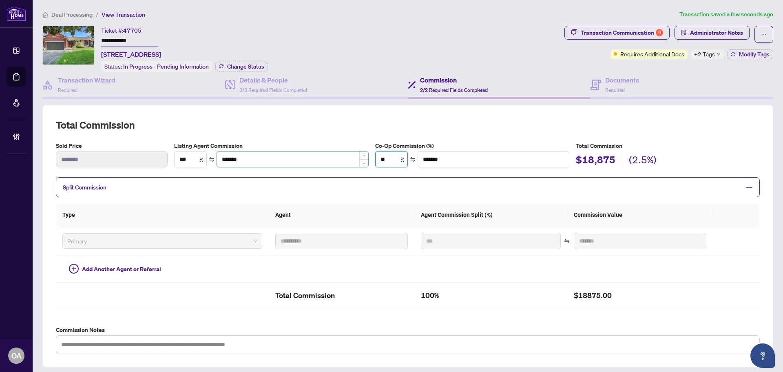
type input "**"
type input "*"
type input "*******"
type input "*"
click at [616, 73] on div "Documents Required" at bounding box center [682, 85] width 183 height 27
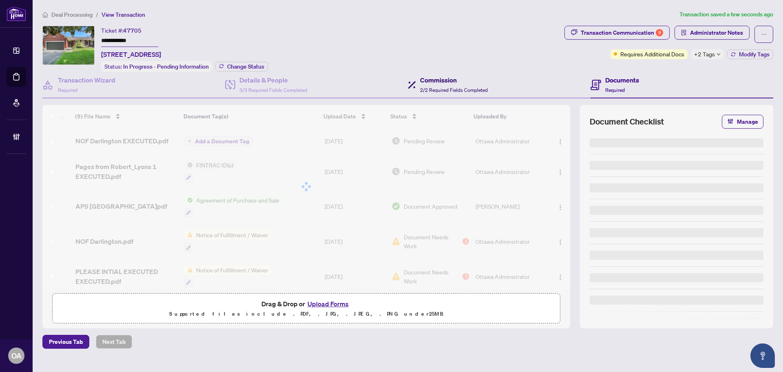
click at [428, 87] on span "2/2 Required Fields Completed" at bounding box center [454, 90] width 68 height 6
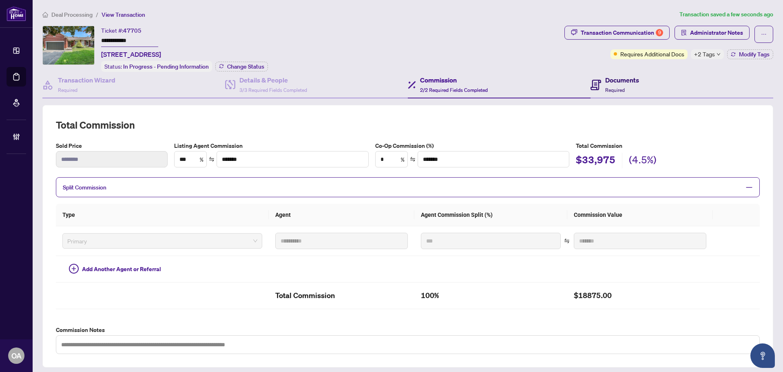
click at [617, 83] on h4 "Documents" at bounding box center [622, 80] width 34 height 10
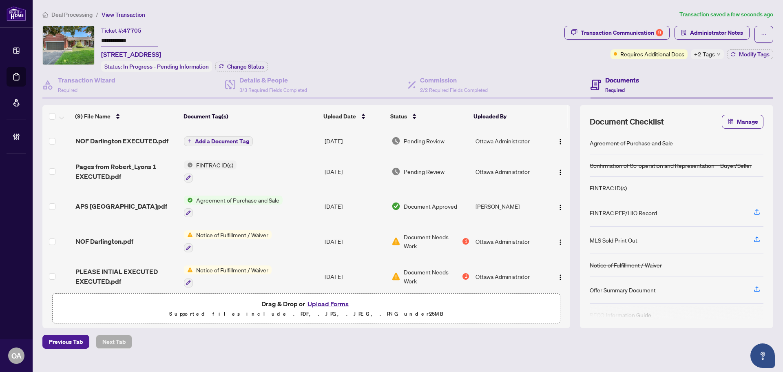
click at [715, 53] on div "+2 Tags" at bounding box center [707, 54] width 33 height 10
click at [670, 79] on div "Documents Required" at bounding box center [682, 85] width 183 height 27
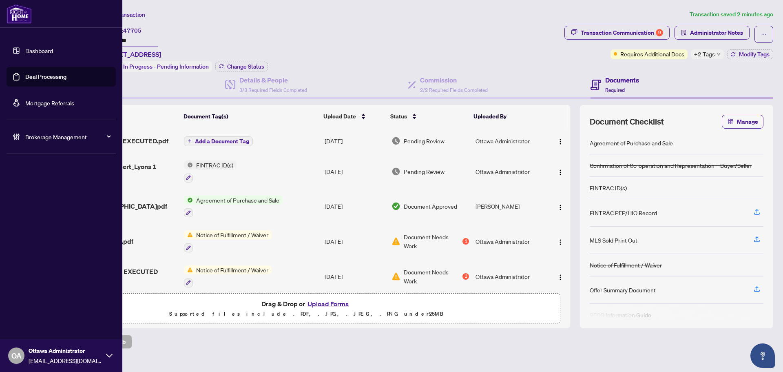
drag, startPoint x: 22, startPoint y: 80, endPoint x: 74, endPoint y: 80, distance: 52.2
click at [25, 80] on link "Deal Processing" at bounding box center [45, 76] width 41 height 7
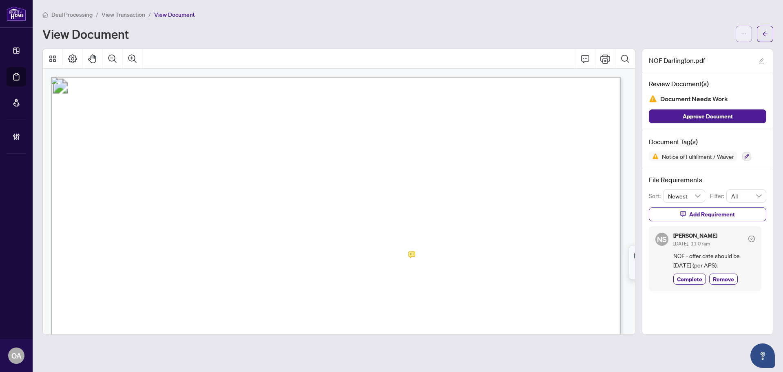
drag, startPoint x: 756, startPoint y: 32, endPoint x: 750, endPoint y: 33, distance: 5.4
click at [756, 33] on div at bounding box center [755, 34] width 38 height 16
click at [745, 34] on icon "ellipsis" at bounding box center [744, 34] width 6 height 6
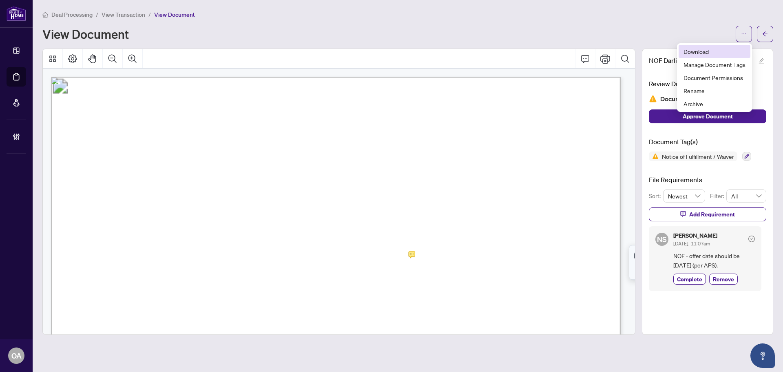
click at [724, 49] on span "Download" at bounding box center [715, 51] width 62 height 9
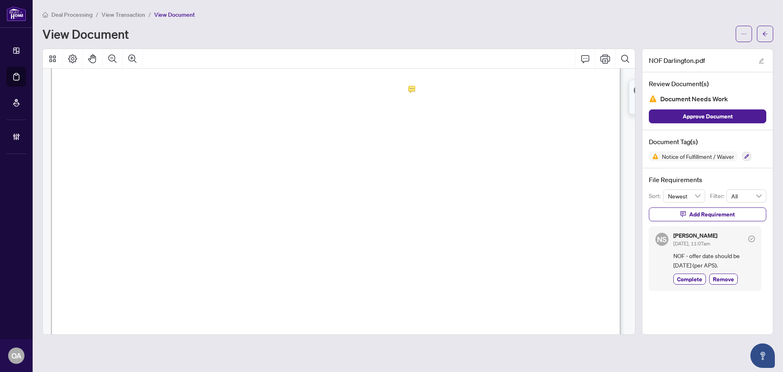
scroll to position [163, 0]
click at [774, 35] on main "Deal Processing / View Transaction / View Document View Document NOF Darlington…" at bounding box center [408, 186] width 751 height 372
click at [769, 36] on button "button" at bounding box center [765, 34] width 16 height 16
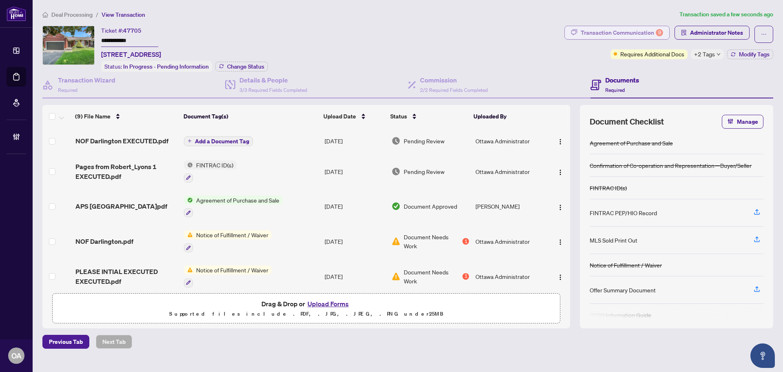
click at [639, 34] on div "Transaction Communication 9" at bounding box center [622, 32] width 82 height 13
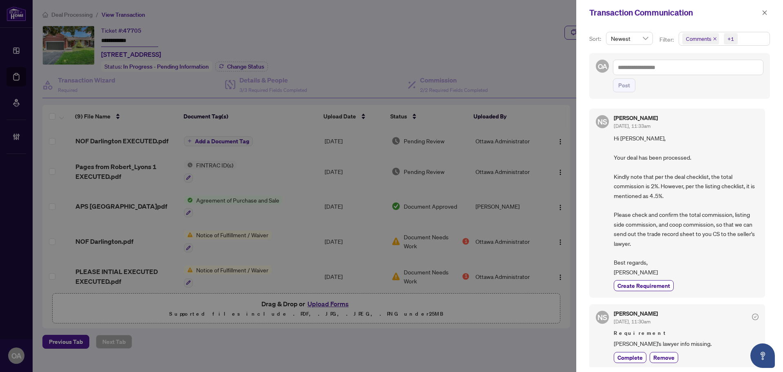
click at [714, 40] on icon "close" at bounding box center [715, 39] width 4 height 4
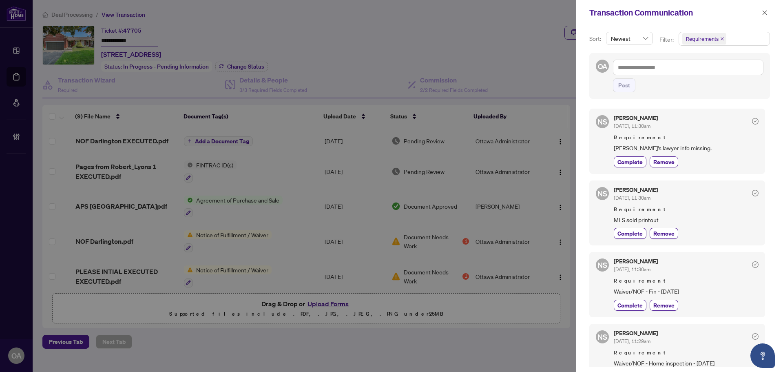
click at [699, 148] on span "[PERSON_NAME]'s lawyer info missing." at bounding box center [686, 147] width 145 height 9
click at [684, 210] on span "Requirement" at bounding box center [686, 209] width 145 height 8
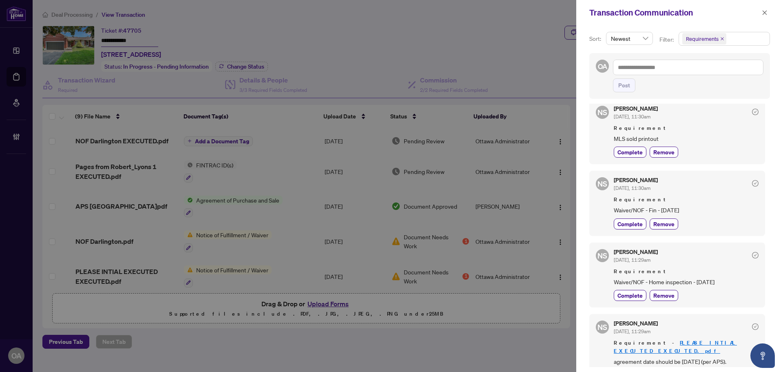
scroll to position [82, 0]
click at [711, 206] on span "Waiver/NOF - Fin - [DATE]" at bounding box center [686, 209] width 145 height 9
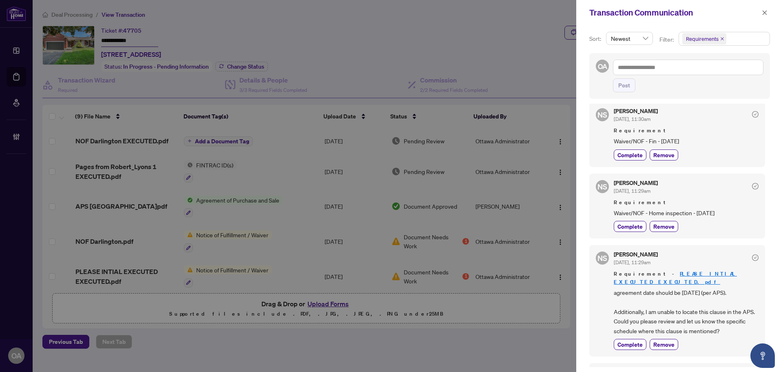
scroll to position [163, 0]
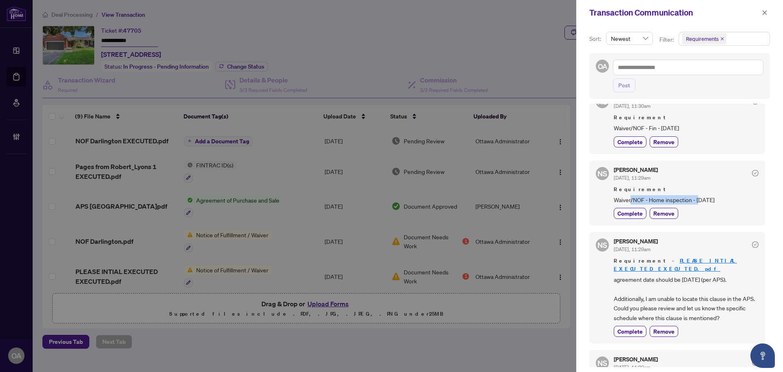
drag, startPoint x: 632, startPoint y: 202, endPoint x: 719, endPoint y: 201, distance: 87.3
click at [719, 201] on span "Waiver/NOF - Home inspection - [DATE]" at bounding box center [686, 199] width 145 height 9
click at [703, 288] on span "agreement date should be [DATE] (per APS). Additionally, I am unable to locate …" at bounding box center [686, 299] width 145 height 48
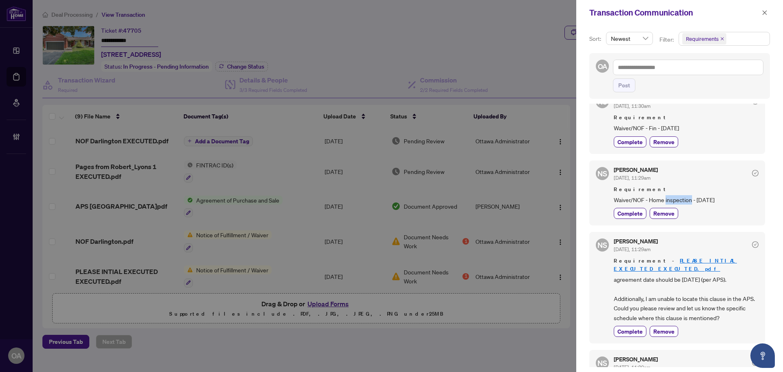
drag, startPoint x: 680, startPoint y: 200, endPoint x: 720, endPoint y: 200, distance: 40.8
click at [700, 200] on span "Waiver/NOF - Home inspection - [DATE]" at bounding box center [686, 199] width 145 height 9
click at [723, 200] on span "Waiver/NOF - Home inspection - [DATE]" at bounding box center [686, 199] width 145 height 9
click at [722, 200] on span "Waiver/NOF - Home inspection - [DATE]" at bounding box center [686, 199] width 145 height 9
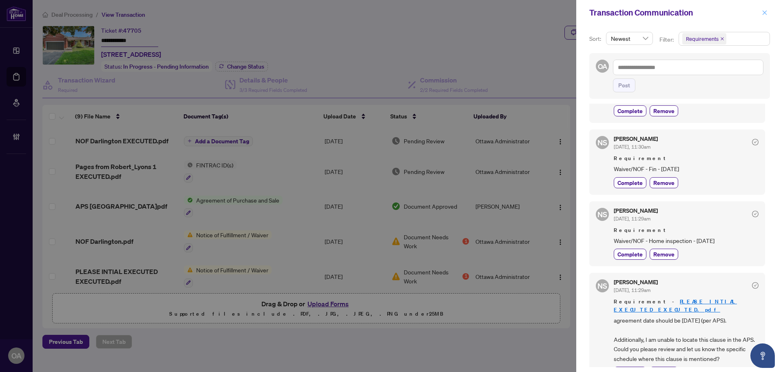
click at [764, 11] on icon "close" at bounding box center [765, 13] width 6 height 6
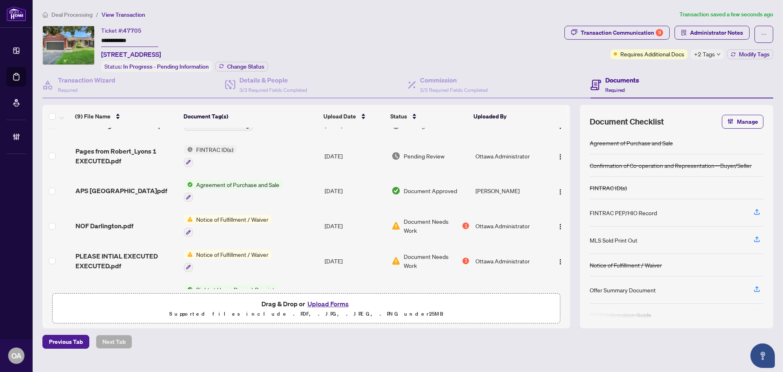
scroll to position [41, 0]
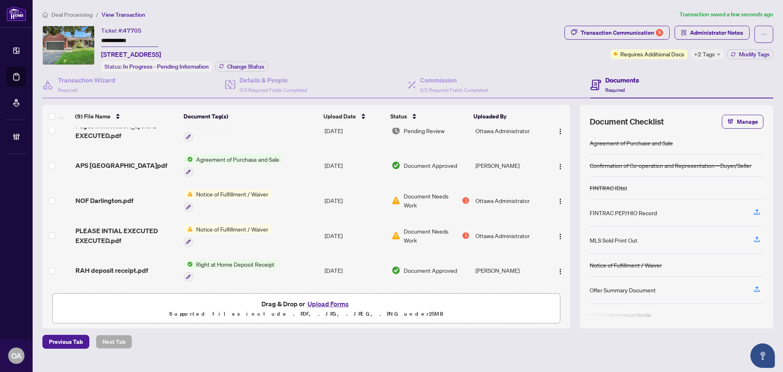
click at [263, 193] on span "Notice of Fulfillment / Waiver" at bounding box center [232, 193] width 79 height 9
click at [134, 193] on td "NOF Darlington.pdf" at bounding box center [126, 200] width 109 height 35
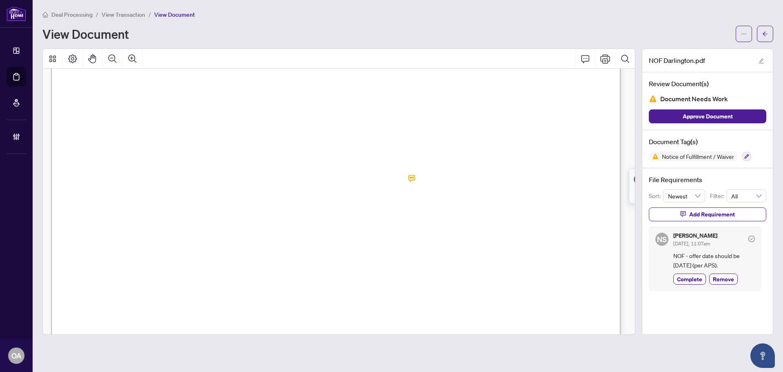
scroll to position [82, 0]
click at [763, 35] on icon "arrow-left" at bounding box center [766, 34] width 6 height 6
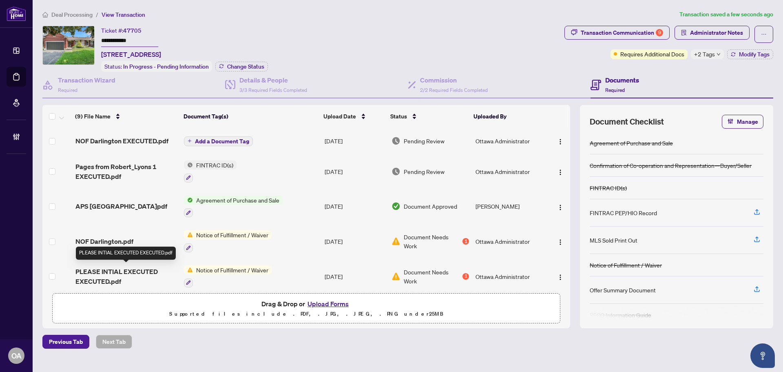
click at [118, 268] on span "PLEASE INTIAL EXECUTED EXECUTED.pdf" at bounding box center [126, 276] width 102 height 20
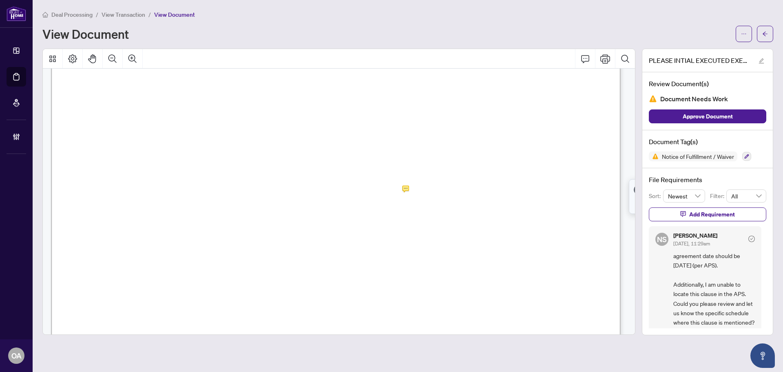
scroll to position [82, 0]
click at [400, 183] on span "6" at bounding box center [401, 181] width 3 height 11
click at [566, 273] on span "interior of the garage wall of 101 Darlington. The letter is to confirm that th…" at bounding box center [332, 278] width 485 height 11
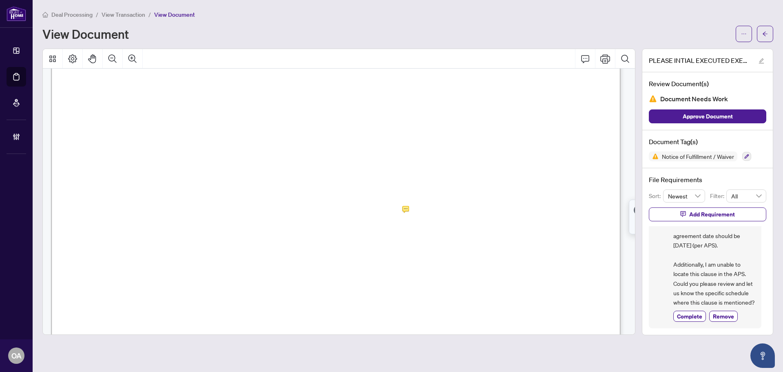
drag, startPoint x: 695, startPoint y: 266, endPoint x: 735, endPoint y: 266, distance: 40.0
click at [718, 266] on span "agreement date should be [DATE] (per APS). Additionally, I am unable to locate …" at bounding box center [715, 269] width 82 height 76
click at [735, 266] on span "agreement date should be [DATE] (per APS). Additionally, I am unable to locate …" at bounding box center [715, 269] width 82 height 76
drag, startPoint x: 197, startPoint y: 140, endPoint x: 406, endPoint y: 199, distance: 216.3
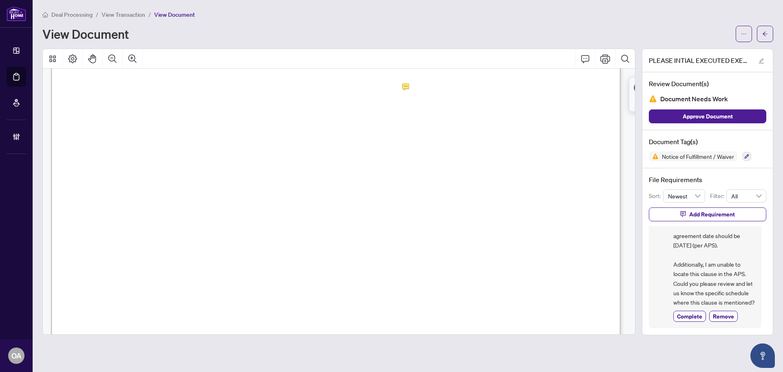
click at [406, 199] on span "6:00pm on [DATE], that this condition is fulfilled, this Offer shall be null an…" at bounding box center [311, 197] width 441 height 11
drag, startPoint x: 452, startPoint y: 208, endPoint x: 242, endPoint y: 155, distance: 216.7
click at [240, 155] on span "interior of the garage wall of 101 Darlington. The letter is to confirm that th…" at bounding box center [332, 156] width 485 height 11
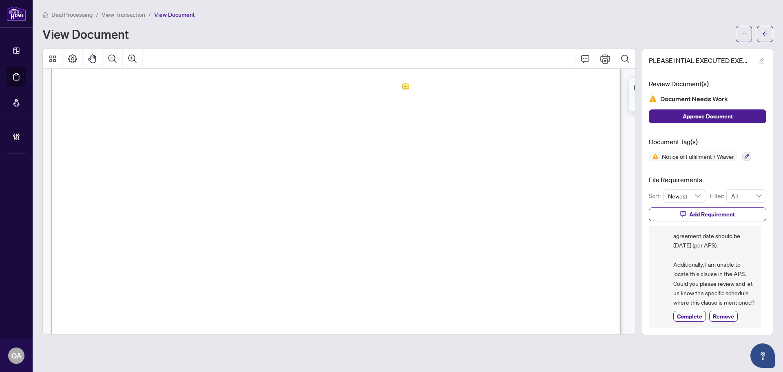
drag, startPoint x: 247, startPoint y: 166, endPoint x: 357, endPoint y: 224, distance: 123.5
click at [295, 224] on span "Seller as aforesaid within the time period stated herein." at bounding box center [193, 228] width 204 height 11
drag, startPoint x: 165, startPoint y: 153, endPoint x: 347, endPoint y: 200, distance: 187.9
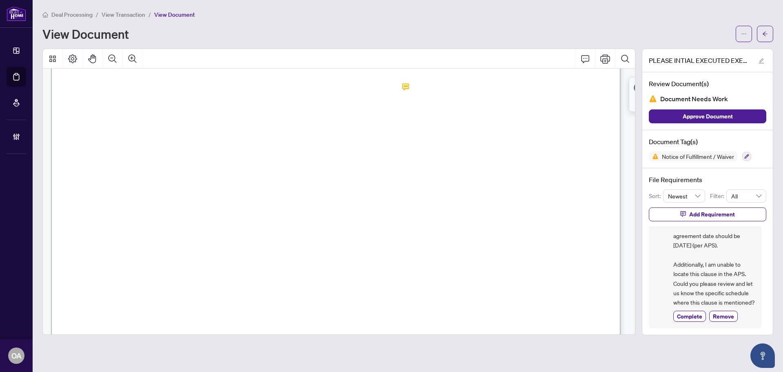
click at [355, 200] on span "6:00pm on [DATE], that this condition is fulfilled, this Offer shall be null an…" at bounding box center [311, 197] width 441 height 11
drag, startPoint x: 244, startPoint y: 151, endPoint x: 426, endPoint y: 207, distance: 190.6
click at [426, 207] on span "the Buyer in full without deduction. The Seller agrees to cooperate in providin…" at bounding box center [328, 207] width 476 height 11
drag, startPoint x: 272, startPoint y: 126, endPoint x: 472, endPoint y: 202, distance: 213.3
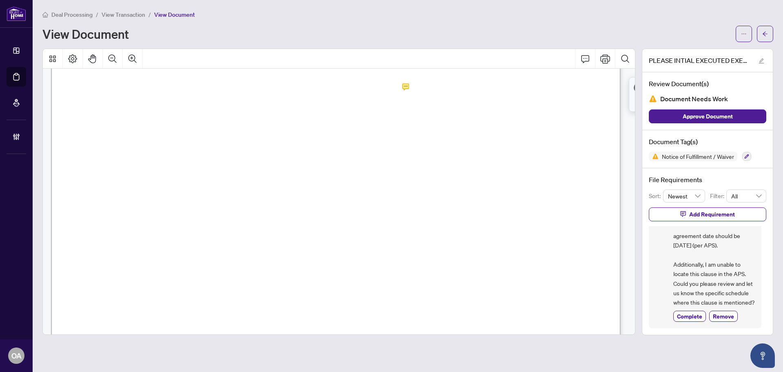
click at [472, 202] on span "the Buyer in full without deduction. The Seller agrees to cooperate in providin…" at bounding box center [328, 207] width 476 height 11
drag, startPoint x: 500, startPoint y: 222, endPoint x: 494, endPoint y: 235, distance: 14.2
drag, startPoint x: 444, startPoint y: 255, endPoint x: 226, endPoint y: 218, distance: 221.9
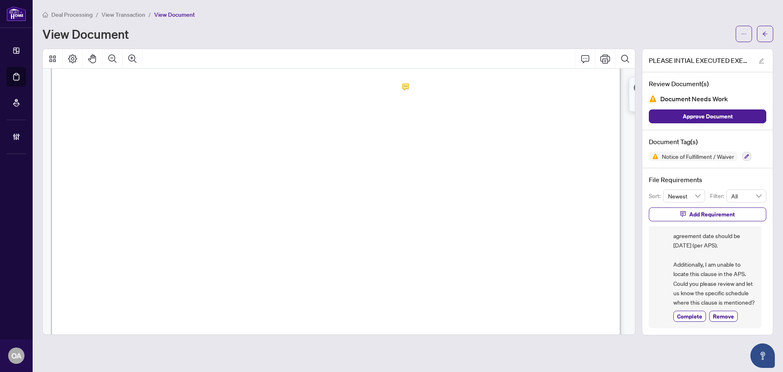
click at [218, 218] on span "This condition is included for the benefit of the Buyer and may be waived at th…" at bounding box center [325, 218] width 470 height 11
drag, startPoint x: 122, startPoint y: 133, endPoint x: 328, endPoint y: 201, distance: 217.8
click at [328, 202] on span "the Buyer in full without deduction. The Seller agrees to cooperate in providin…" at bounding box center [328, 207] width 476 height 11
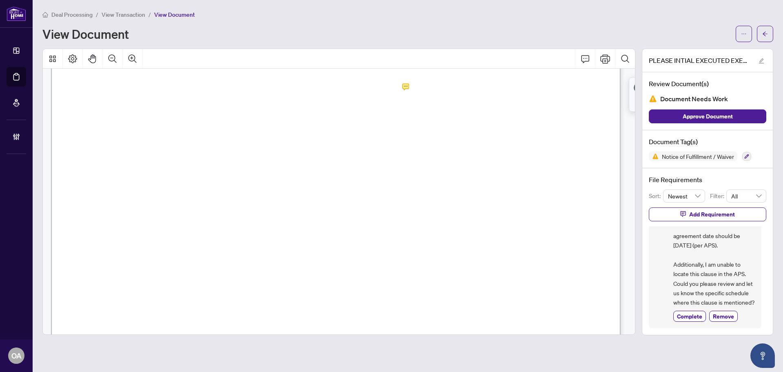
click at [347, 192] on span "6:00pm on [DATE], that this condition is fulfilled, this Offer shall be null an…" at bounding box center [311, 197] width 441 height 11
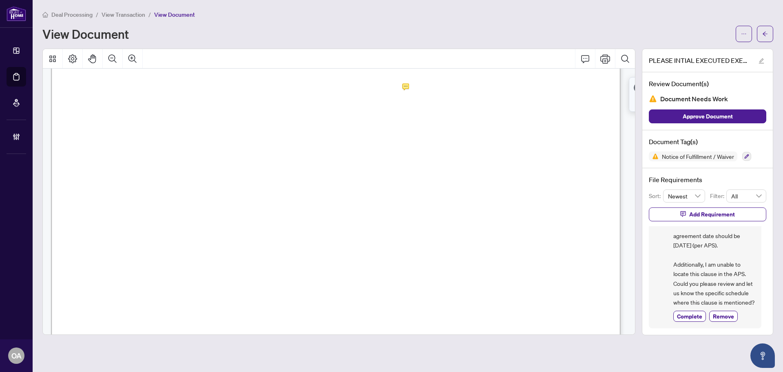
click at [347, 192] on span "6:00pm on [DATE], that this condition is fulfilled, this Offer shall be null an…" at bounding box center [311, 197] width 441 height 11
click at [403, 163] on span "for recommended work to maintain it in good structural condition and the obtain…" at bounding box center [326, 166] width 470 height 11
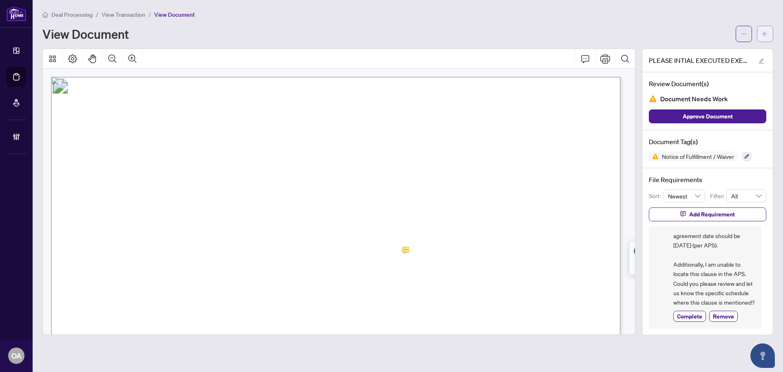
click at [763, 34] on icon "arrow-left" at bounding box center [765, 33] width 5 height 4
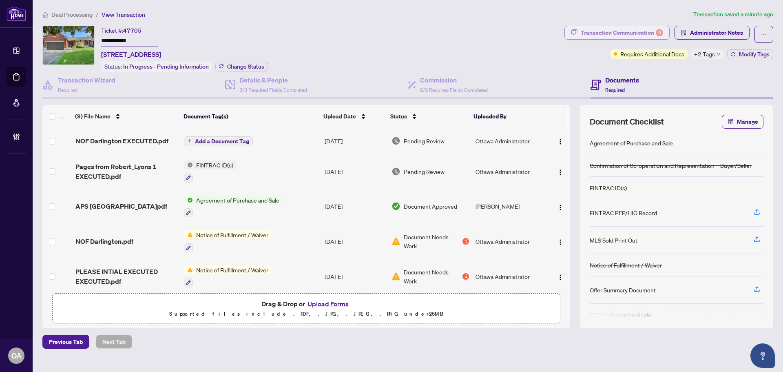
click at [632, 29] on div "Transaction Communication 9" at bounding box center [622, 32] width 82 height 13
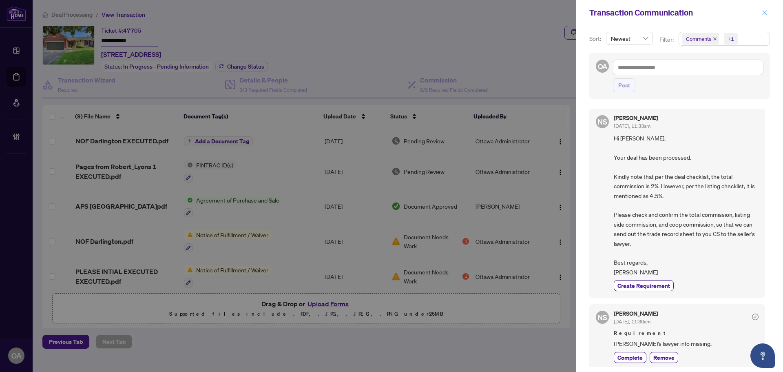
click at [764, 14] on icon "close" at bounding box center [765, 12] width 4 height 4
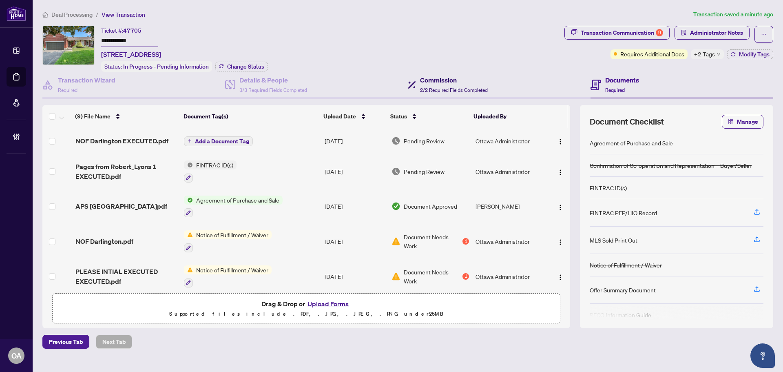
click at [464, 80] on h4 "Commission" at bounding box center [454, 80] width 68 height 10
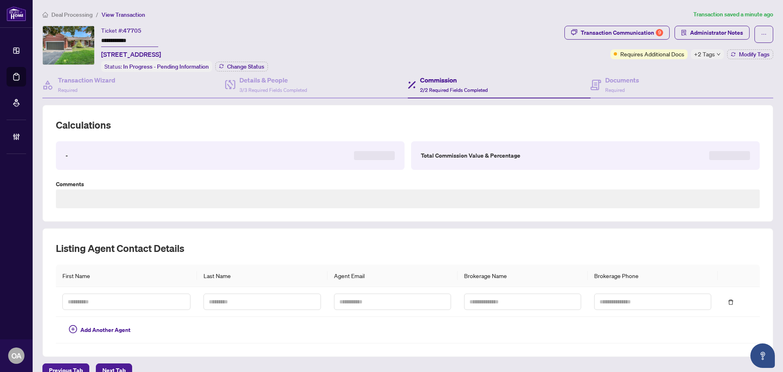
type textarea "**********"
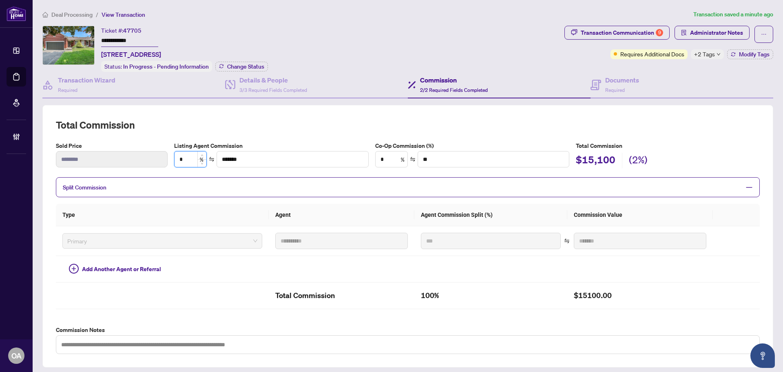
click at [186, 158] on input "*" at bounding box center [191, 159] width 32 height 16
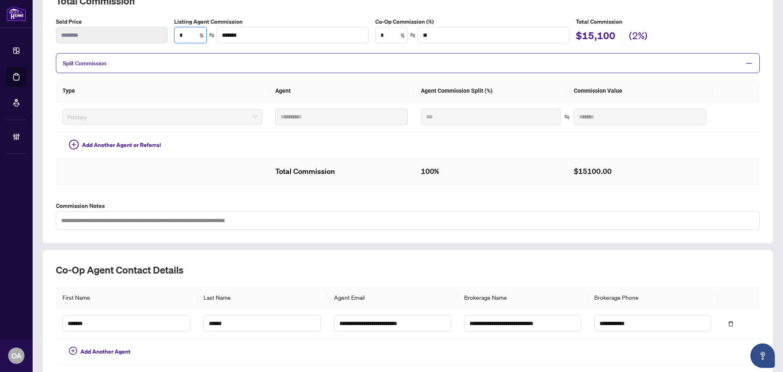
scroll to position [78, 0]
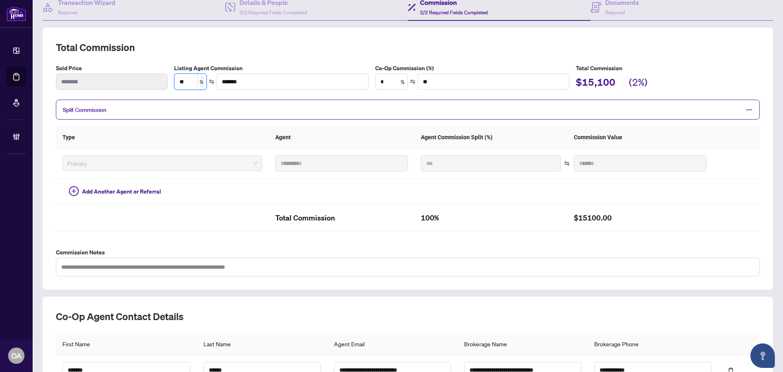
type input "***"
type input "*******"
type input "***"
type input "*******"
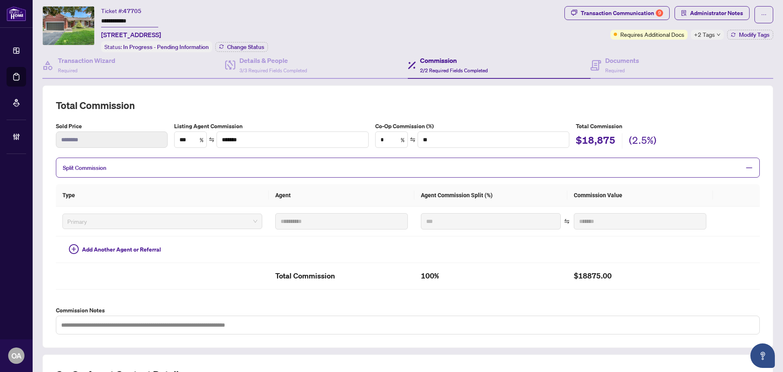
scroll to position [0, 0]
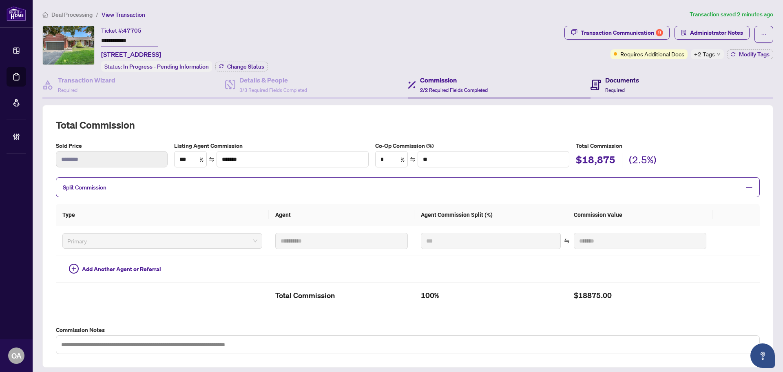
click at [619, 91] on span "Required" at bounding box center [615, 90] width 20 height 6
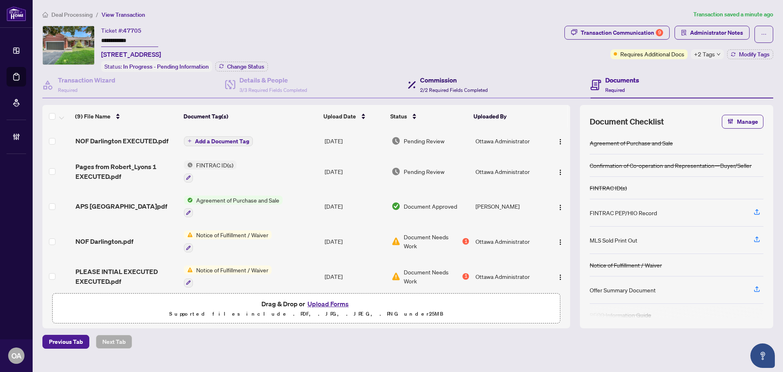
click at [454, 83] on h4 "Commission" at bounding box center [454, 80] width 68 height 10
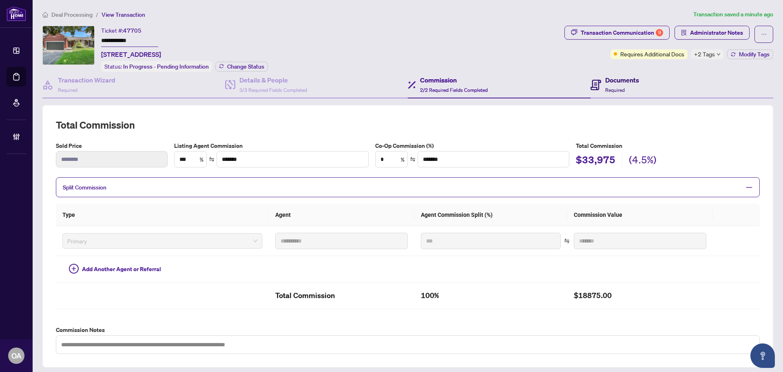
click at [616, 84] on div "Documents Required" at bounding box center [622, 84] width 34 height 19
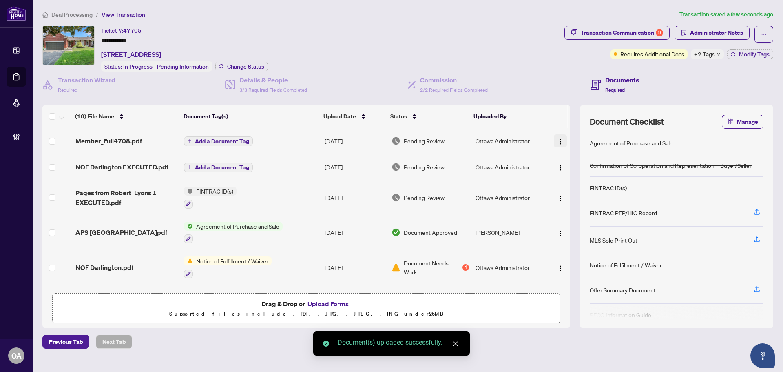
click at [561, 138] on img "button" at bounding box center [560, 141] width 7 height 7
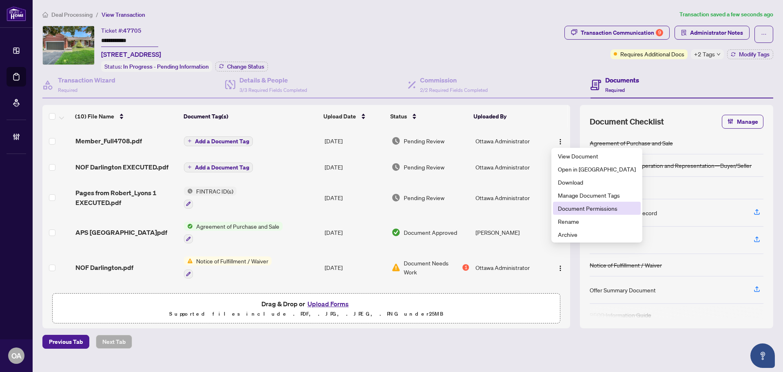
click at [572, 206] on span "Document Permissions" at bounding box center [597, 208] width 78 height 9
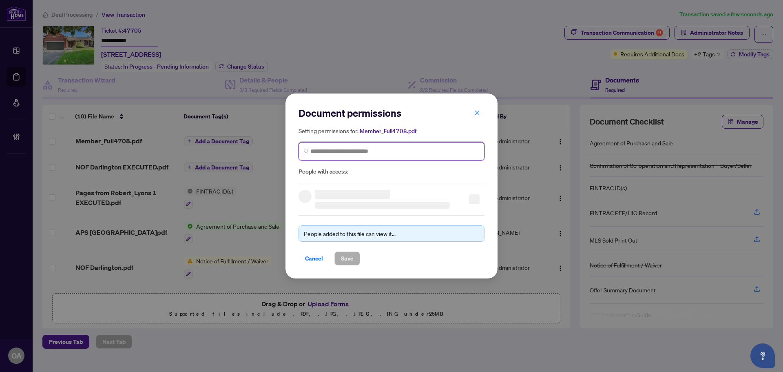
click at [330, 150] on input "search" at bounding box center [394, 151] width 169 height 9
type input "**********"
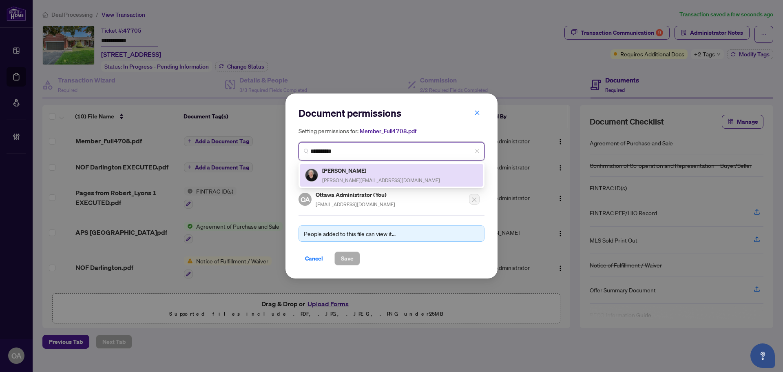
click at [352, 180] on span "[PERSON_NAME][EMAIL_ADDRESS][DOMAIN_NAME]" at bounding box center [381, 180] width 118 height 6
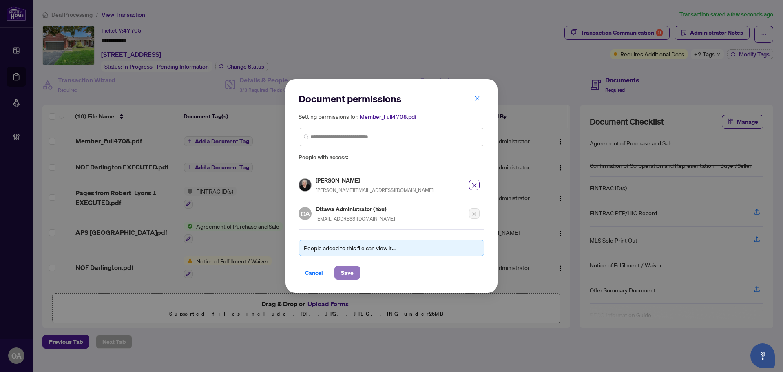
click at [346, 275] on span "Save" at bounding box center [347, 272] width 13 height 13
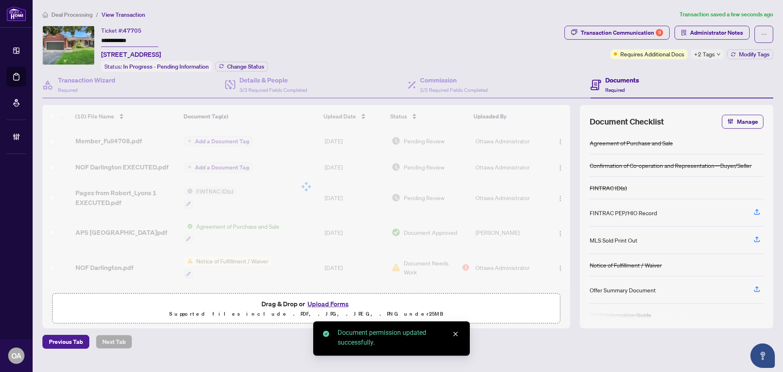
click at [557, 165] on div at bounding box center [306, 186] width 528 height 163
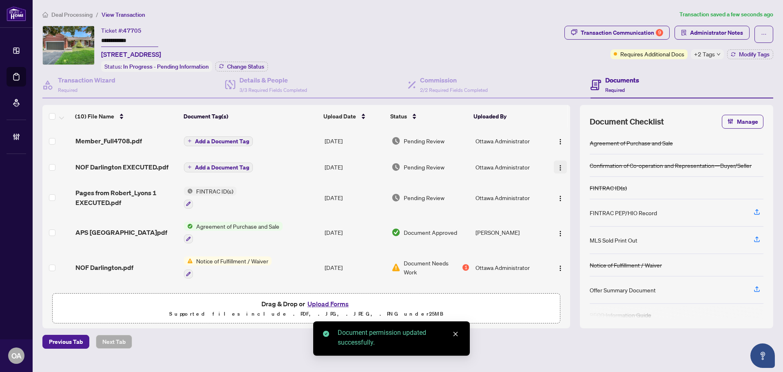
click at [561, 166] on img "button" at bounding box center [560, 167] width 7 height 7
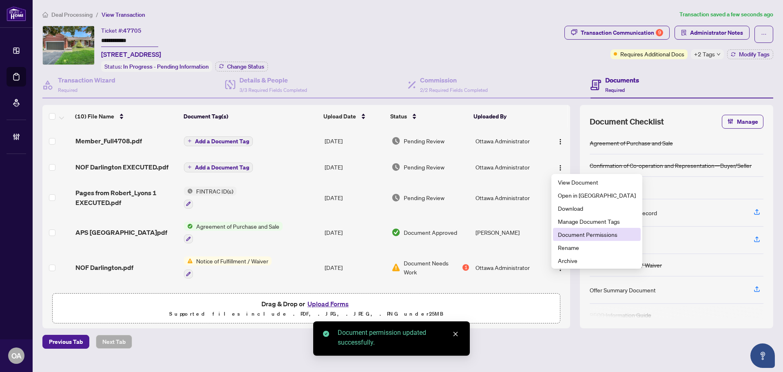
click at [567, 234] on span "Document Permissions" at bounding box center [597, 234] width 78 height 9
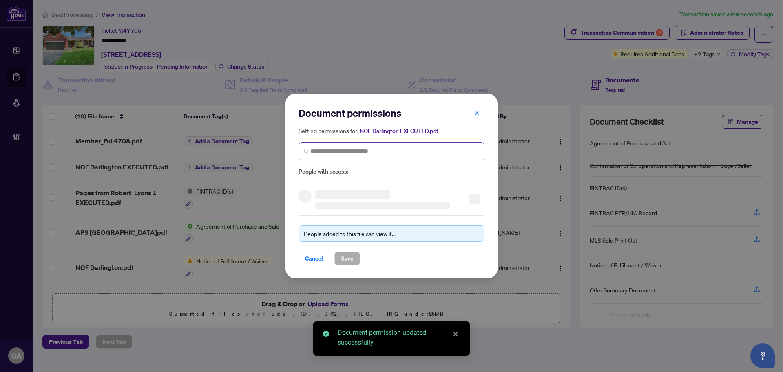
click at [346, 144] on span at bounding box center [392, 151] width 186 height 18
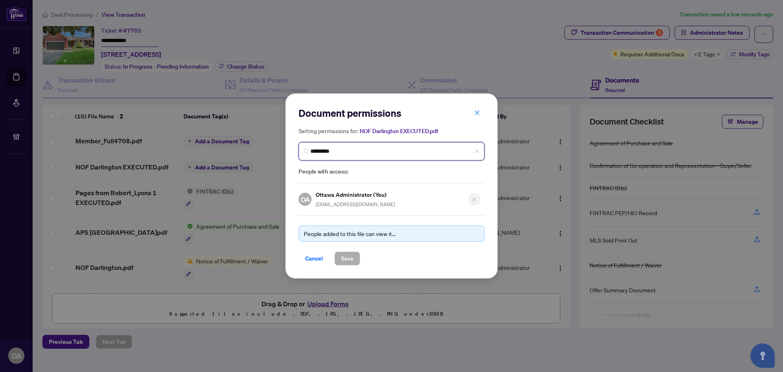
type input "**********"
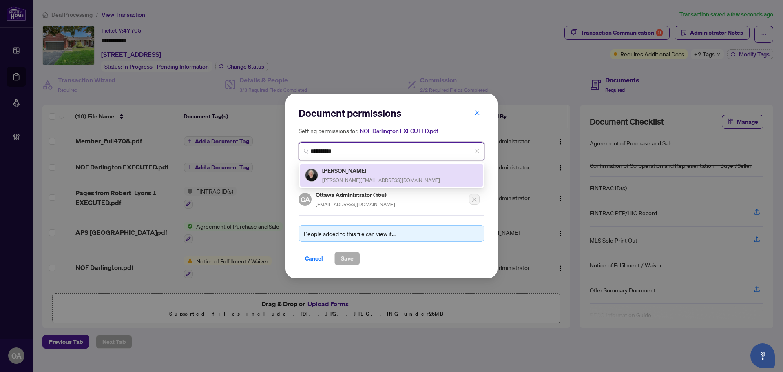
click at [378, 168] on div "[PERSON_NAME] [PERSON_NAME][EMAIL_ADDRESS][DOMAIN_NAME]" at bounding box center [391, 175] width 173 height 19
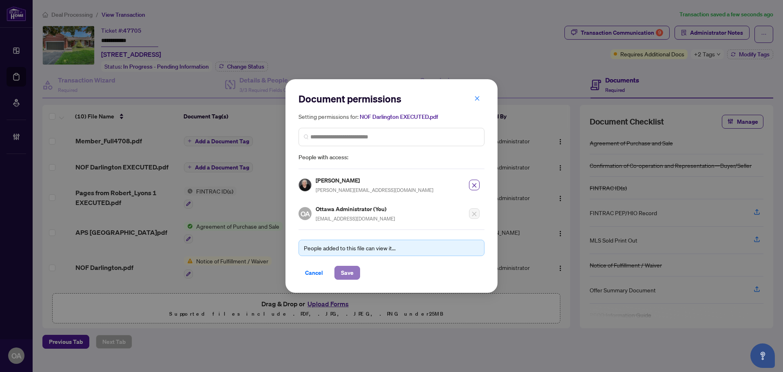
click at [341, 271] on span "Save" at bounding box center [347, 272] width 13 height 13
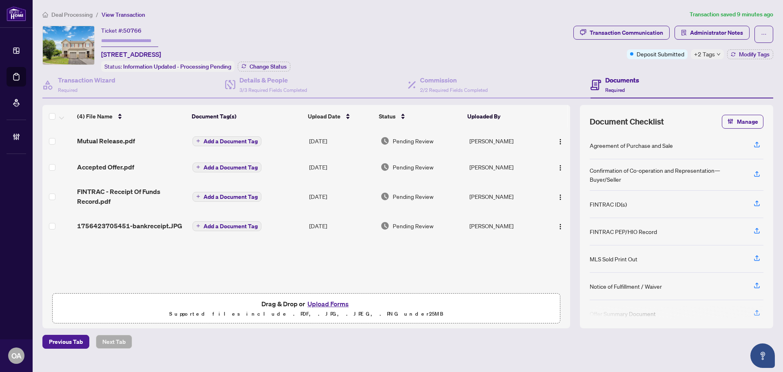
click at [714, 56] on span "+2 Tags" at bounding box center [704, 53] width 21 height 9
click at [570, 58] on div "Ticket #: 50766 [STREET_ADDRESS] Status: Information Updated - Processing Pendi…" at bounding box center [306, 49] width 528 height 46
click at [107, 139] on span "Mutual Release.pdf" at bounding box center [106, 141] width 58 height 10
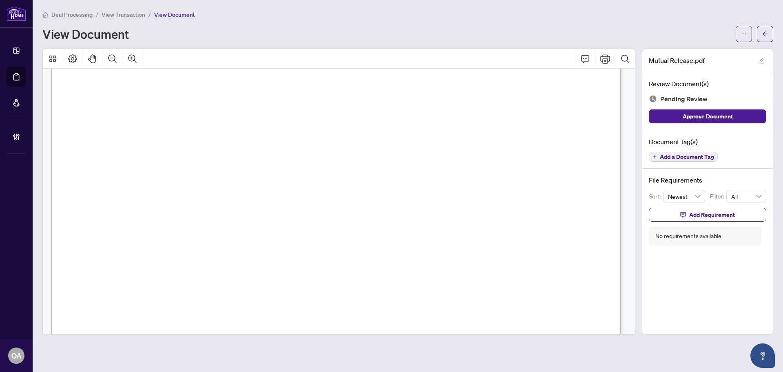
scroll to position [82, 0]
click at [114, 61] on icon "Zoom Out" at bounding box center [113, 59] width 10 height 10
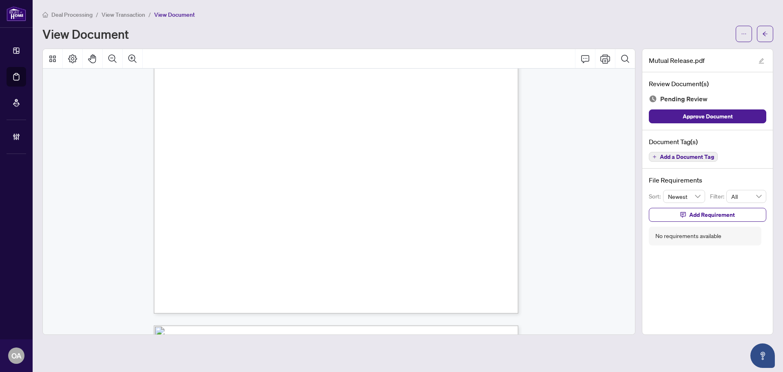
scroll to position [250, 0]
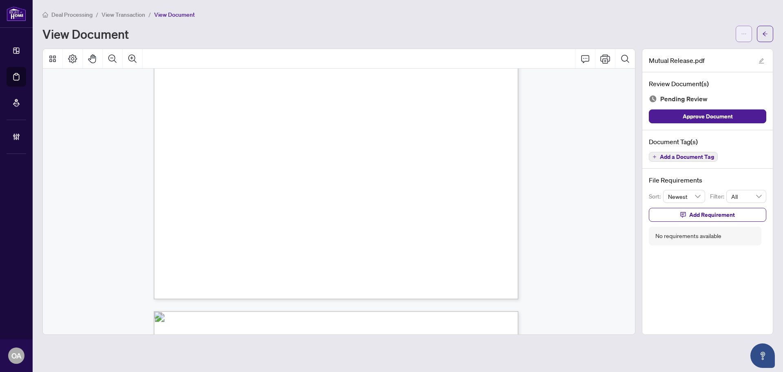
click at [742, 30] on span "button" at bounding box center [744, 33] width 6 height 13
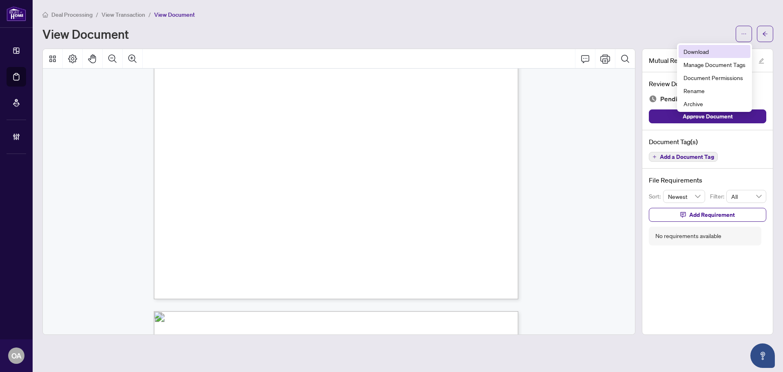
click at [714, 50] on span "Download" at bounding box center [715, 51] width 62 height 9
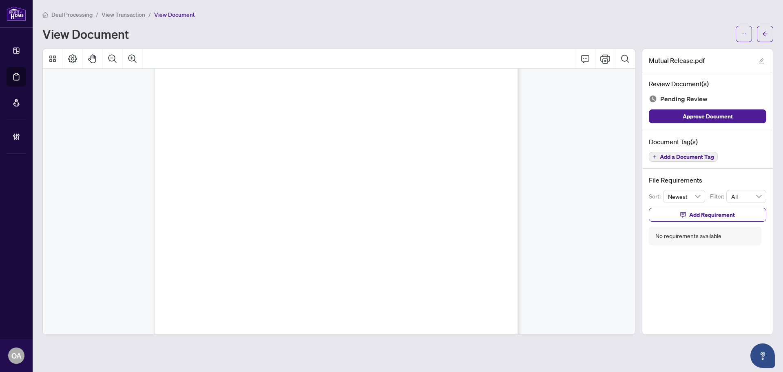
scroll to position [0, 0]
click at [769, 34] on button "button" at bounding box center [765, 34] width 16 height 16
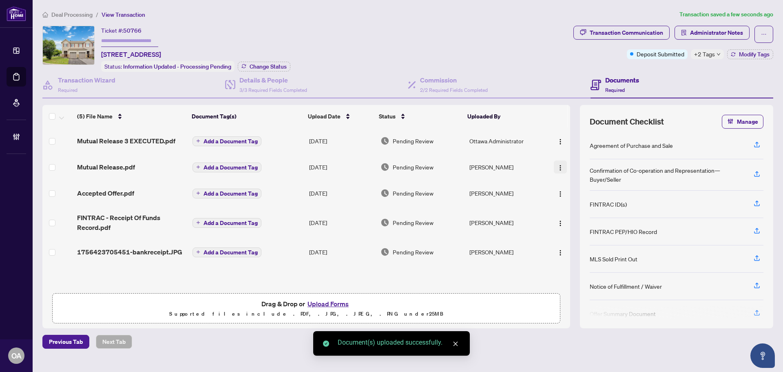
click at [558, 167] on img "button" at bounding box center [560, 167] width 7 height 7
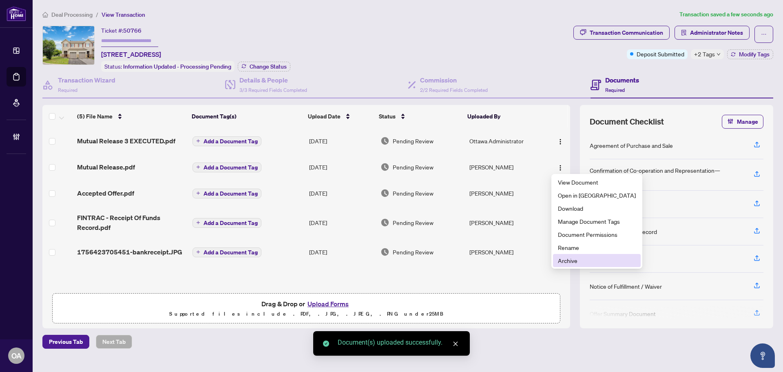
click at [570, 267] on ul "View Document Open in [GEOGRAPHIC_DATA] Download Manage Document Tags Document …" at bounding box center [597, 221] width 91 height 95
click at [571, 262] on span "Archive" at bounding box center [597, 260] width 78 height 9
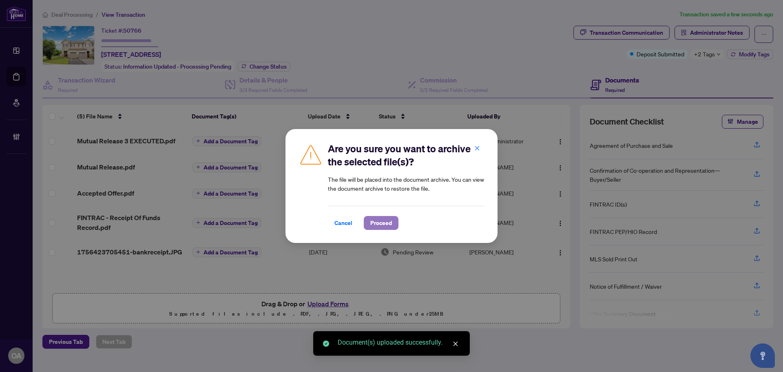
click at [382, 227] on span "Proceed" at bounding box center [381, 222] width 22 height 13
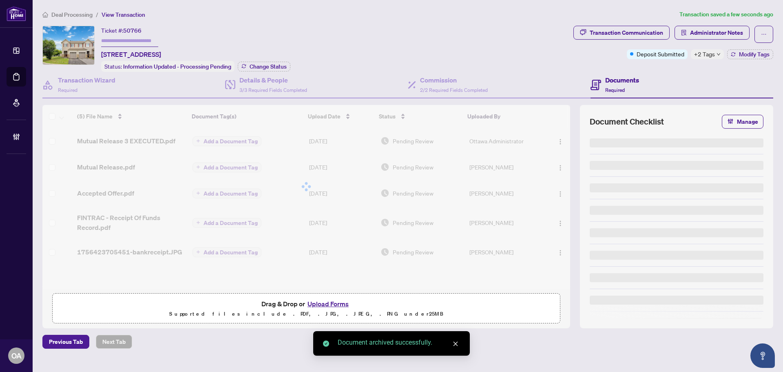
click at [558, 140] on div at bounding box center [306, 186] width 528 height 163
click at [557, 140] on img "button" at bounding box center [560, 141] width 7 height 7
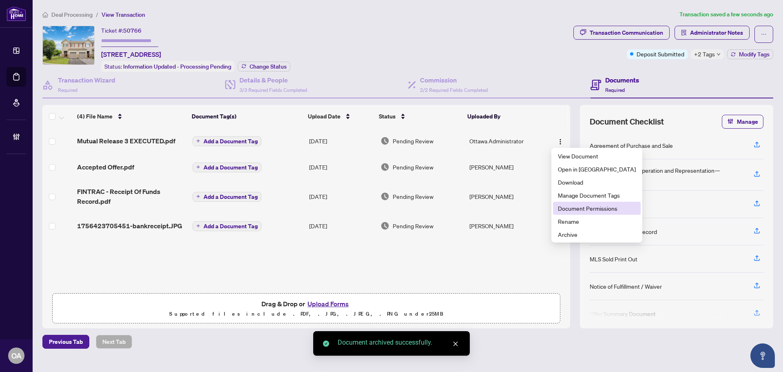
click at [573, 209] on span "Document Permissions" at bounding box center [597, 208] width 78 height 9
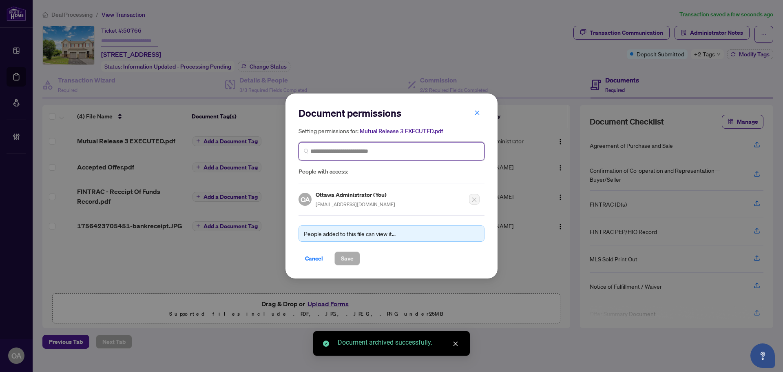
click at [367, 154] on input "search" at bounding box center [394, 151] width 169 height 9
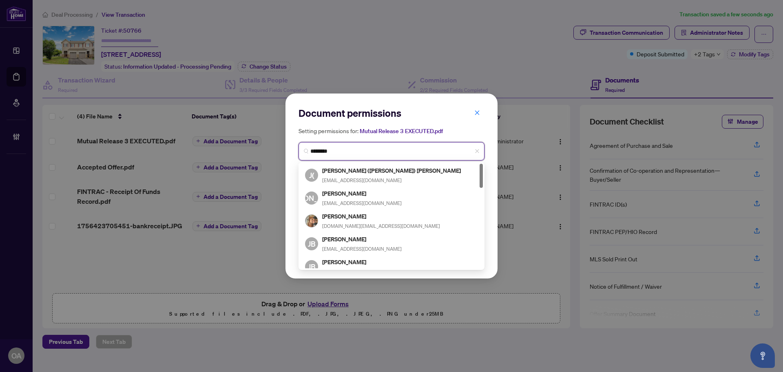
type input "*********"
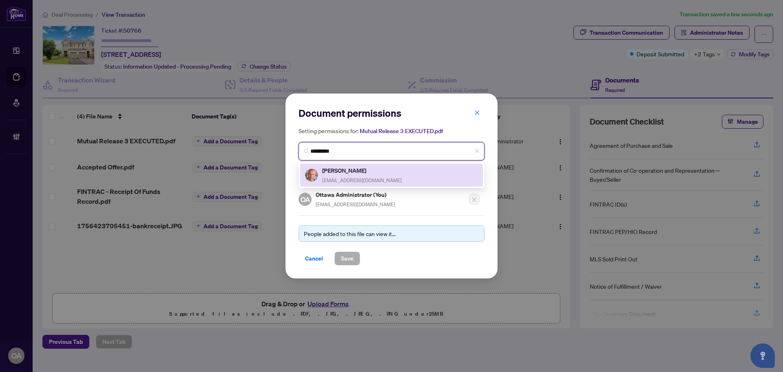
click at [362, 172] on h5 "[PERSON_NAME]" at bounding box center [362, 170] width 80 height 9
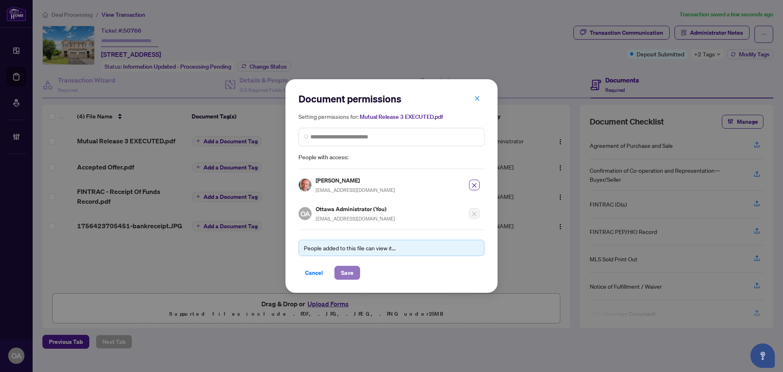
click at [355, 277] on button "Save" at bounding box center [348, 273] width 26 height 14
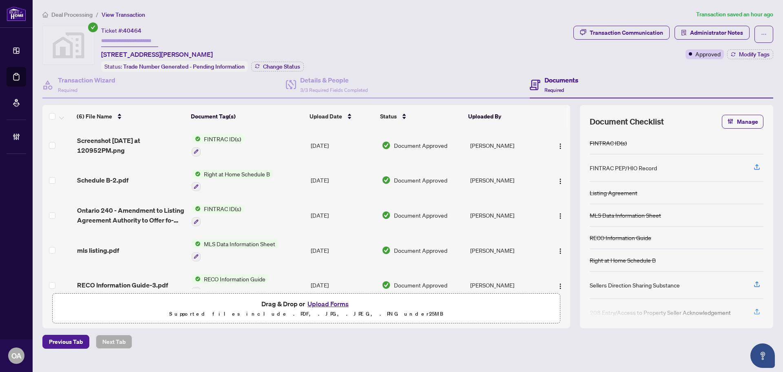
click at [642, 24] on div "Deal Processing / View Transaction Transaction saved an hour ago Ticket #: 4046…" at bounding box center [408, 179] width 738 height 339
click at [636, 33] on div "Transaction Communication" at bounding box center [626, 32] width 73 height 13
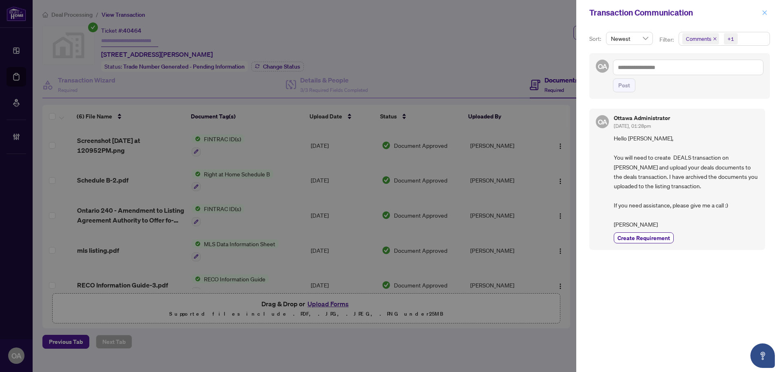
click at [762, 11] on icon "close" at bounding box center [765, 13] width 6 height 6
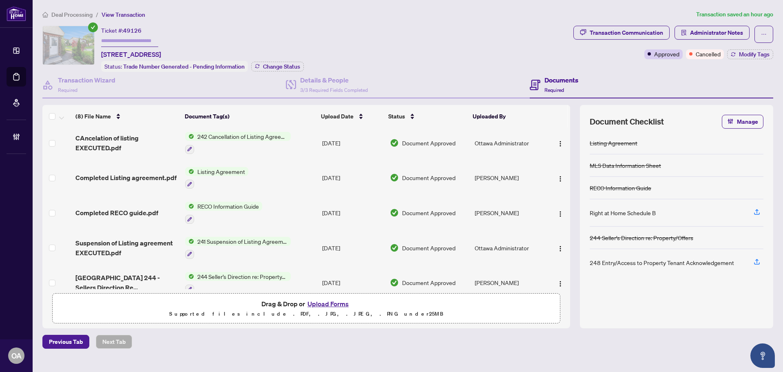
scroll to position [120, 0]
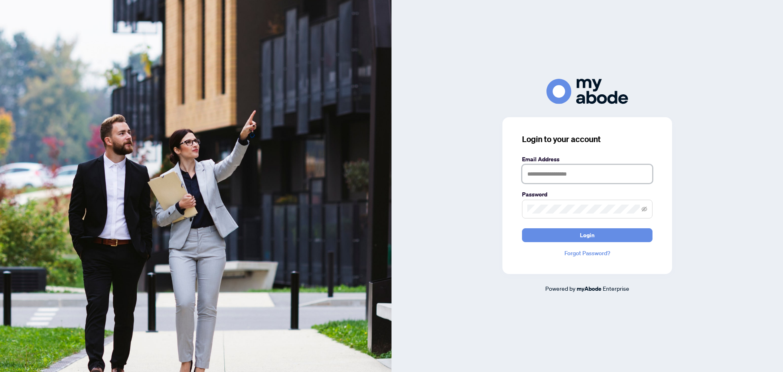
type input "**********"
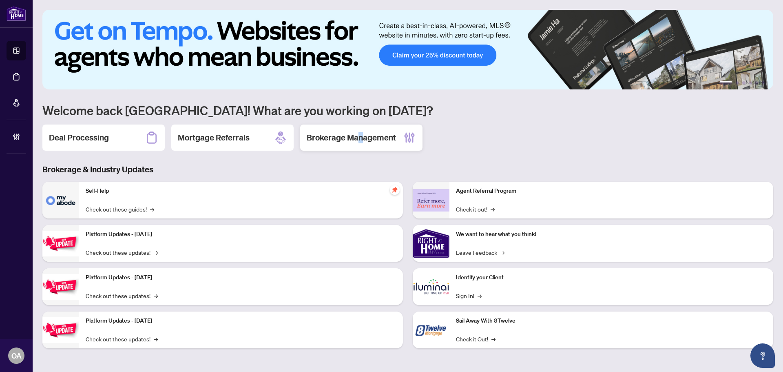
drag, startPoint x: 361, startPoint y: 128, endPoint x: 356, endPoint y: 130, distance: 5.7
click at [361, 128] on div "Brokerage Management" at bounding box center [361, 137] width 122 height 26
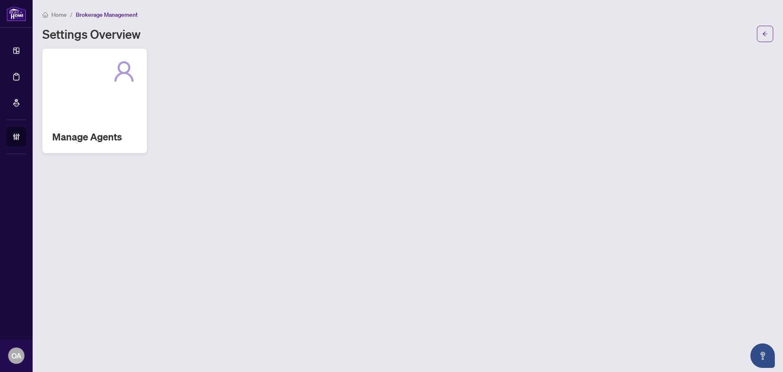
click at [90, 123] on div "Manage Agents" at bounding box center [94, 101] width 104 height 104
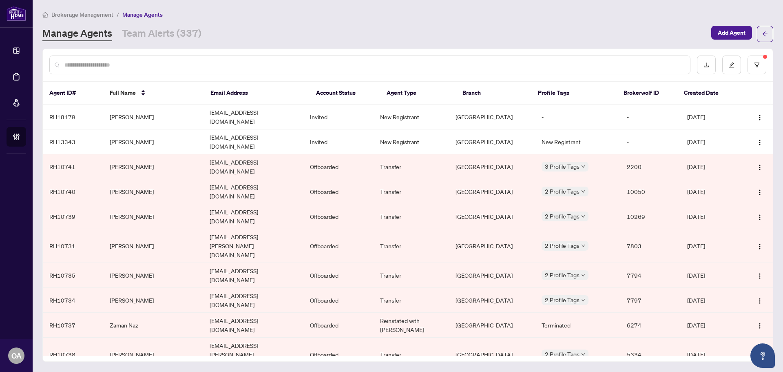
click at [171, 60] on div at bounding box center [369, 64] width 641 height 19
click at [167, 61] on input "text" at bounding box center [373, 64] width 619 height 9
type input "****"
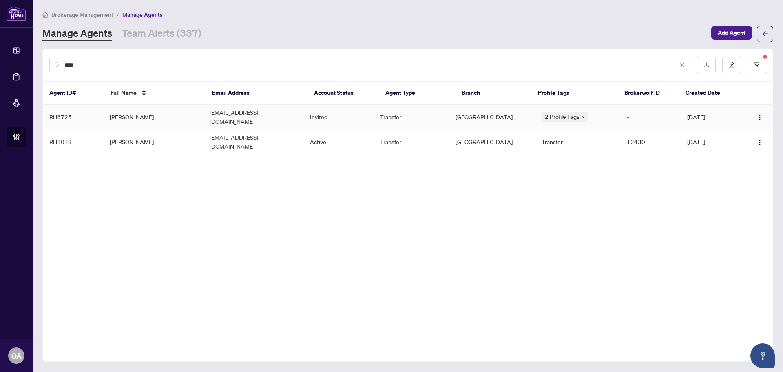
click at [185, 114] on td "[PERSON_NAME]" at bounding box center [153, 116] width 100 height 25
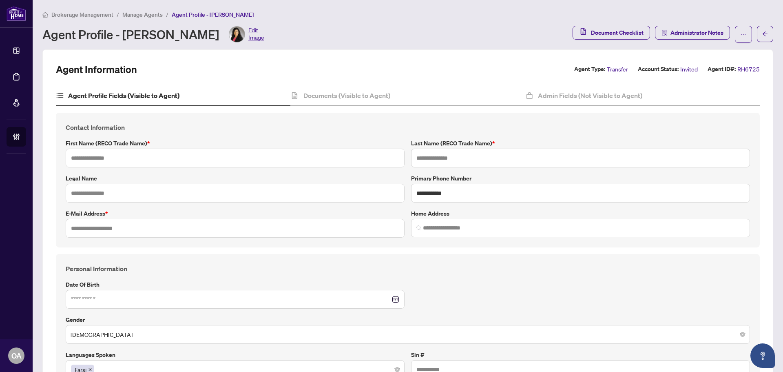
type input "****"
type input "*******"
type input "**********"
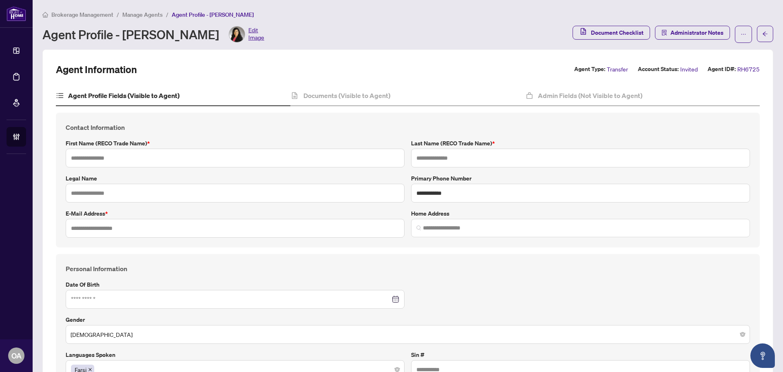
type input "*******"
type input "**********"
type input "****"
type input "**********"
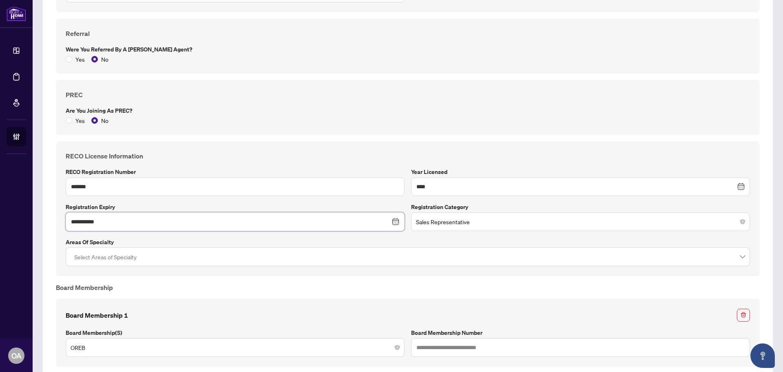
click at [146, 226] on div "**********" at bounding box center [235, 221] width 339 height 19
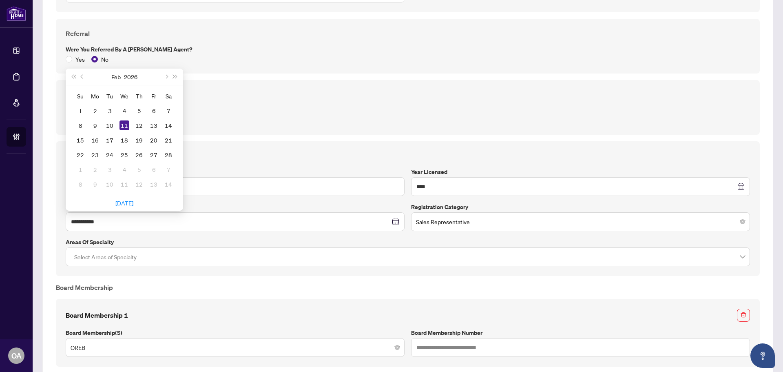
click at [286, 159] on h4 "RECO License Information" at bounding box center [408, 156] width 685 height 10
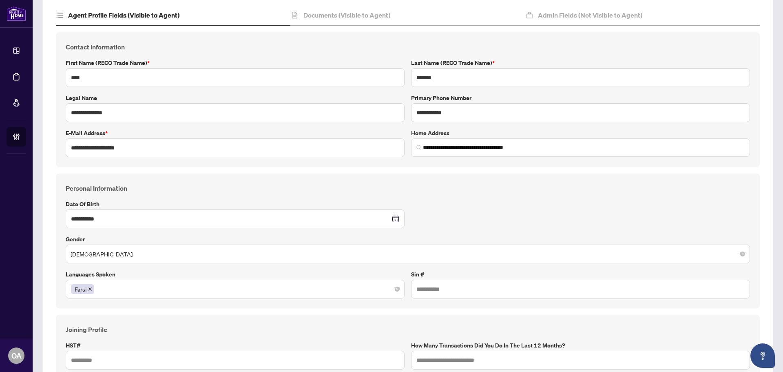
scroll to position [74, 0]
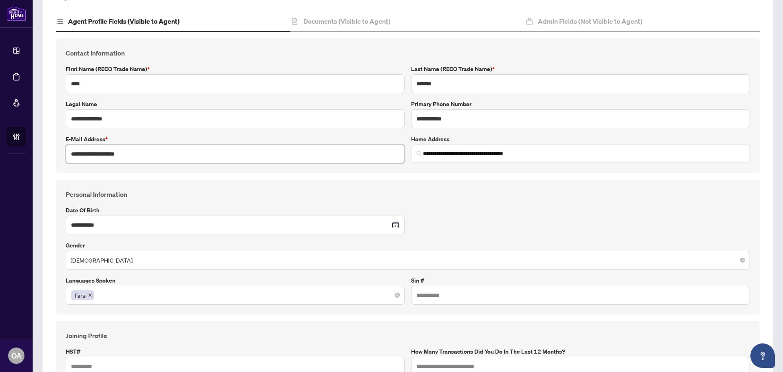
click at [130, 149] on input "**********" at bounding box center [235, 153] width 339 height 19
click at [131, 152] on input "**********" at bounding box center [235, 153] width 339 height 19
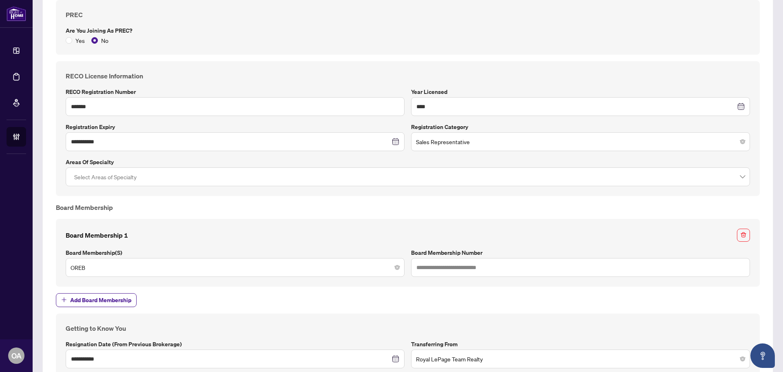
scroll to position [521, 0]
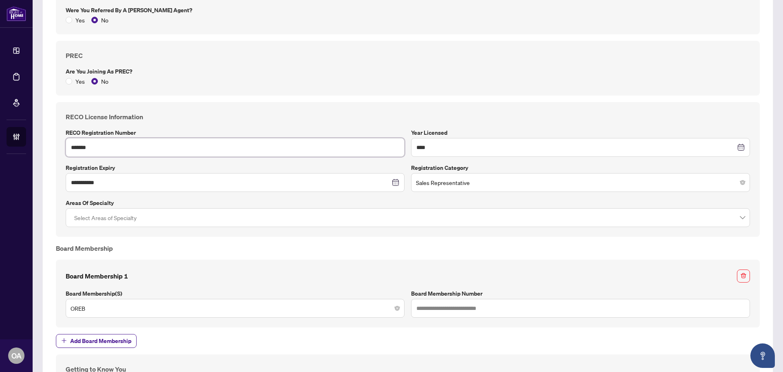
click at [108, 145] on input "*******" at bounding box center [235, 147] width 339 height 19
click at [235, 112] on h4 "RECO License Information" at bounding box center [408, 117] width 685 height 10
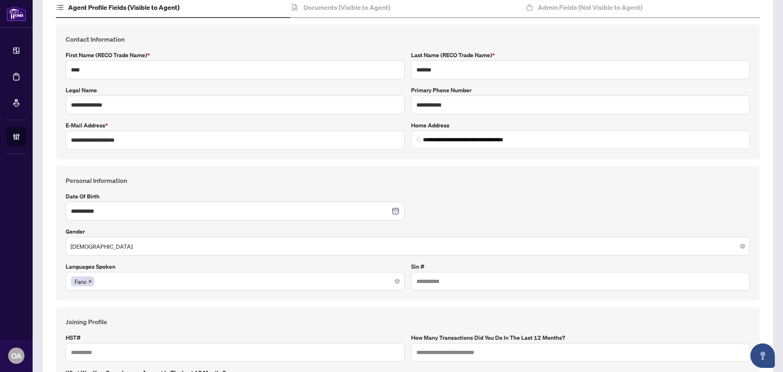
scroll to position [73, 0]
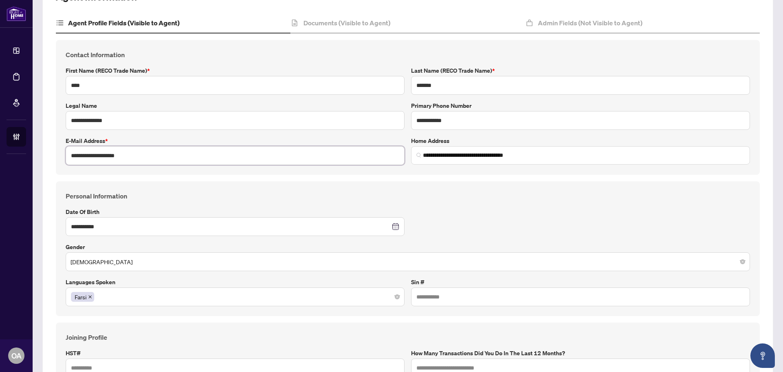
click at [209, 156] on input "**********" at bounding box center [235, 155] width 339 height 19
click at [155, 157] on input "**********" at bounding box center [235, 155] width 339 height 19
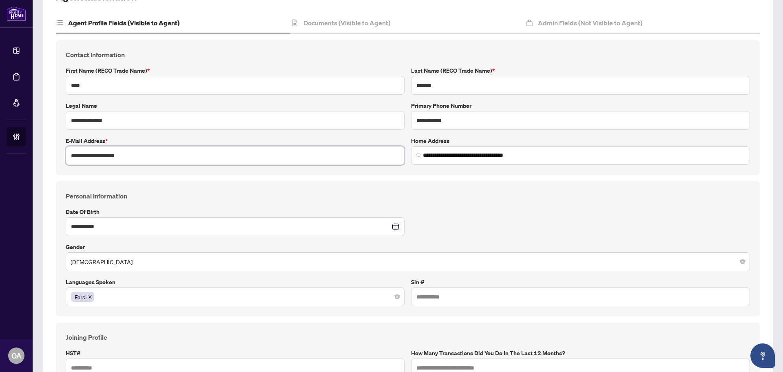
click at [155, 157] on input "**********" at bounding box center [235, 155] width 339 height 19
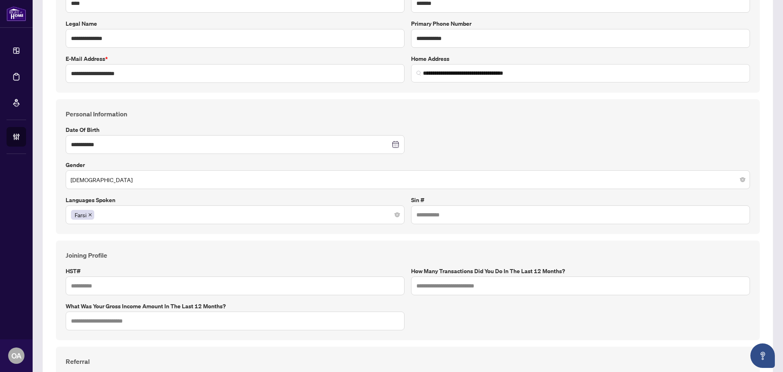
scroll to position [154, 0]
click at [118, 74] on input "**********" at bounding box center [235, 73] width 339 height 19
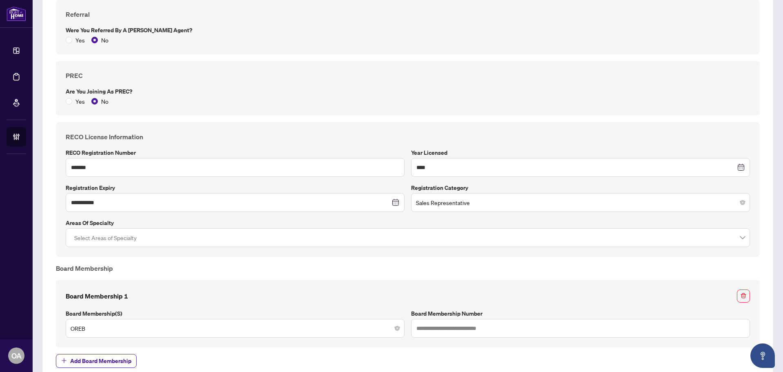
scroll to position [562, 0]
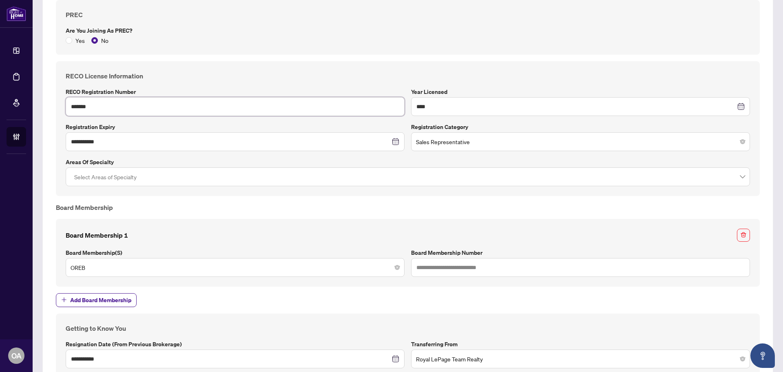
click at [101, 106] on input "*******" at bounding box center [235, 106] width 339 height 19
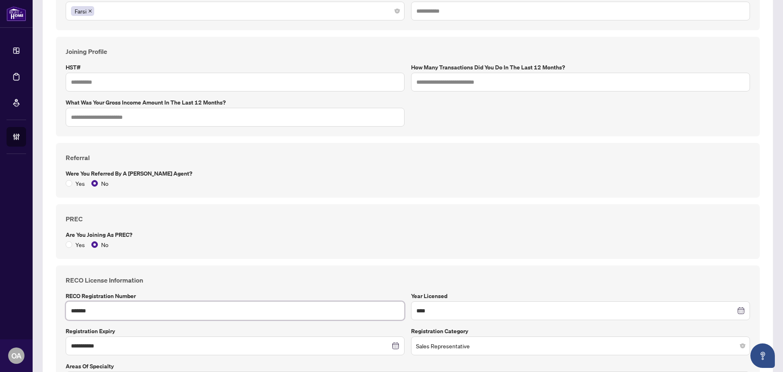
scroll to position [113, 0]
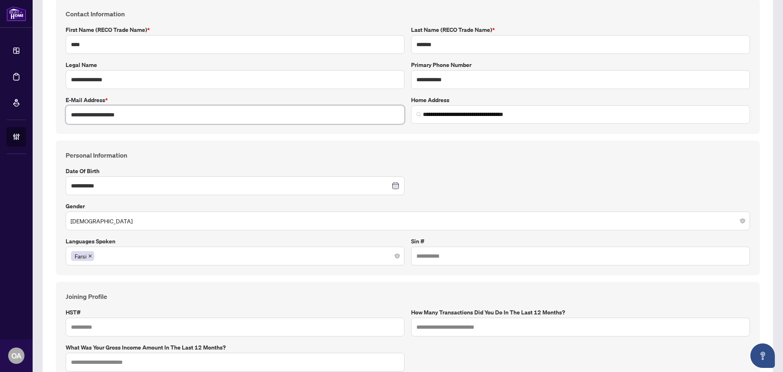
click at [130, 113] on input "**********" at bounding box center [235, 114] width 339 height 19
click at [447, 74] on input "**********" at bounding box center [580, 79] width 339 height 19
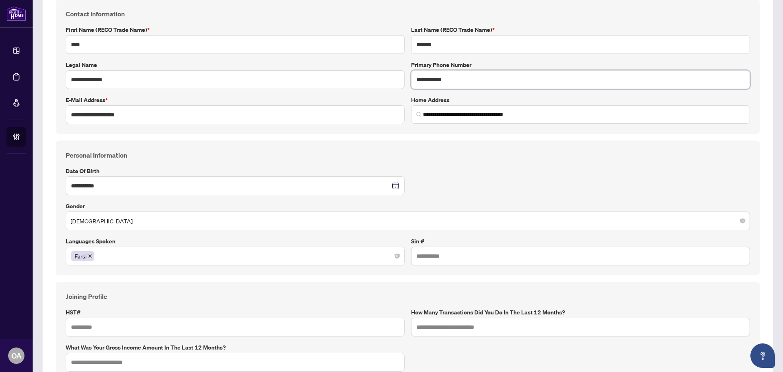
click at [447, 74] on input "**********" at bounding box center [580, 79] width 339 height 19
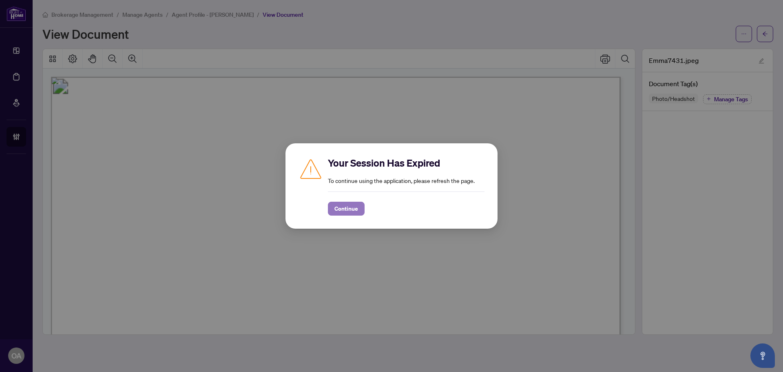
click at [346, 204] on span "Continue" at bounding box center [347, 208] width 24 height 13
